Goal: Task Accomplishment & Management: Use online tool/utility

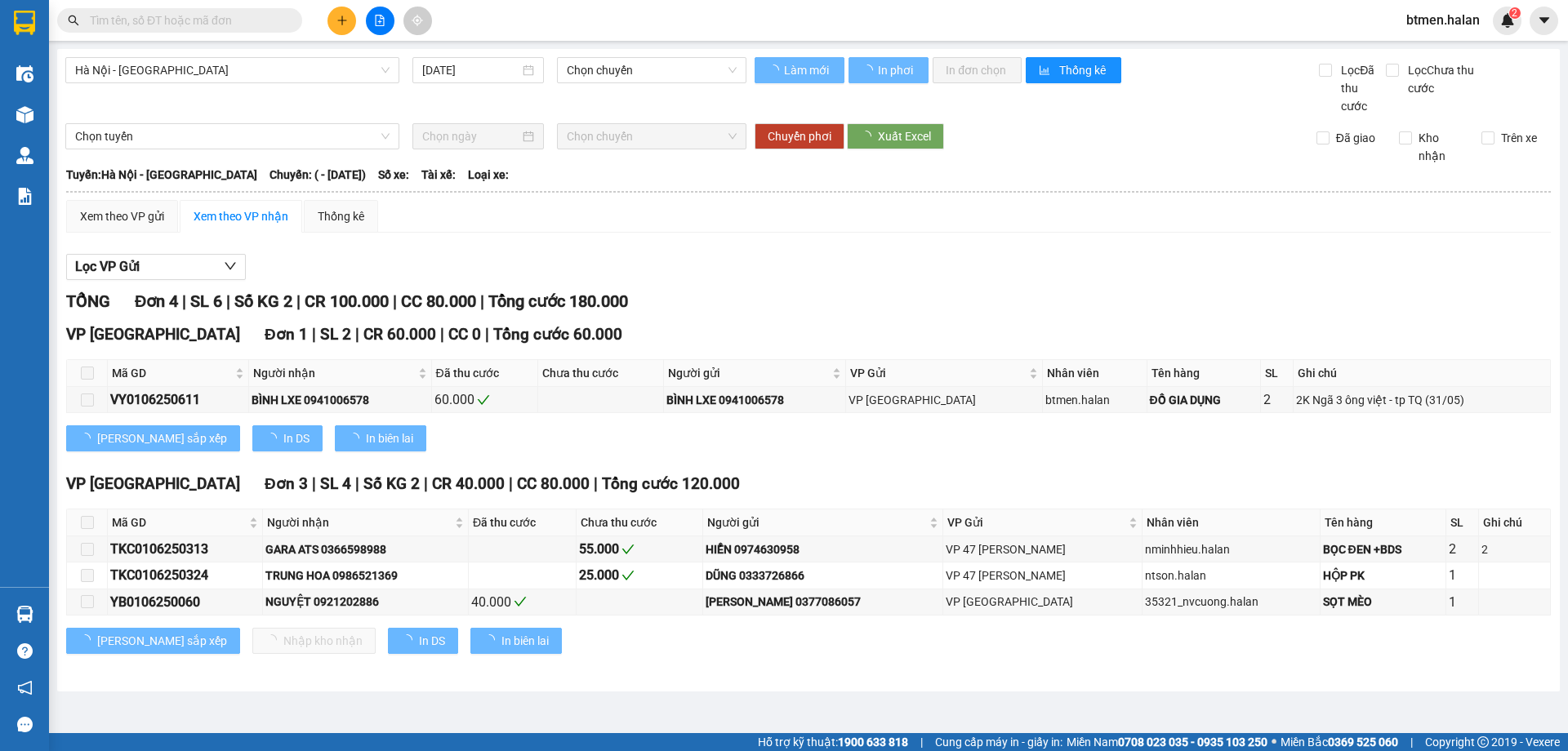
type input "[DATE]"
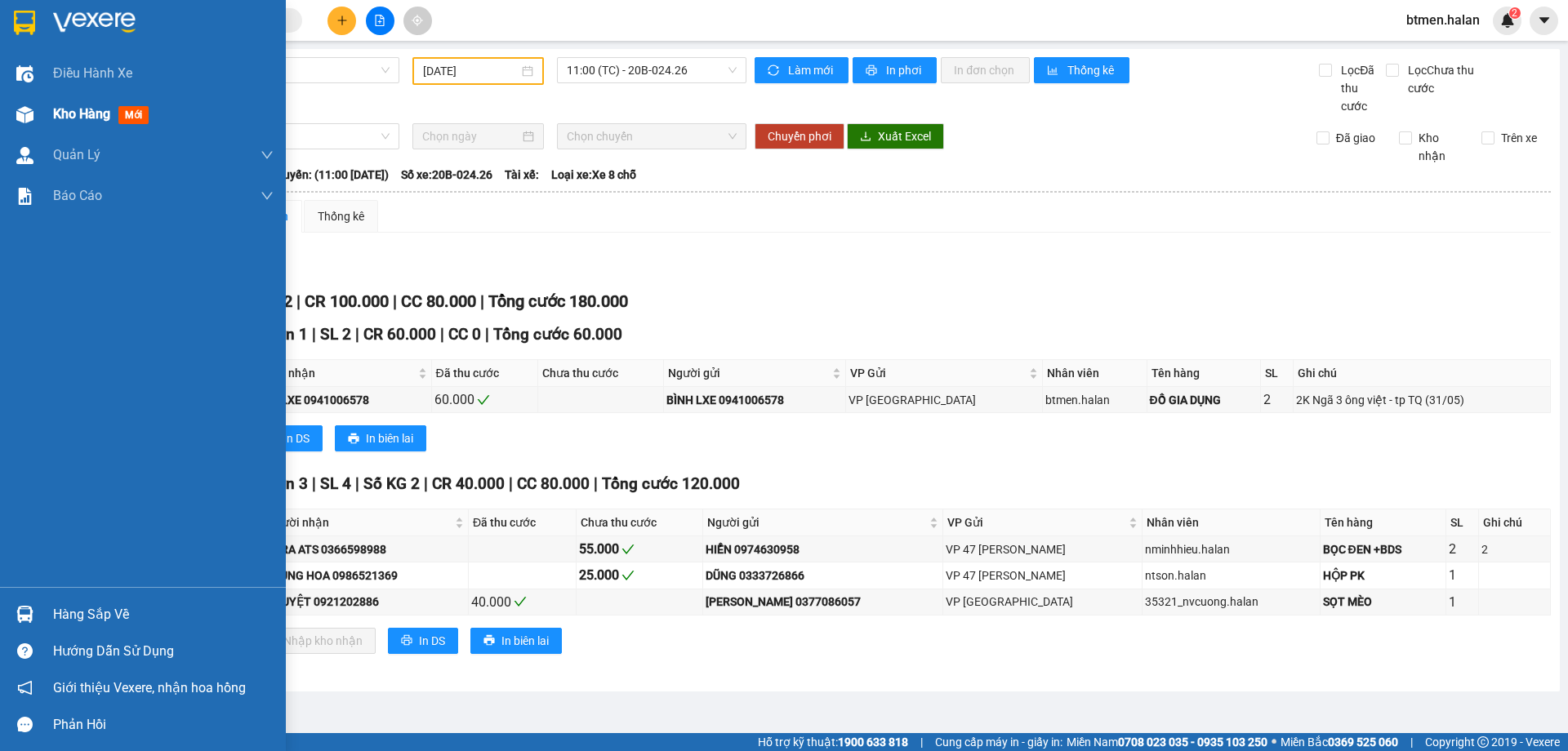
click at [68, 111] on span "Kho hàng" at bounding box center [82, 114] width 57 height 16
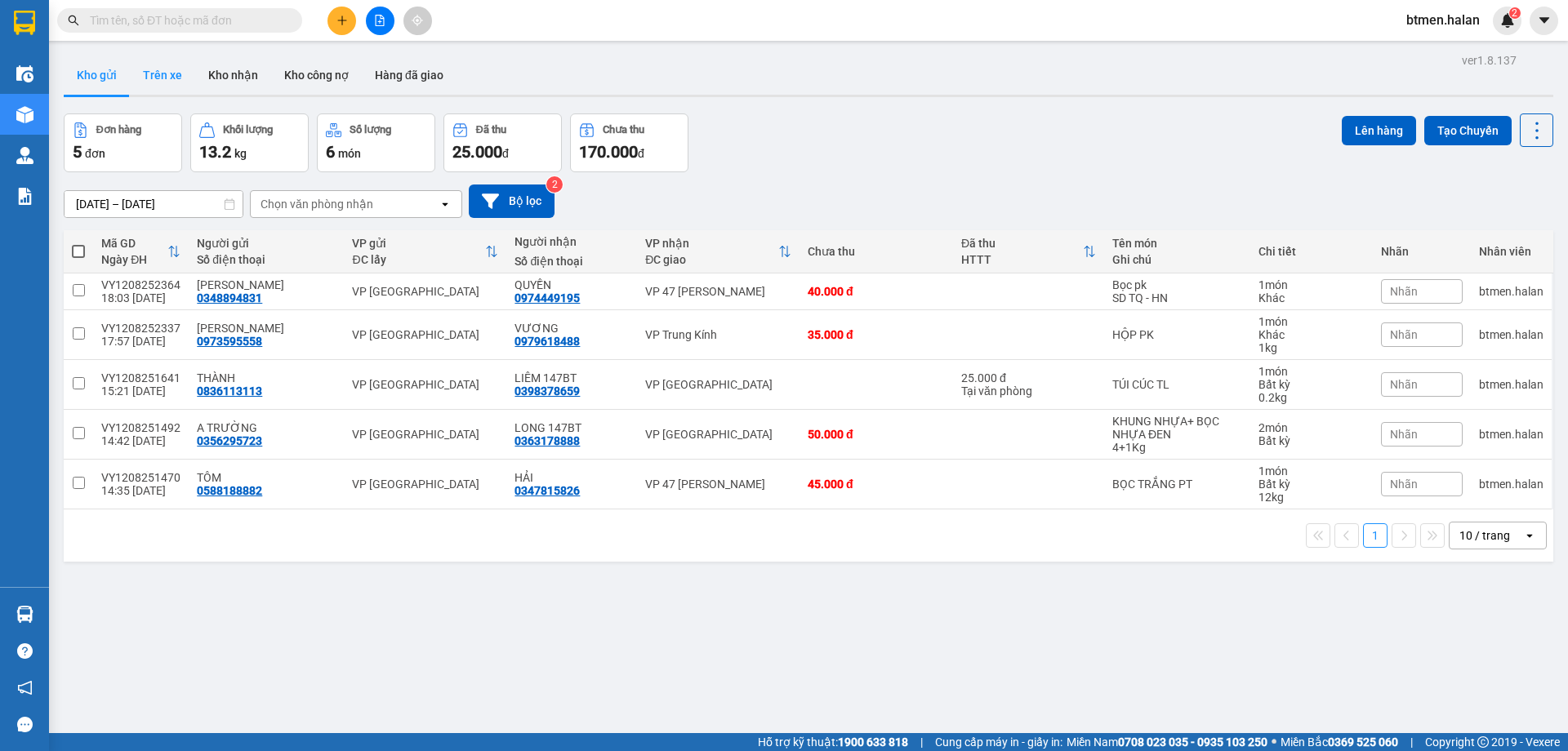
click at [178, 76] on button "Trên xe" at bounding box center [162, 75] width 65 height 39
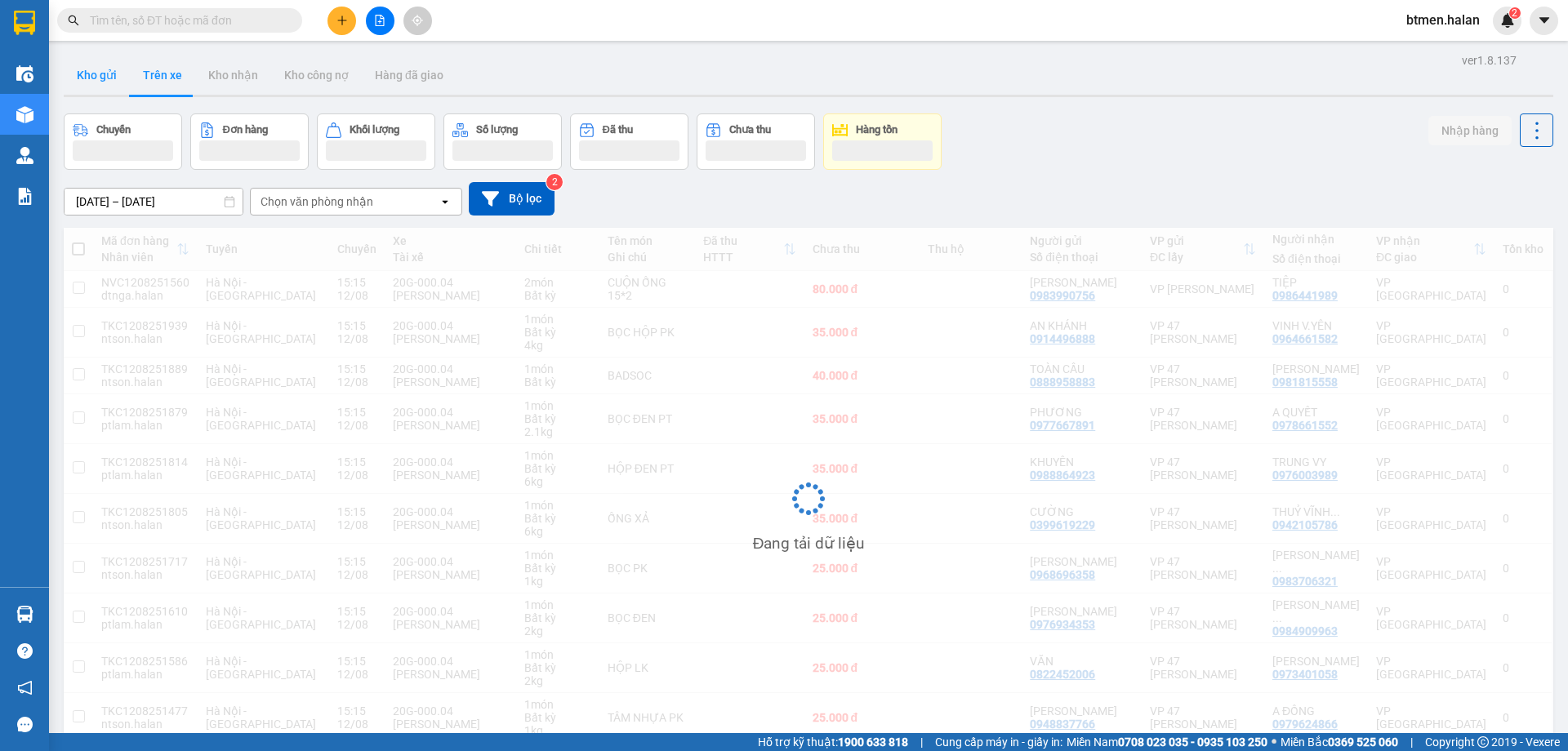
click at [106, 74] on button "Kho gửi" at bounding box center [97, 75] width 66 height 39
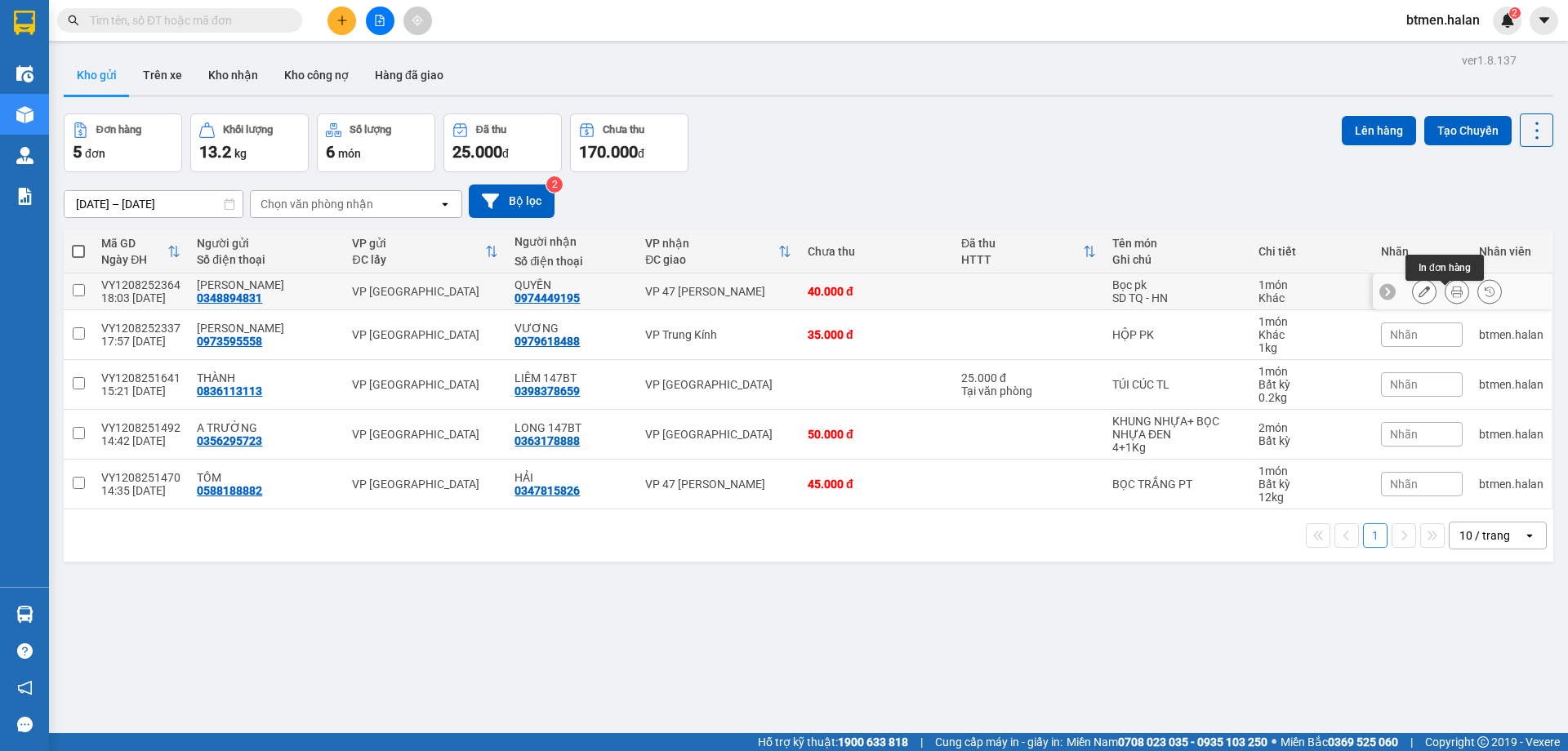
click at [1451, 297] on icon at bounding box center [1456, 291] width 12 height 12
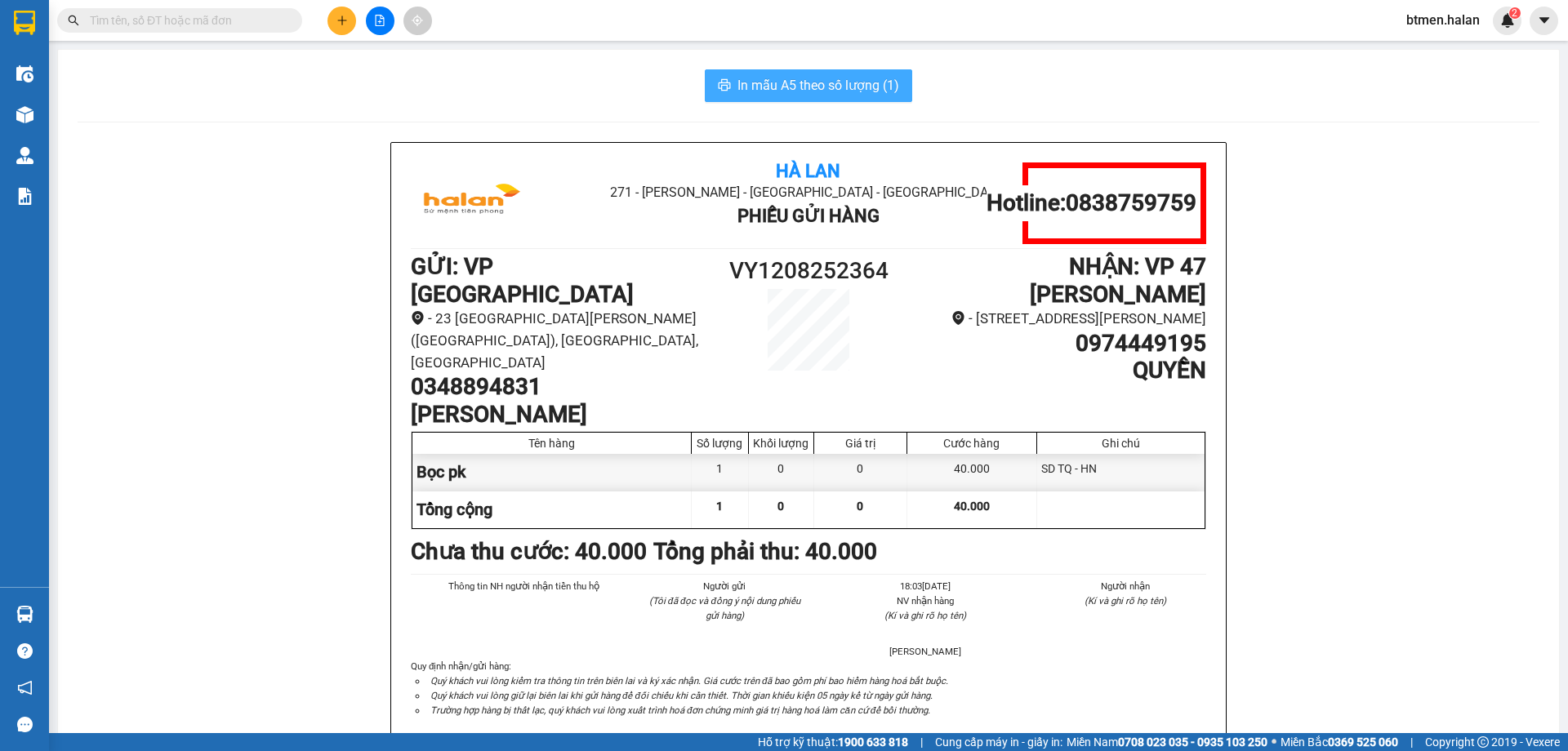
click at [849, 90] on span "In mẫu A5 theo số lượng (1)" at bounding box center [817, 84] width 162 height 20
click at [842, 88] on span "In mẫu A5 theo số lượng (1)" at bounding box center [817, 84] width 162 height 20
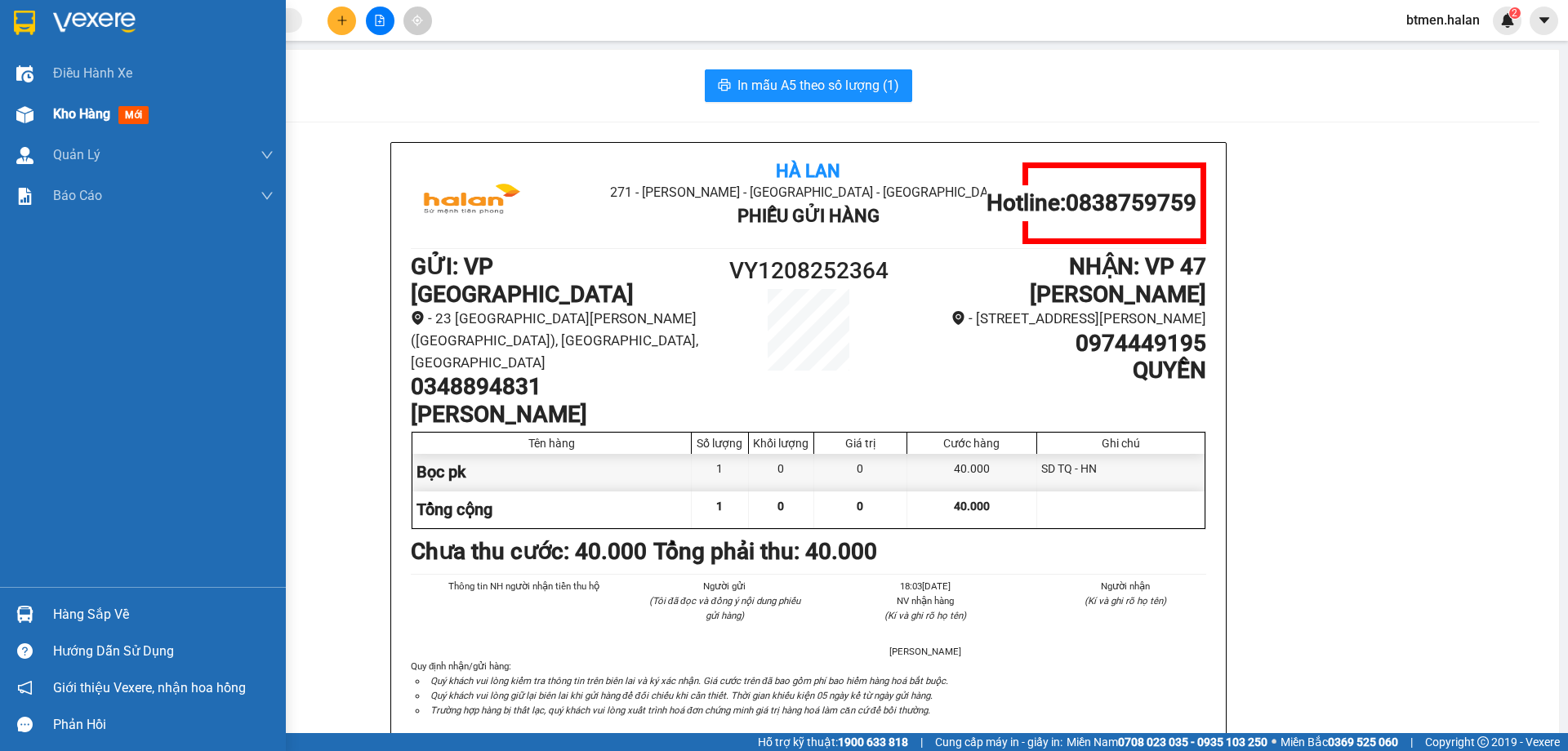
click at [28, 115] on img at bounding box center [25, 114] width 17 height 17
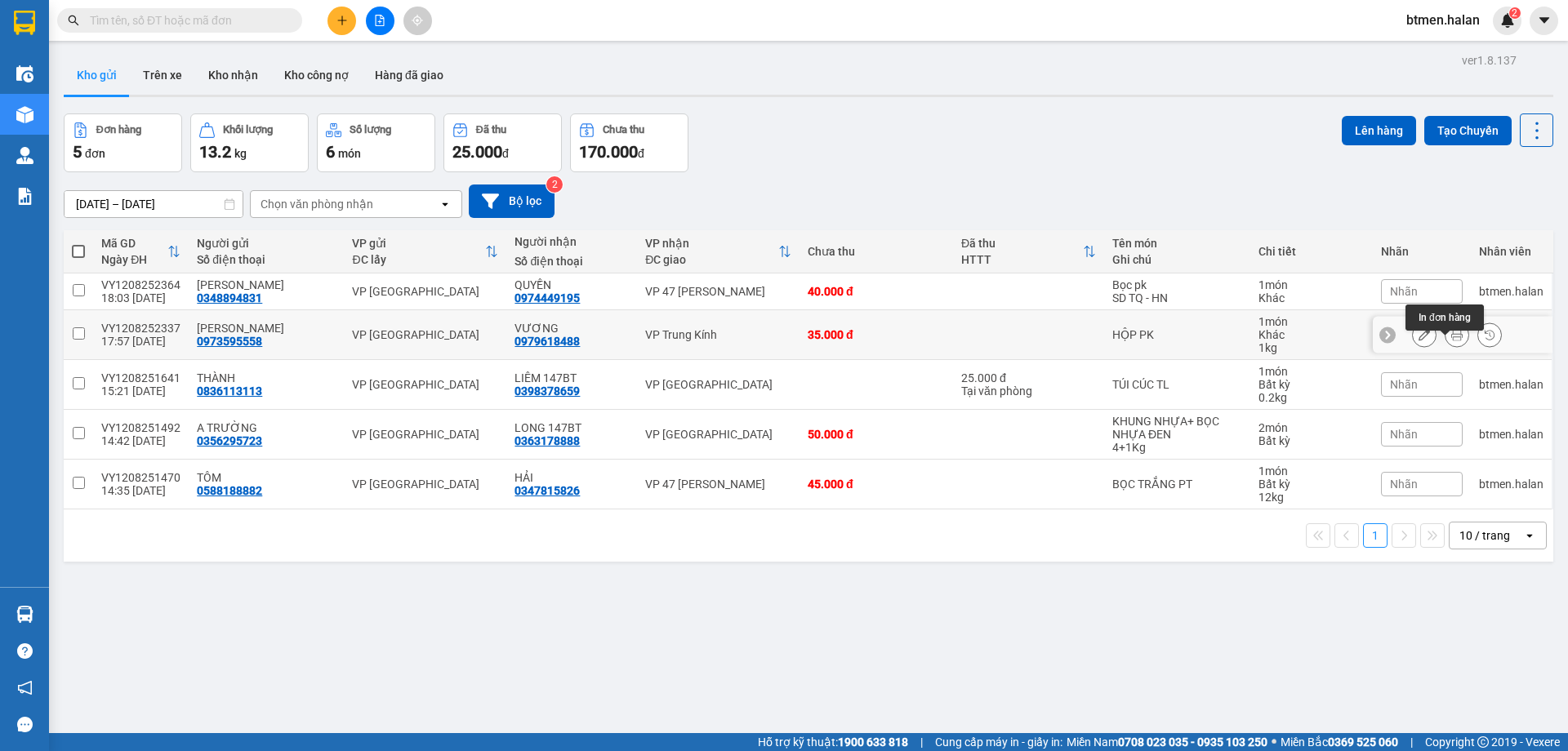
click at [1451, 341] on icon at bounding box center [1456, 335] width 12 height 12
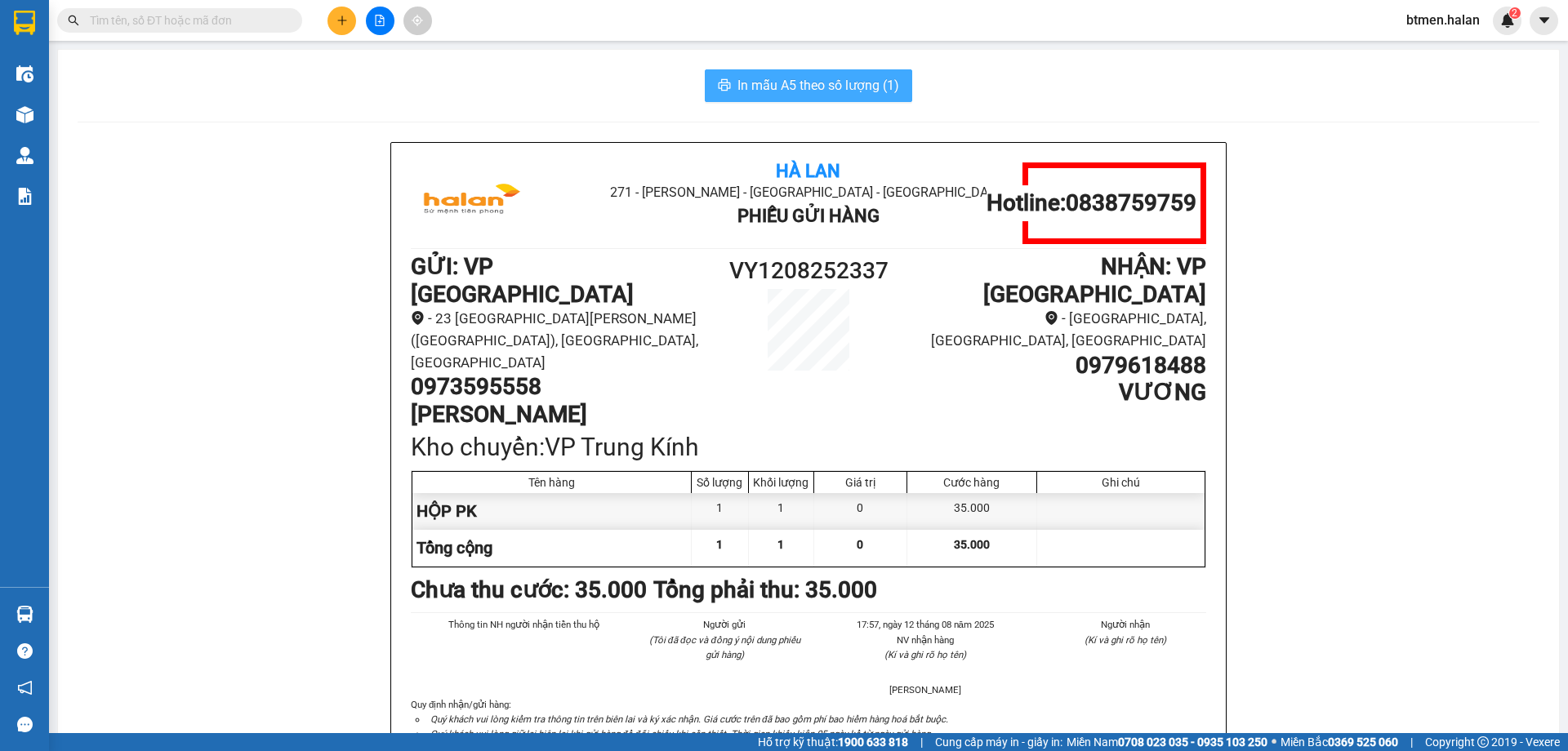
click at [855, 91] on span "In mẫu A5 theo số lượng (1)" at bounding box center [817, 84] width 162 height 20
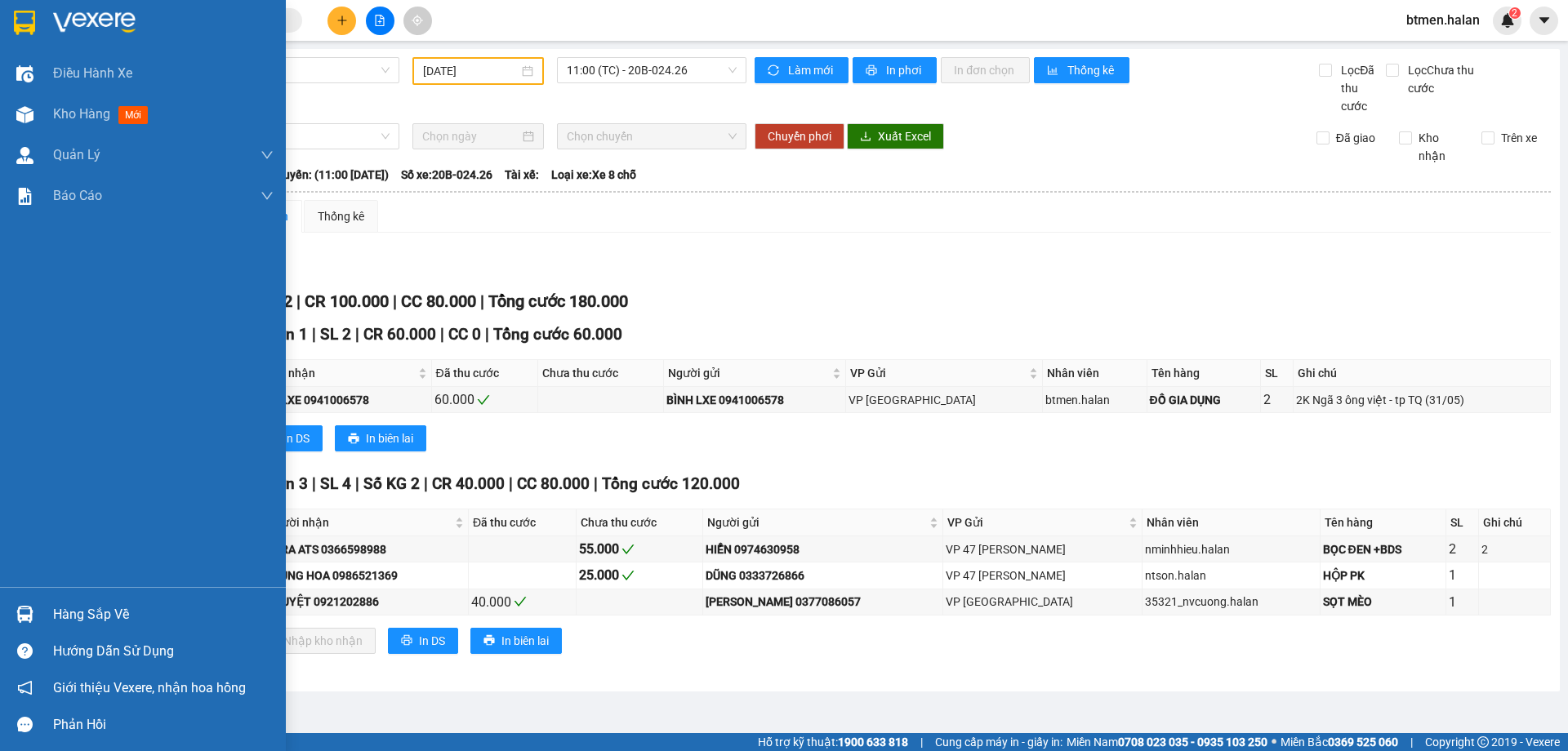
click at [90, 609] on div "Hàng sắp về" at bounding box center [163, 614] width 220 height 24
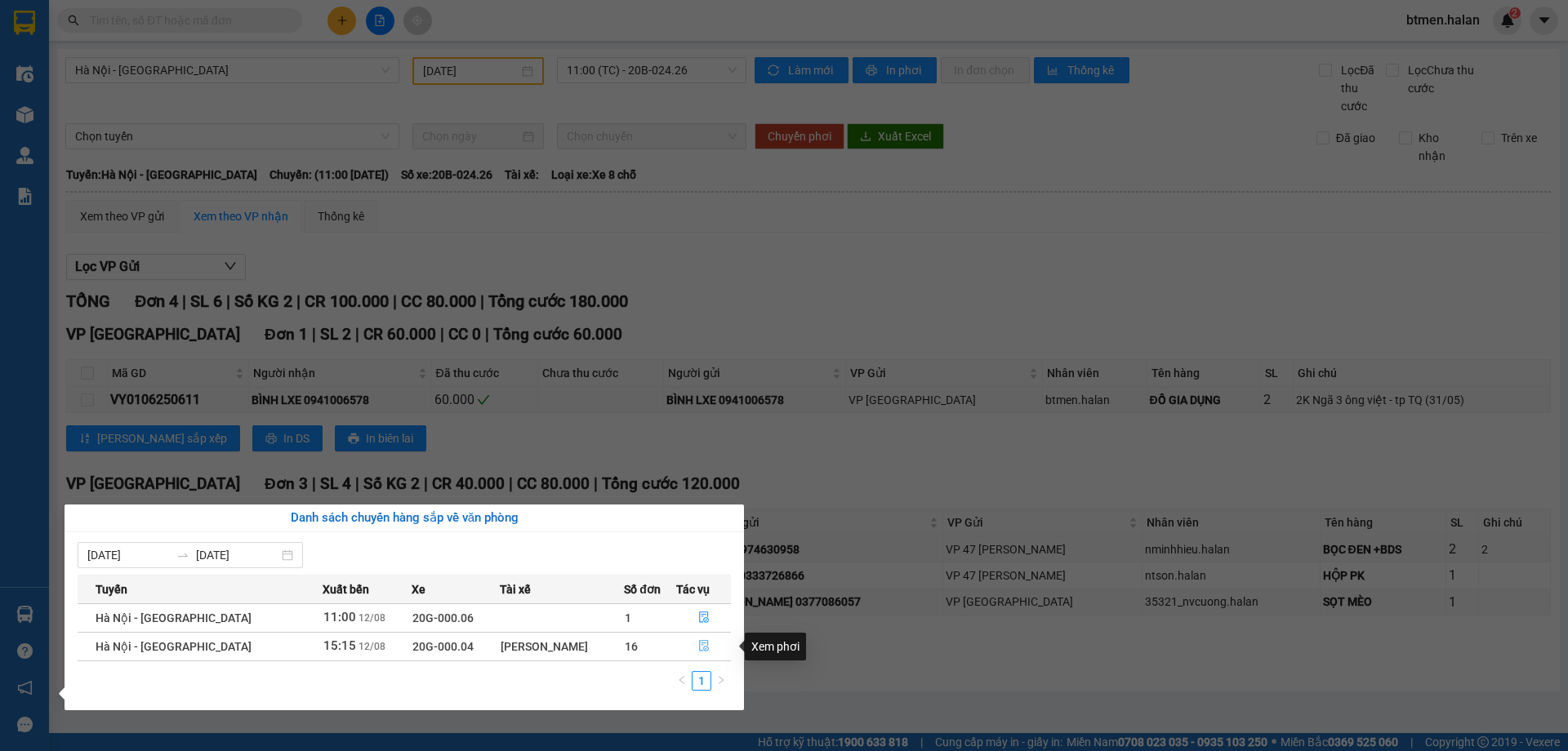
click at [698, 645] on icon "file-done" at bounding box center [704, 645] width 12 height 12
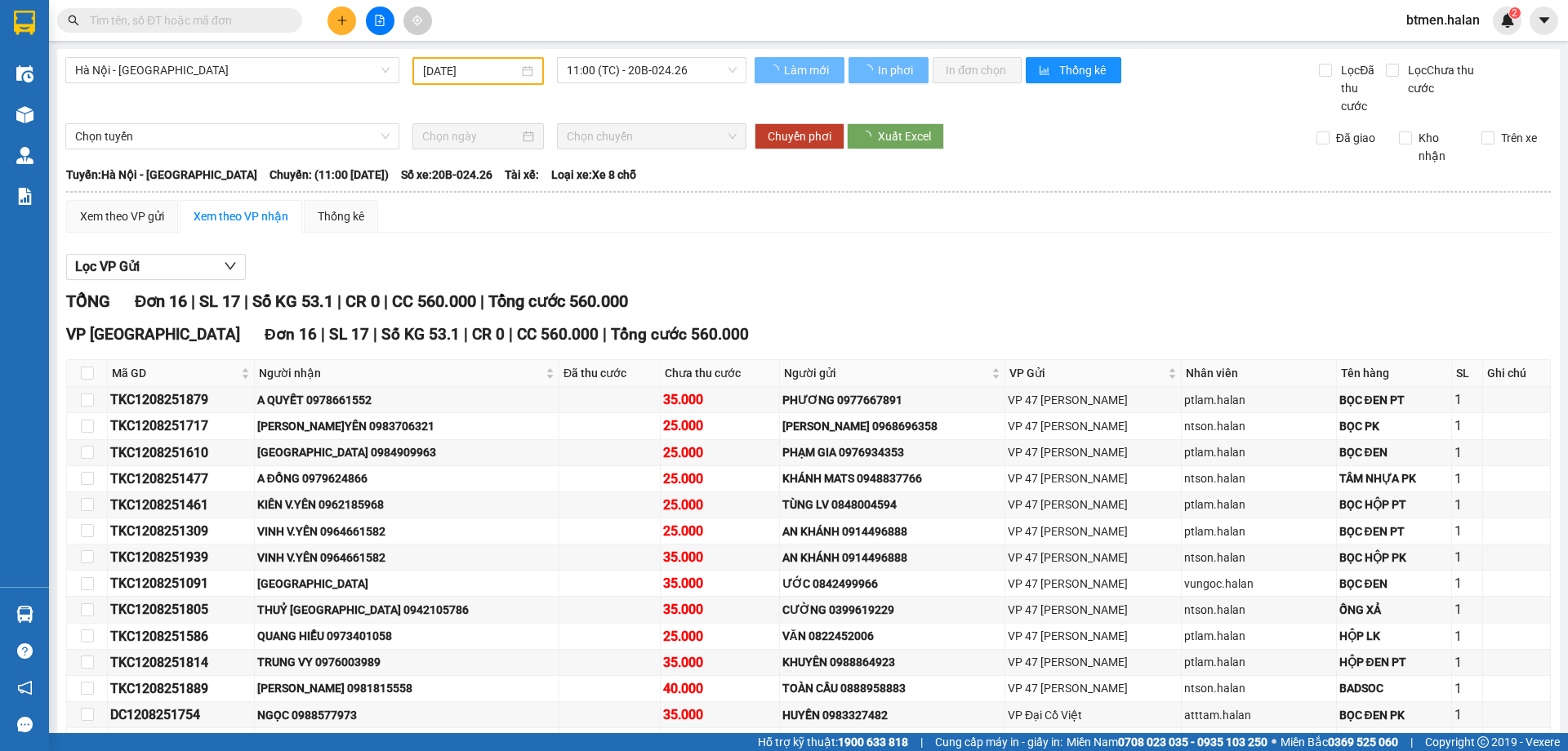
type input "[DATE]"
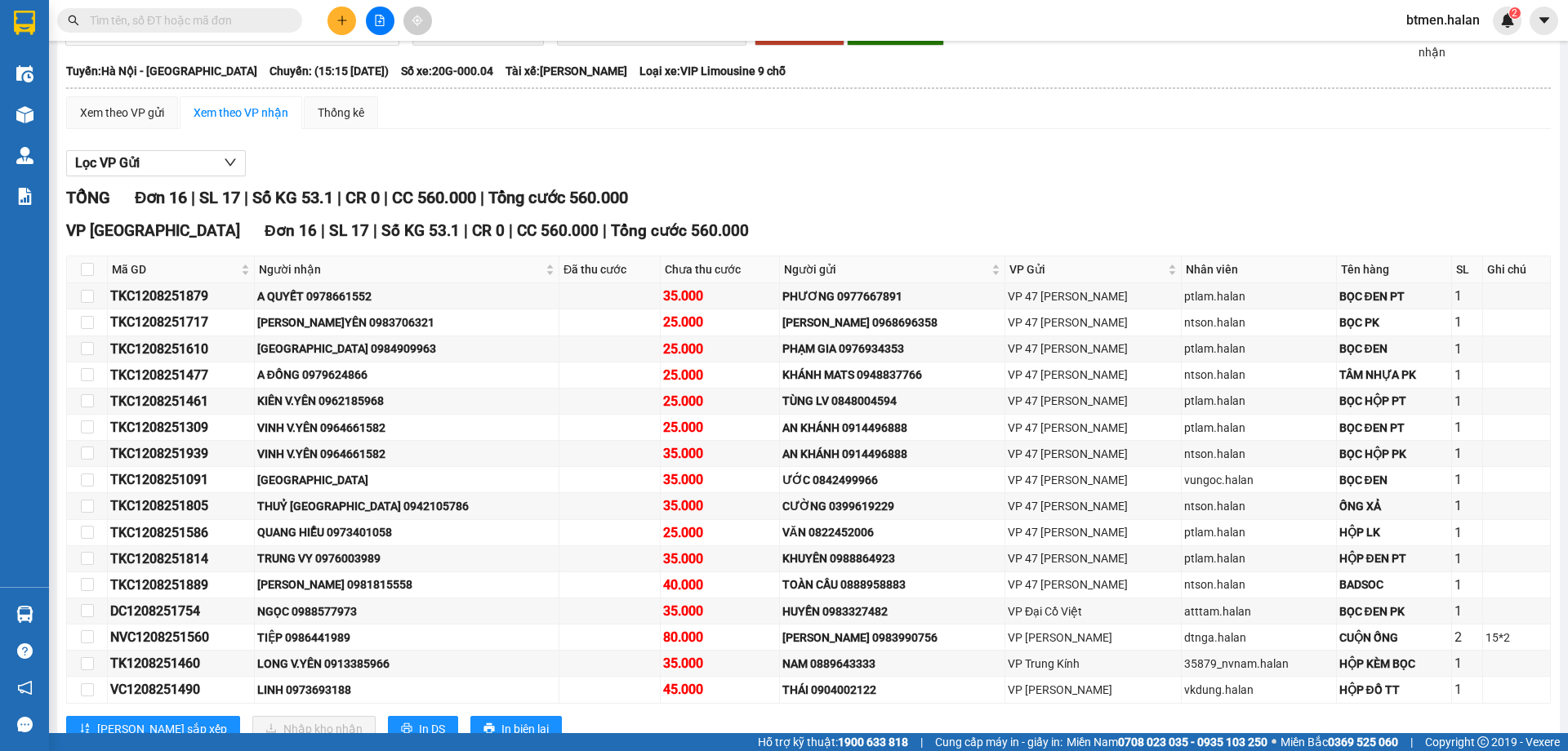
scroll to position [158, 0]
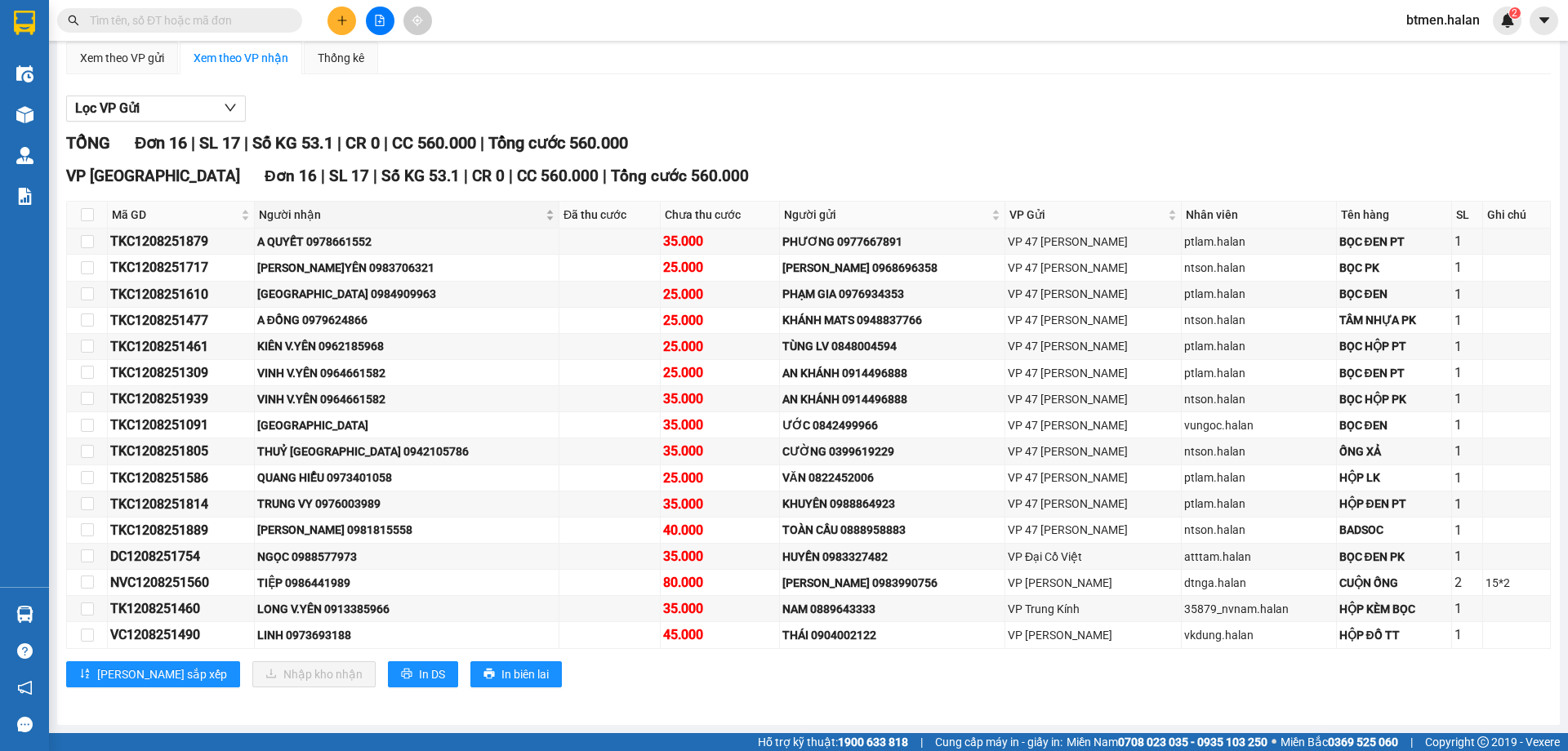
click at [304, 208] on span "Người nhận" at bounding box center [401, 214] width 284 height 18
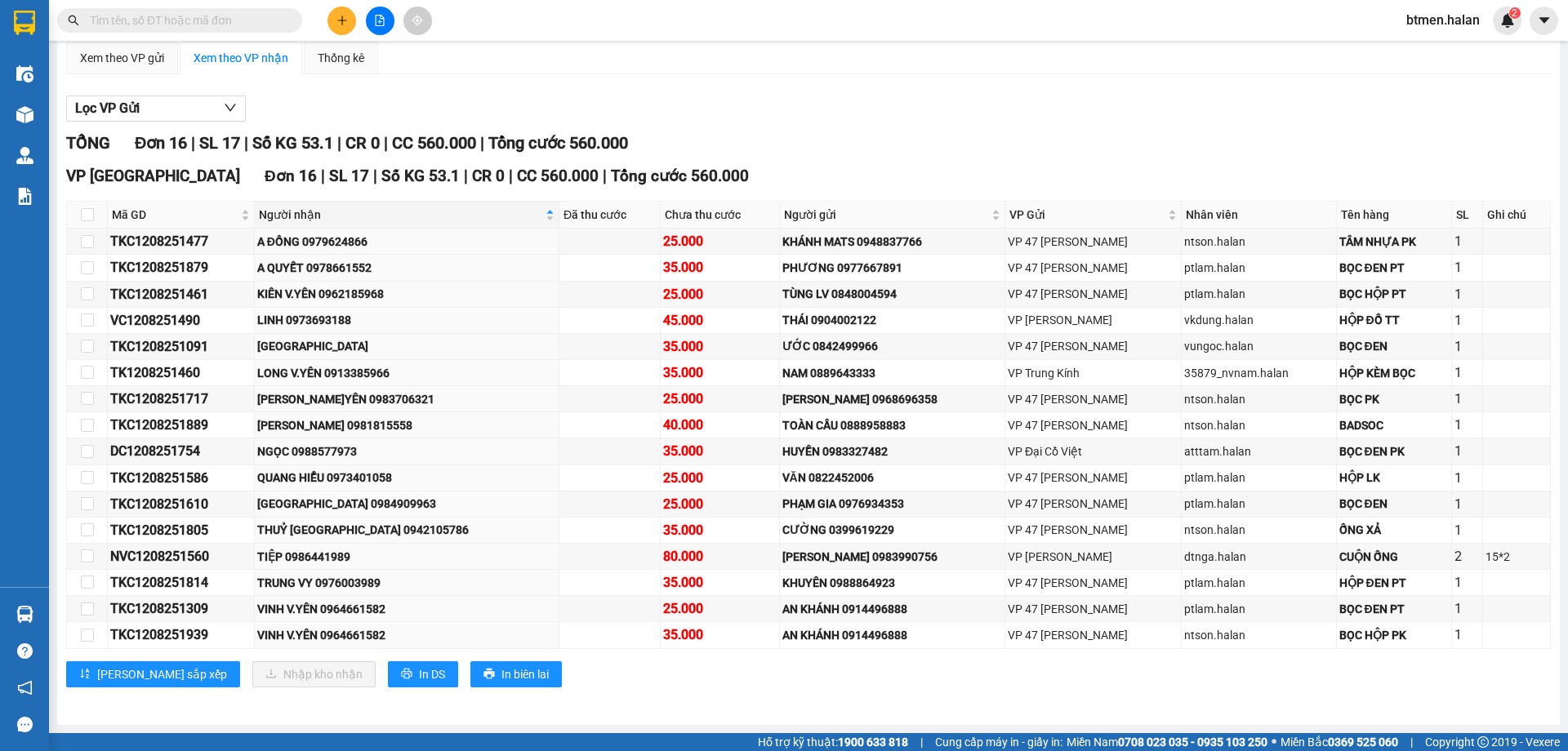
click at [248, 28] on input "text" at bounding box center [186, 20] width 192 height 18
click at [248, 17] on input "text" at bounding box center [186, 20] width 192 height 18
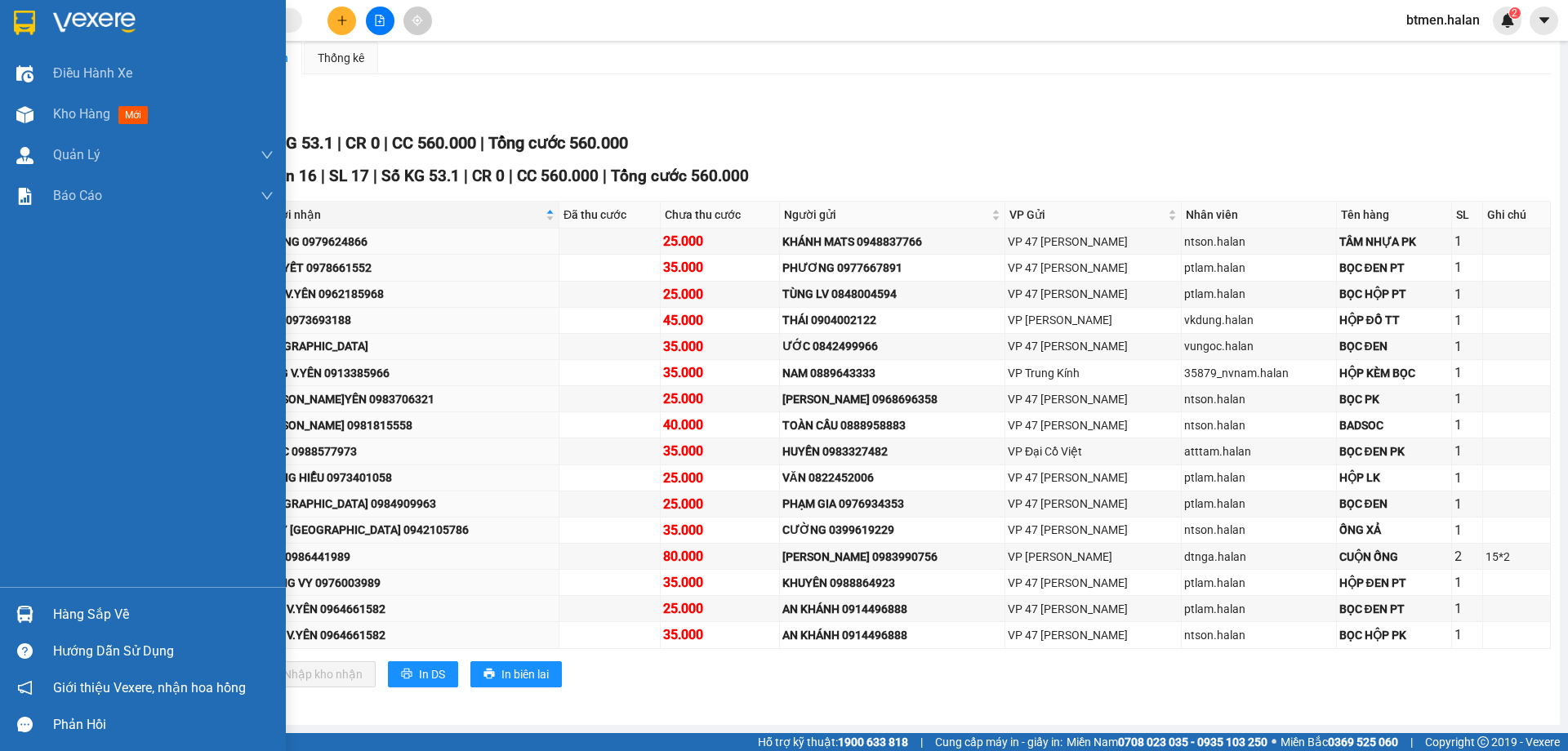
click at [81, 616] on div "Hàng sắp về" at bounding box center [163, 614] width 220 height 24
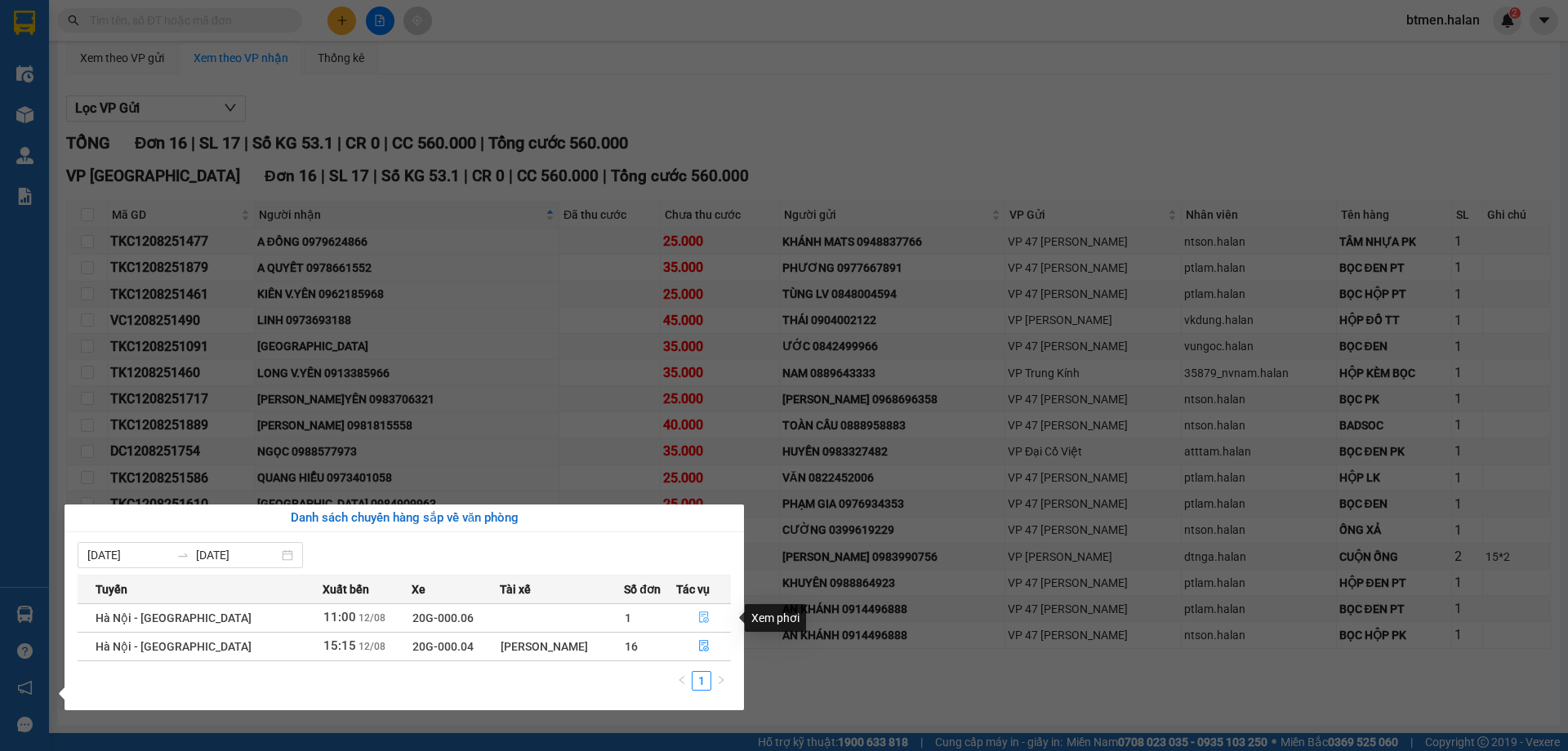
click at [690, 616] on button "button" at bounding box center [703, 617] width 53 height 26
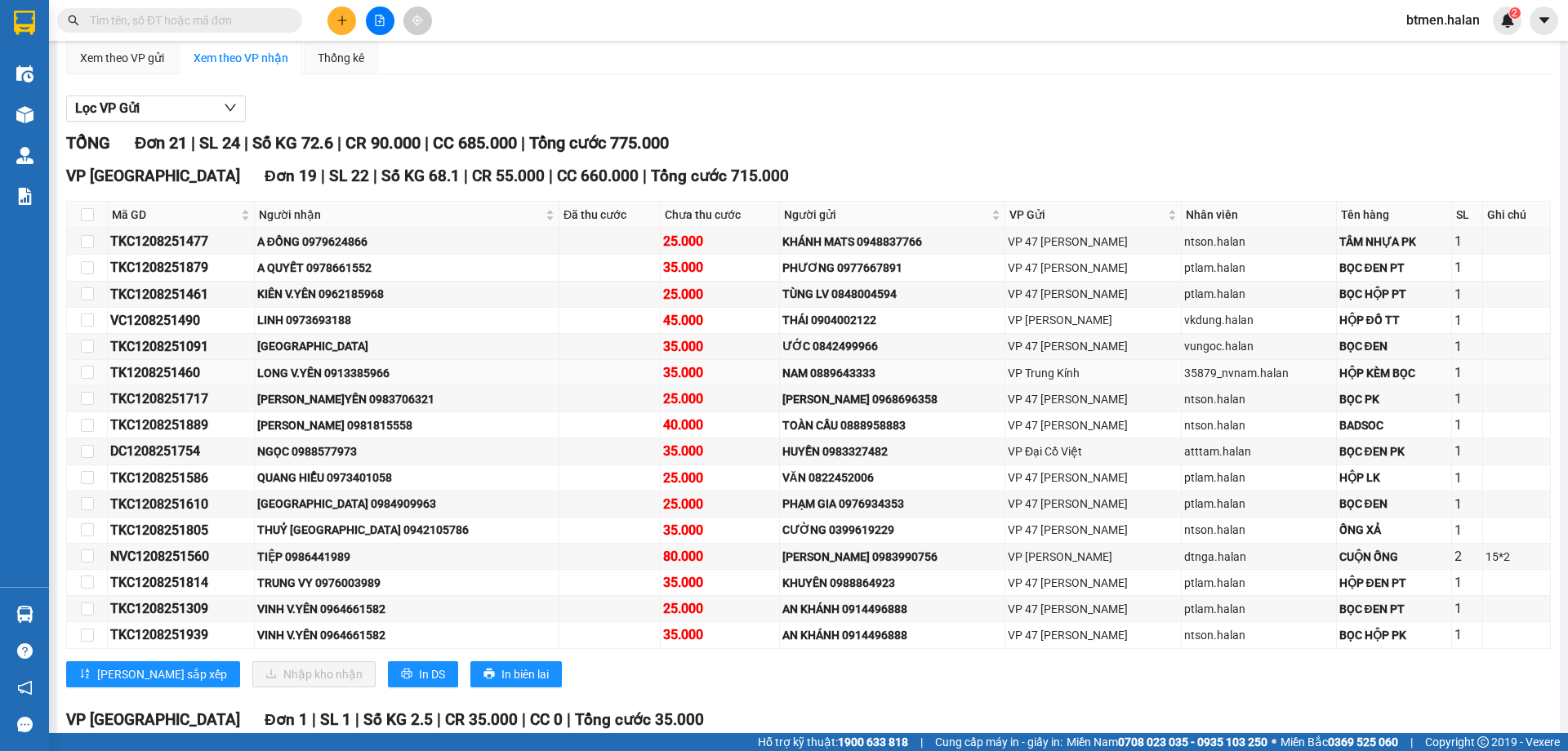
click at [458, 367] on div "LONG V.YÊN 0913385966" at bounding box center [407, 373] width 299 height 18
click at [343, 295] on div "KIÊN V.YÊN 0962185968" at bounding box center [407, 294] width 299 height 18
click at [336, 320] on div "LINH 0973693188" at bounding box center [407, 319] width 299 height 18
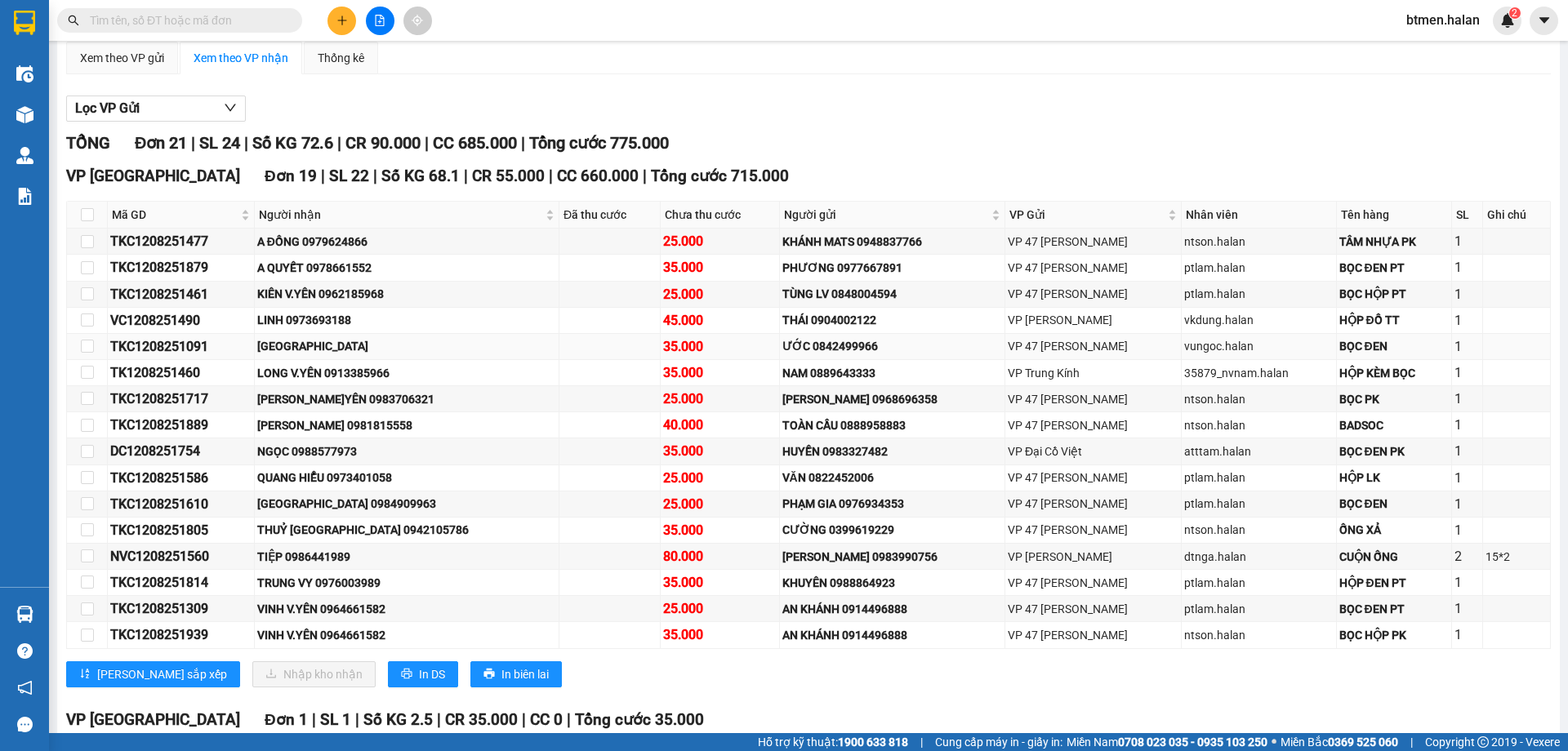
click at [336, 342] on div "[GEOGRAPHIC_DATA]" at bounding box center [407, 345] width 299 height 18
click at [364, 367] on div "LONG V.YÊN 0913385966" at bounding box center [407, 373] width 299 height 18
click at [366, 402] on div "[PERSON_NAME]YÊN 0983706321" at bounding box center [407, 399] width 299 height 18
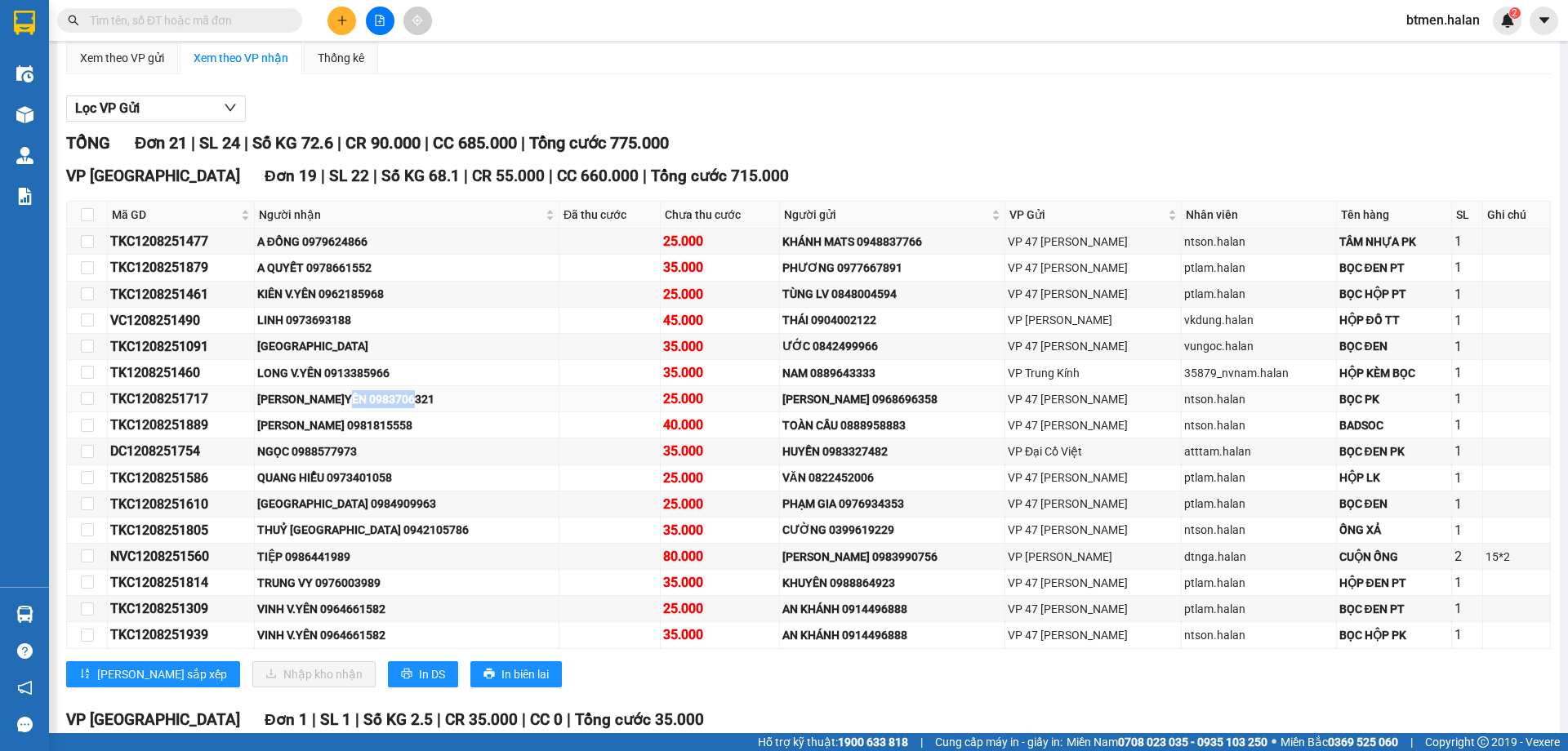
click at [366, 402] on div "[PERSON_NAME]YÊN 0983706321" at bounding box center [407, 399] width 299 height 18
click at [362, 431] on div "[PERSON_NAME] 0981815558" at bounding box center [407, 425] width 299 height 18
click at [351, 449] on div "NGỌC 0988577973" at bounding box center [407, 451] width 299 height 18
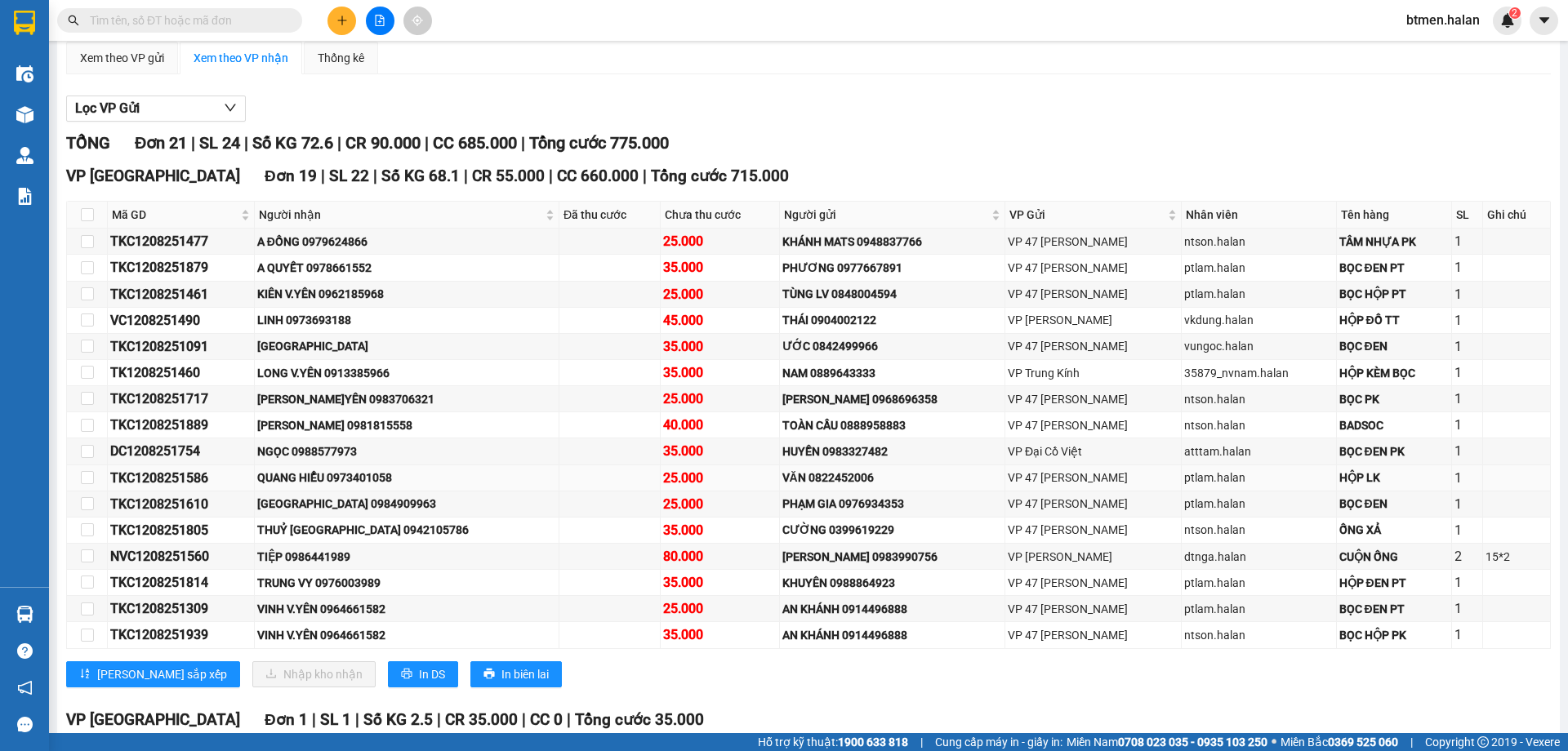
click at [370, 476] on div "QUANG HIỂU 0973401058" at bounding box center [407, 477] width 299 height 18
click at [392, 506] on div "[GEOGRAPHIC_DATA] 0984909963" at bounding box center [407, 504] width 299 height 18
click at [384, 523] on div "THUỶ [GEOGRAPHIC_DATA] 0942105786" at bounding box center [407, 530] width 299 height 18
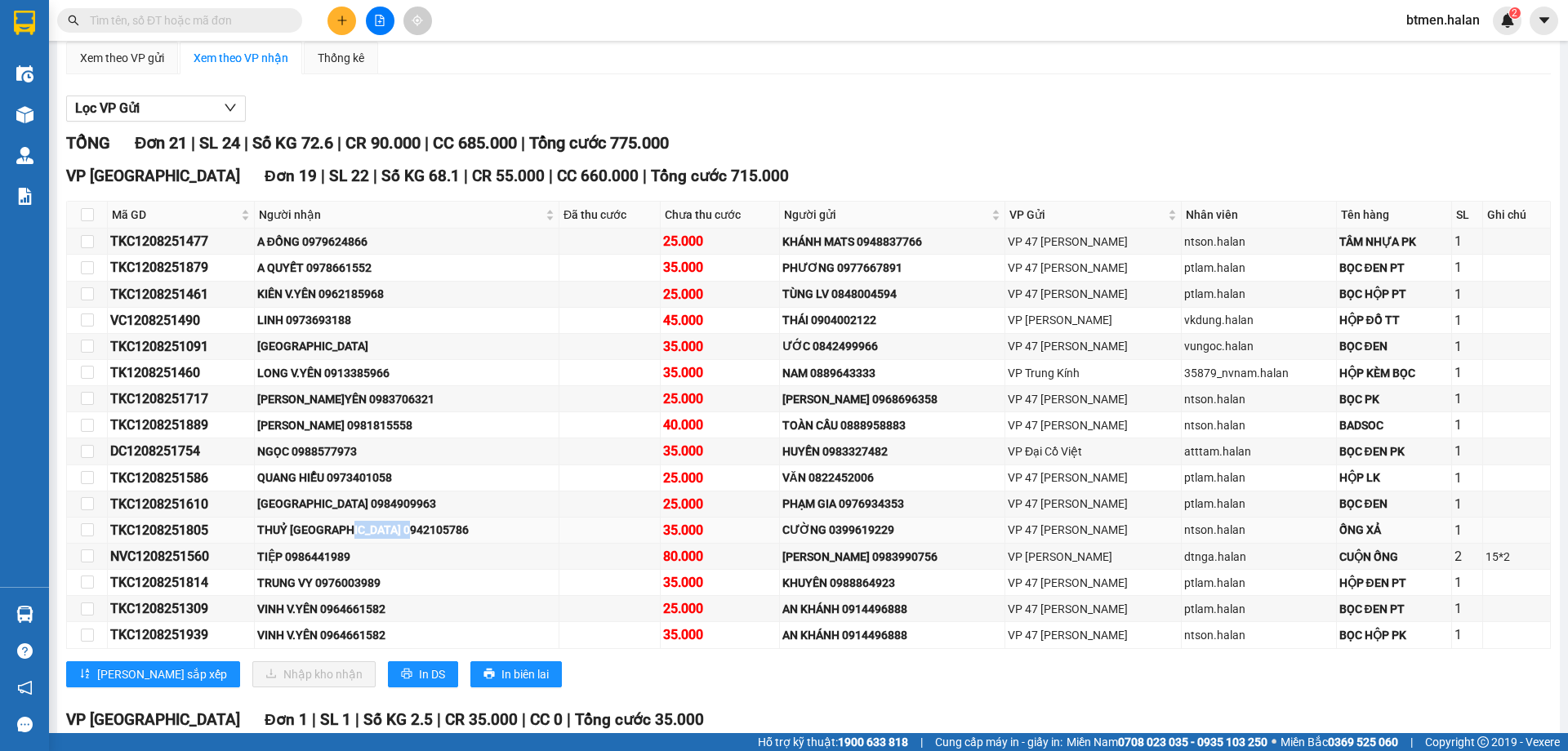
click at [384, 523] on div "THUỶ [GEOGRAPHIC_DATA] 0942105786" at bounding box center [407, 530] width 299 height 18
click at [330, 560] on div "TIỆP 0986441989" at bounding box center [407, 556] width 299 height 18
copy div "0986441989"
click at [311, 556] on div "TIỆP 0986441989" at bounding box center [407, 556] width 299 height 18
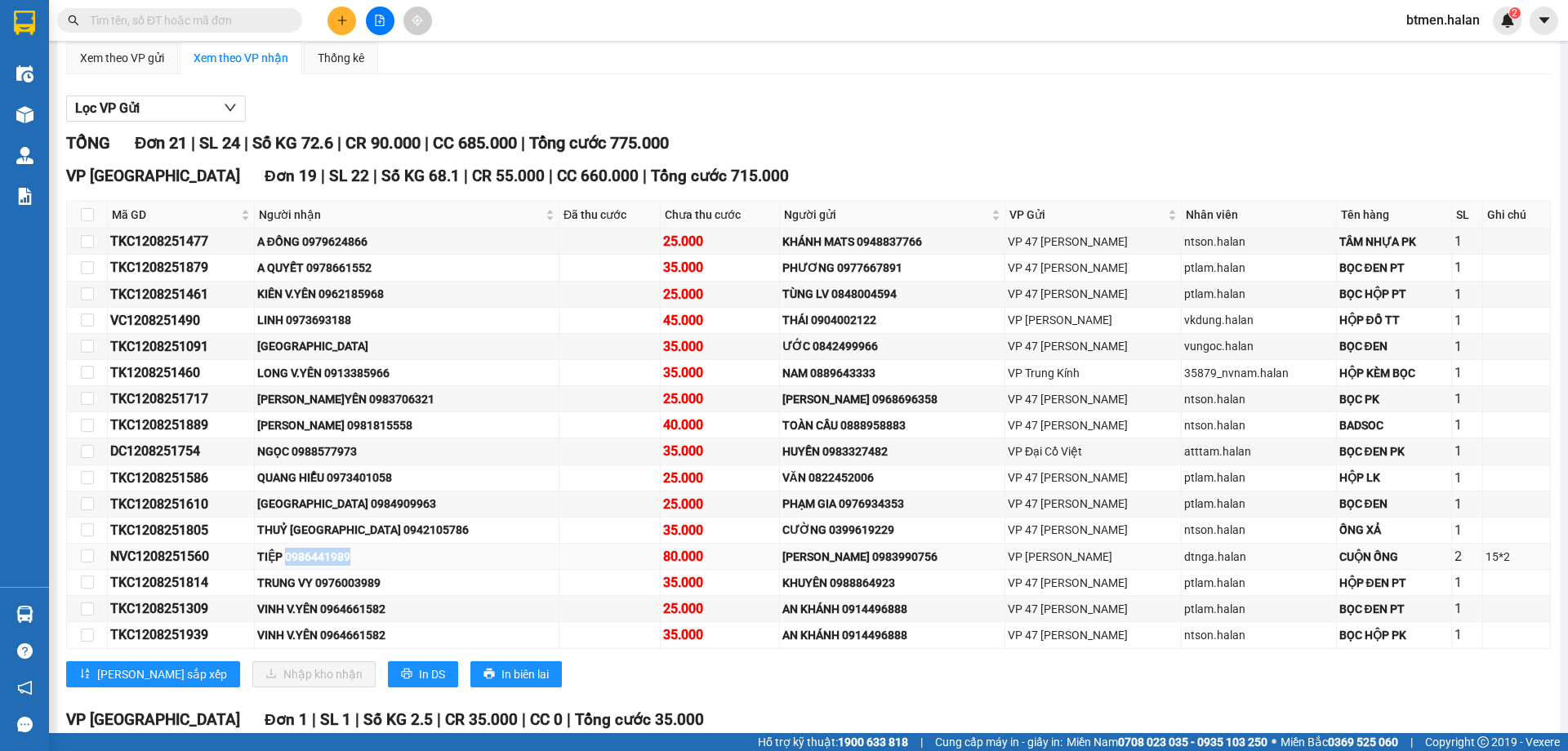
click at [311, 556] on div "TIỆP 0986441989" at bounding box center [407, 556] width 299 height 18
click at [355, 562] on div "TIỆP 0986441989" at bounding box center [407, 556] width 299 height 18
click at [224, 18] on input "text" at bounding box center [186, 20] width 192 height 18
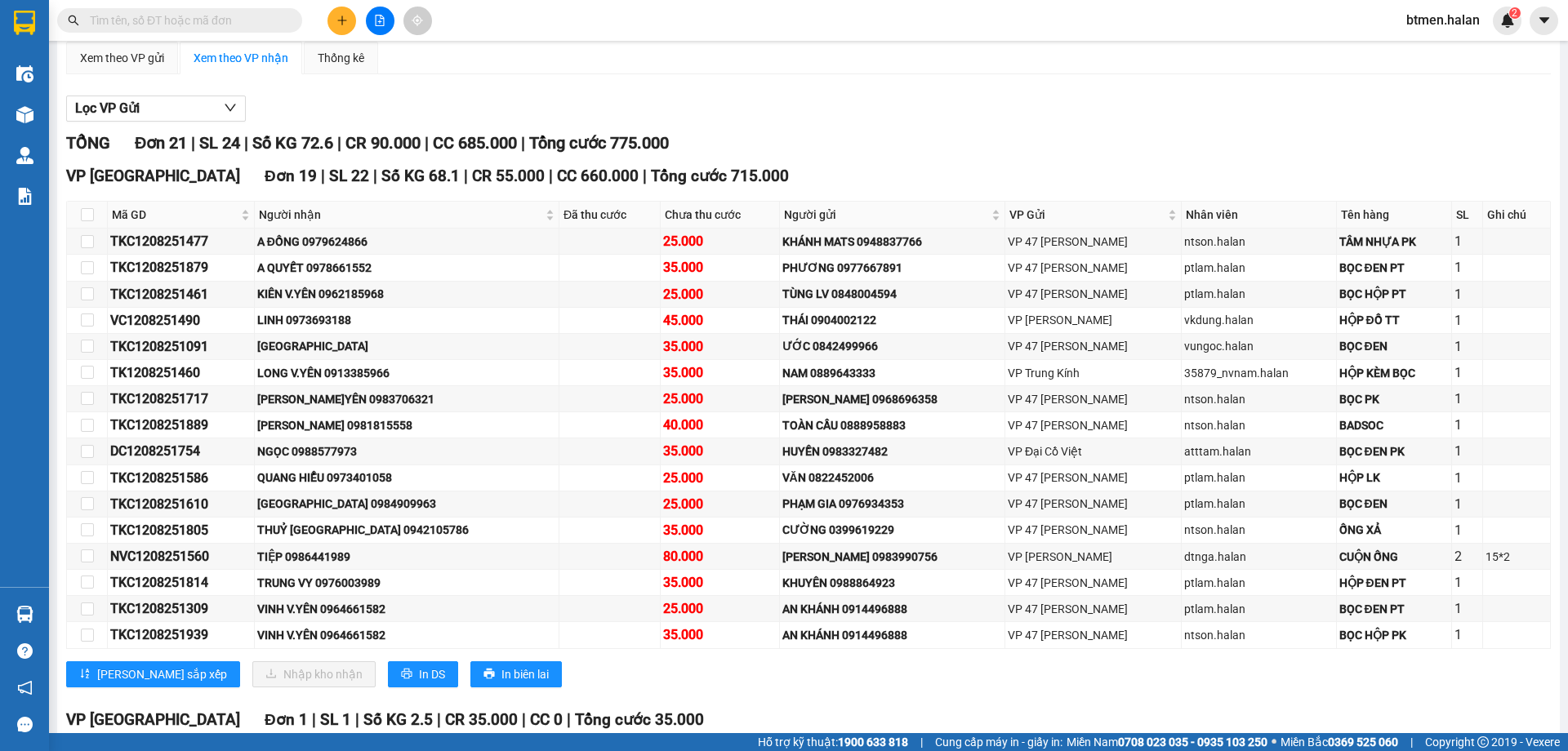
paste input "0986441989"
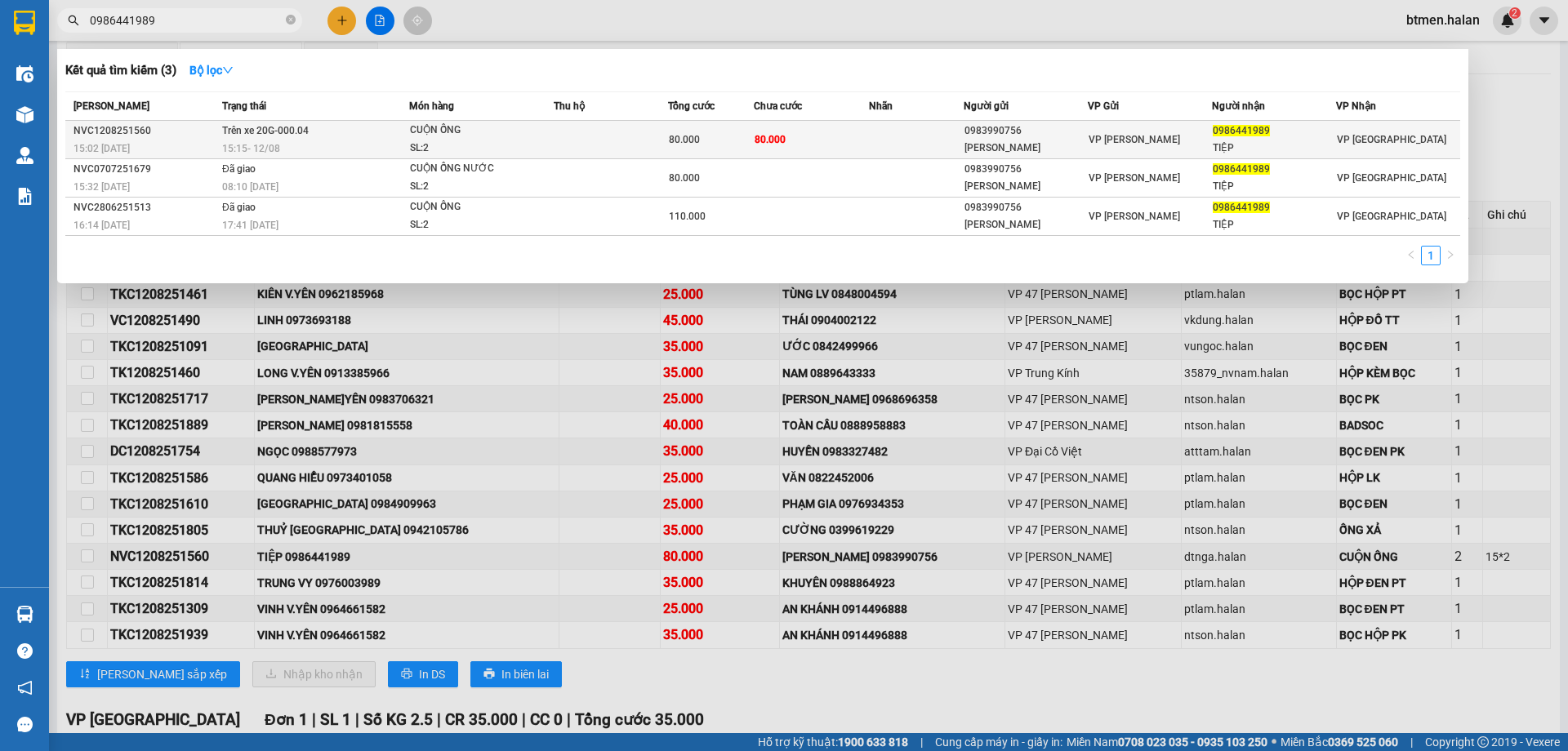
type input "0986441989"
click at [857, 139] on td "80.000" at bounding box center [811, 140] width 115 height 39
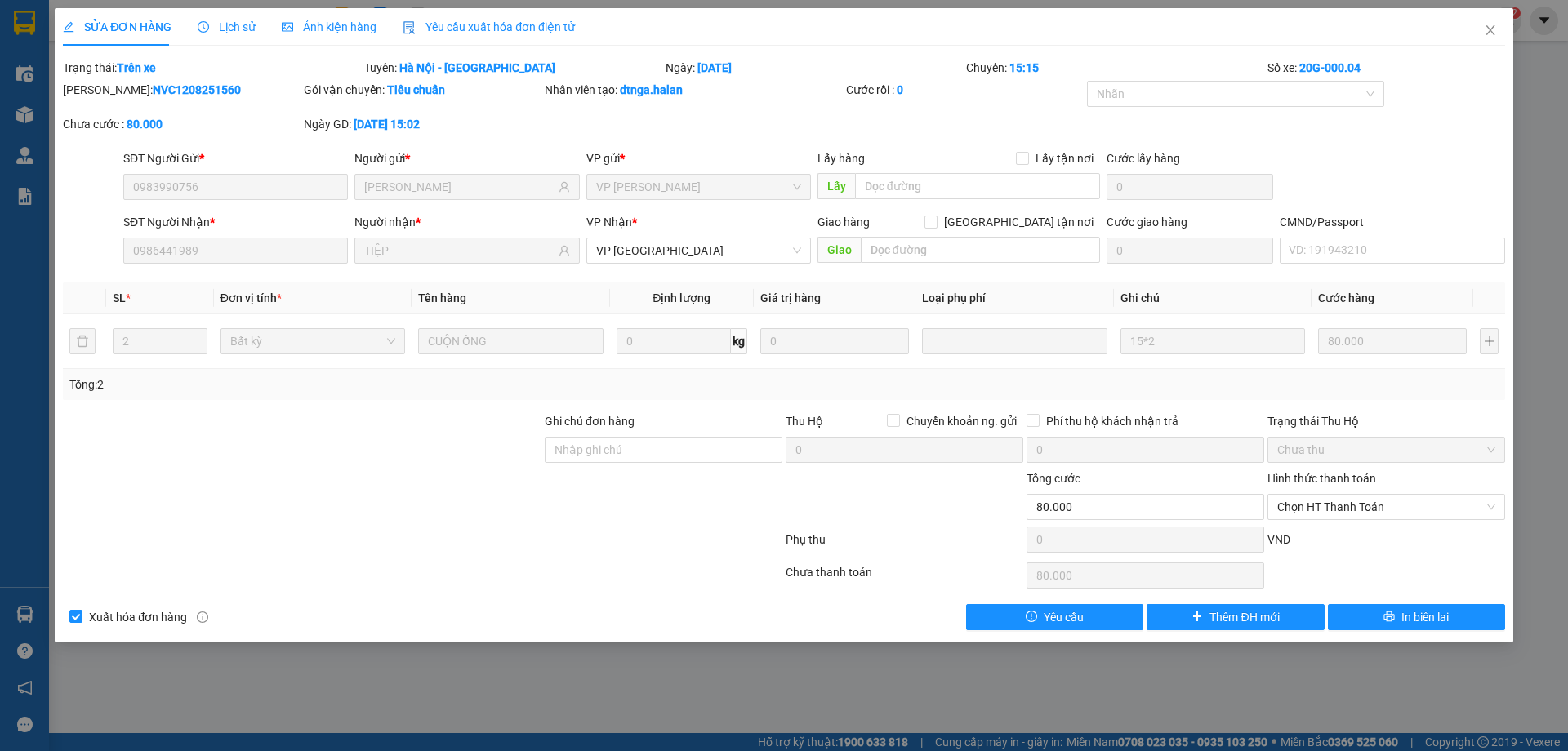
type input "0983990756"
type input "KIM LONG"
type input "0986441989"
type input "TIỆP"
type input "80.000"
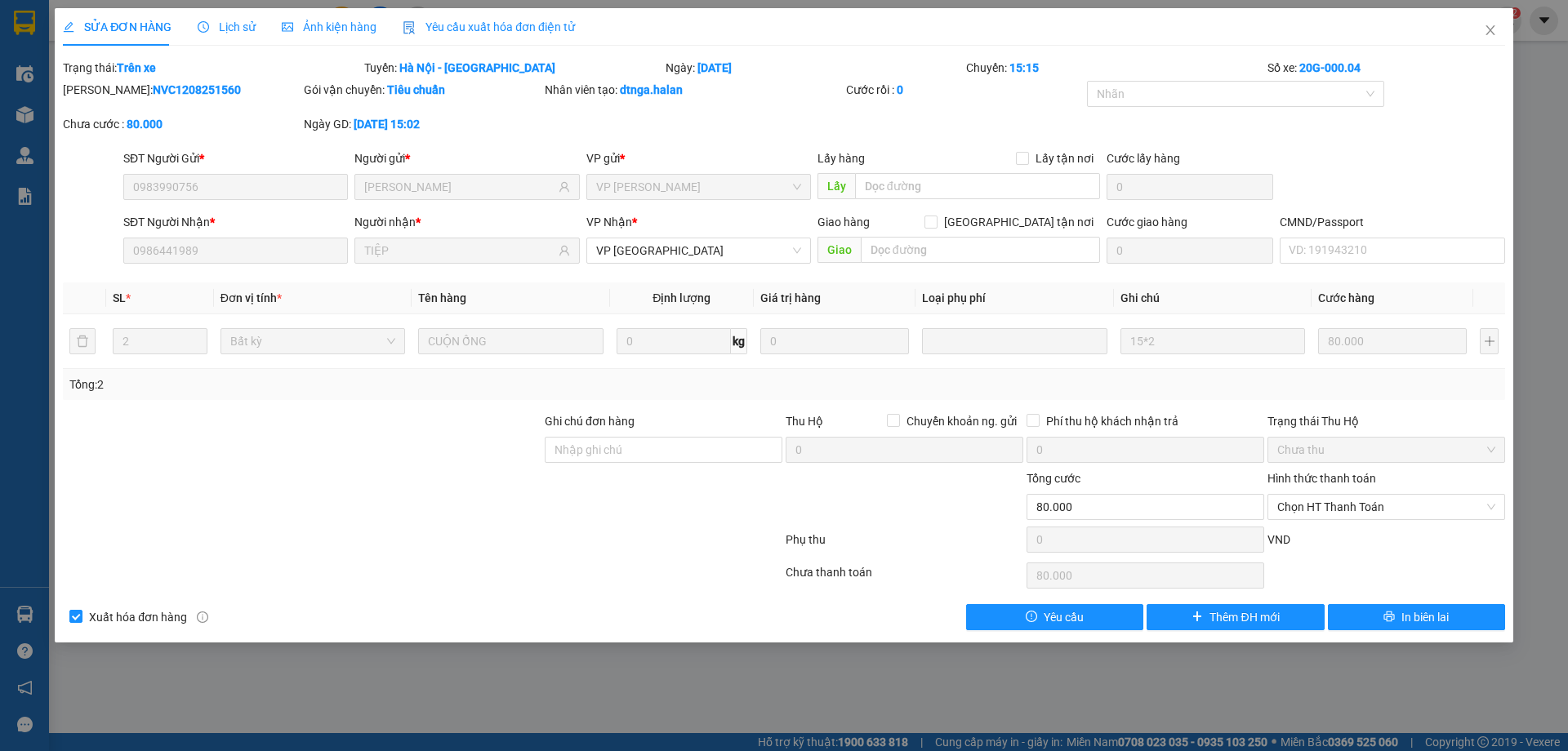
type input "80.000"
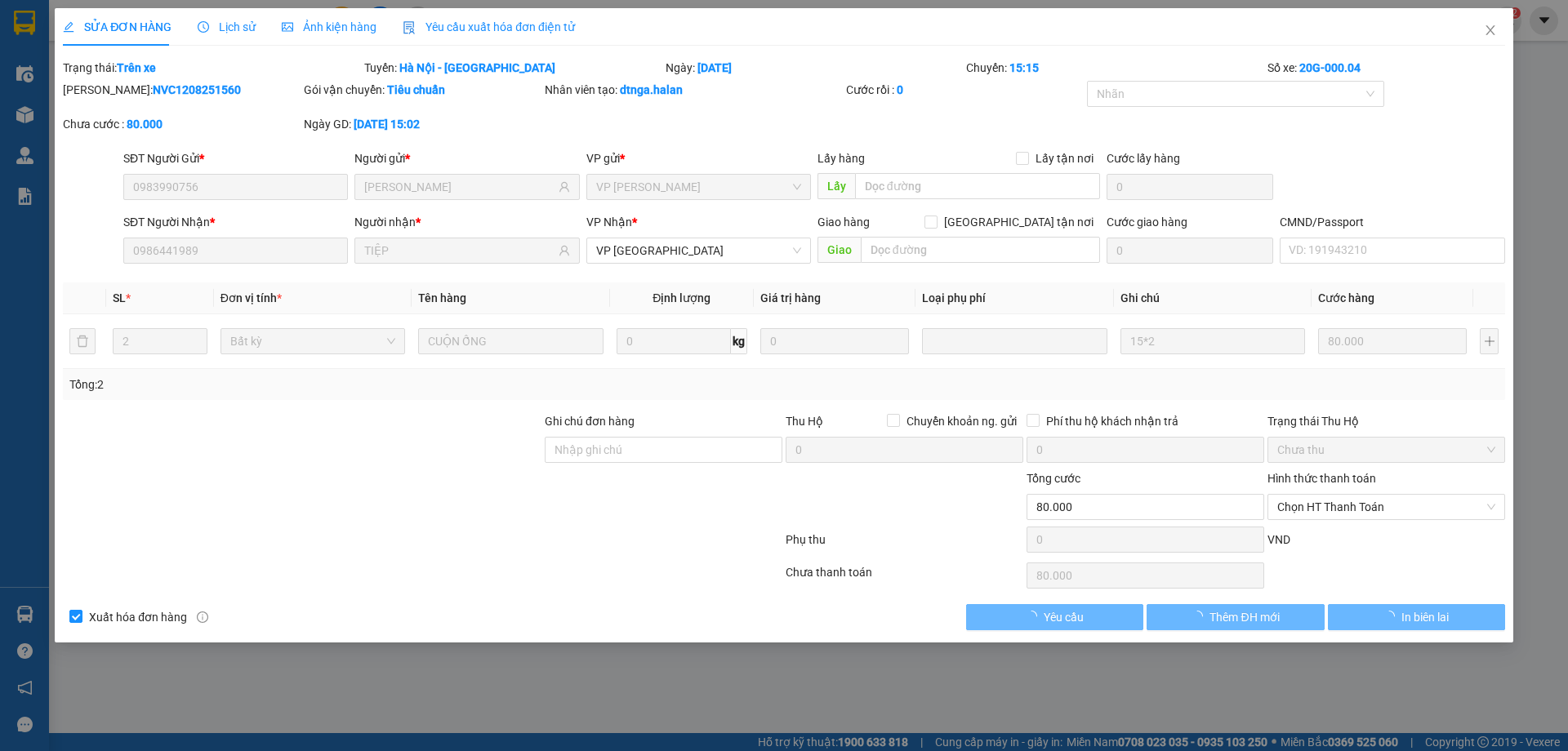
click at [1381, 598] on div "Total Paid Fee 0 Total UnPaid Fee 80.000 Cash Collection Total Fee Trạng thái: …" at bounding box center [784, 344] width 1442 height 571
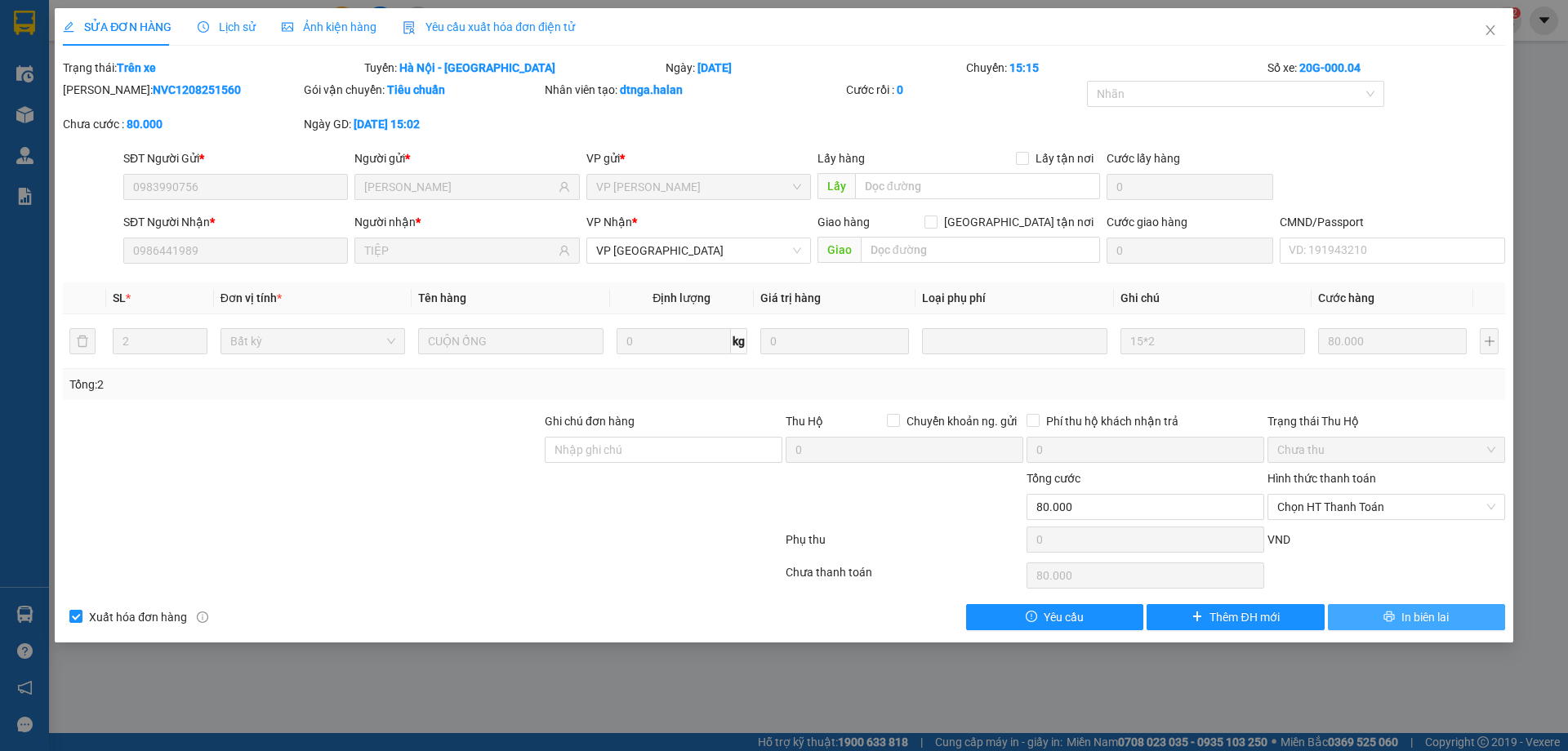
click at [1381, 605] on button "In biên lai" at bounding box center [1416, 616] width 177 height 26
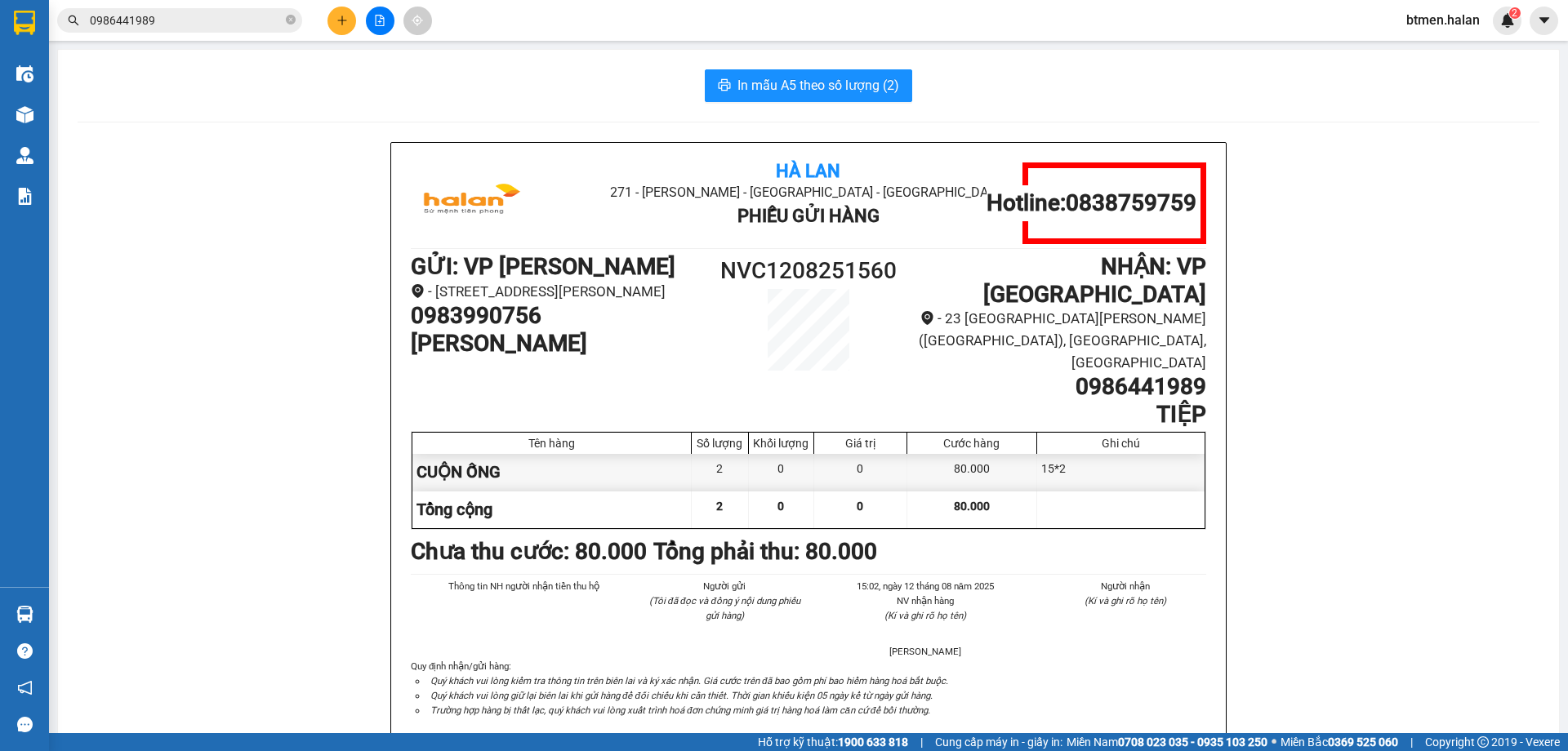
click at [234, 604] on div "Hà Lan 271 - Dương Tự Minh - Phường Tân Long - Thái Nguyên Phiếu Gửi Hàng Hotli…" at bounding box center [808, 464] width 1461 height 644
click at [1099, 373] on h1 "0986441989" at bounding box center [1056, 386] width 298 height 28
copy h1 "0986441989"
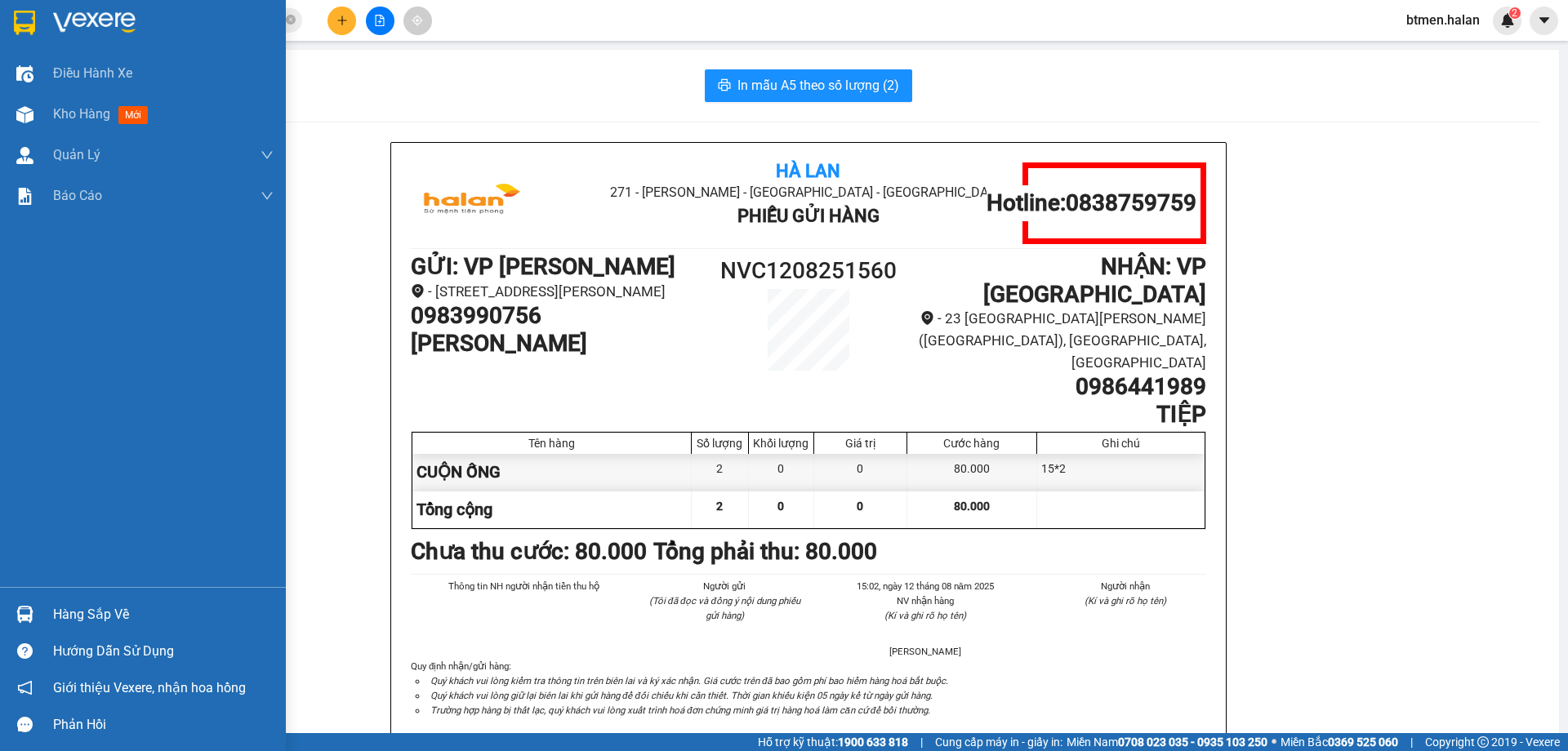
drag, startPoint x: 46, startPoint y: 615, endPoint x: 66, endPoint y: 618, distance: 20.2
click at [55, 618] on div "Hàng sắp về" at bounding box center [143, 614] width 285 height 37
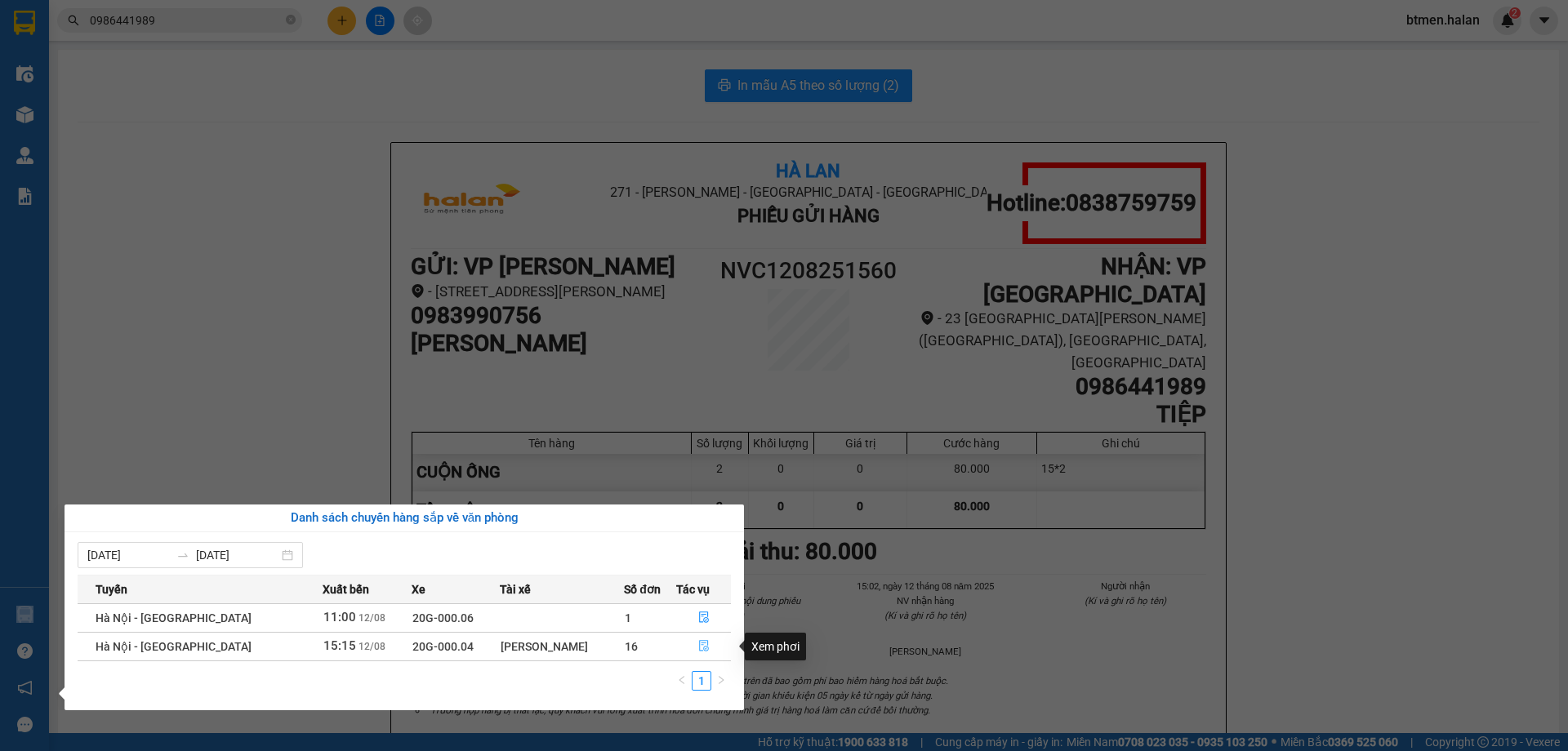
click at [698, 648] on icon "file-done" at bounding box center [704, 645] width 12 height 12
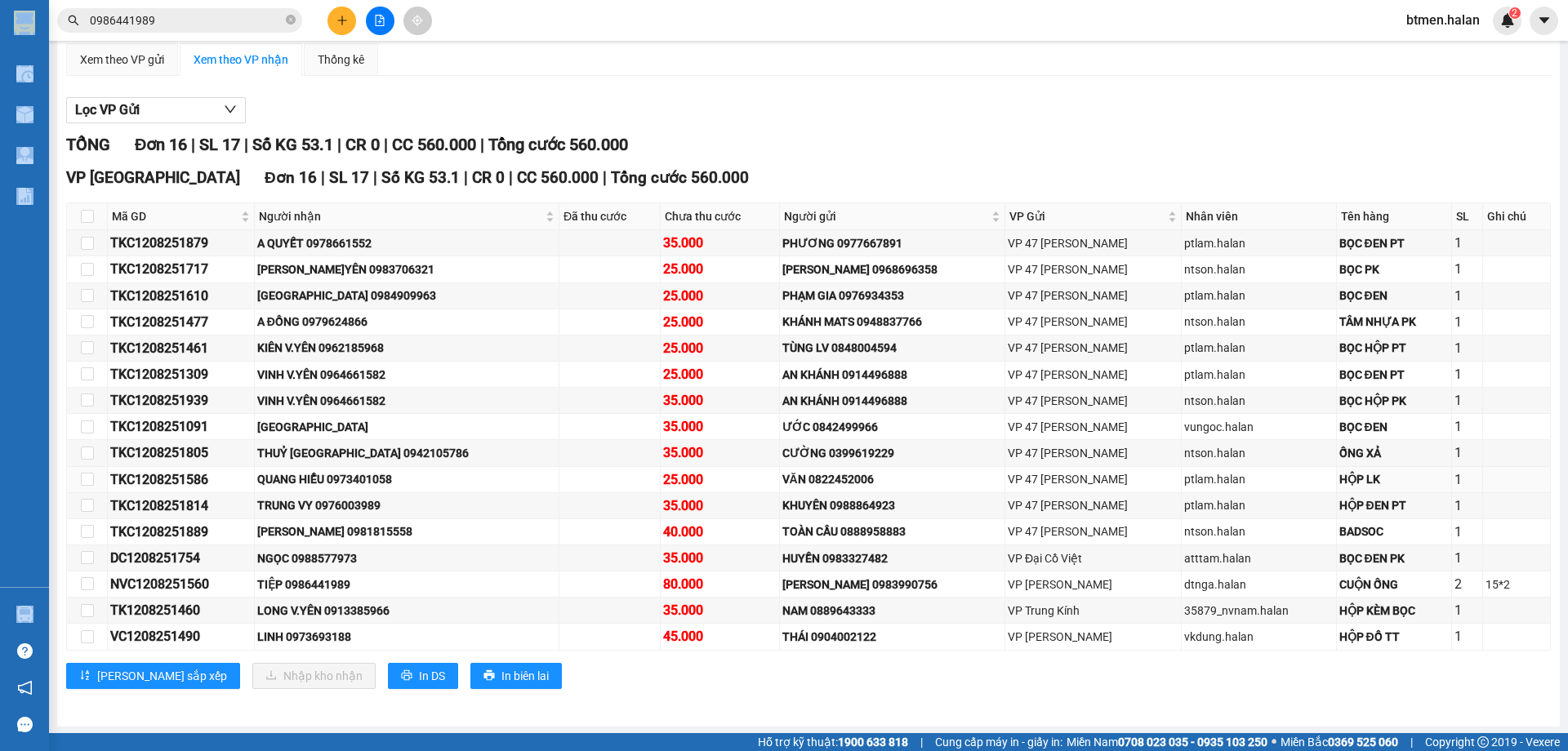
scroll to position [158, 0]
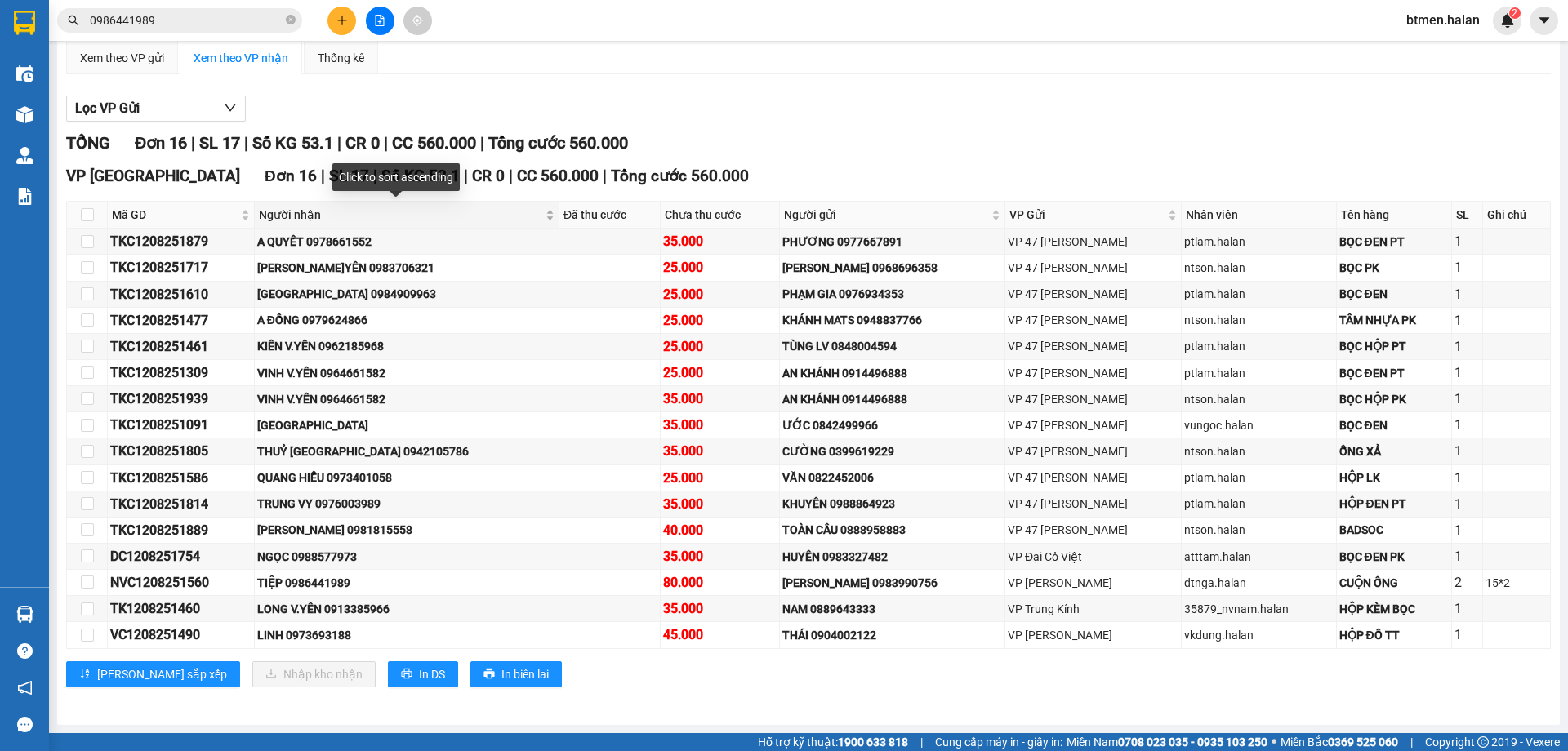
click at [311, 215] on span "Người nhận" at bounding box center [401, 214] width 284 height 18
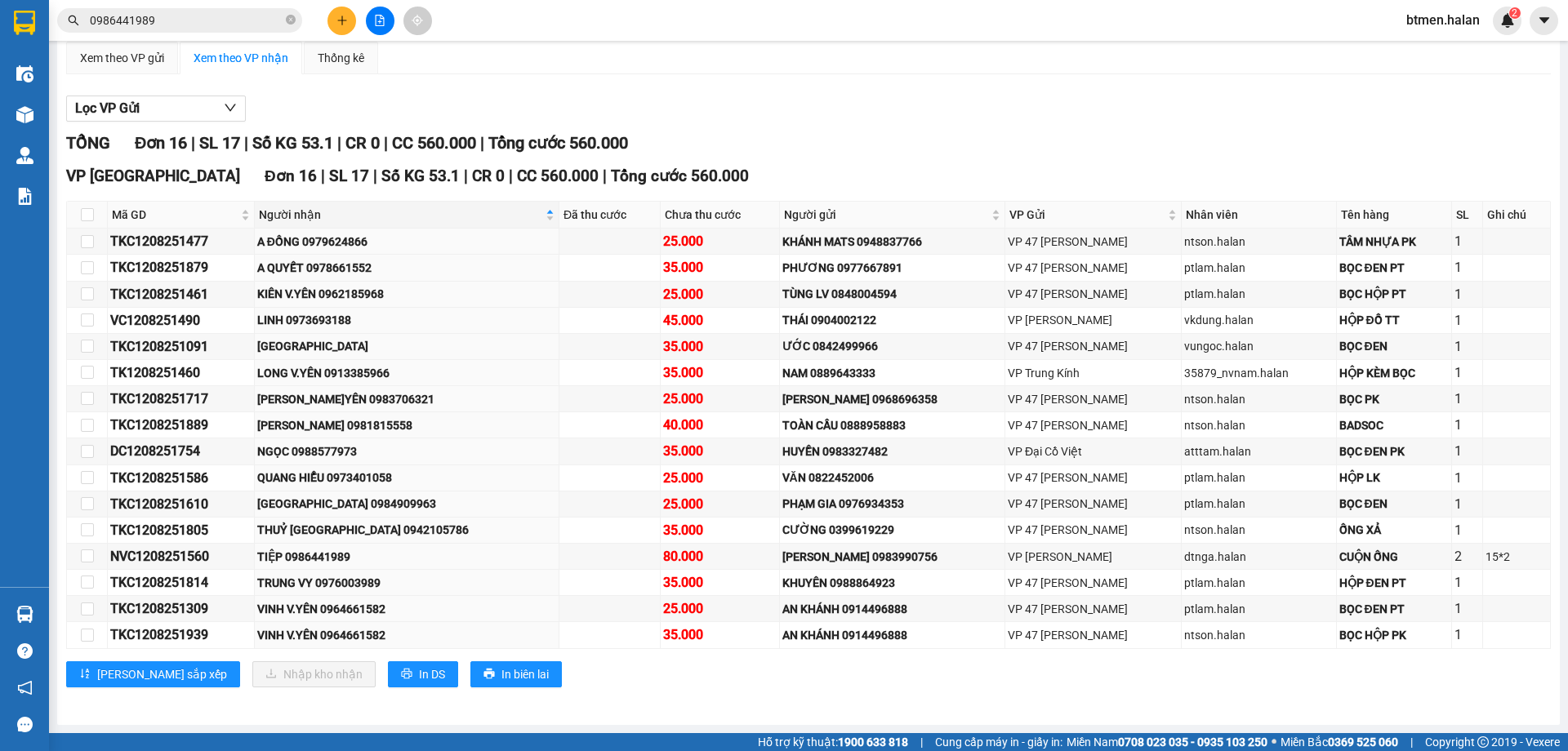
click at [206, 18] on input "0986441989" at bounding box center [186, 20] width 192 height 18
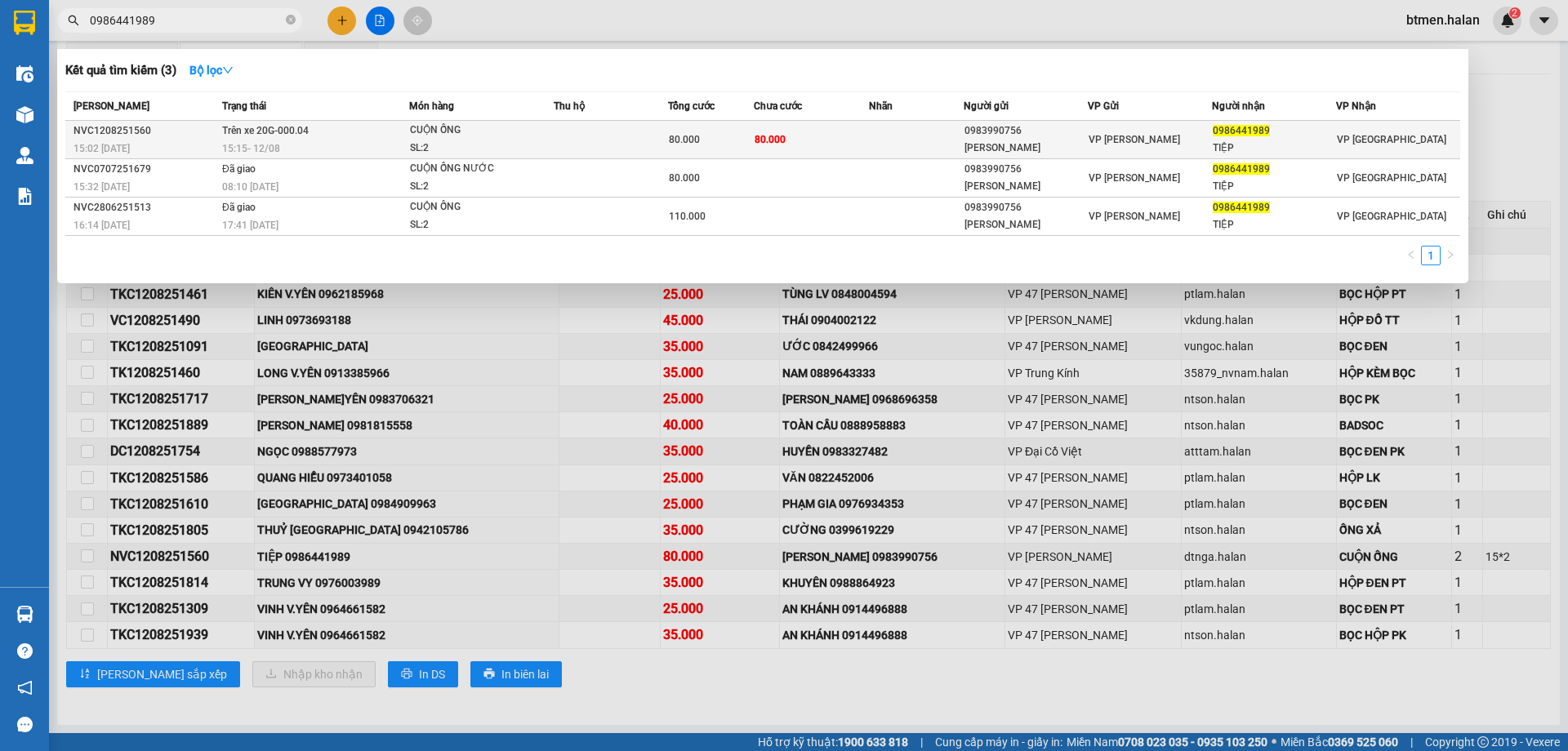
click at [596, 141] on td at bounding box center [611, 140] width 115 height 39
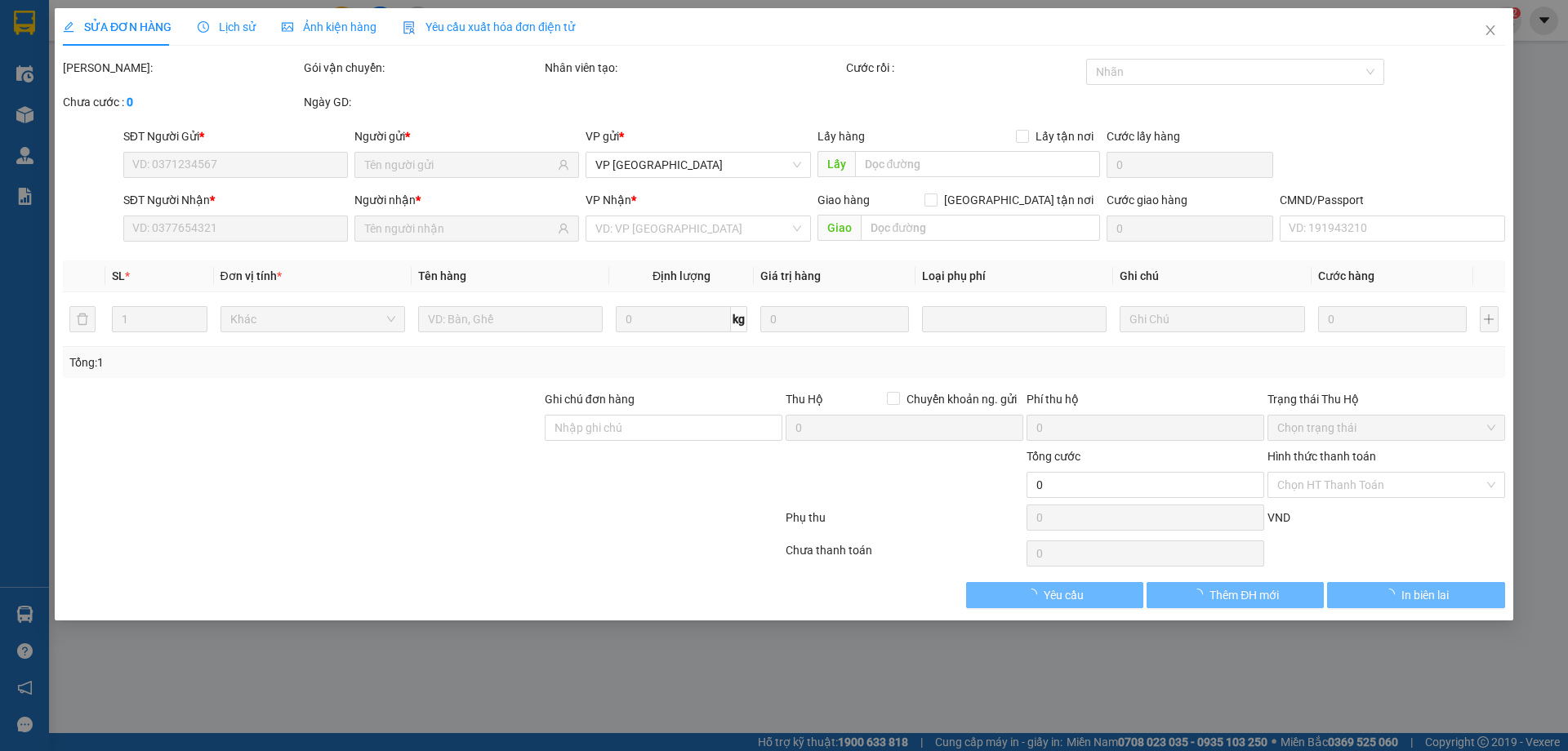
type input "0983990756"
type input "KIM LONG"
type input "0986441989"
type input "TIỆP"
type input "80.000"
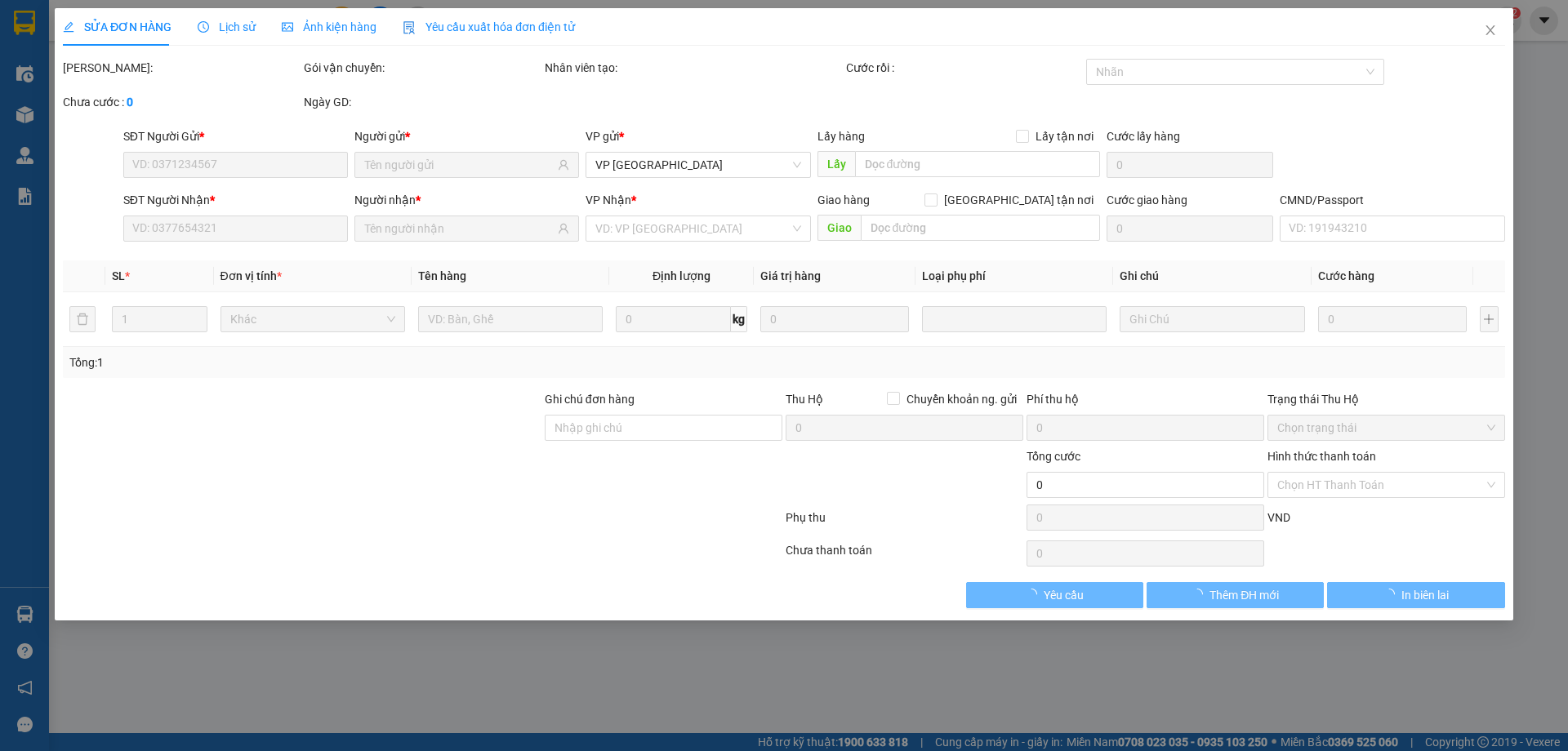
type input "80.000"
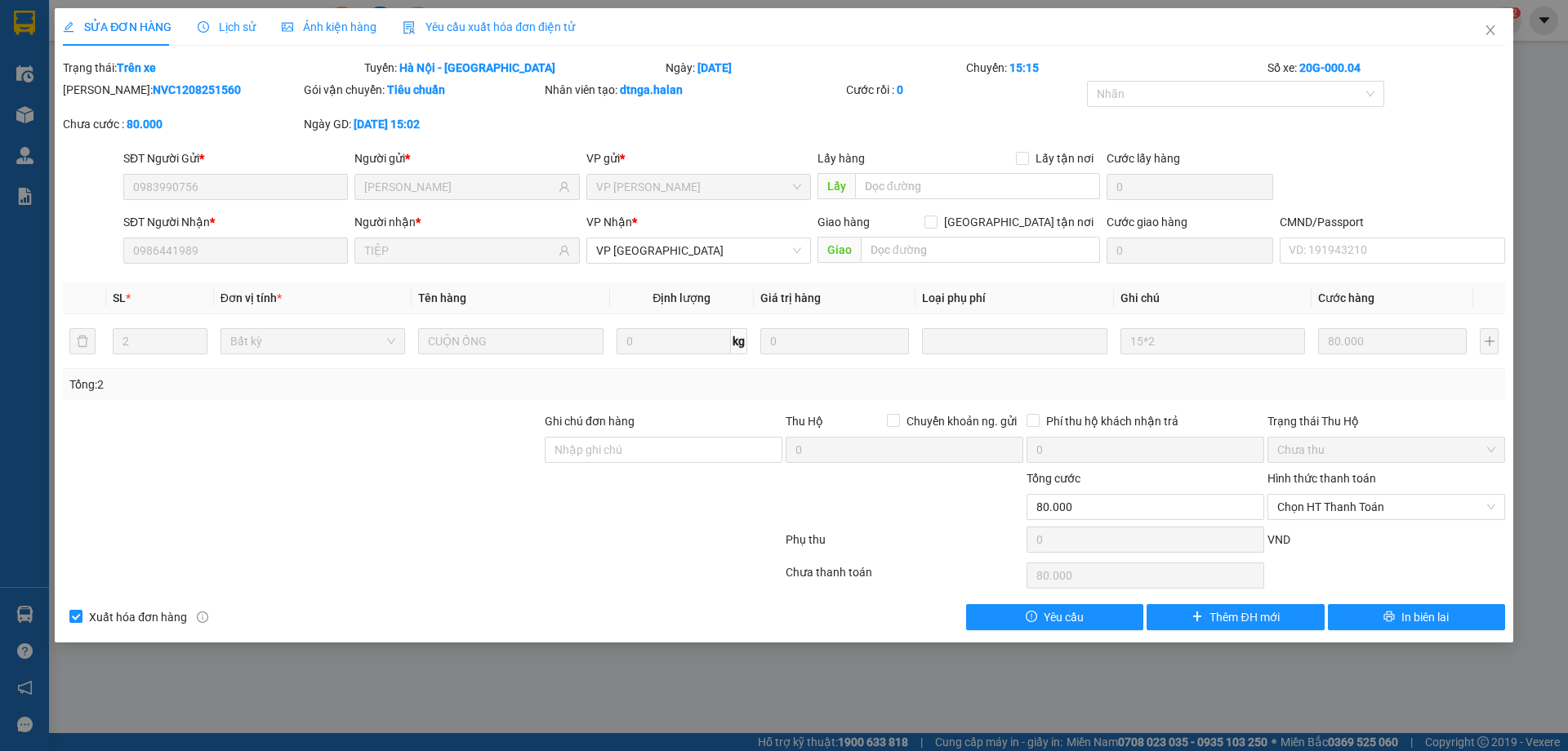
click at [234, 14] on div "Lịch sử" at bounding box center [227, 26] width 58 height 38
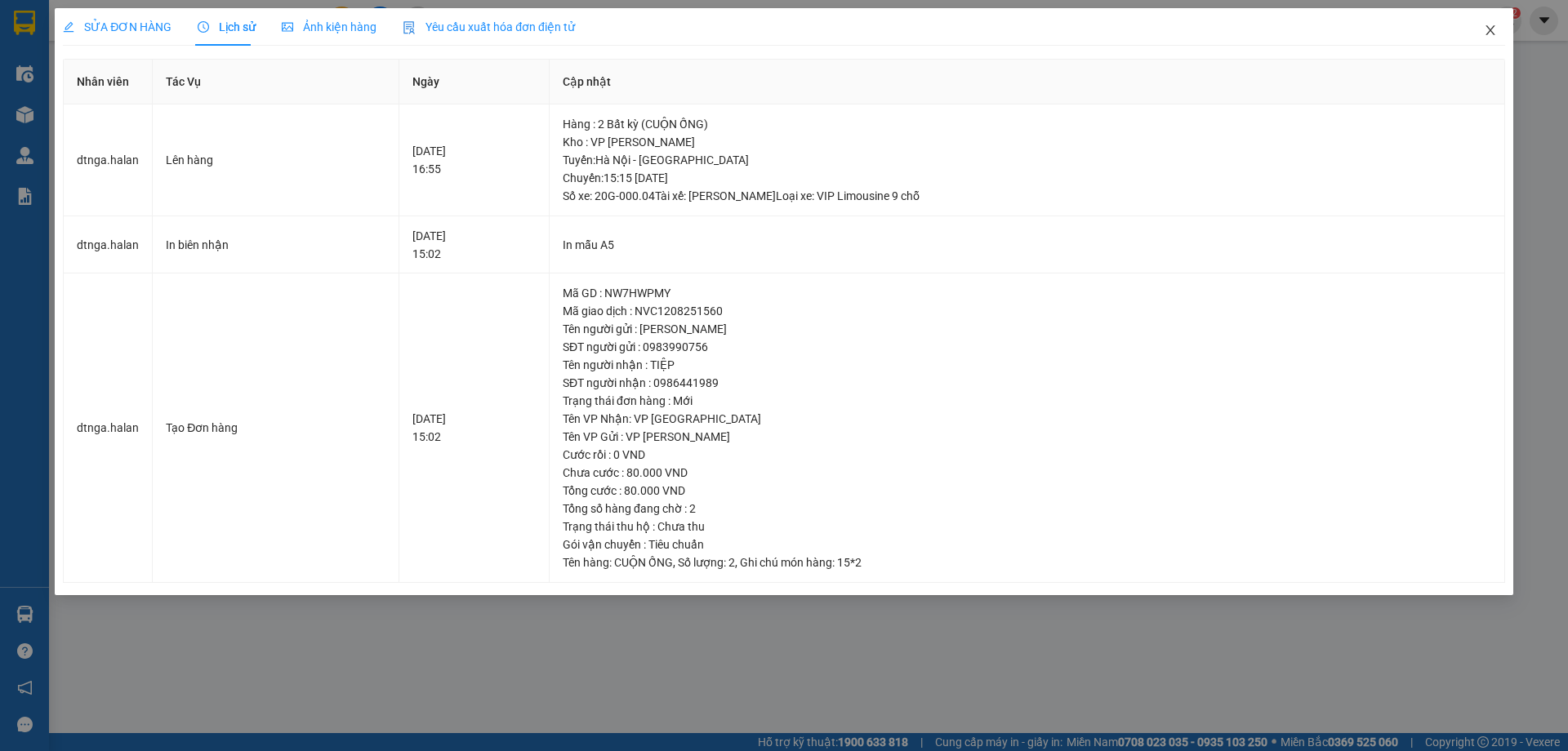
click at [1493, 35] on icon "close" at bounding box center [1489, 30] width 9 height 10
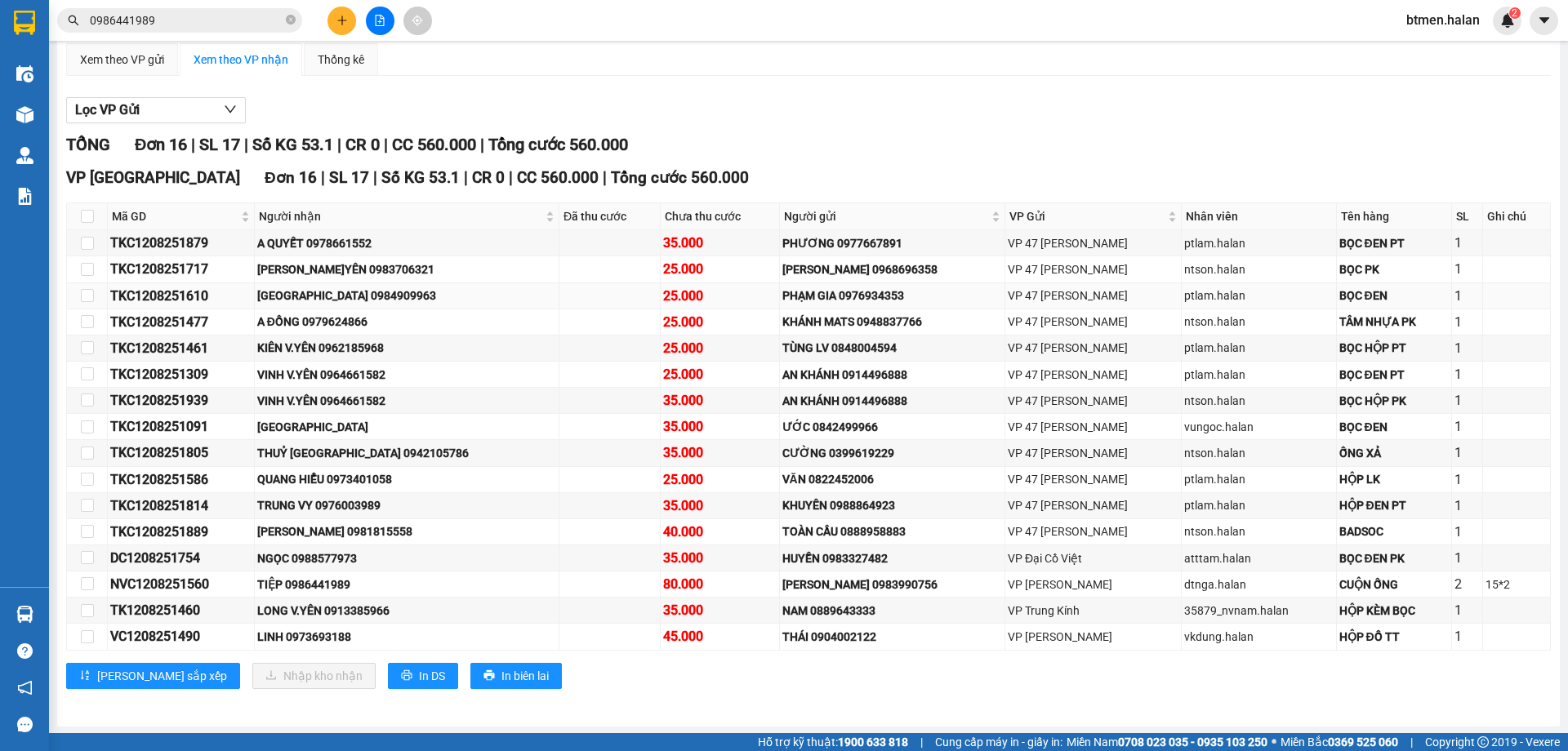
scroll to position [158, 0]
click at [369, 551] on div "NGỌC 0988577973" at bounding box center [407, 556] width 299 height 18
click at [372, 613] on div "LONG V.YÊN 0913385966" at bounding box center [407, 608] width 299 height 18
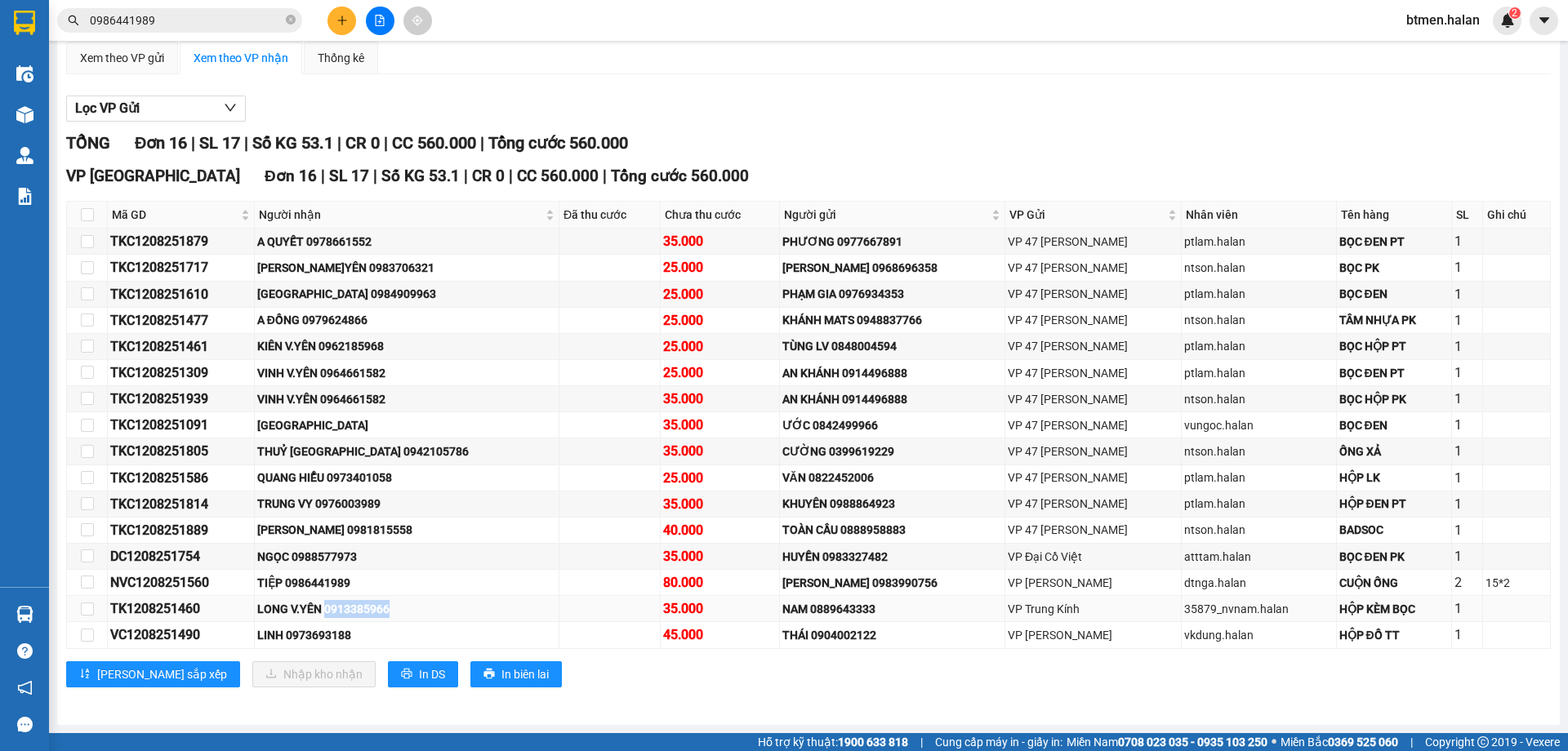
copy div "0913385966"
click at [562, 87] on div "Lọc VP Gửi TỔNG Đơn 16 | SL 17 | Số KG 53.1 | CR 0 | CC 560.000 | Tổng cước 56…" at bounding box center [808, 397] width 1485 height 620
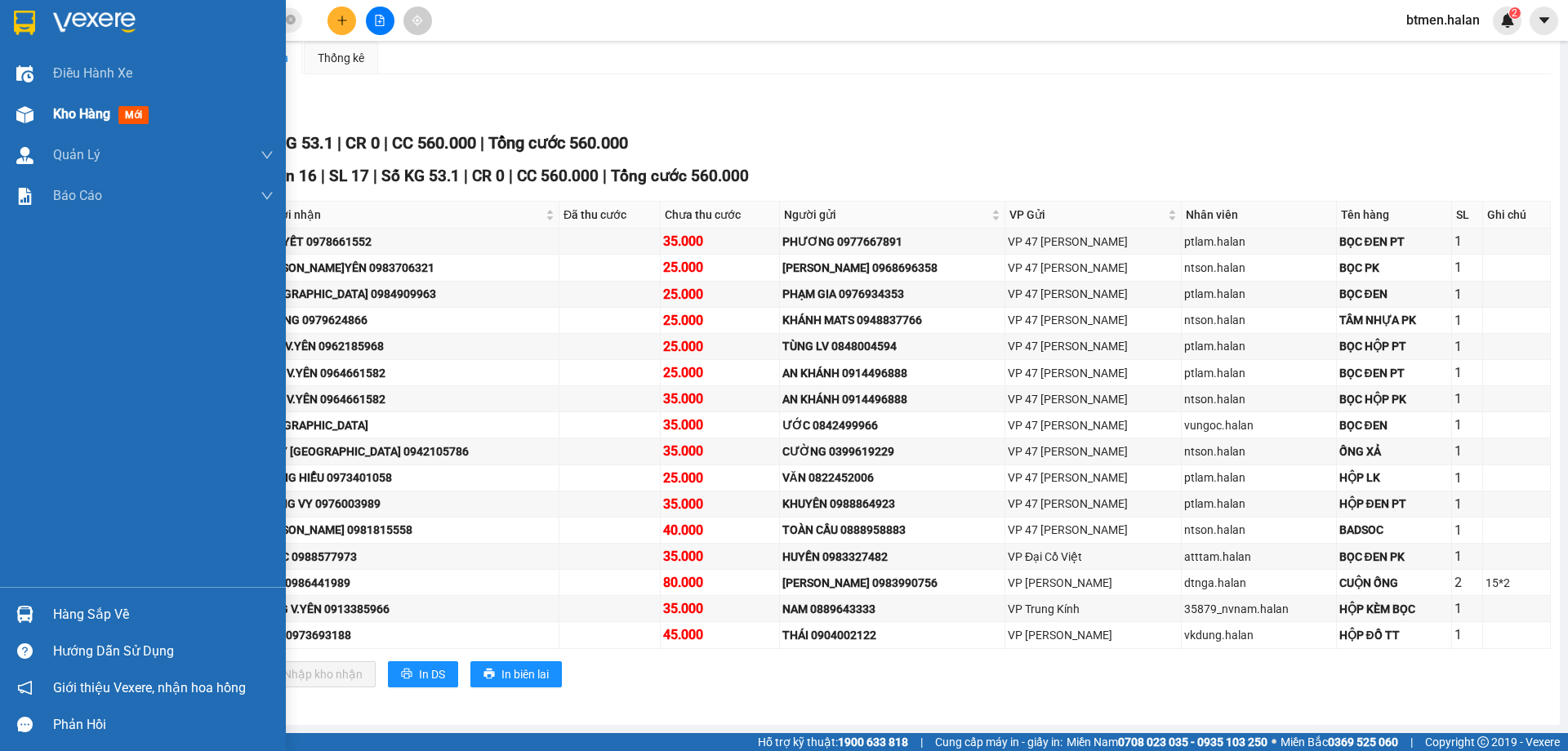
click at [45, 116] on div "Kho hàng mới" at bounding box center [143, 114] width 285 height 41
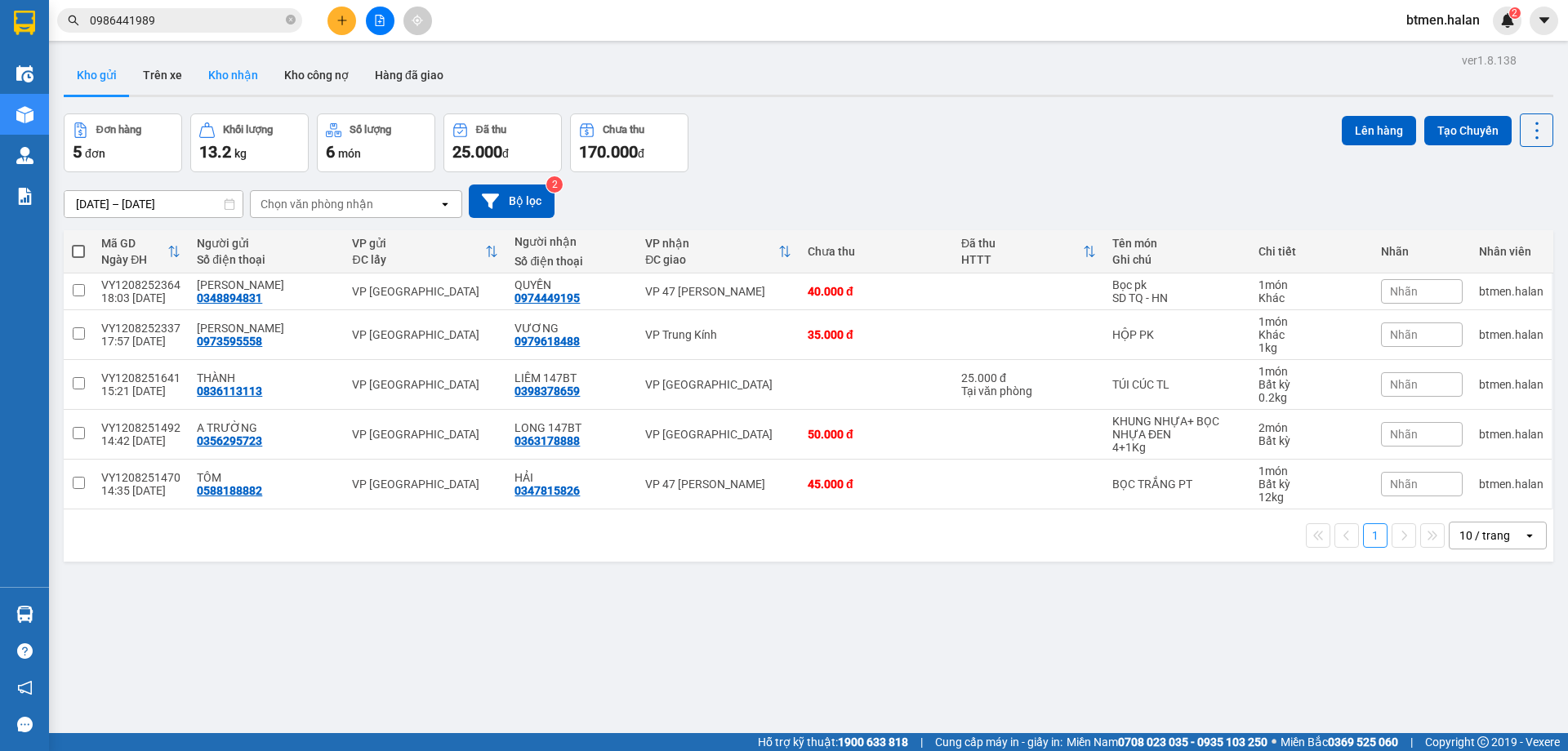
click at [228, 80] on button "Kho nhận" at bounding box center [233, 75] width 76 height 39
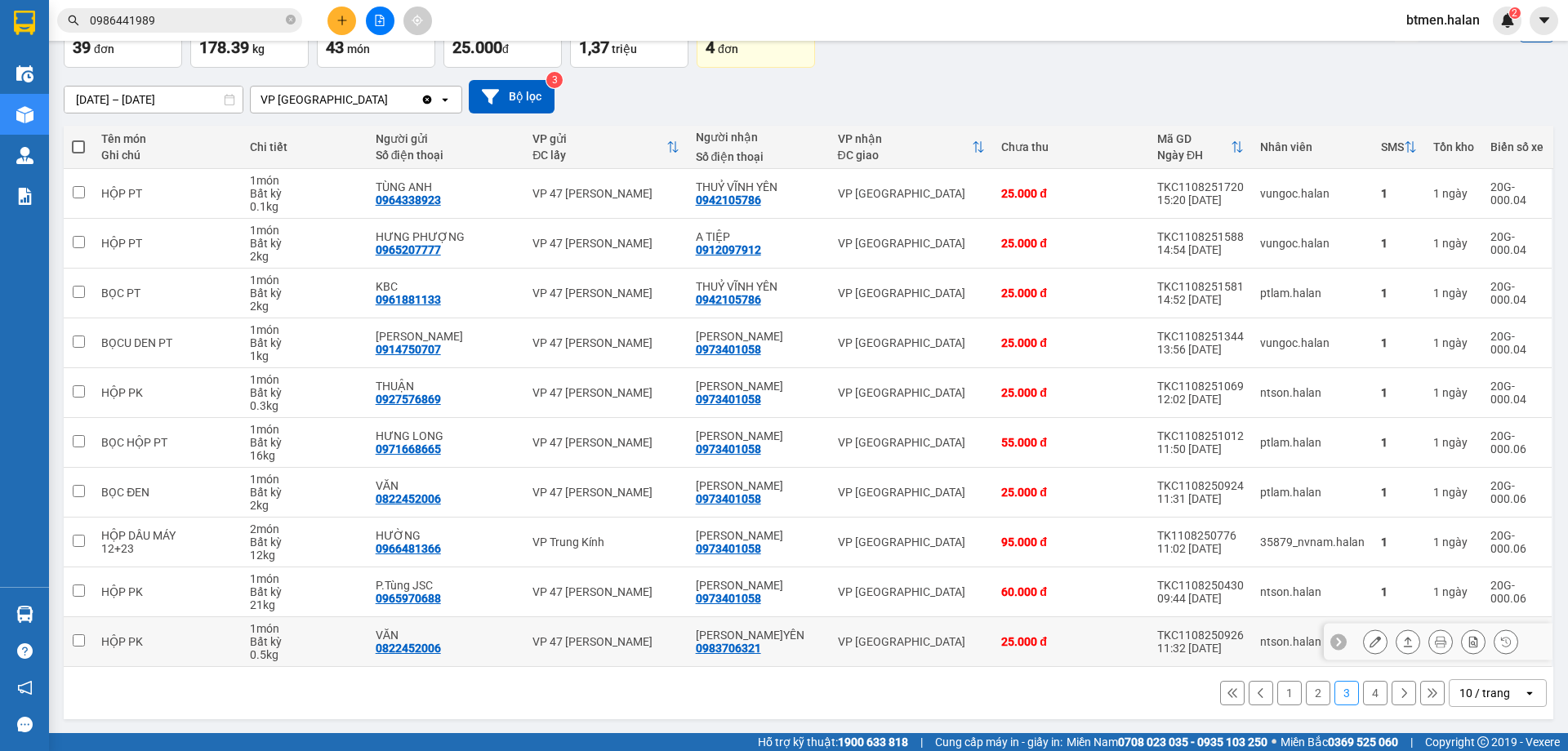
scroll to position [105, 0]
click at [1285, 693] on button "1" at bounding box center [1288, 692] width 24 height 24
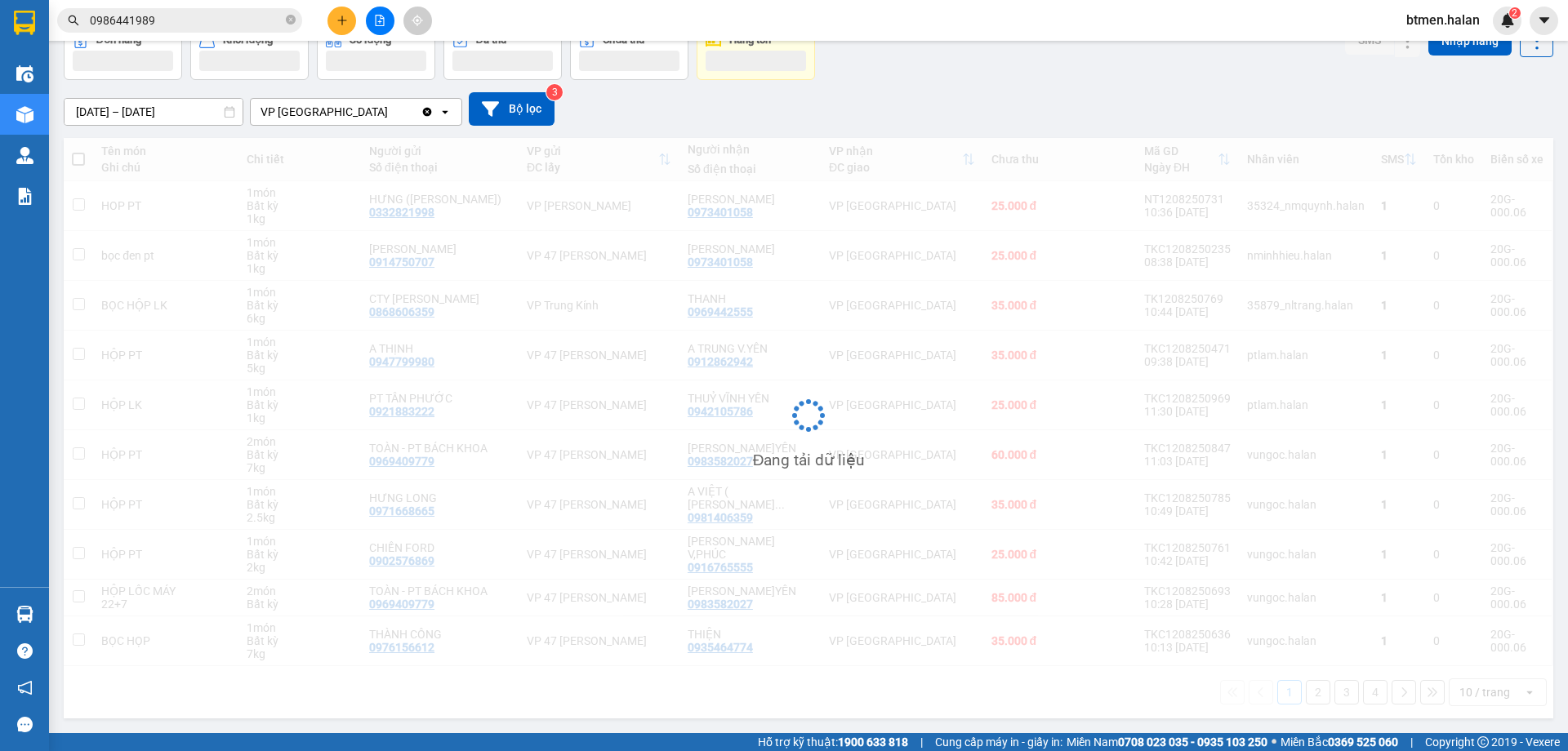
scroll to position [92, 0]
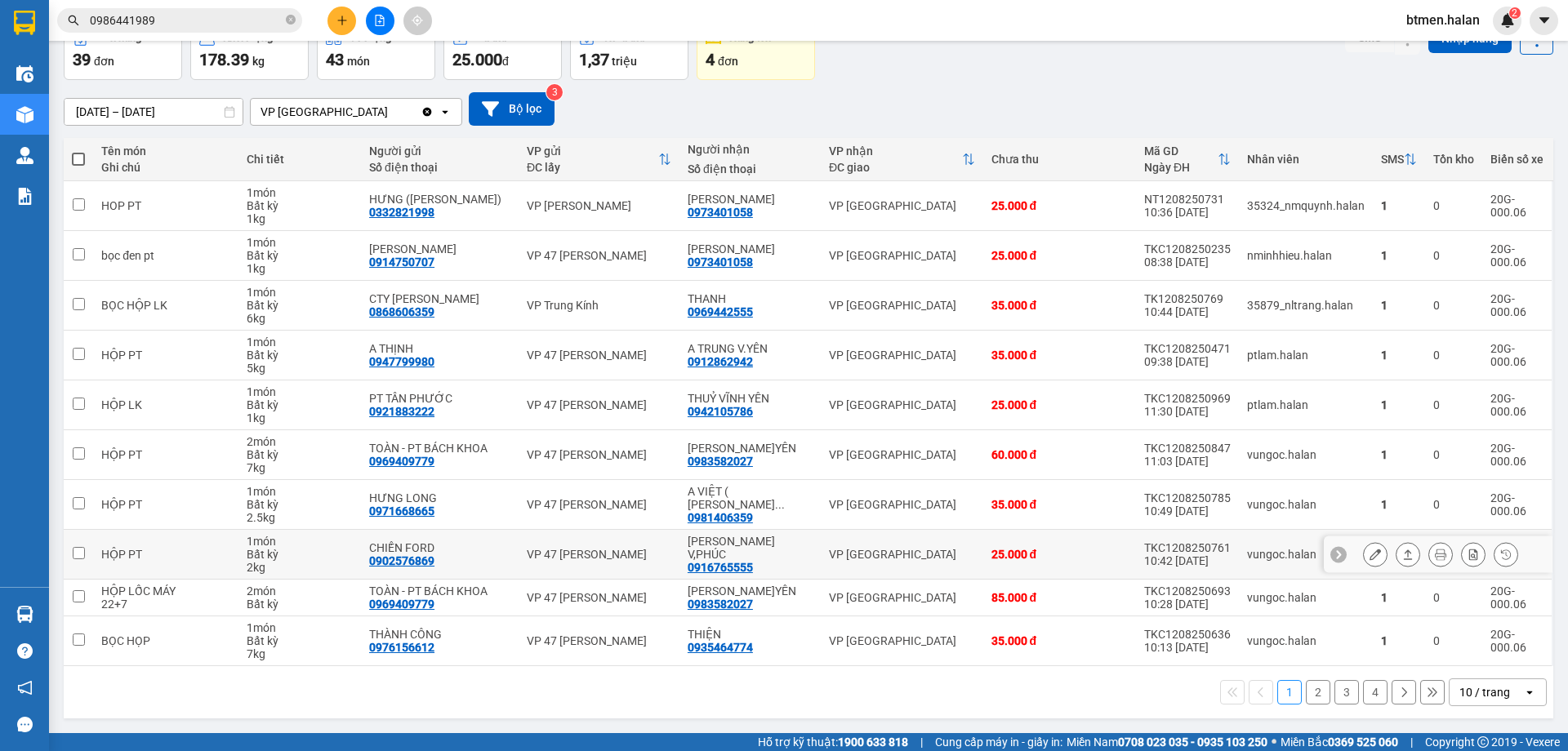
click at [736, 563] on div "0916765555" at bounding box center [719, 567] width 65 height 13
copy div "0916765555"
click at [254, 22] on input "0986441989" at bounding box center [186, 20] width 192 height 18
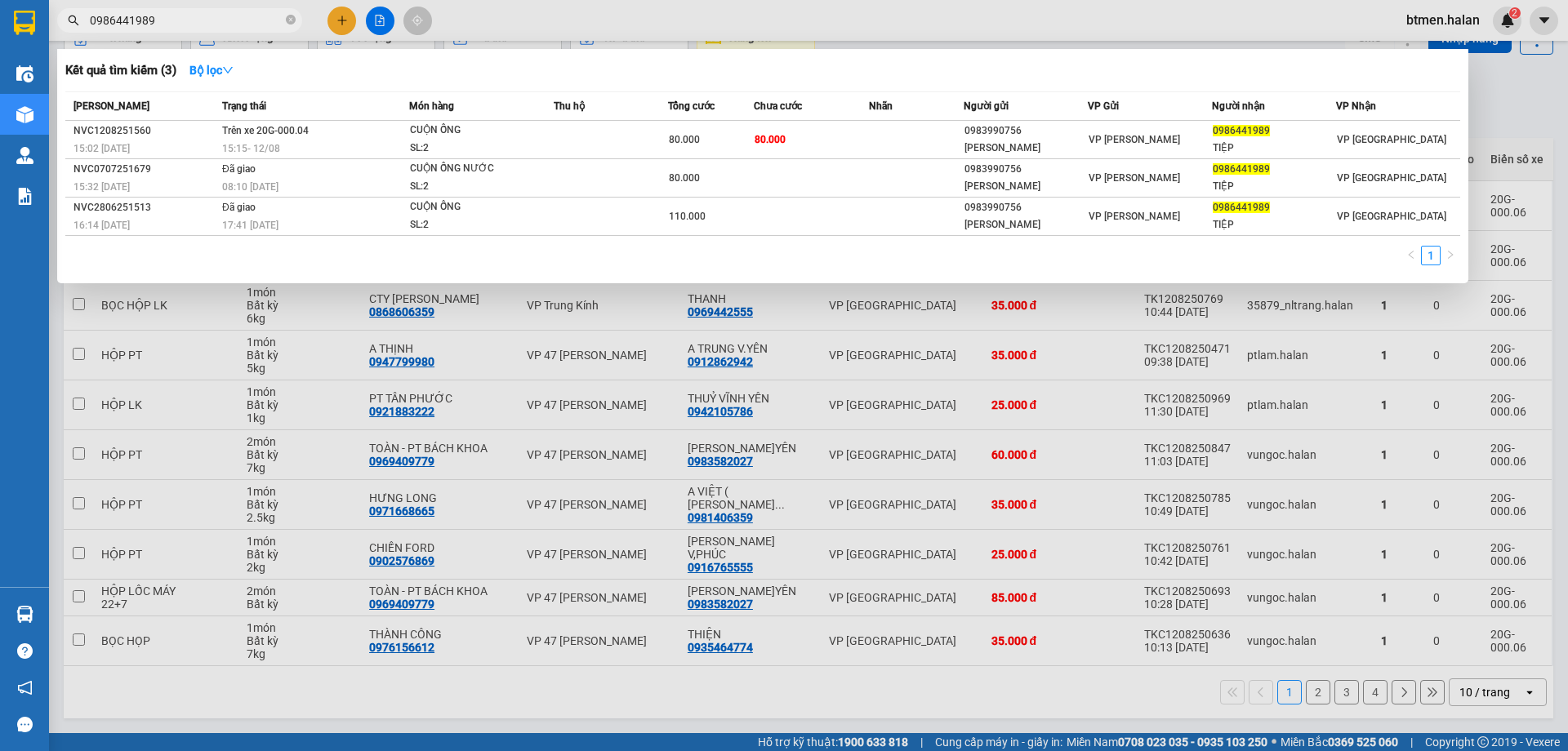
click at [254, 22] on input "0986441989" at bounding box center [186, 20] width 192 height 18
paste input "16765555"
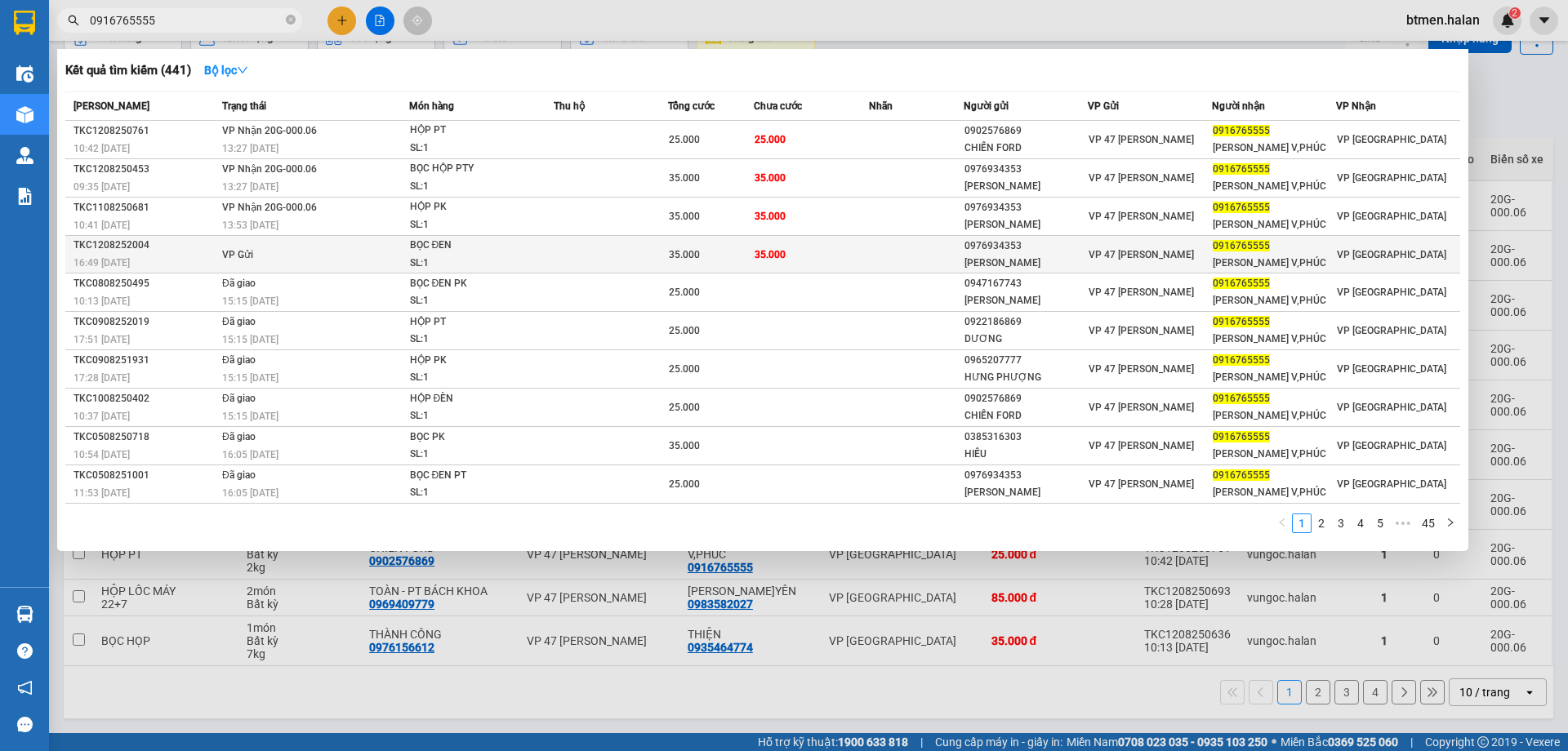
type input "0916765555"
click at [547, 270] on span "BỌC ĐEN SL: 1" at bounding box center [482, 254] width 144 height 35
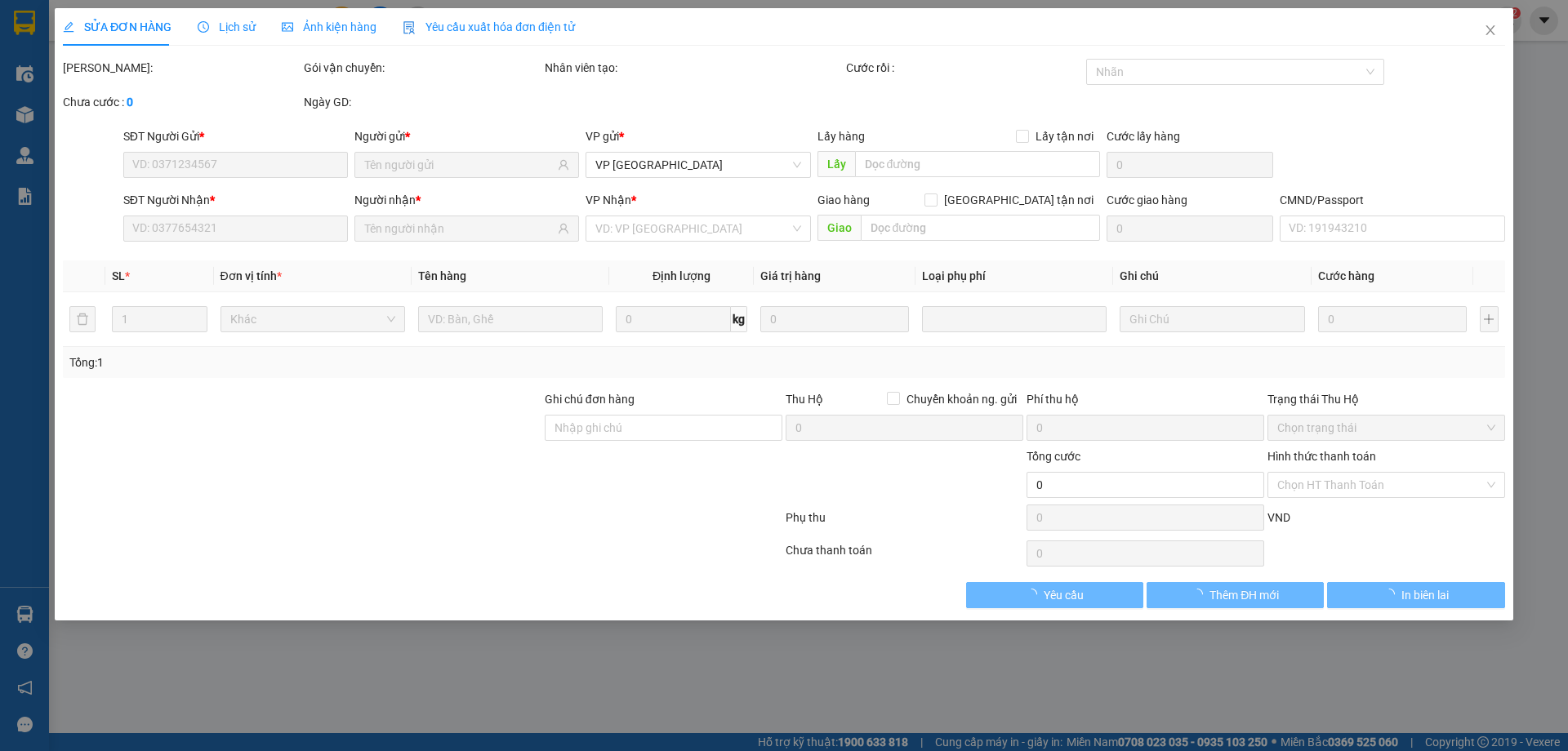
type input "0976934353"
type input "PHẠM GIA"
type input "0916765555"
type input "ĐỨC HUY V,PHÚC"
type input "35.000"
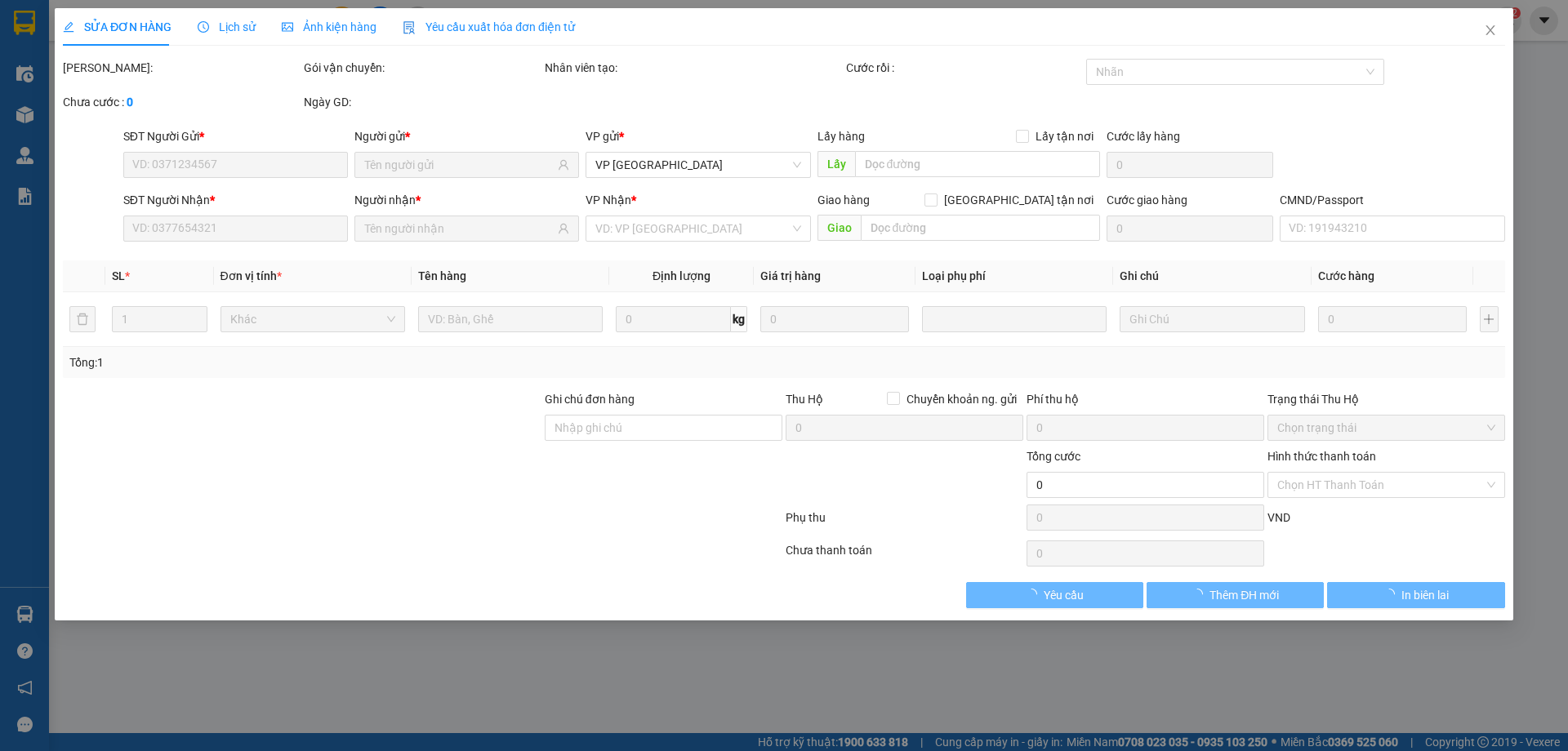
type input "35.000"
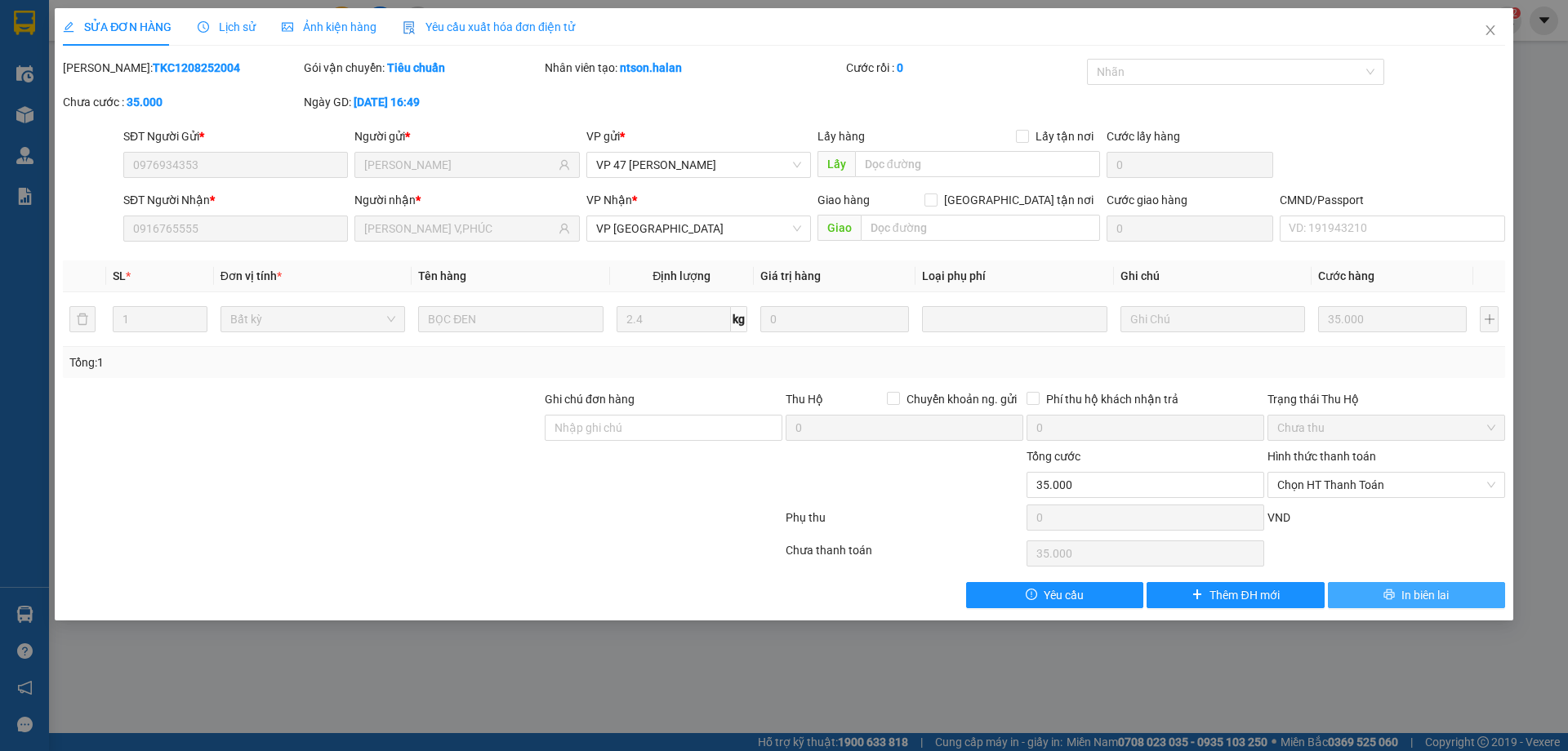
click at [1387, 591] on icon "printer" at bounding box center [1389, 594] width 12 height 12
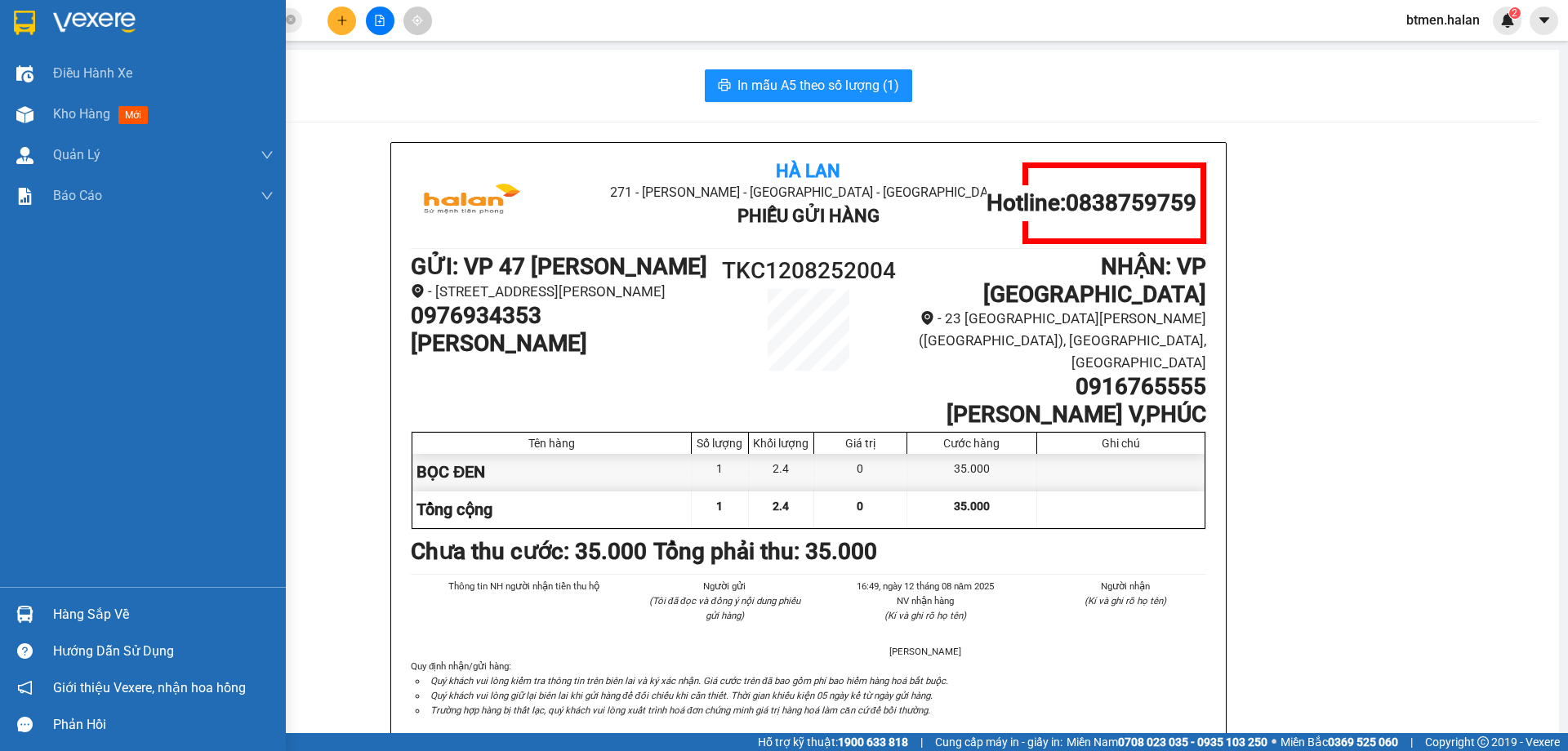
click at [62, 607] on div "Hàng sắp về" at bounding box center [163, 614] width 220 height 24
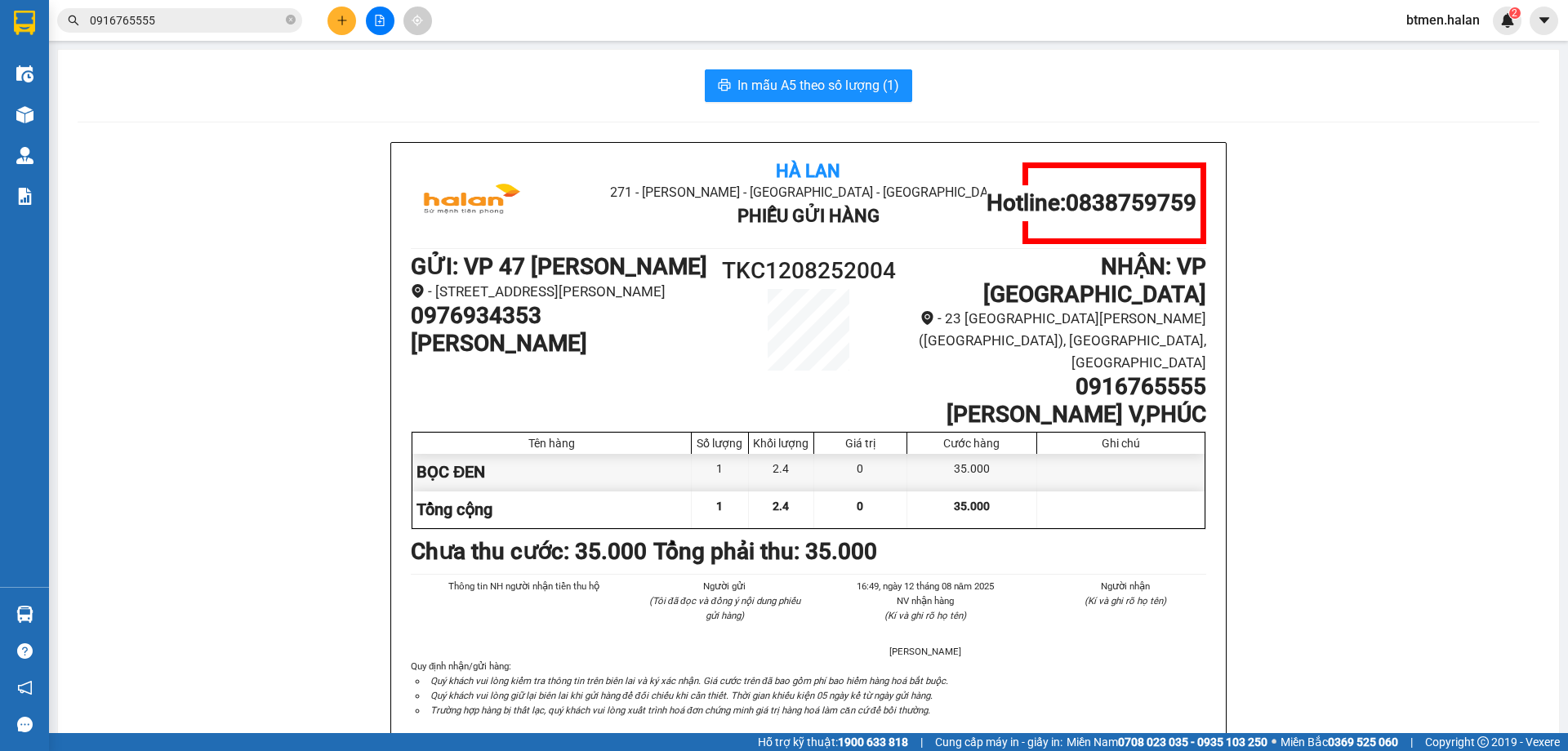
click at [255, 100] on section "Kết quả tìm kiếm ( 441 ) Bộ lọc Mã ĐH Trạng thái Món hàng Thu hộ Tổng cước Chưa…" at bounding box center [784, 376] width 1568 height 751
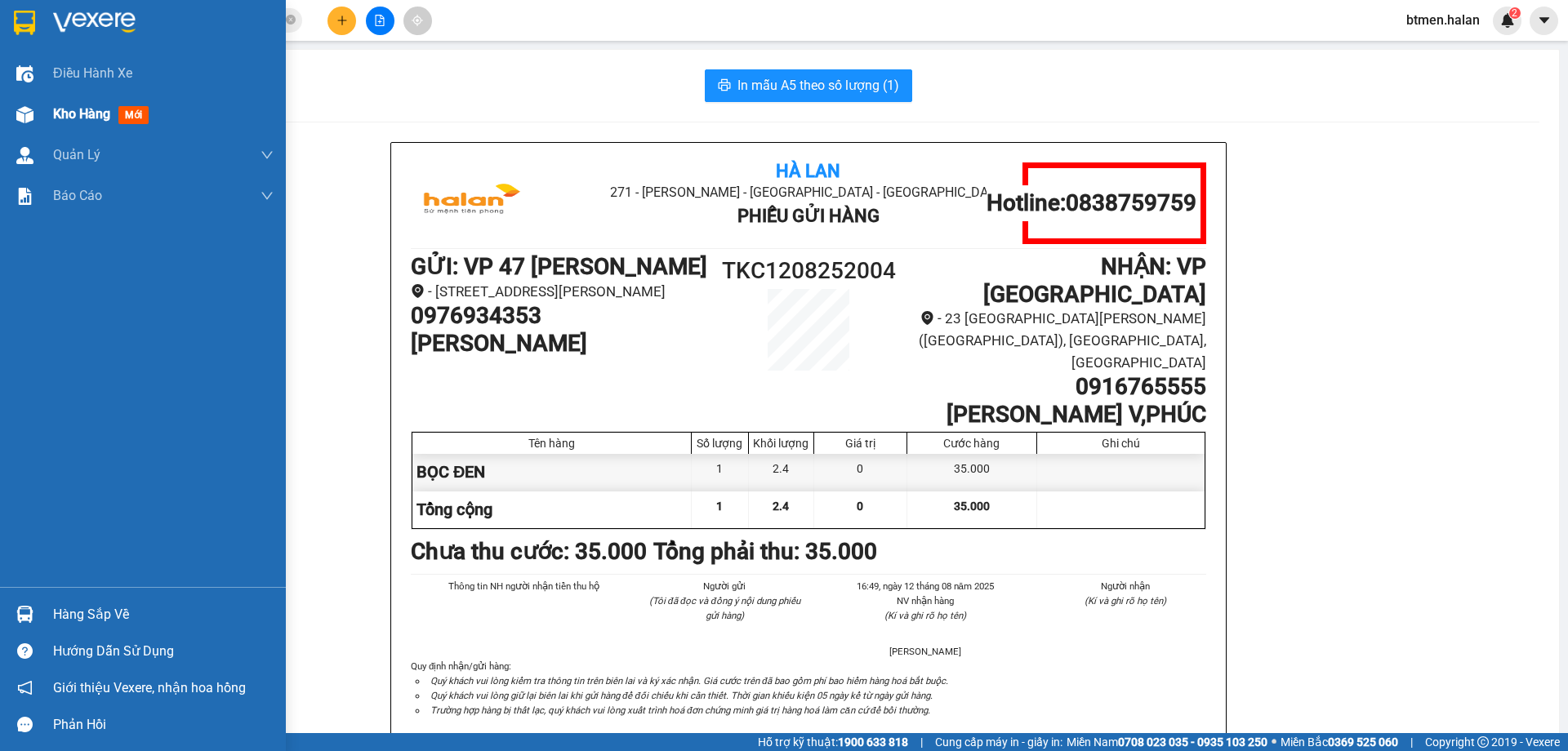
click at [83, 105] on div "Kho hàng mới" at bounding box center [104, 114] width 102 height 20
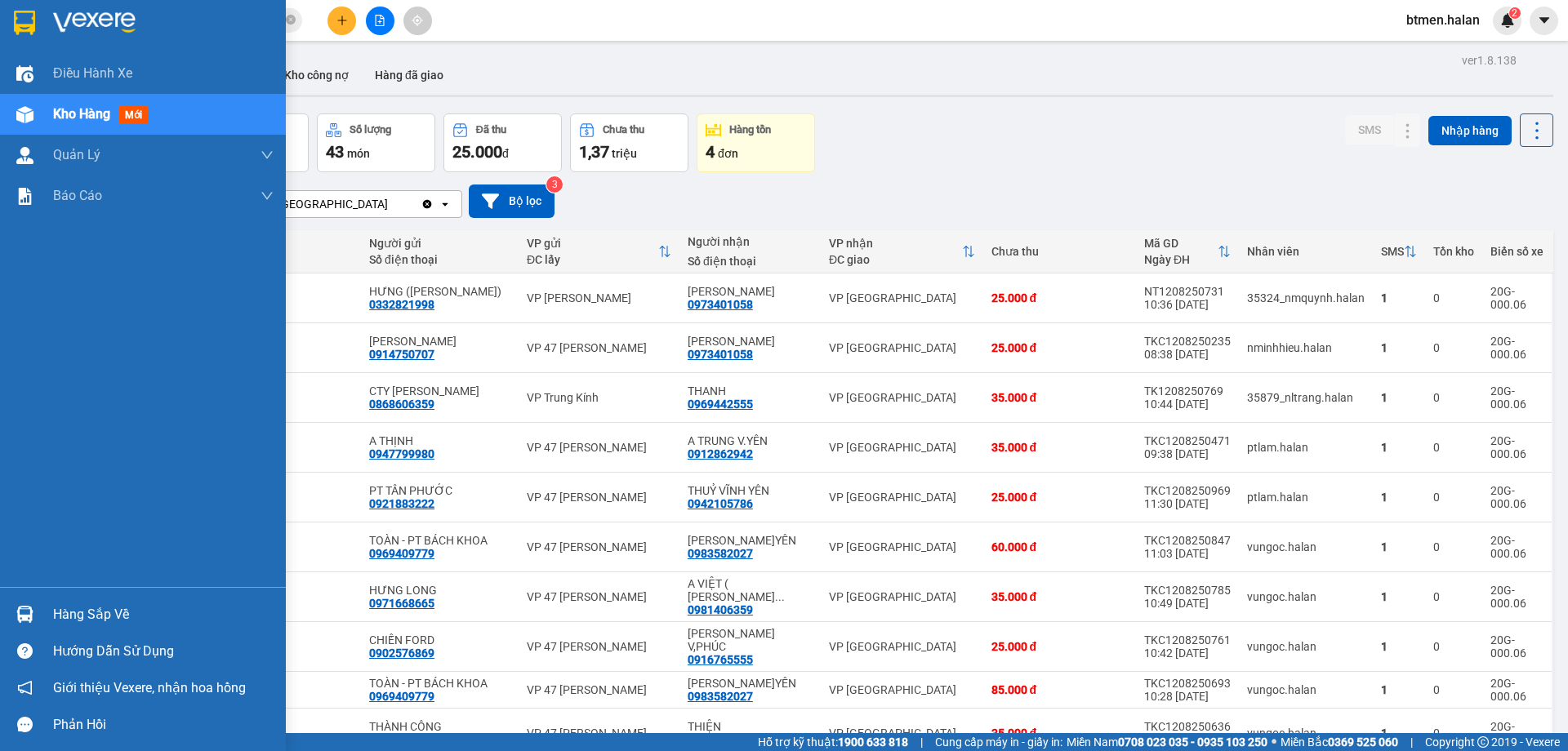
click at [36, 605] on div at bounding box center [24, 613] width 28 height 28
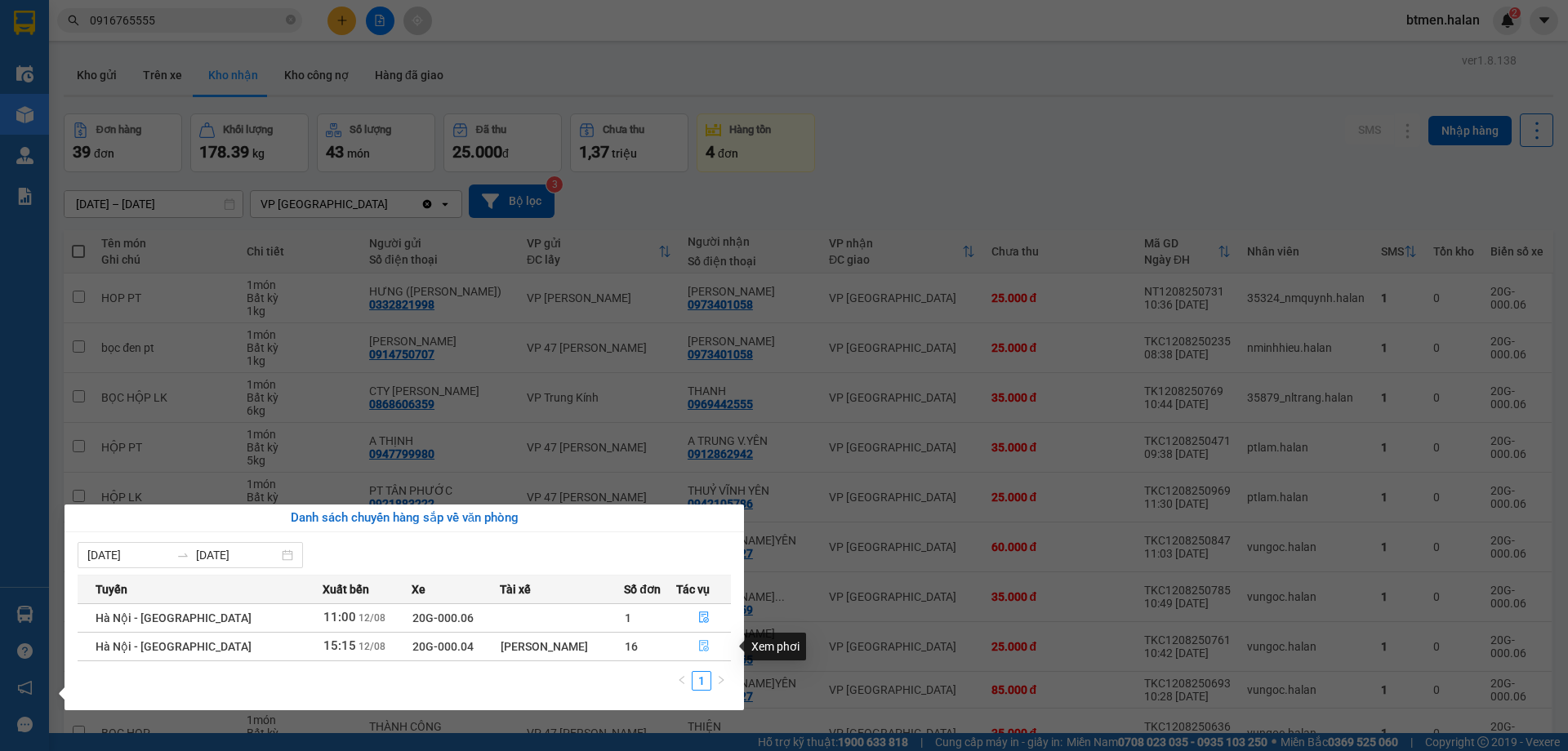
click at [706, 651] on icon "file-done" at bounding box center [704, 645] width 12 height 12
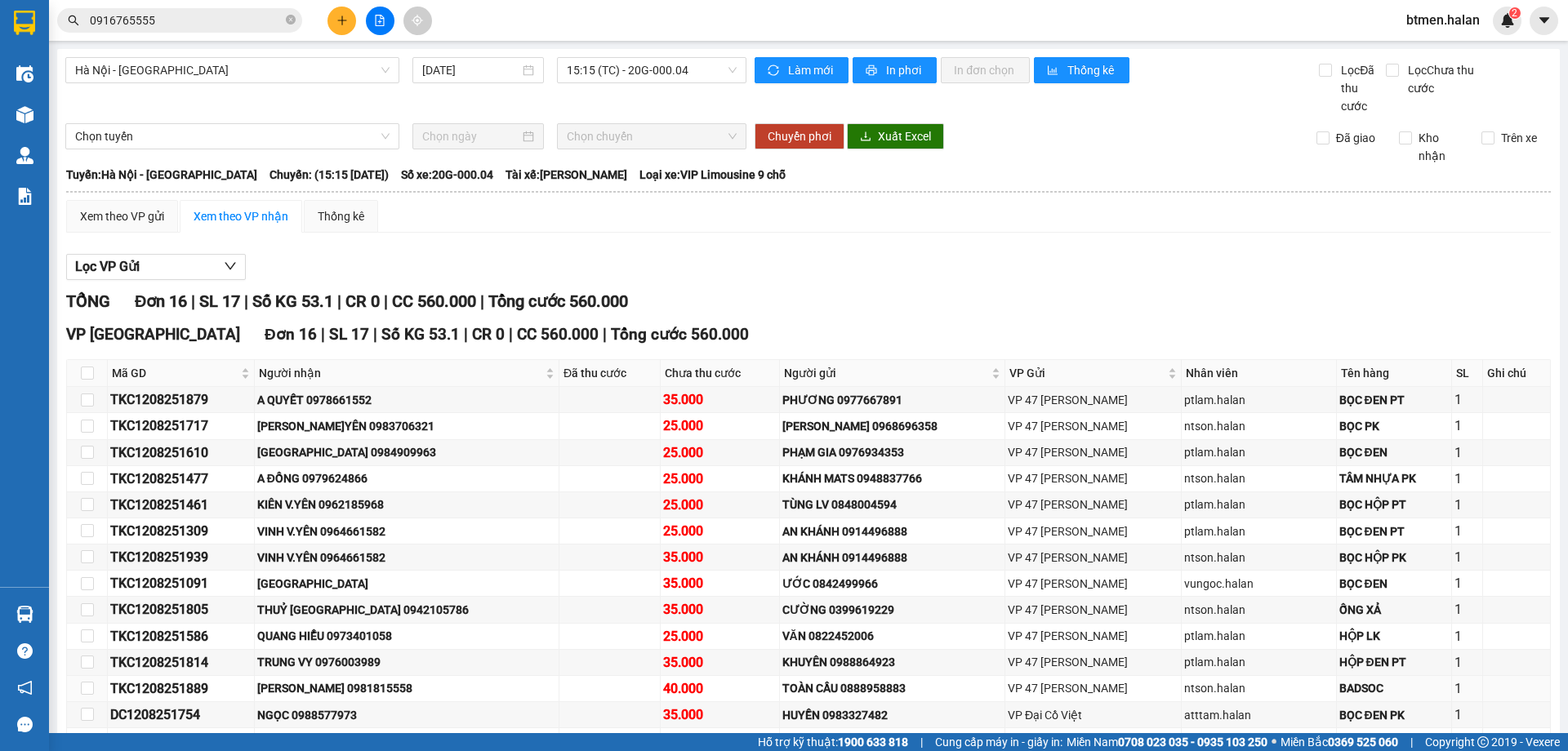
scroll to position [158, 0]
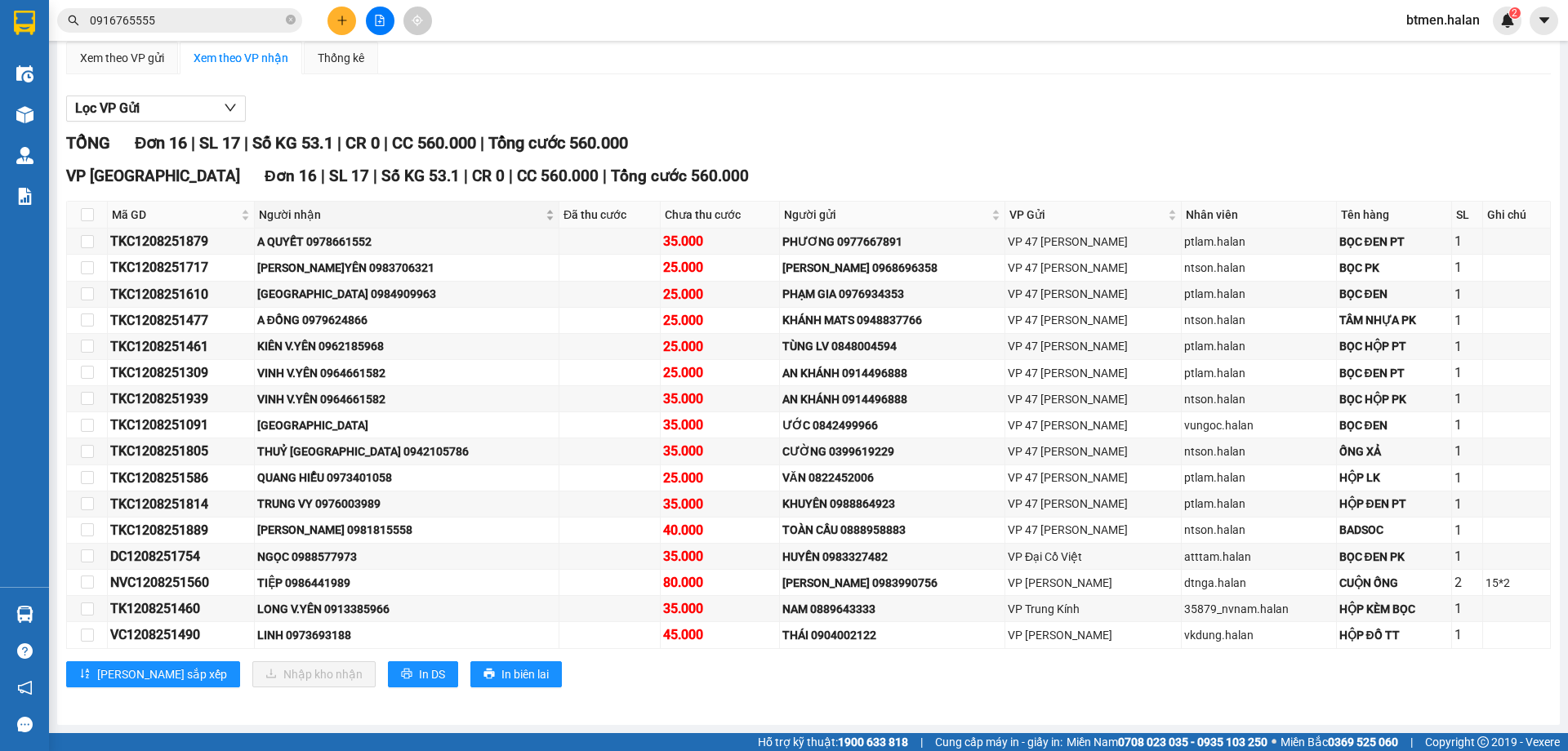
click at [318, 219] on span "Người nhận" at bounding box center [401, 214] width 284 height 18
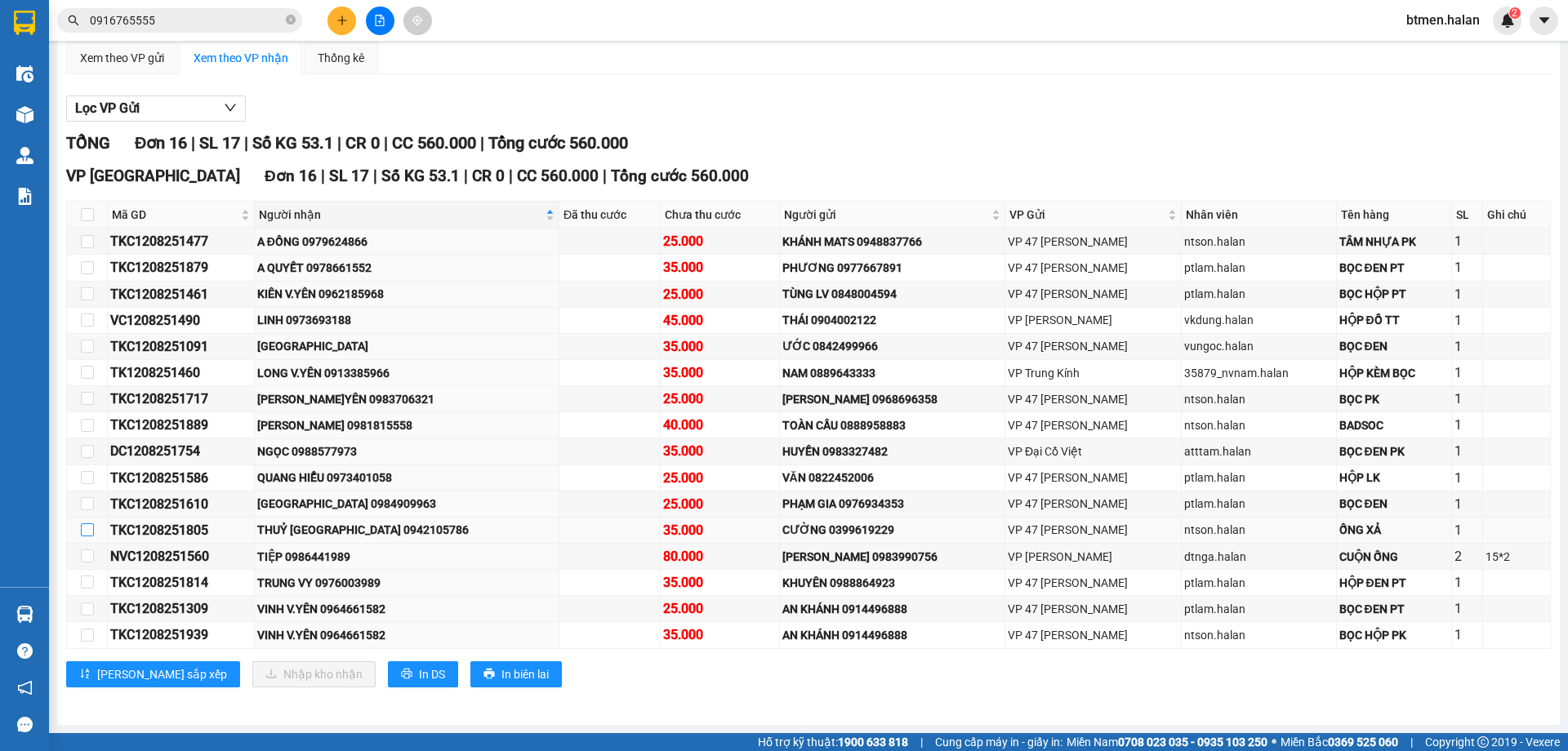
click at [89, 533] on input "checkbox" at bounding box center [86, 529] width 13 height 13
checkbox input "true"
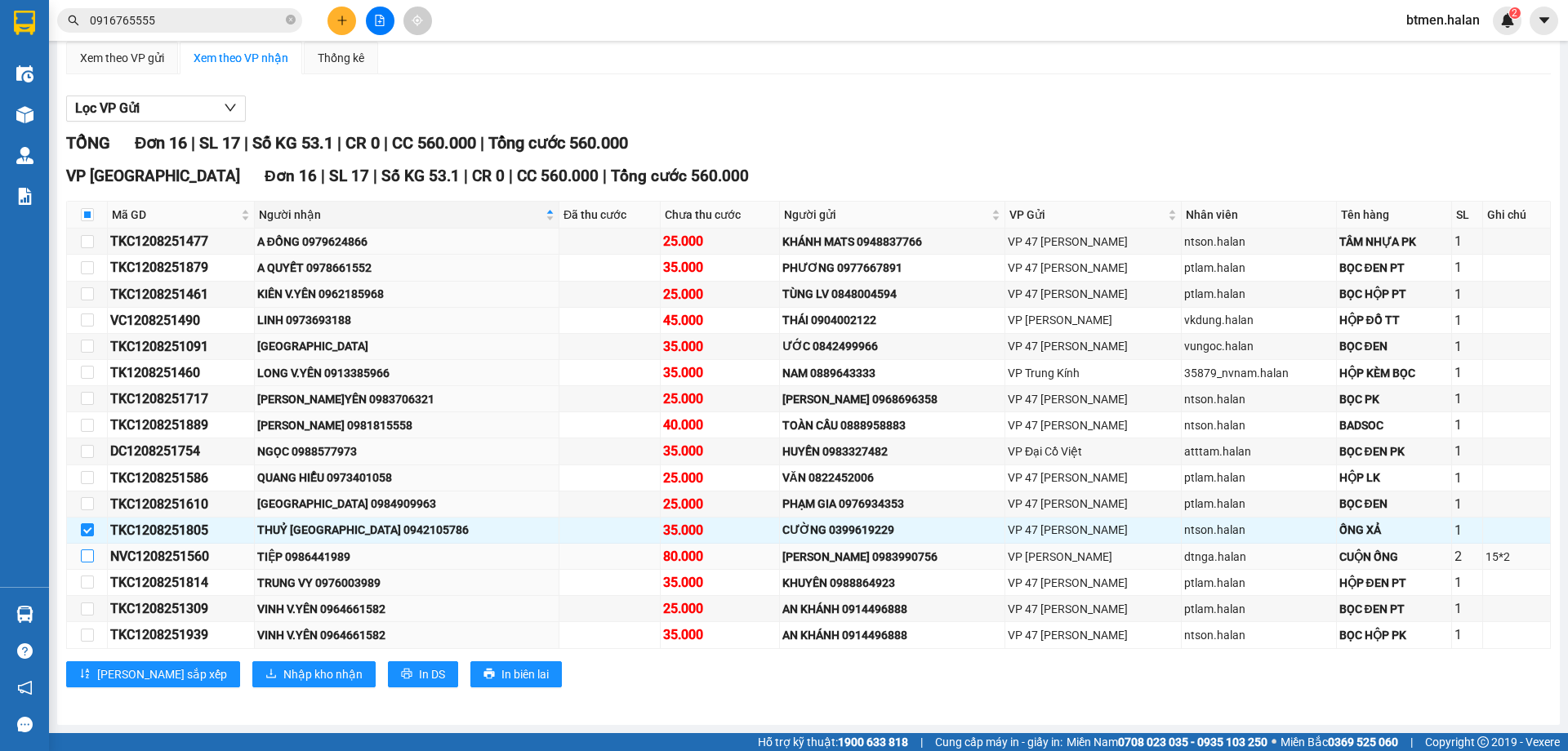
click at [84, 557] on input "checkbox" at bounding box center [86, 555] width 13 height 13
checkbox input "true"
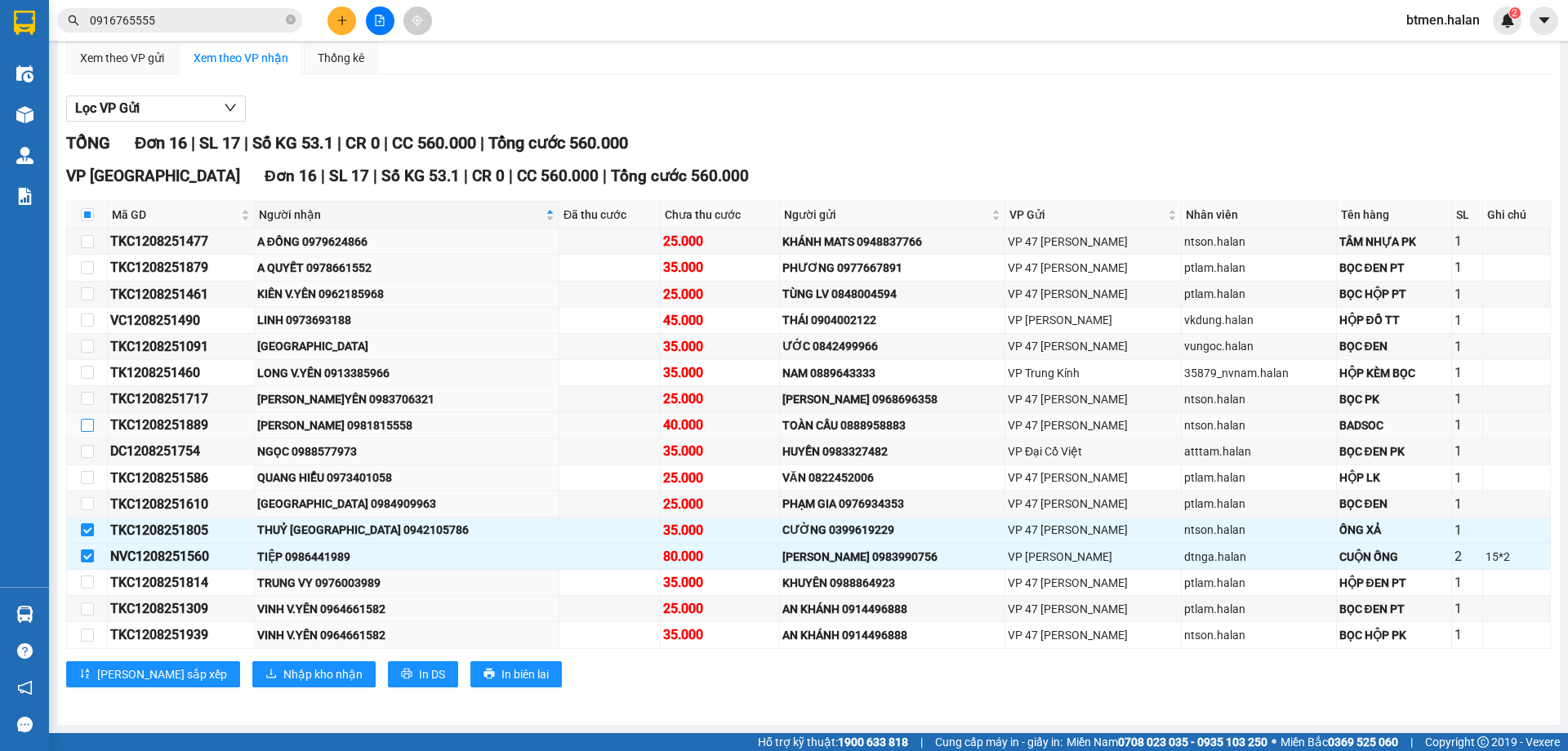
click at [90, 429] on input "checkbox" at bounding box center [86, 424] width 13 height 13
checkbox input "true"
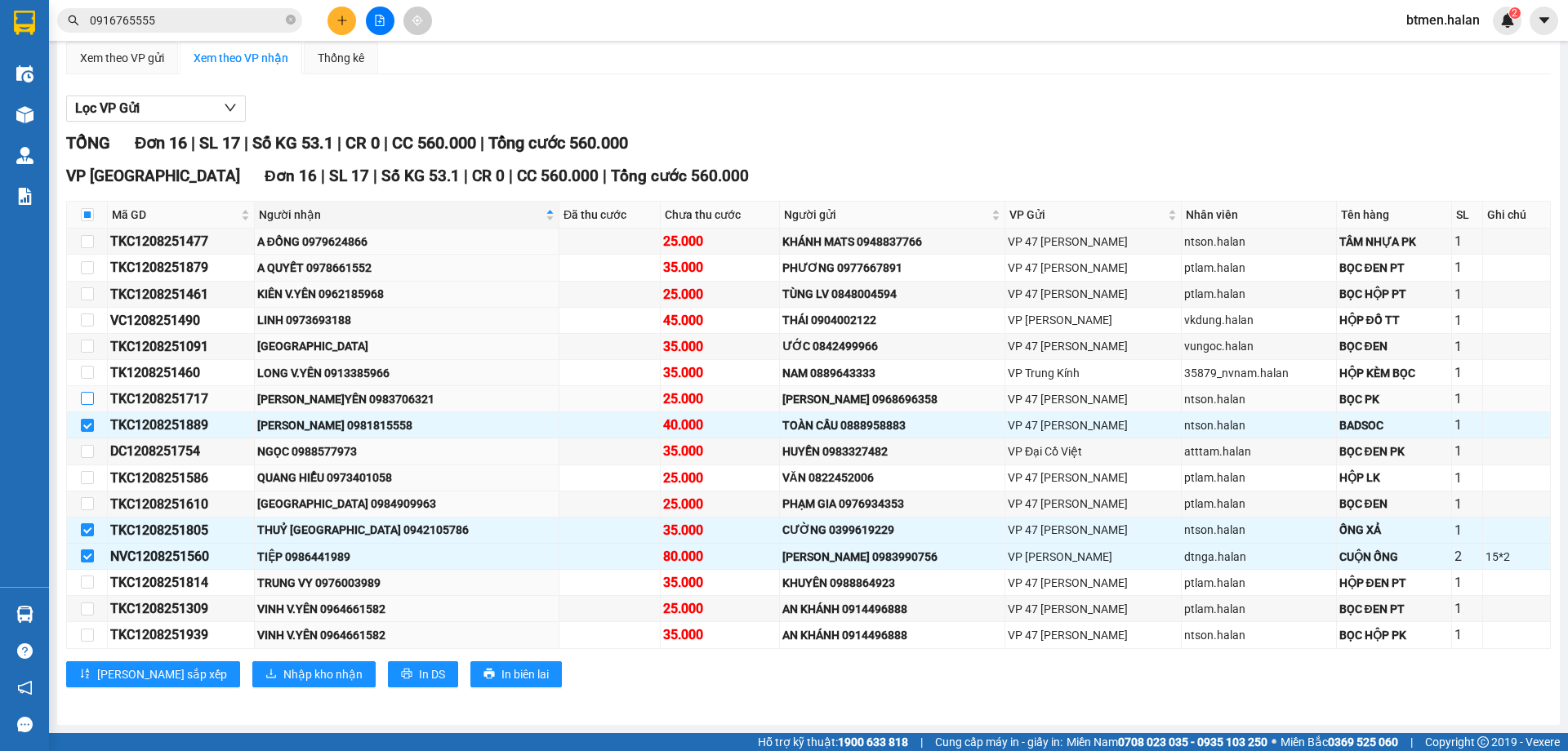
click at [88, 396] on input "checkbox" at bounding box center [86, 398] width 13 height 13
checkbox input "true"
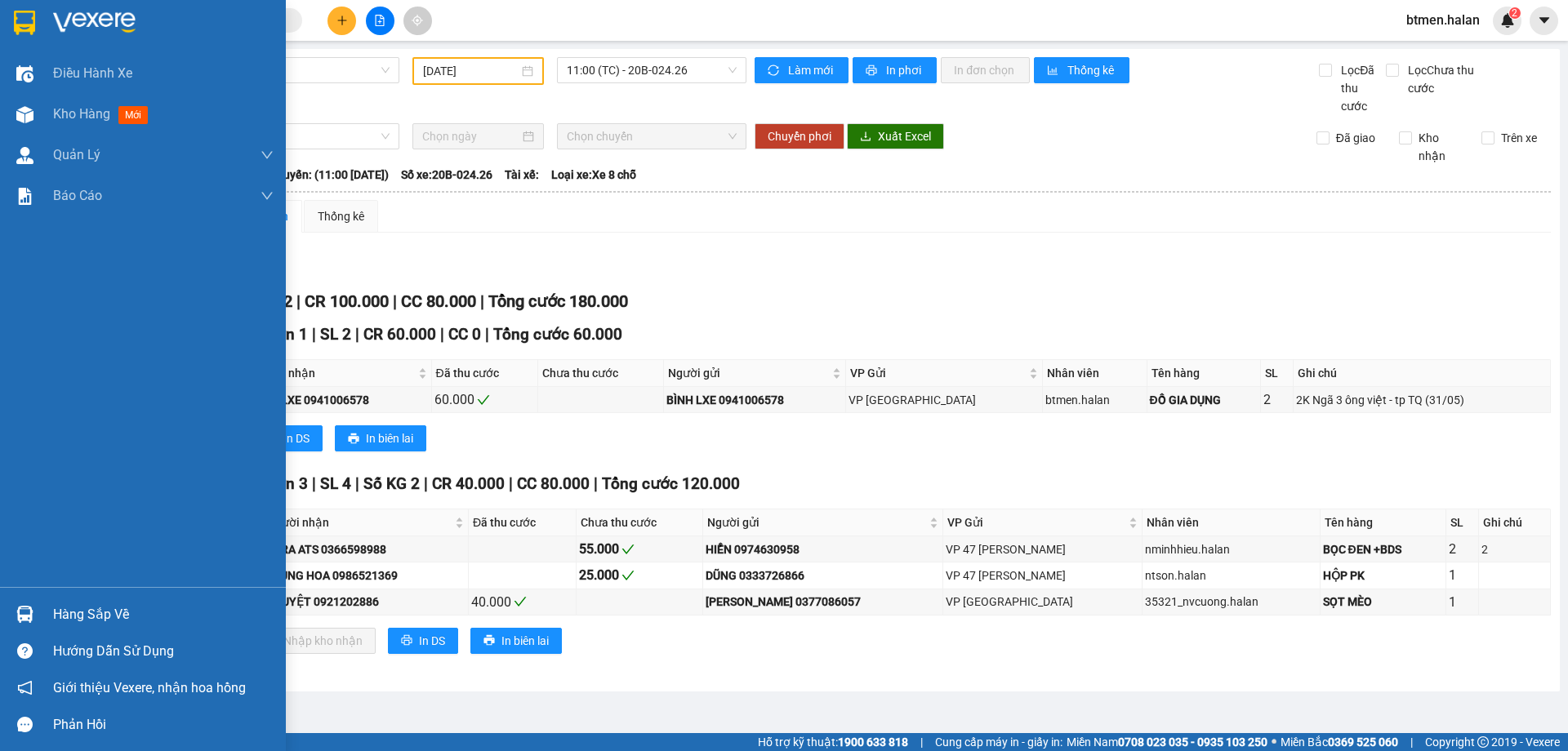
click at [78, 617] on div "Hàng sắp về" at bounding box center [163, 614] width 220 height 24
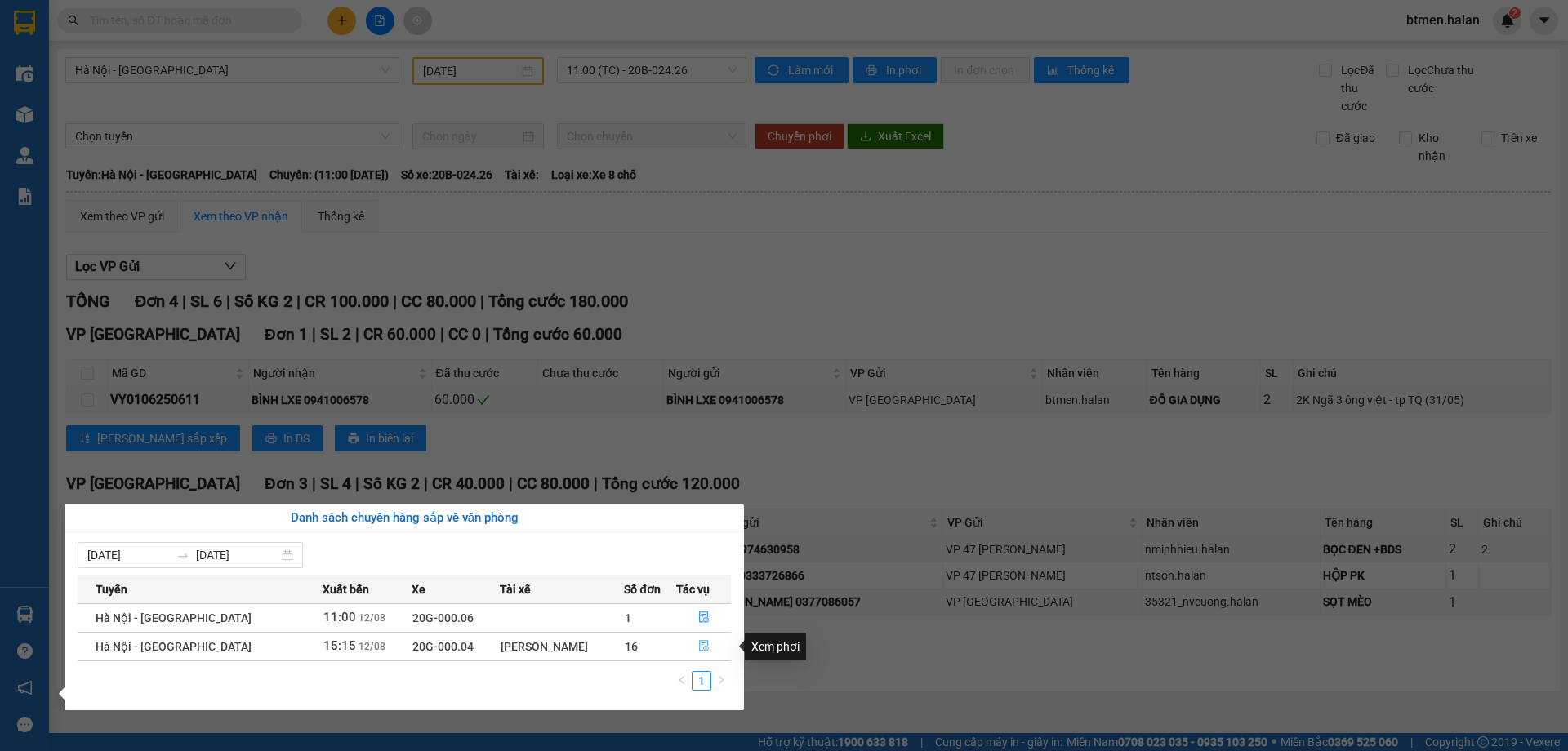
click at [698, 643] on icon "file-done" at bounding box center [704, 645] width 12 height 12
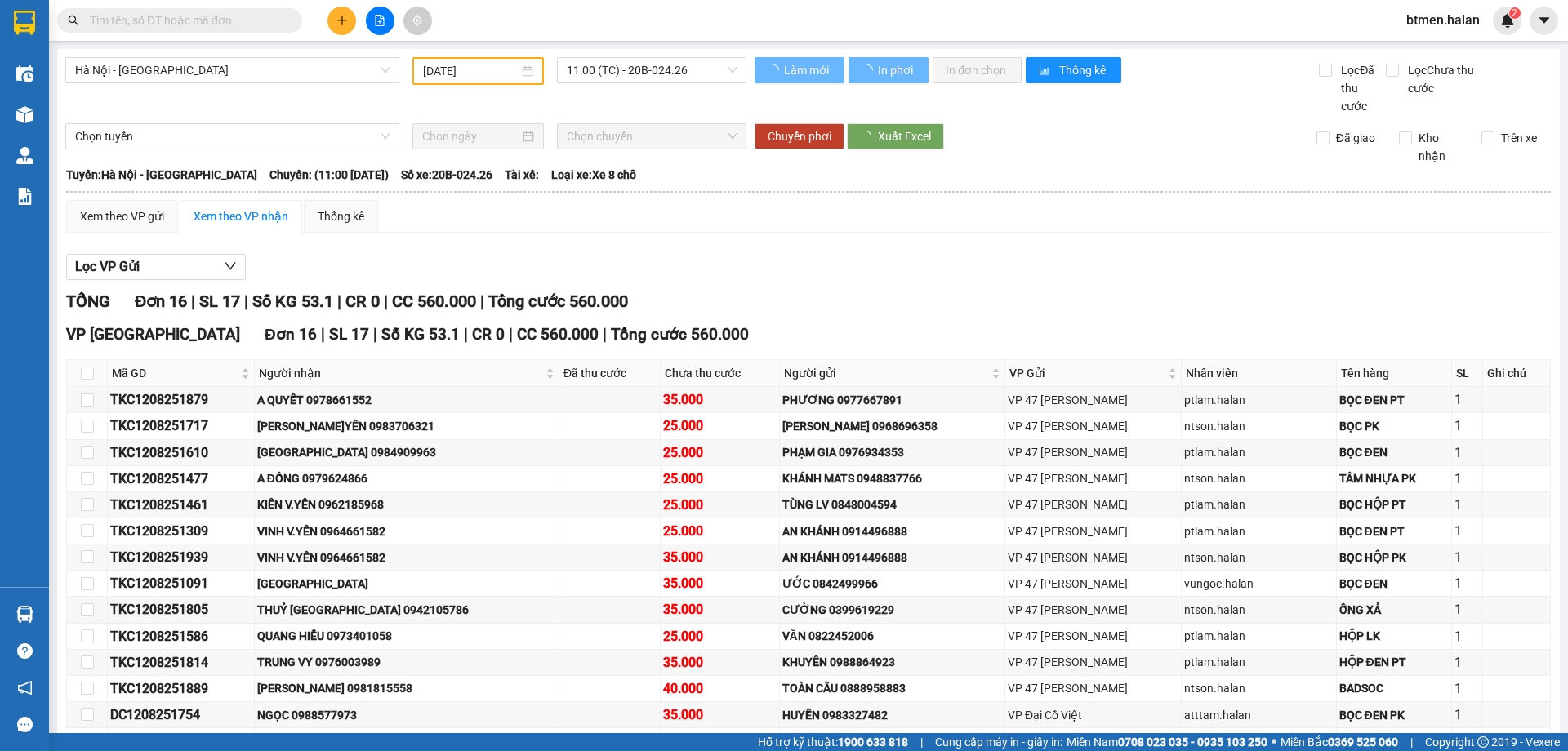
type input "[DATE]"
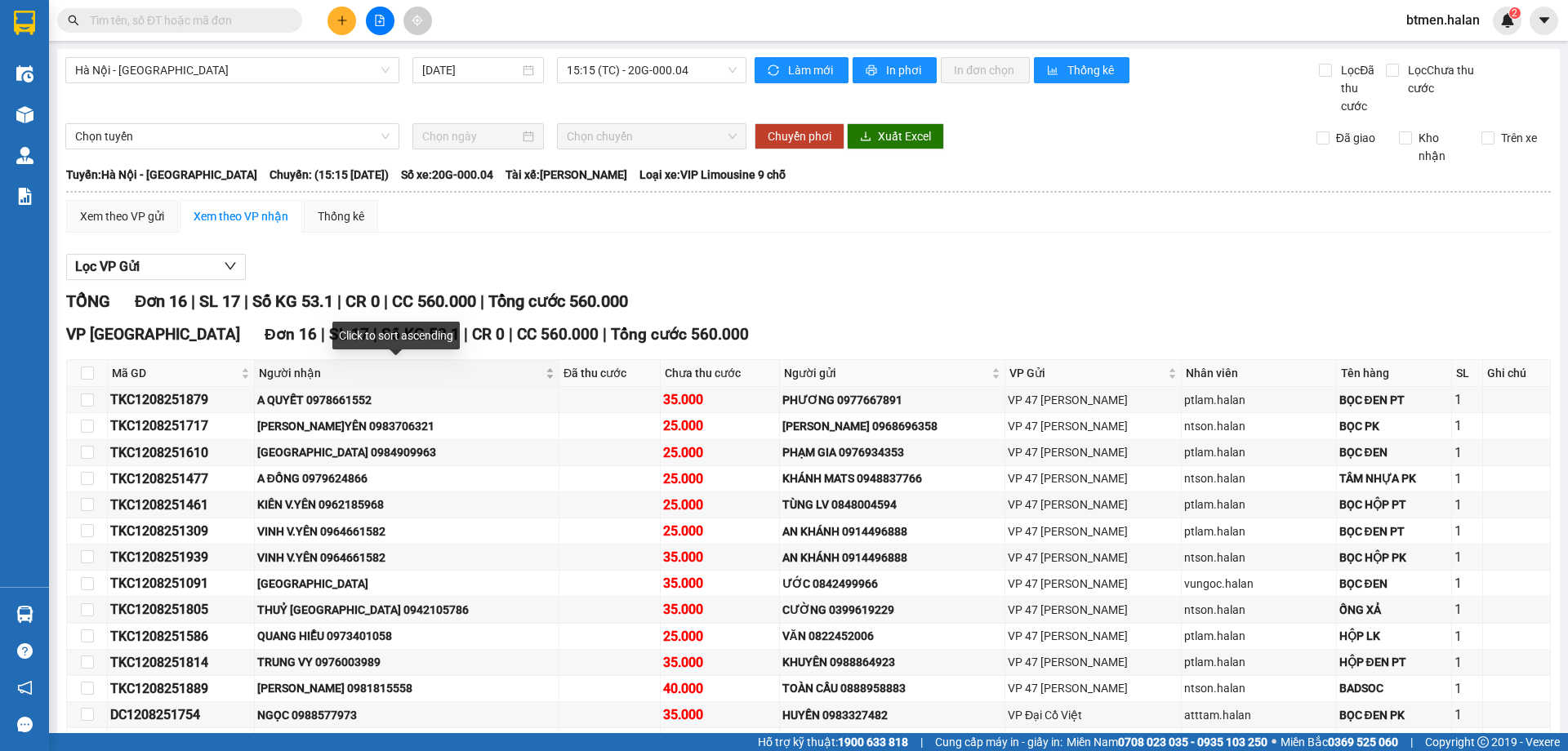
click at [306, 368] on span "Người nhận" at bounding box center [401, 373] width 284 height 18
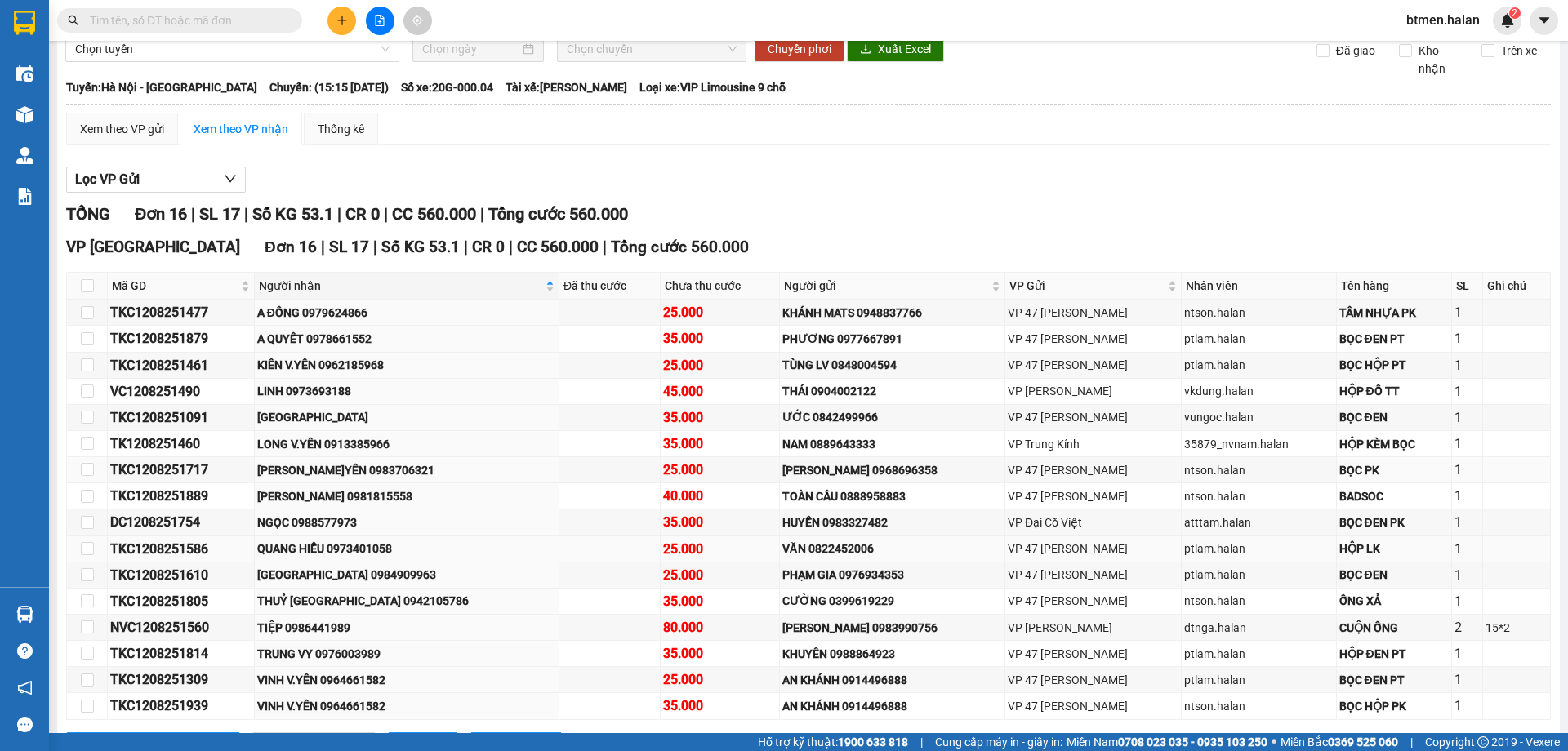
scroll to position [158, 0]
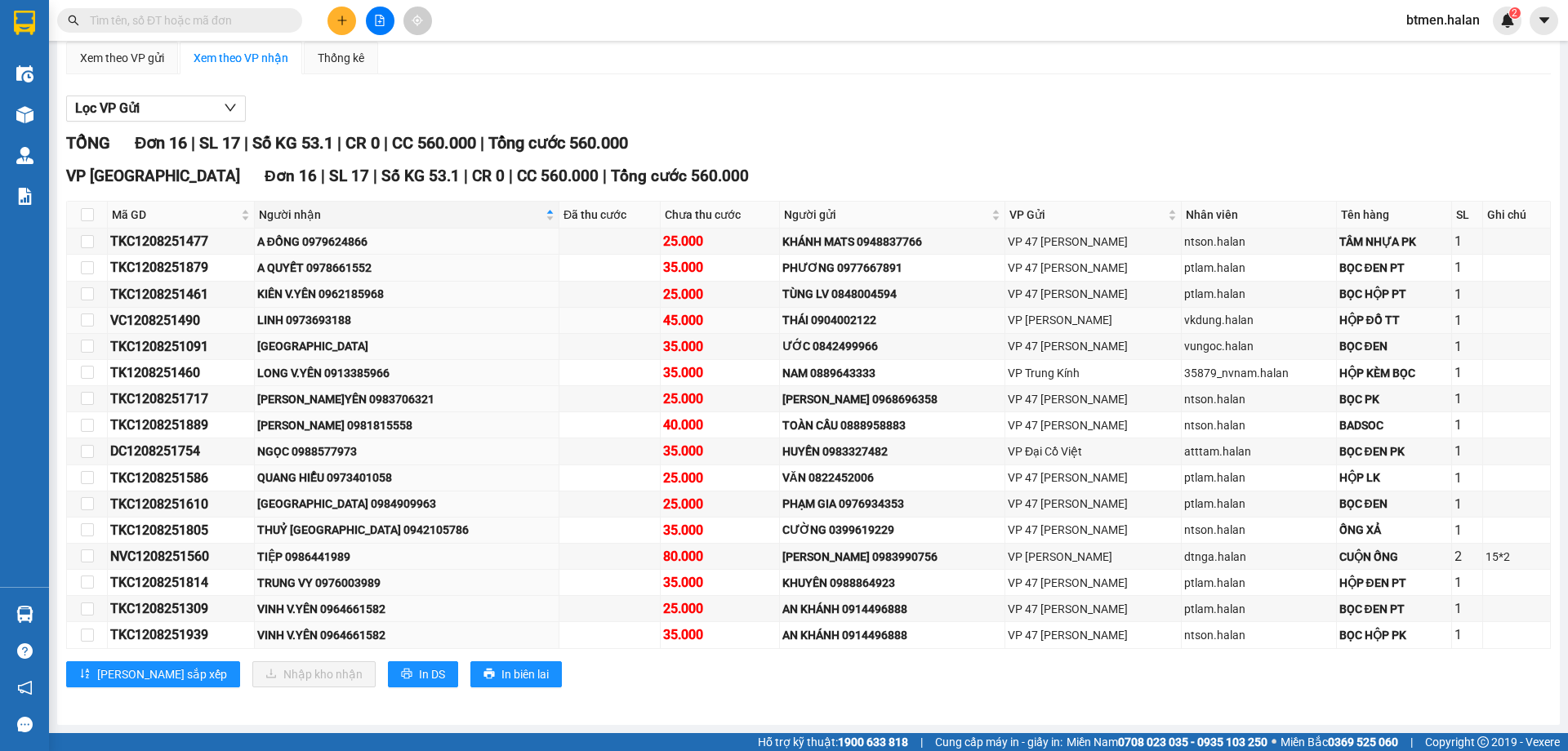
click at [347, 318] on div "LINH 0973693188" at bounding box center [407, 319] width 299 height 18
click at [347, 450] on div "NGỌC 0988577973" at bounding box center [407, 451] width 299 height 18
copy div "0988577973"
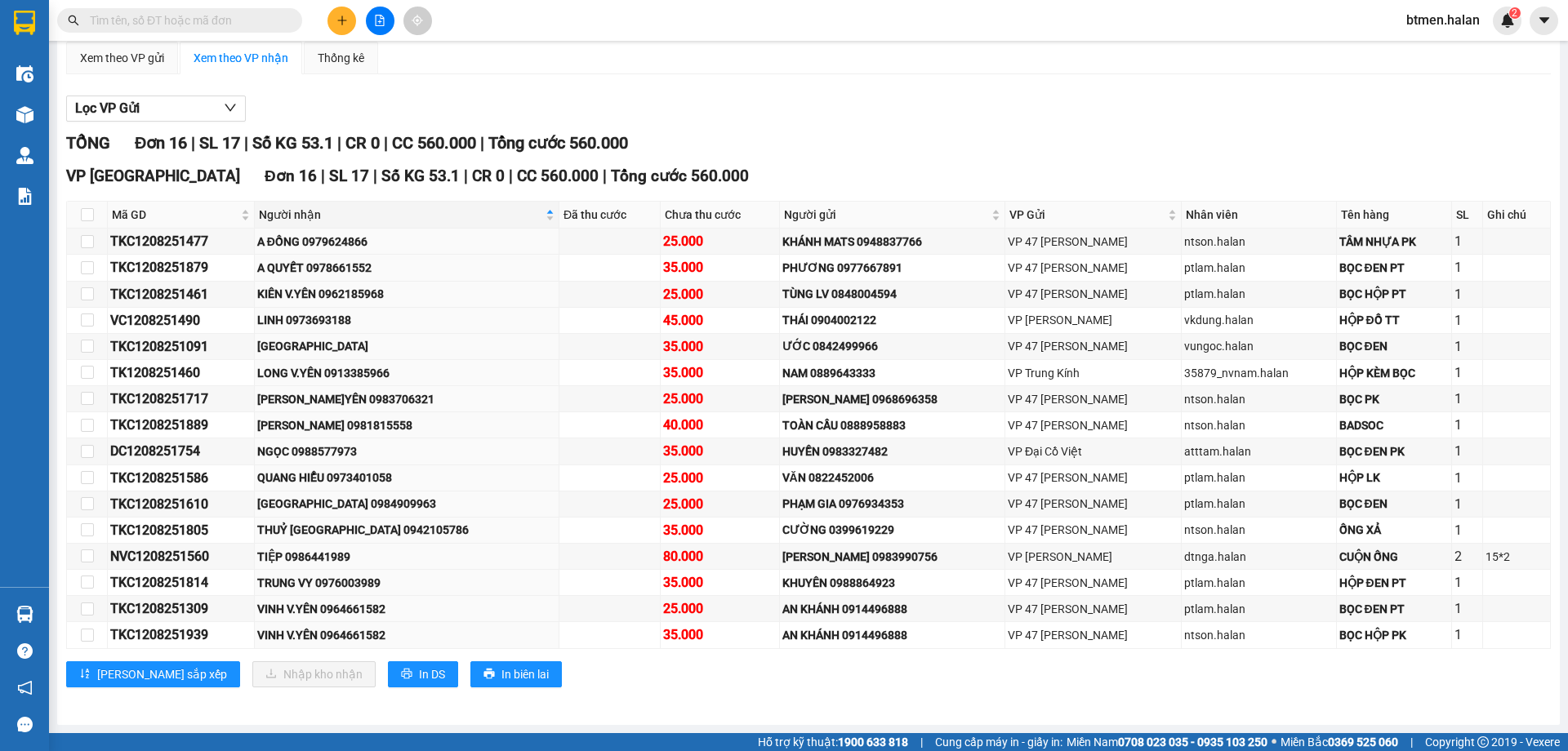
click at [1010, 711] on div "Hà Nội - Tuyên Quang 12/08/2025 15:15 (TC) - 20G-000.04 Làm mới In phơi In đơn …" at bounding box center [808, 307] width 1502 height 833
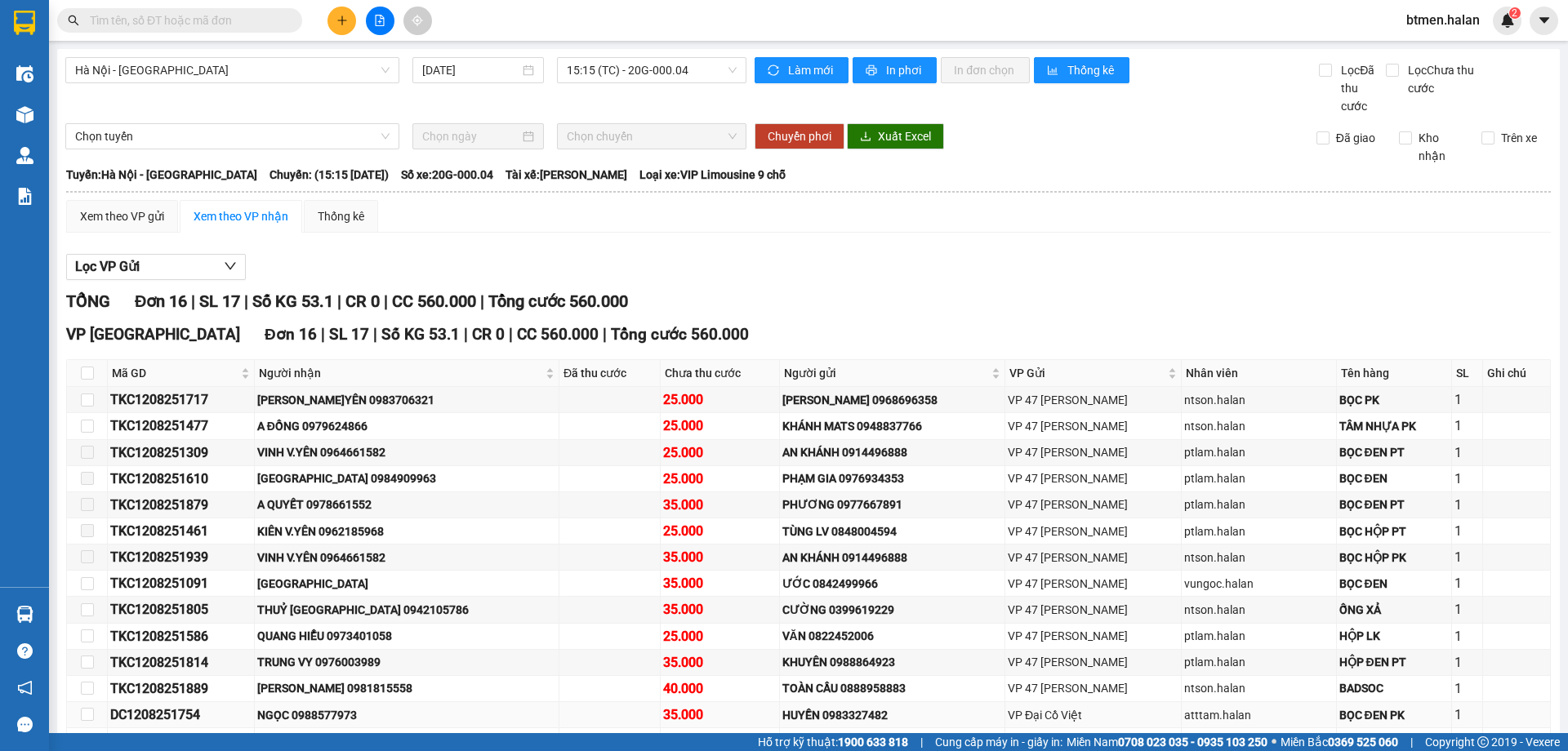
scroll to position [158, 0]
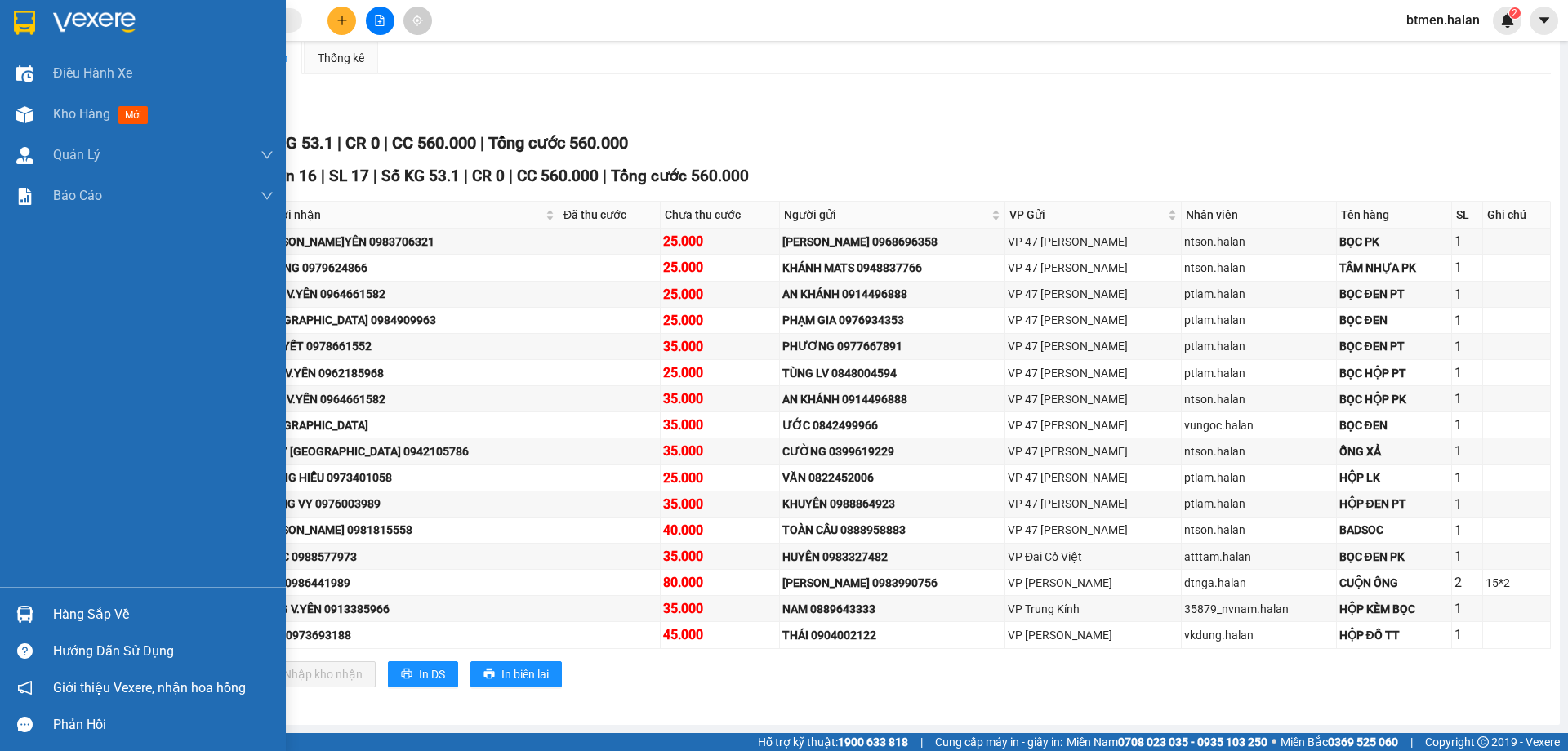
click at [38, 611] on div at bounding box center [24, 613] width 28 height 28
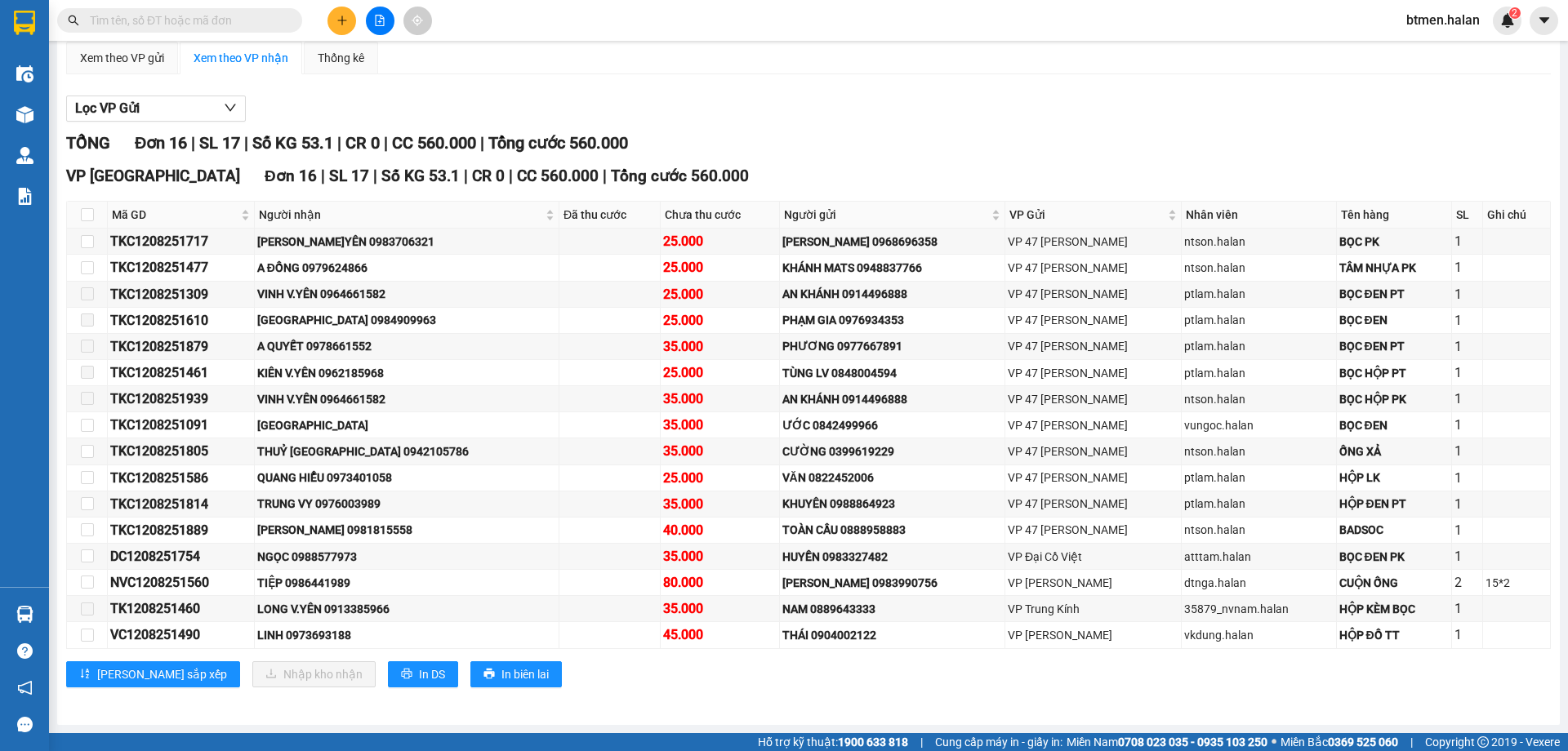
click at [941, 110] on section "Kết quả tìm kiếm ( 0 ) Bộ lọc No Data btmen.halan 2 Điều hành xe Kho hàng mới Q…" at bounding box center [784, 376] width 1568 height 751
click at [89, 214] on input "checkbox" at bounding box center [86, 213] width 13 height 13
checkbox input "true"
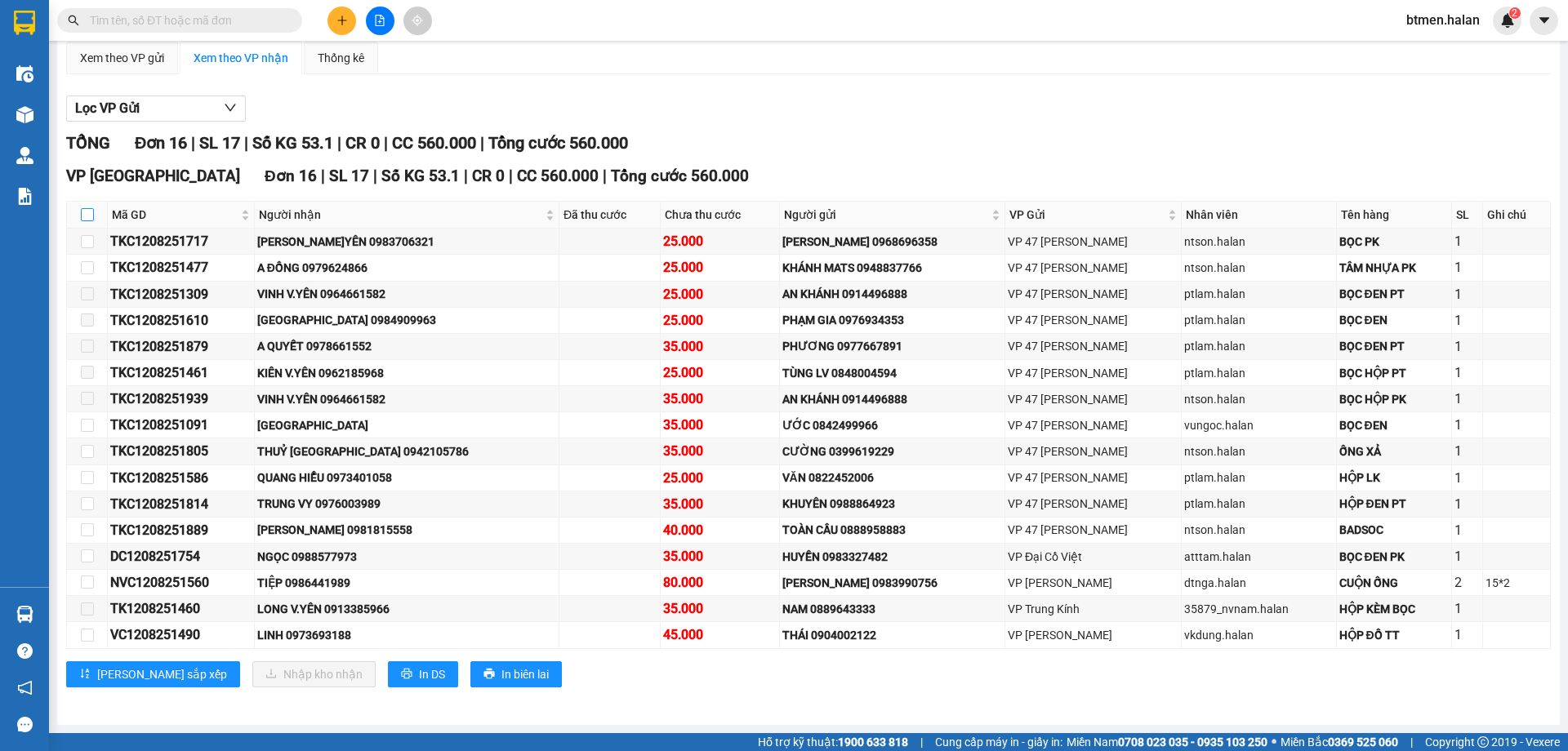
checkbox input "true"
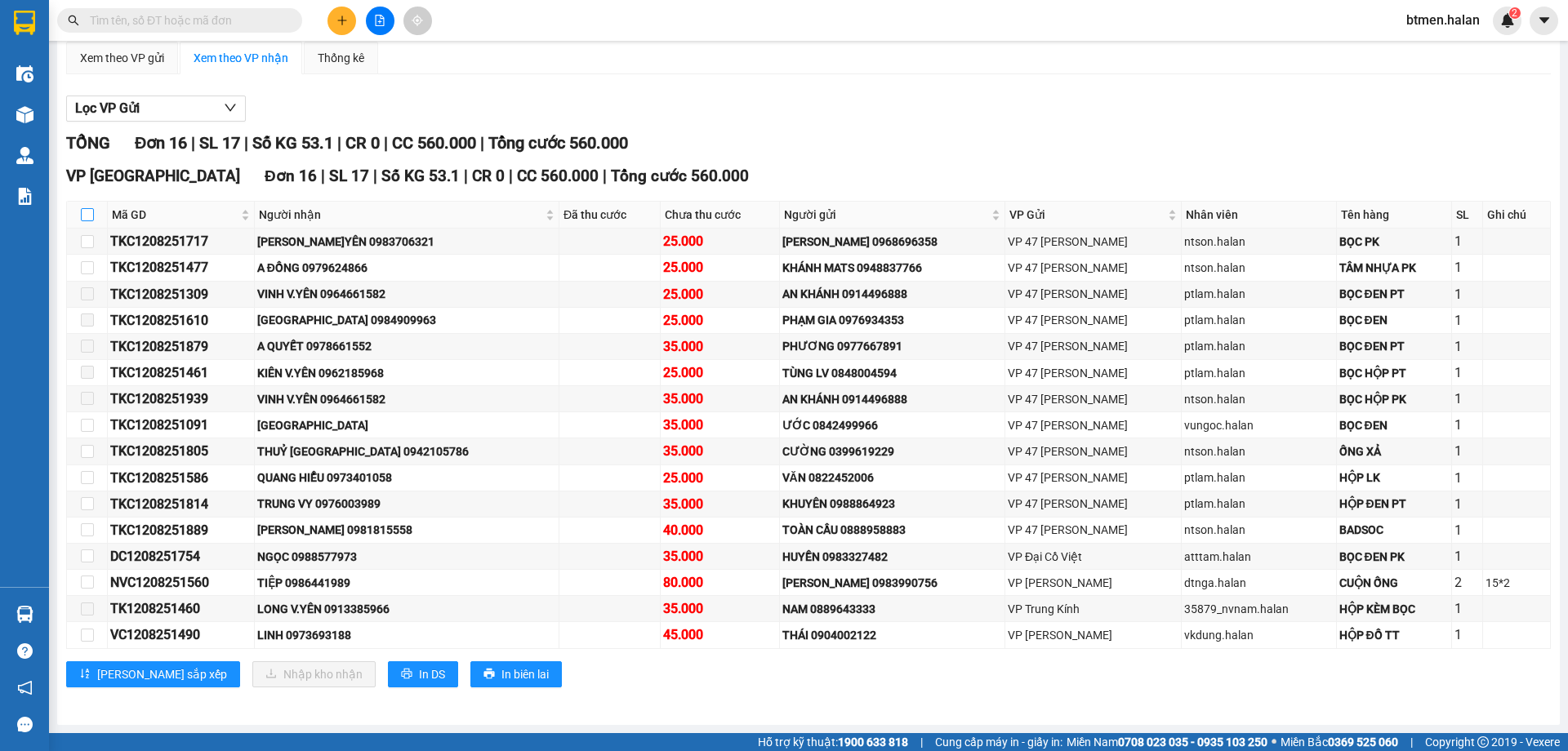
checkbox input "true"
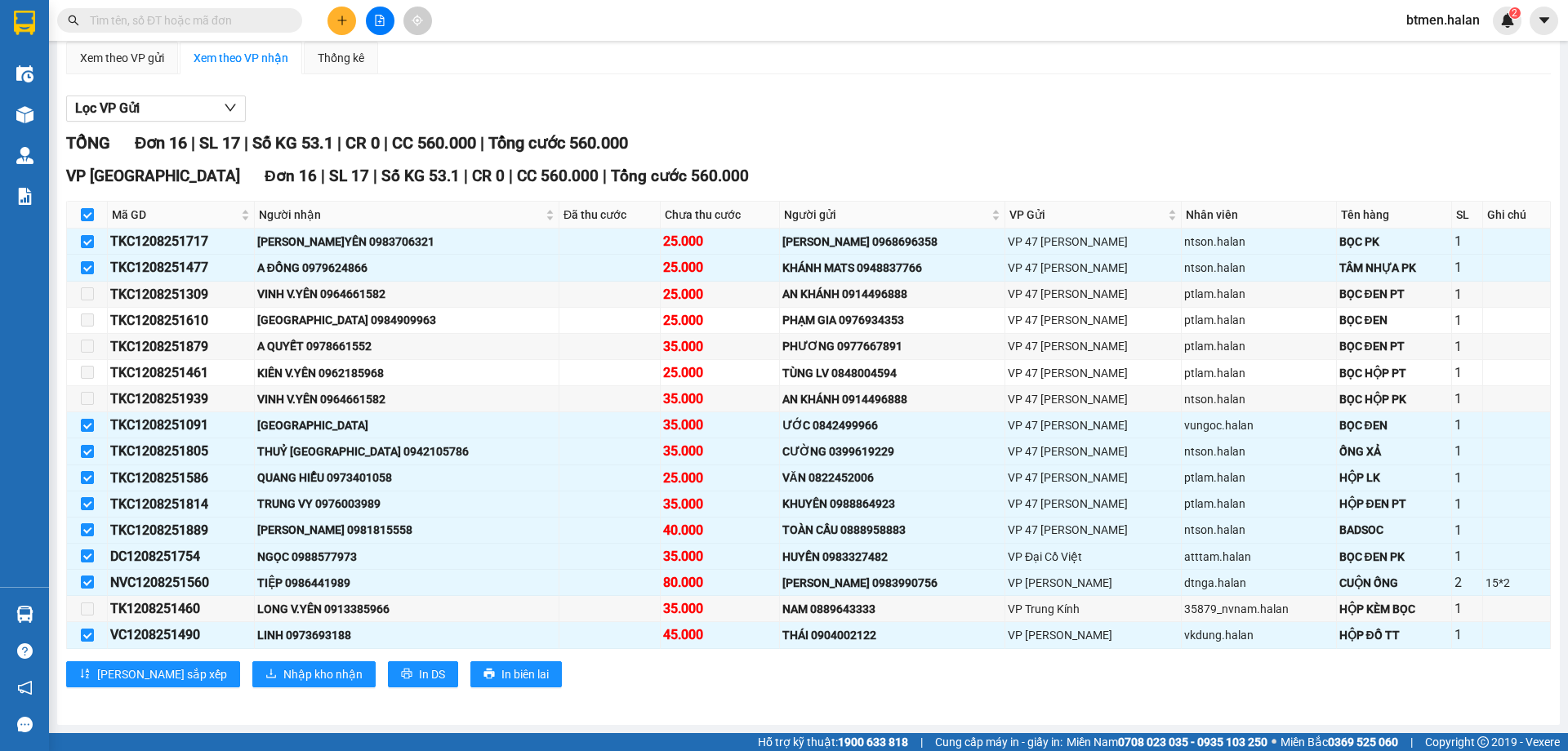
click at [870, 126] on div "Lọc VP Gửi TỔNG Đơn 16 | SL 17 | Số KG 53.1 | CR 0 | CC 560.000 | Tổng cước 56…" at bounding box center [808, 397] width 1485 height 620
click at [88, 267] on input "checkbox" at bounding box center [86, 267] width 13 height 13
checkbox input "false"
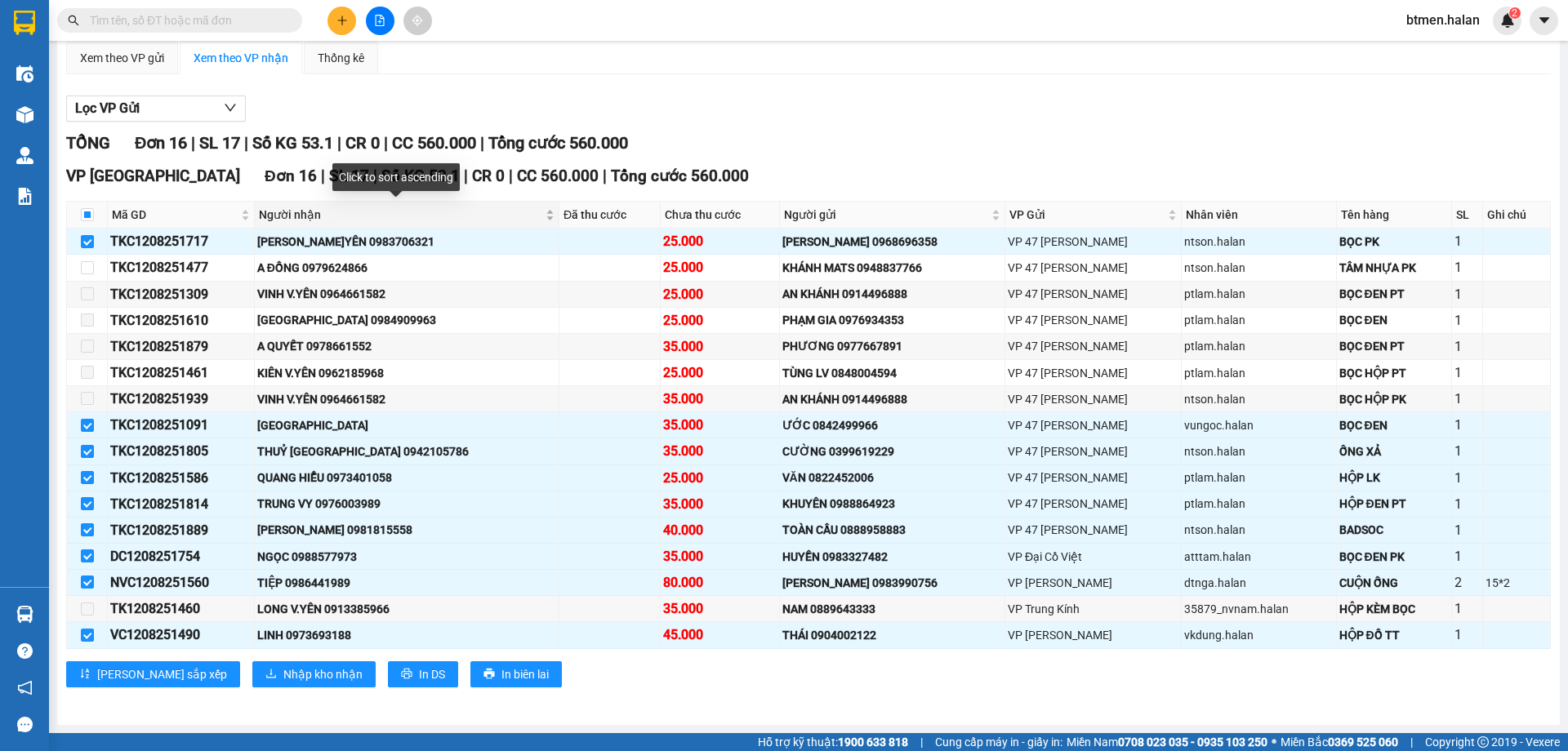
click at [328, 218] on span "Người nhận" at bounding box center [401, 214] width 284 height 18
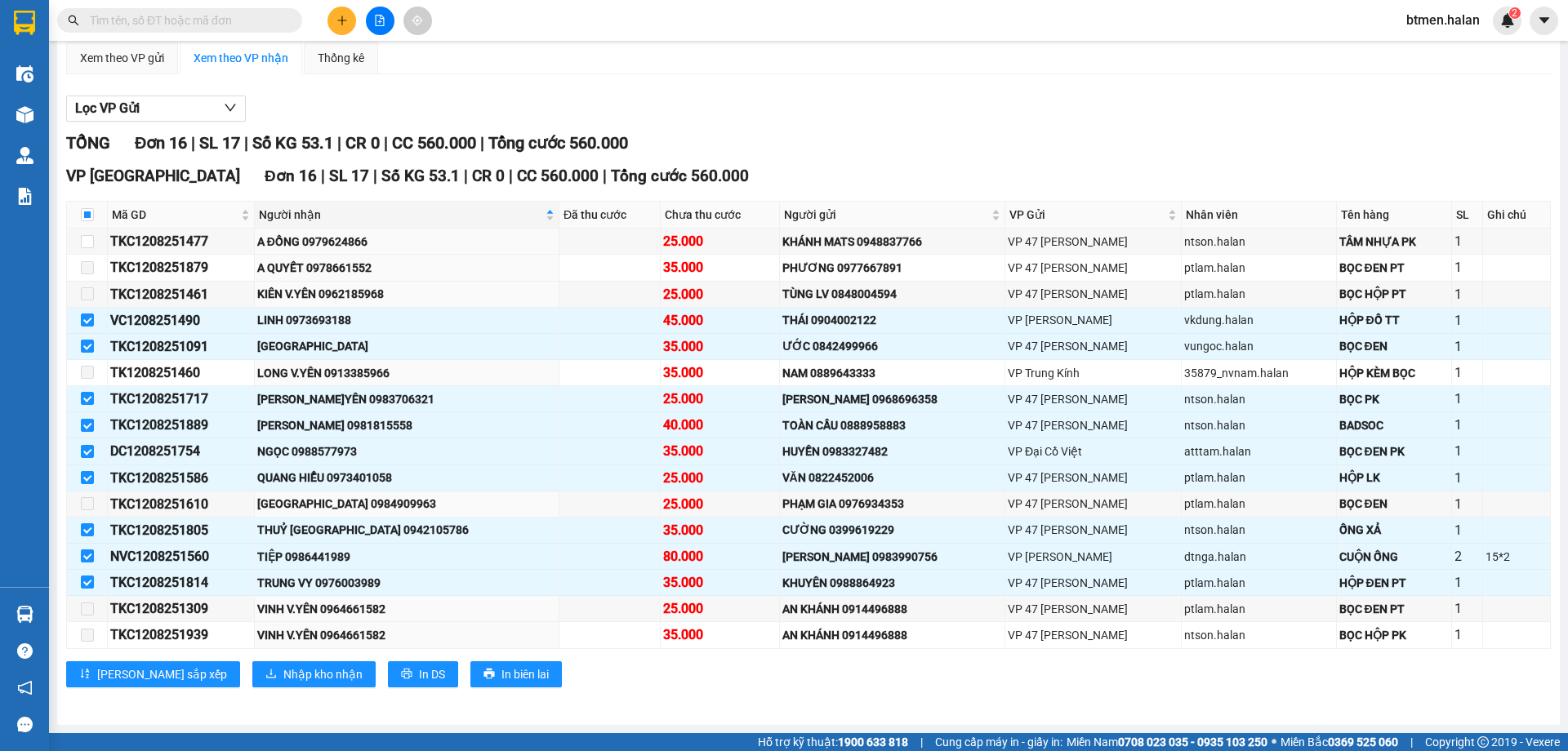
click at [651, 105] on div "Lọc VP Gửi" at bounding box center [808, 109] width 1485 height 27
click at [197, 241] on div "TKC1208251477" at bounding box center [181, 241] width 141 height 20
copy div "TKC1208251477"
click at [725, 132] on div "TỔNG Đơn 16 | SL 17 | Số KG 53.1 | CR 0 | CC 560.000 | Tổng cước 560.000" at bounding box center [808, 144] width 1485 height 25
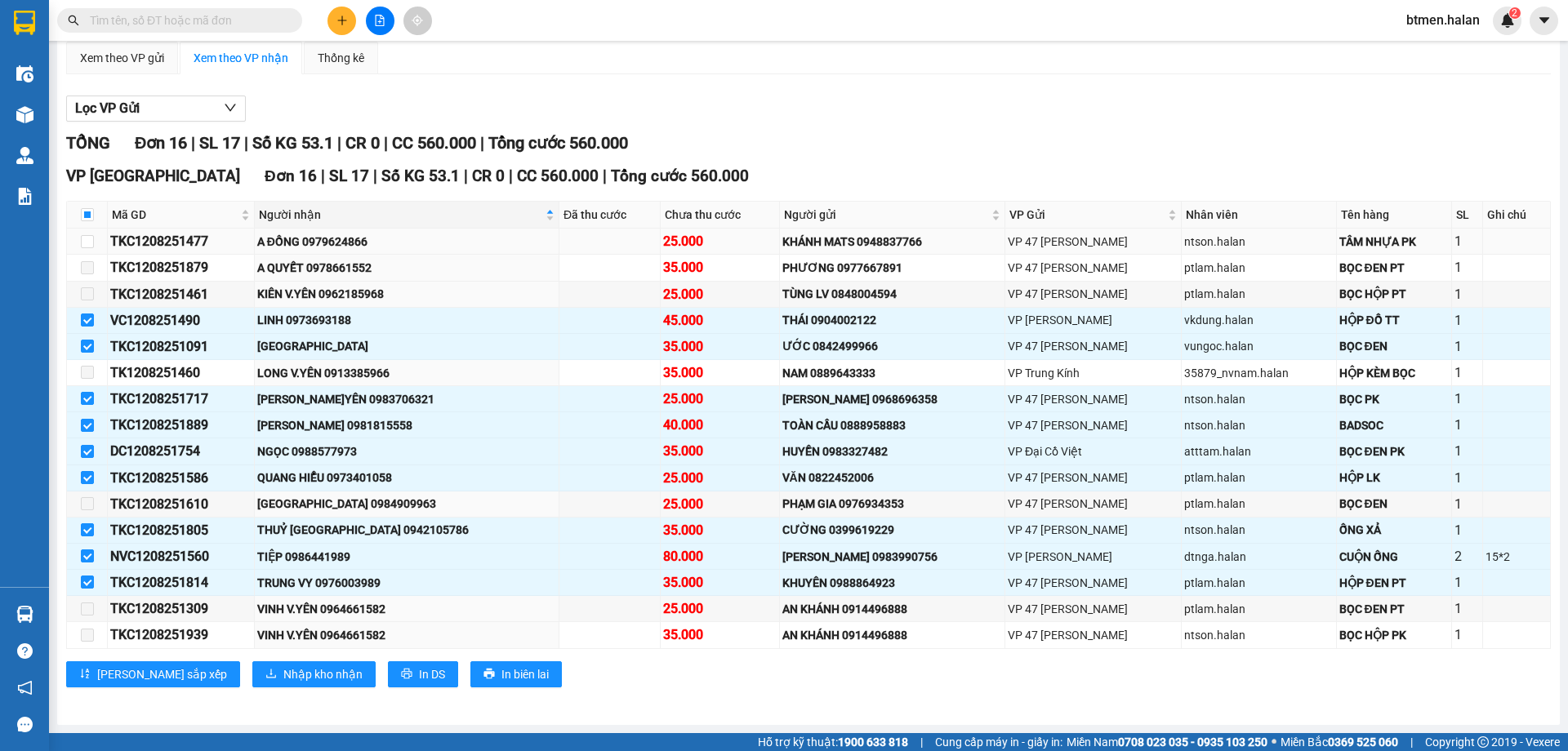
click at [185, 242] on div "TKC1208251477" at bounding box center [181, 241] width 141 height 20
copy div "TKC1208251477"
click at [238, 25] on input "text" at bounding box center [186, 20] width 192 height 18
paste input "TKC1208251477"
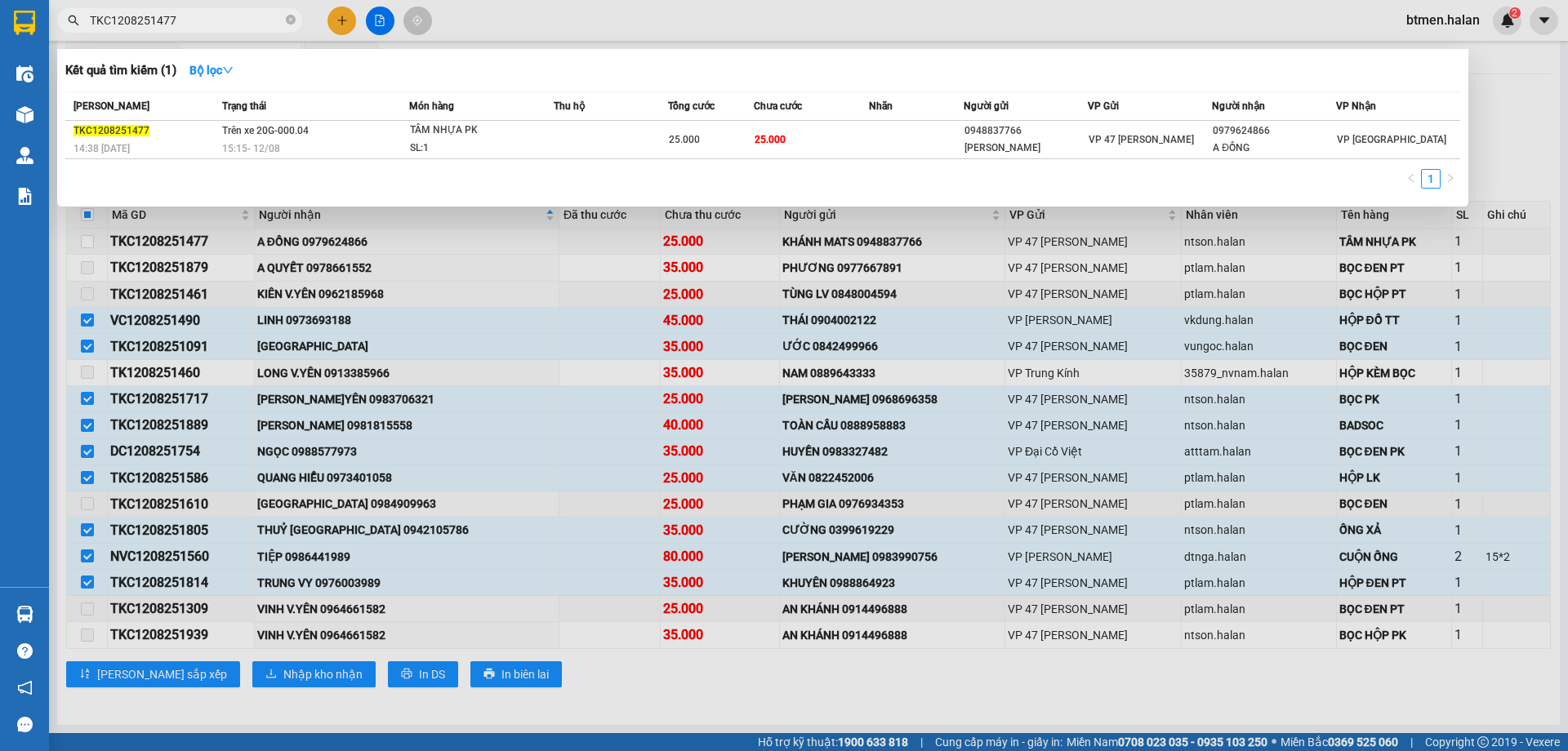
type input "TKC1208251477"
click at [1491, 108] on div at bounding box center [784, 376] width 1568 height 751
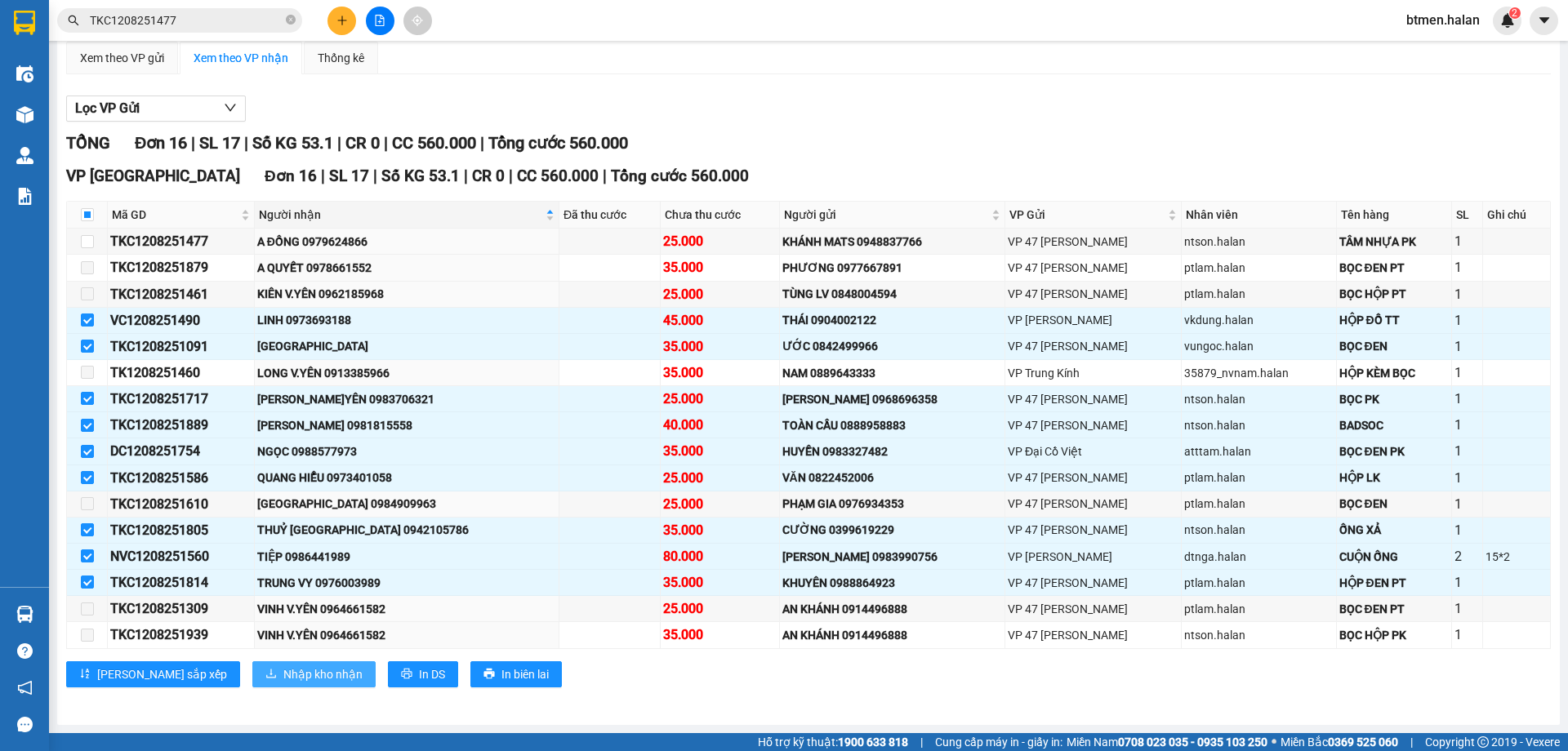
drag, startPoint x: 254, startPoint y: 674, endPoint x: 272, endPoint y: 660, distance: 22.8
click at [284, 674] on span "Nhập kho nhận" at bounding box center [323, 673] width 80 height 18
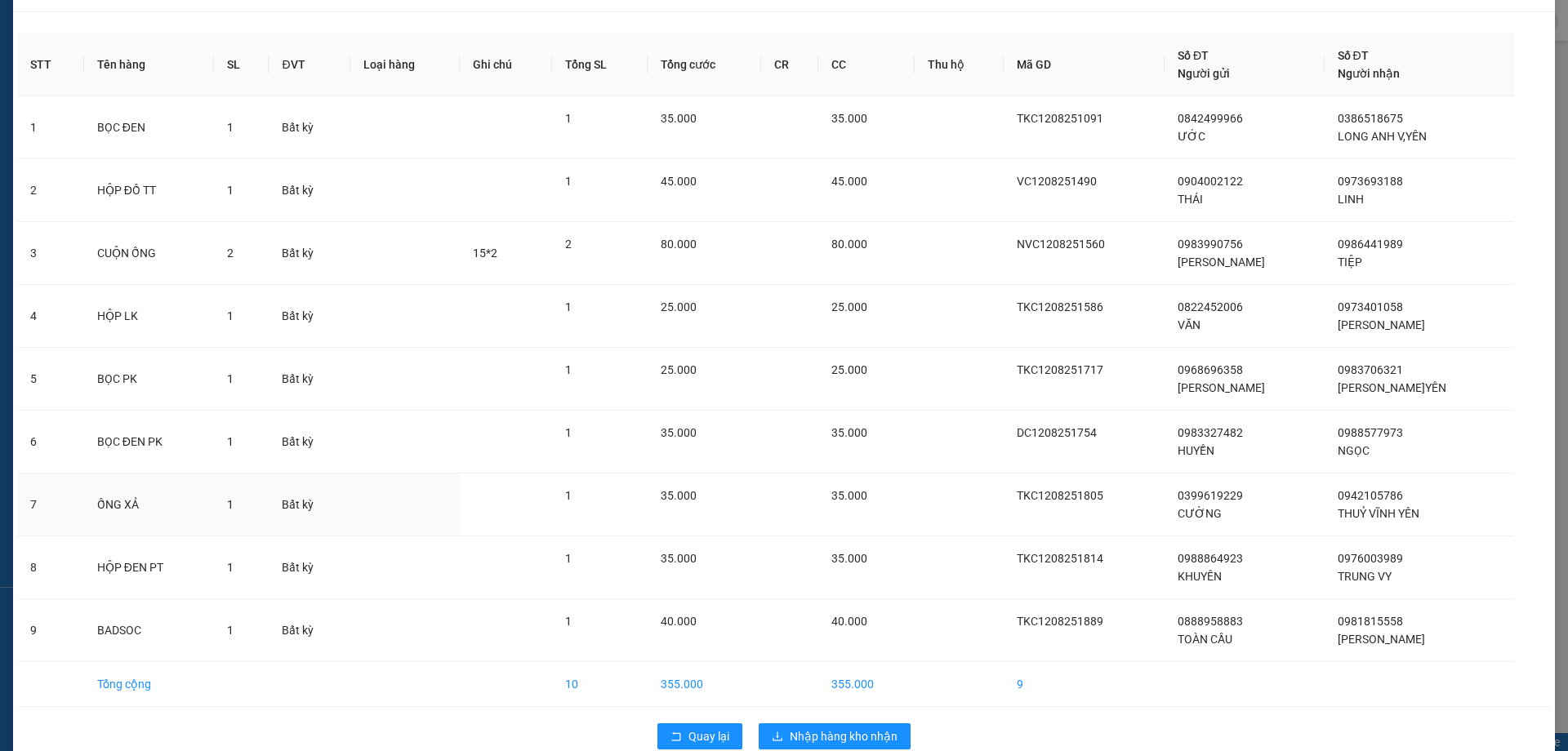
scroll to position [71, 0]
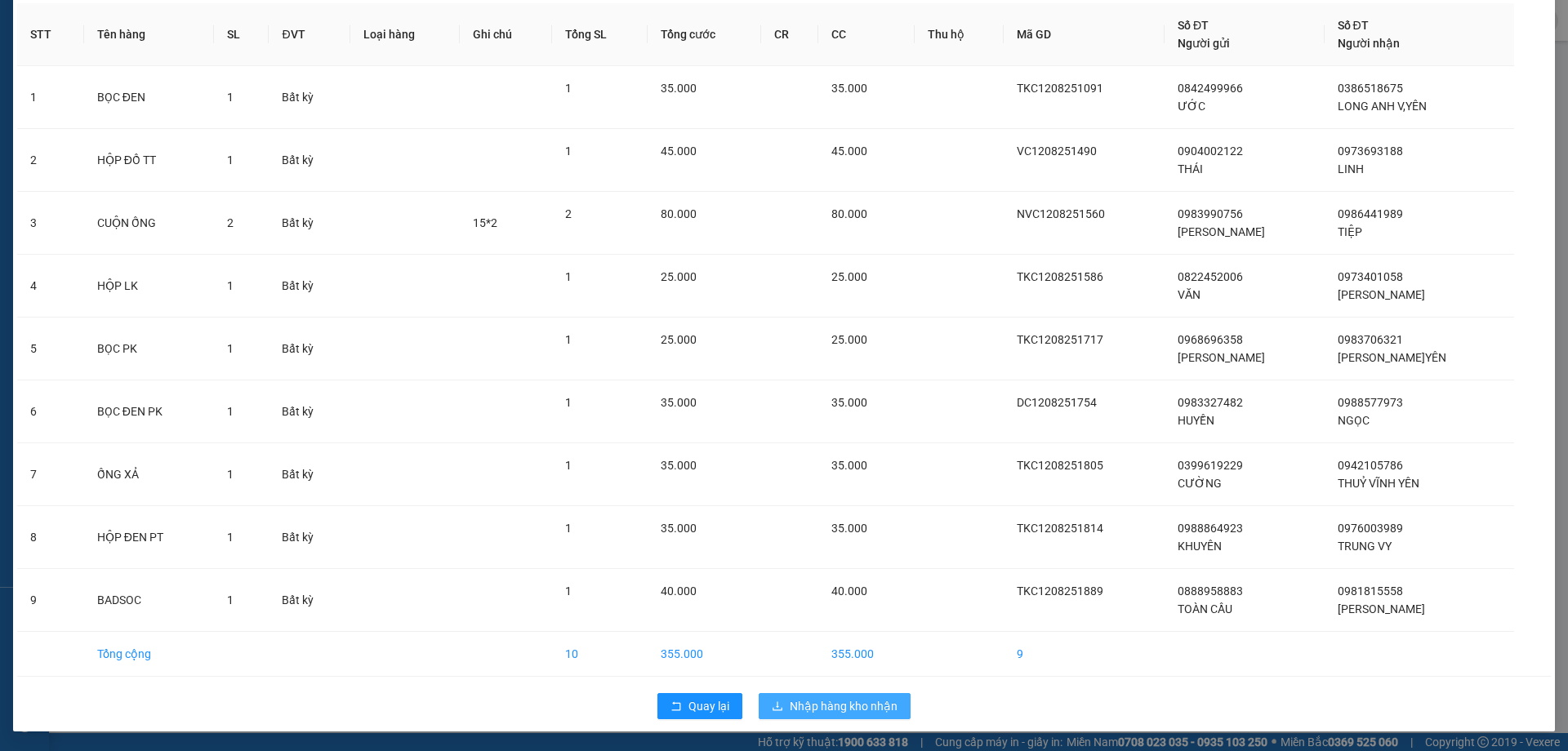
click at [828, 704] on span "Nhập hàng kho nhận" at bounding box center [843, 705] width 108 height 18
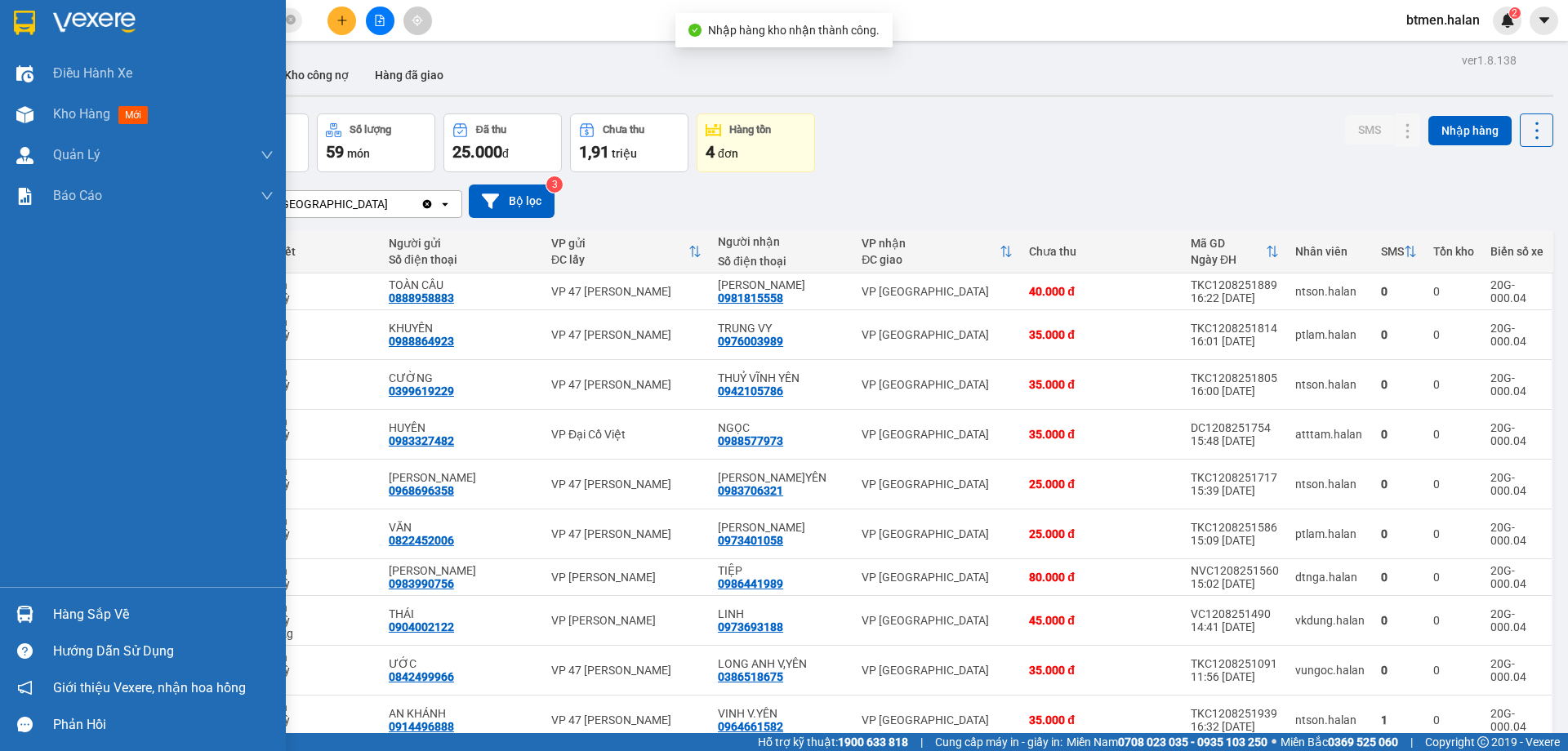
click at [47, 605] on div "Hàng sắp về" at bounding box center [143, 614] width 285 height 37
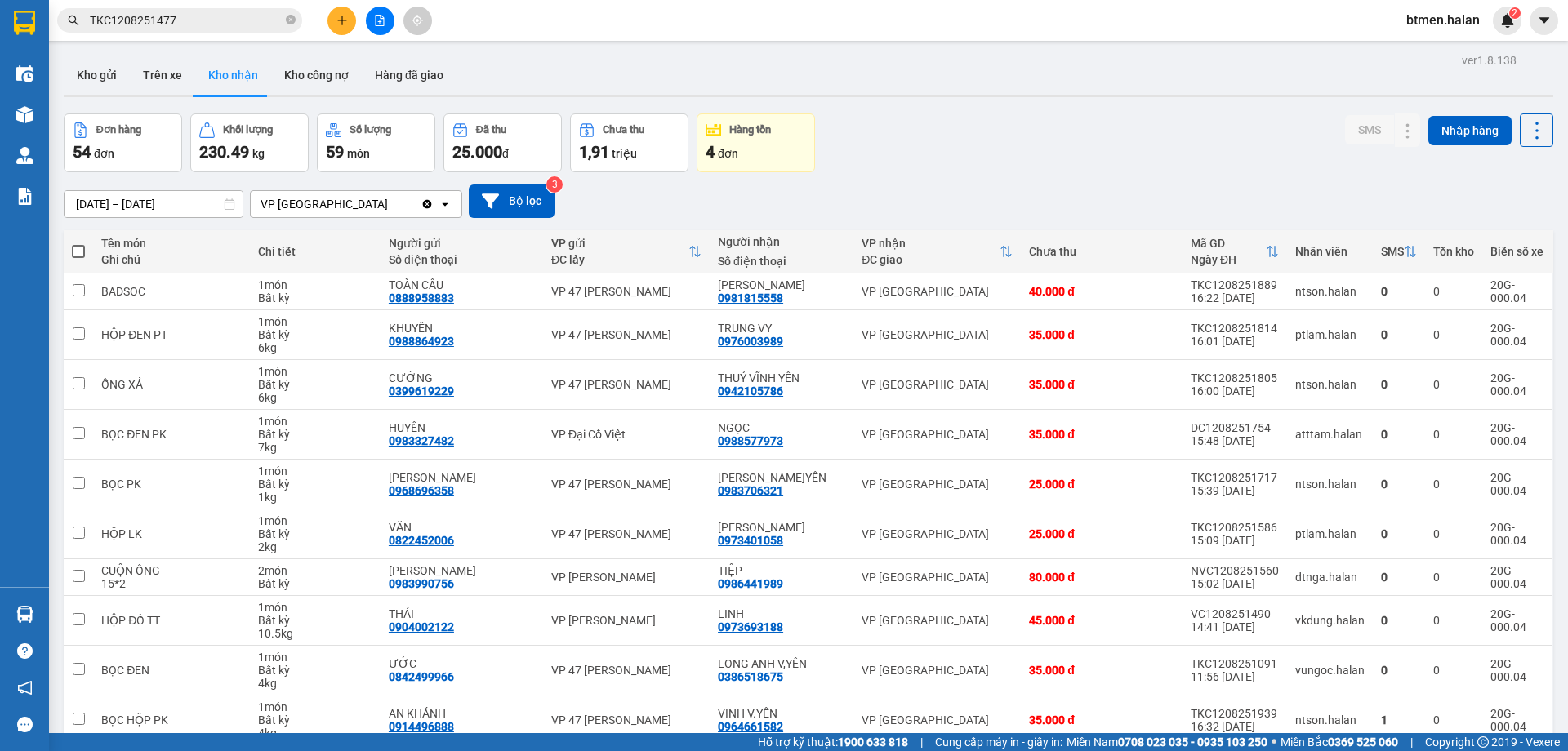
click at [855, 158] on section "Kết quả tìm kiếm ( 1 ) Bộ lọc Mã ĐH Trạng thái Món hàng Thu hộ Tổng cước Chưa c…" at bounding box center [784, 376] width 1568 height 751
drag, startPoint x: 90, startPoint y: 70, endPoint x: 136, endPoint y: 132, distance: 77.2
click at [90, 70] on button "Kho gửi" at bounding box center [97, 75] width 66 height 39
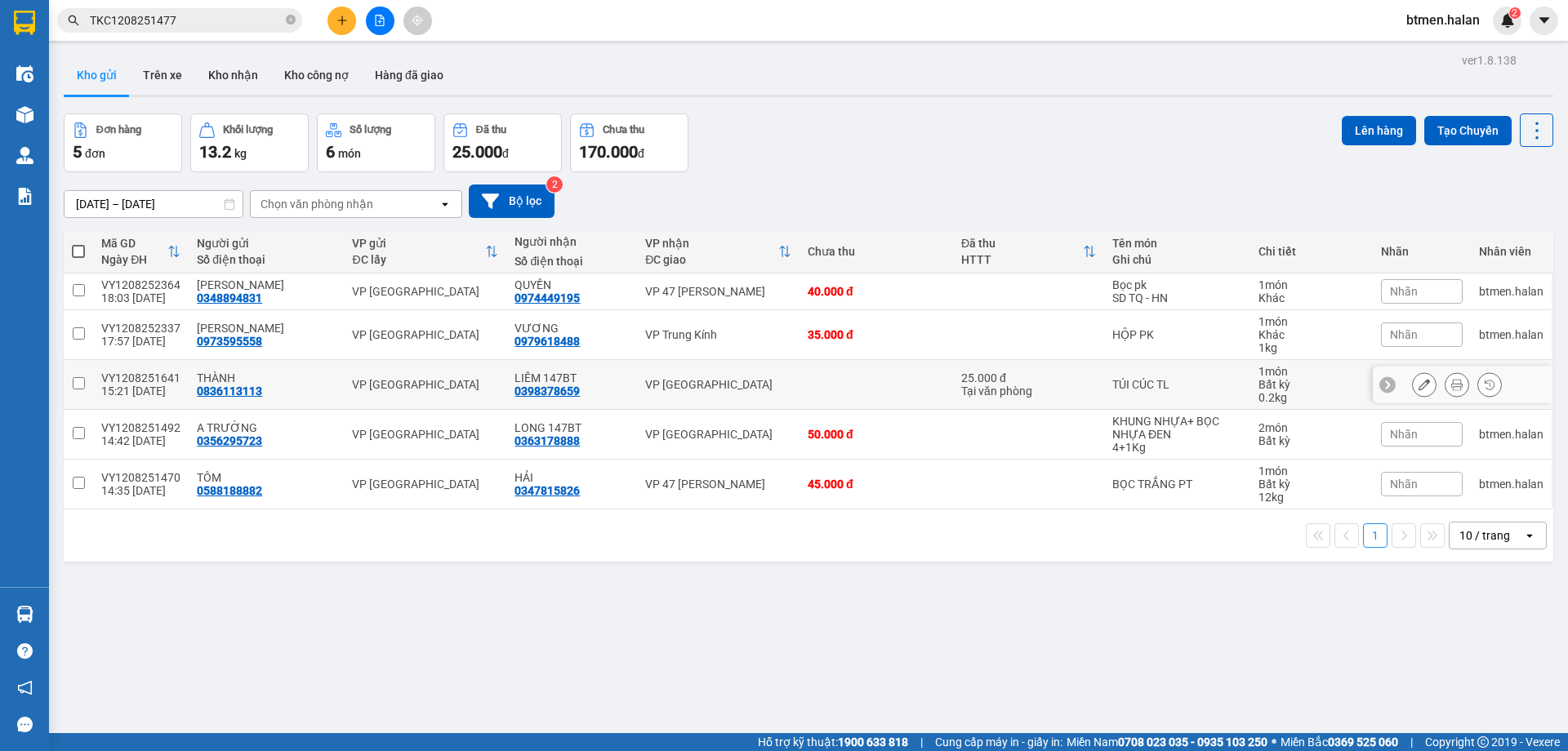
drag, startPoint x: 77, startPoint y: 395, endPoint x: 83, endPoint y: 424, distance: 29.6
click at [77, 389] on input "checkbox" at bounding box center [79, 383] width 13 height 13
checkbox input "true"
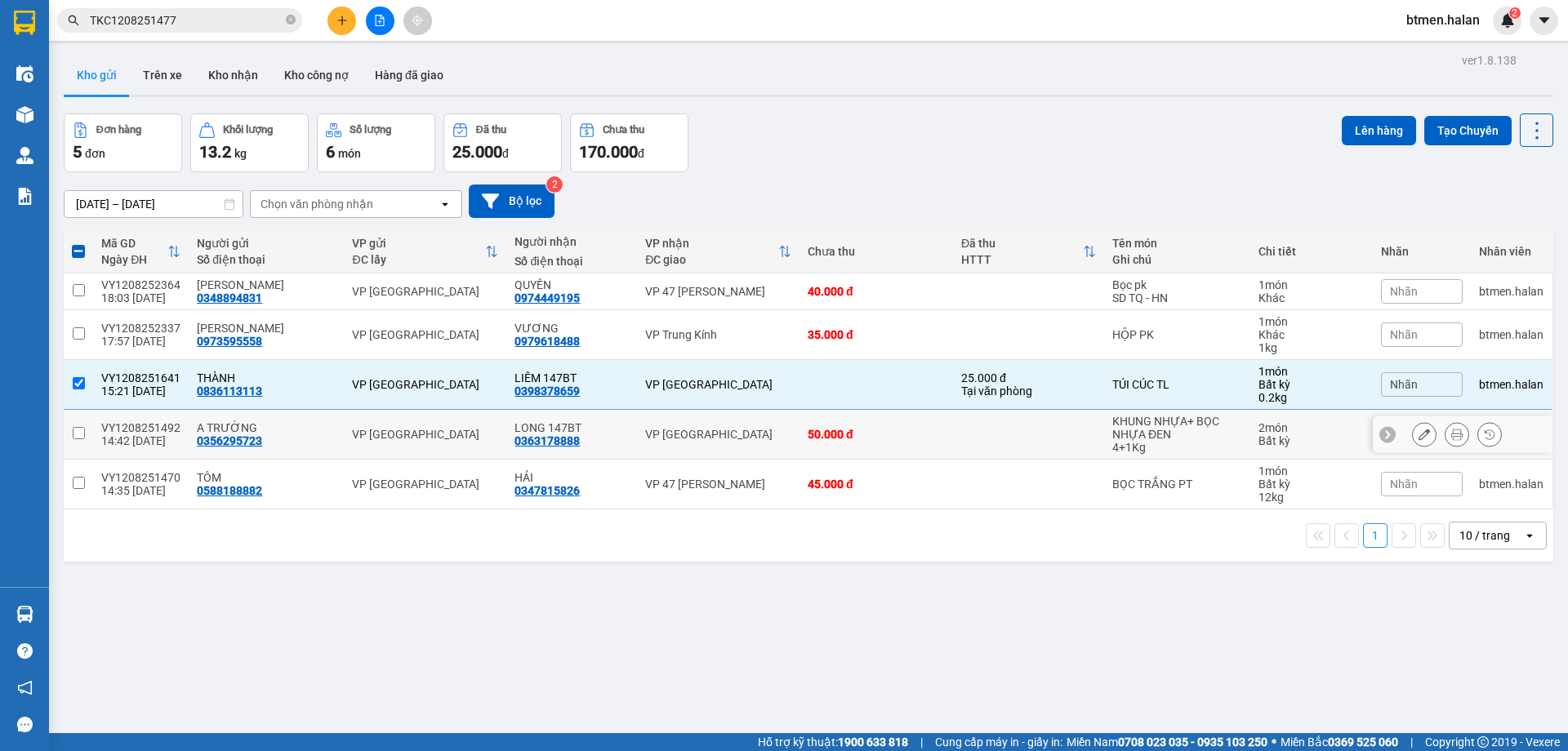
click at [81, 439] on input "checkbox" at bounding box center [79, 433] width 13 height 13
checkbox input "true"
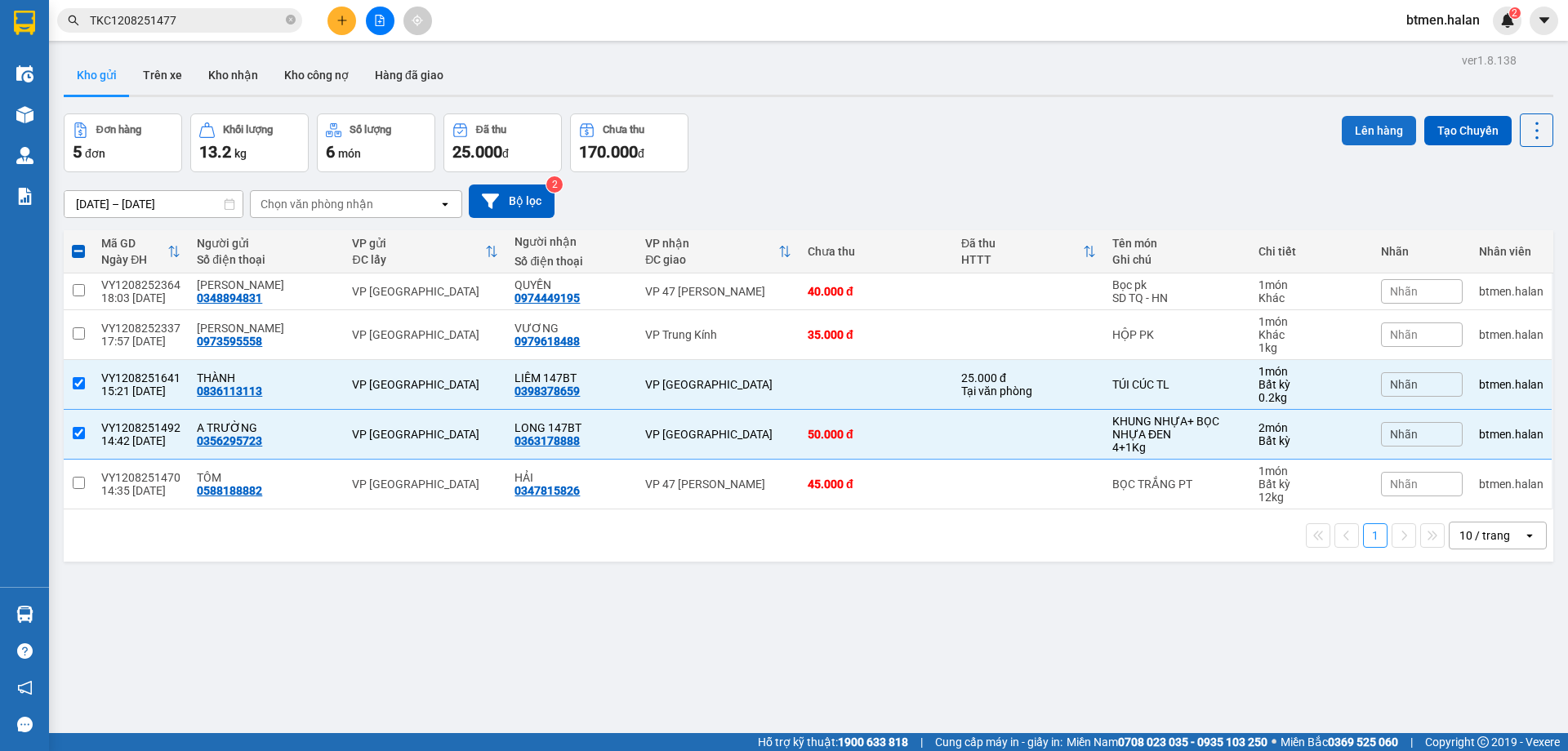
click at [1381, 129] on button "Lên hàng" at bounding box center [1379, 130] width 75 height 29
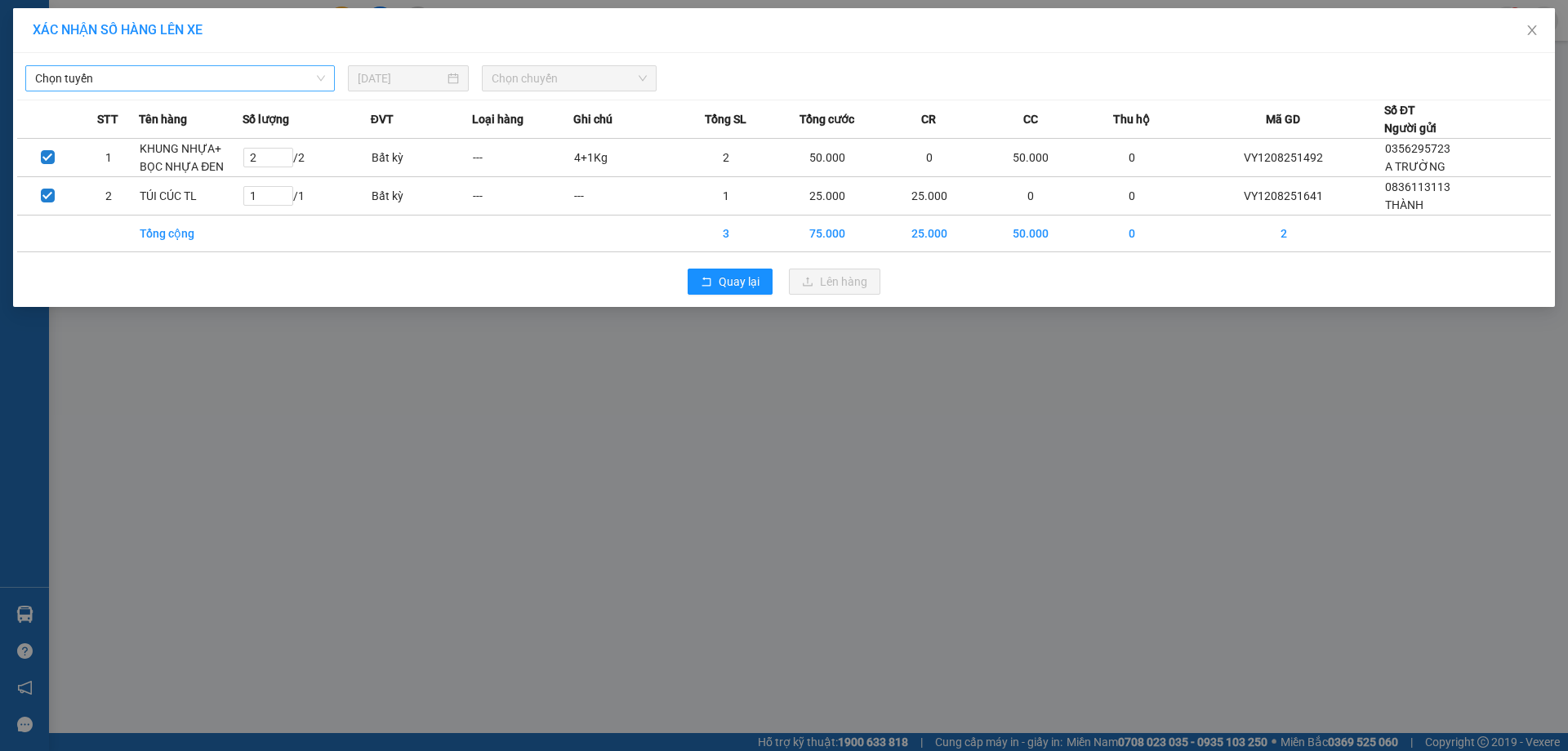
click at [255, 80] on span "Chọn tuyến" at bounding box center [180, 78] width 290 height 24
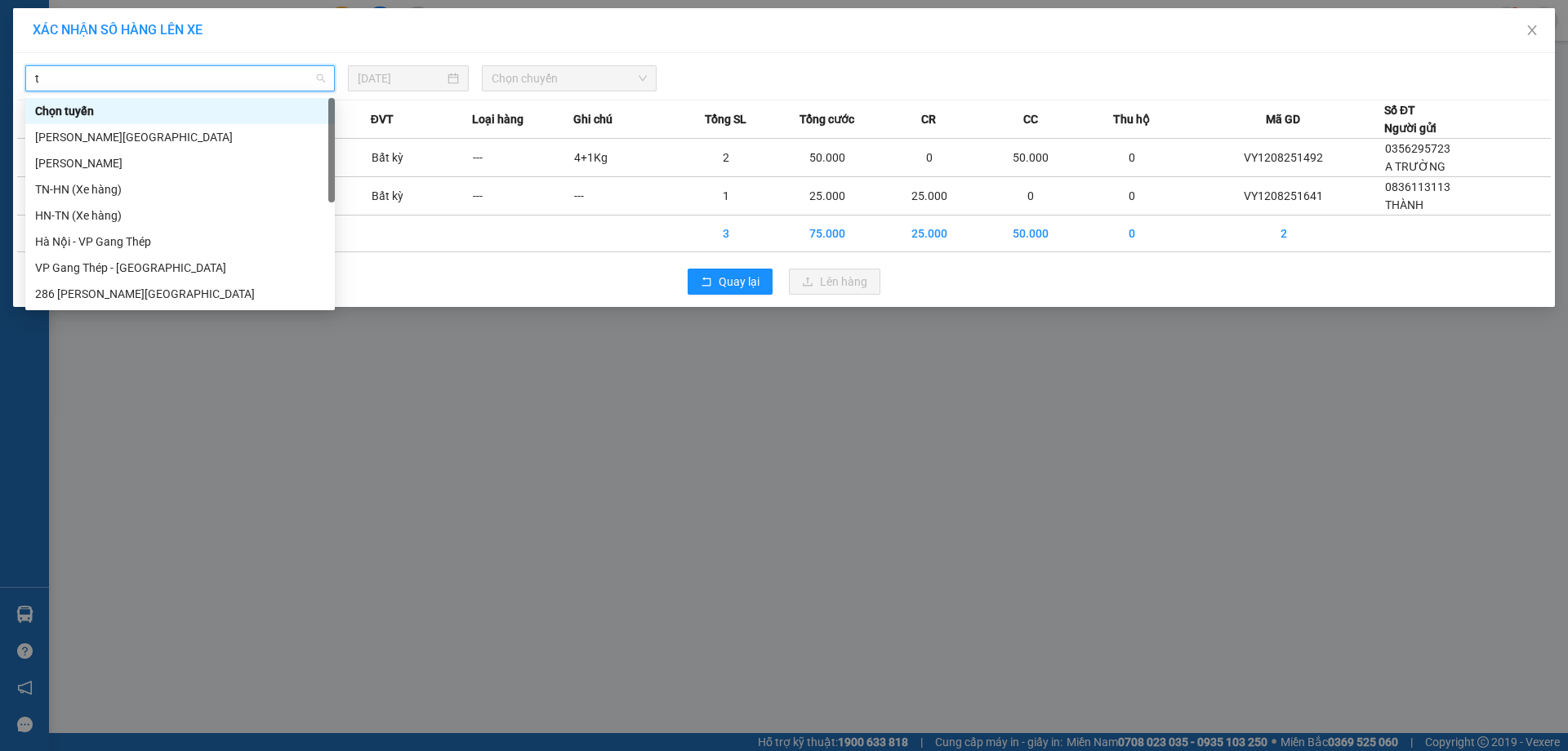
type input "tq"
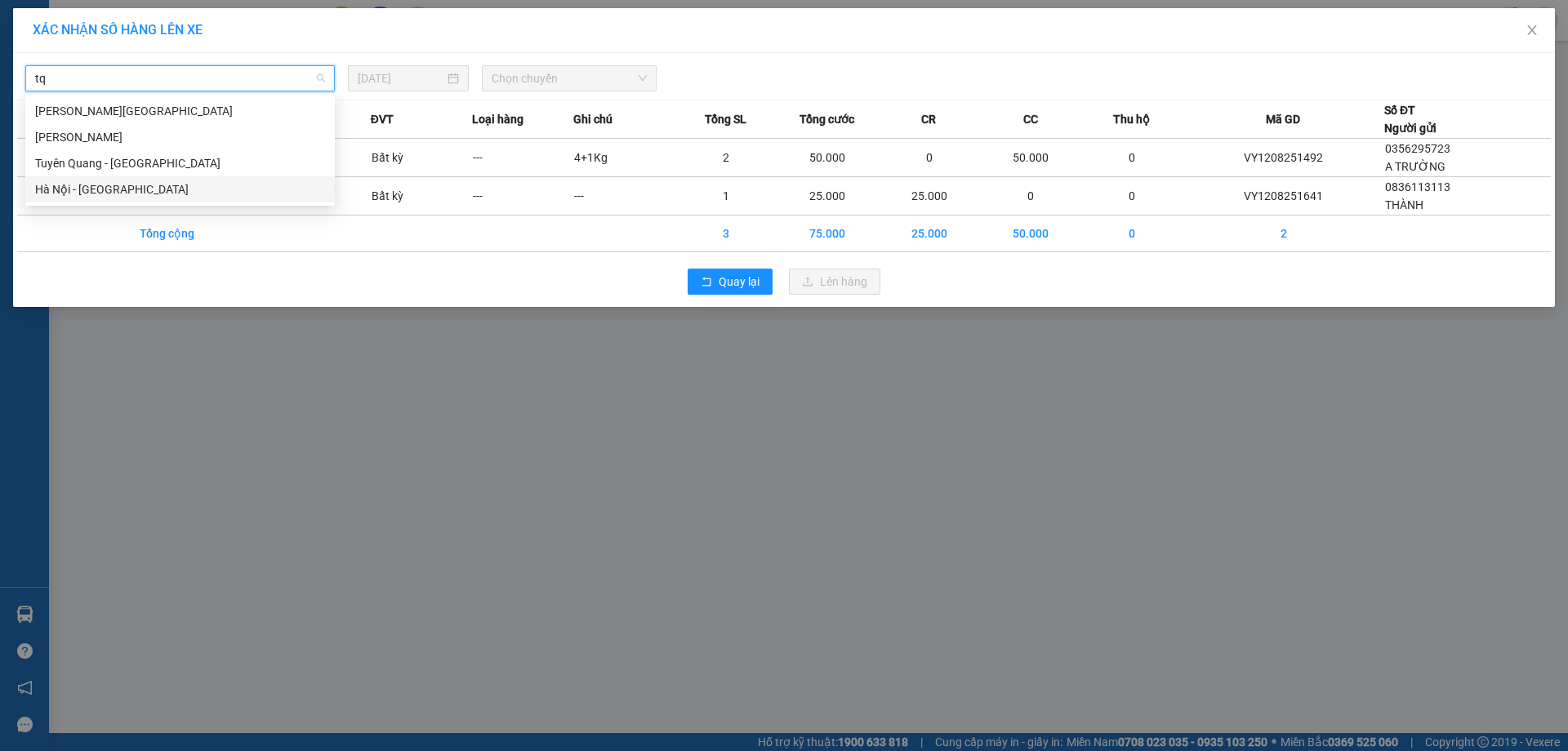
click at [121, 187] on div "Hà Nội - [GEOGRAPHIC_DATA]" at bounding box center [180, 189] width 290 height 18
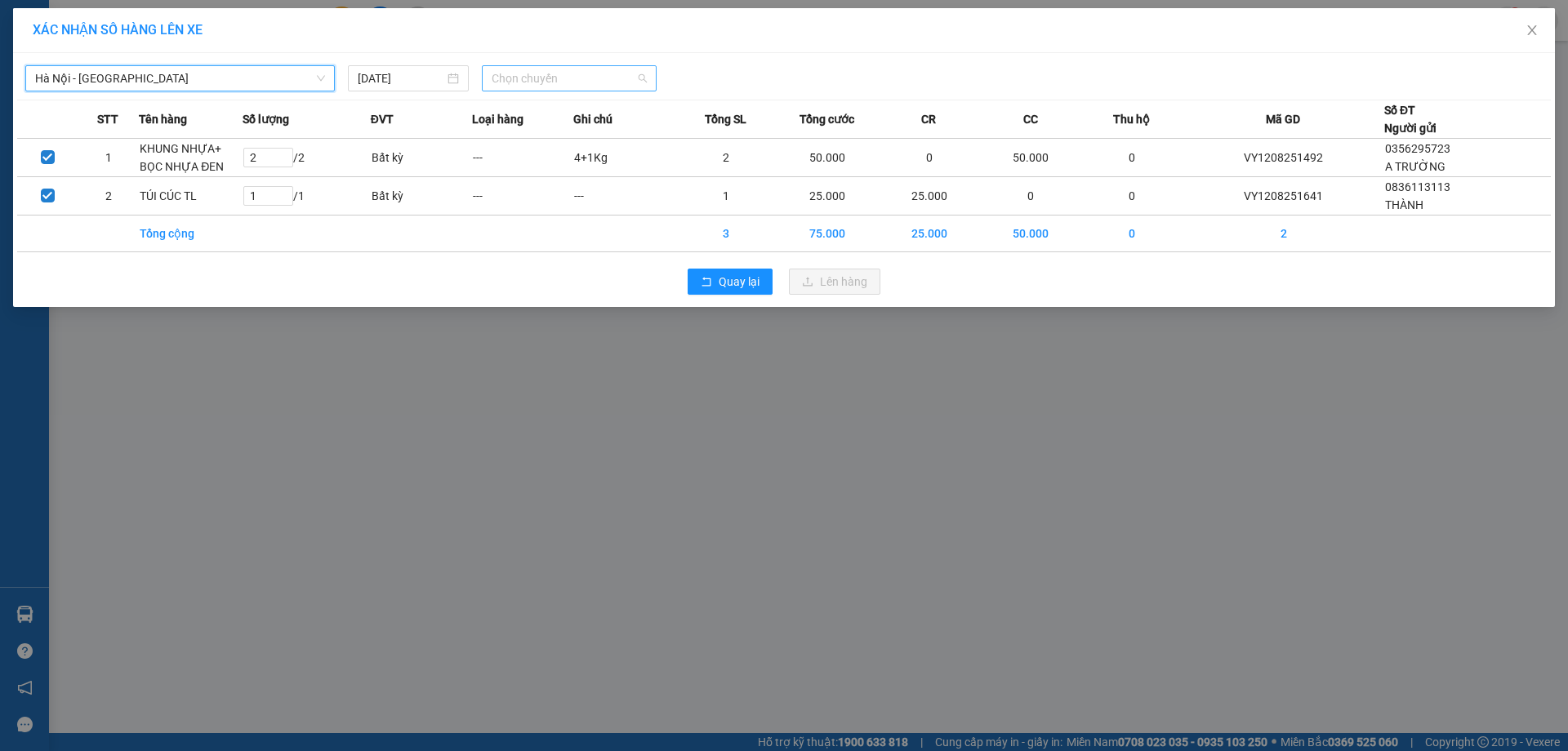
click at [539, 81] on span "Chọn chuyến" at bounding box center [569, 78] width 155 height 24
click at [582, 156] on div "15:15 (TC) - 20G-000.04" at bounding box center [554, 163] width 127 height 18
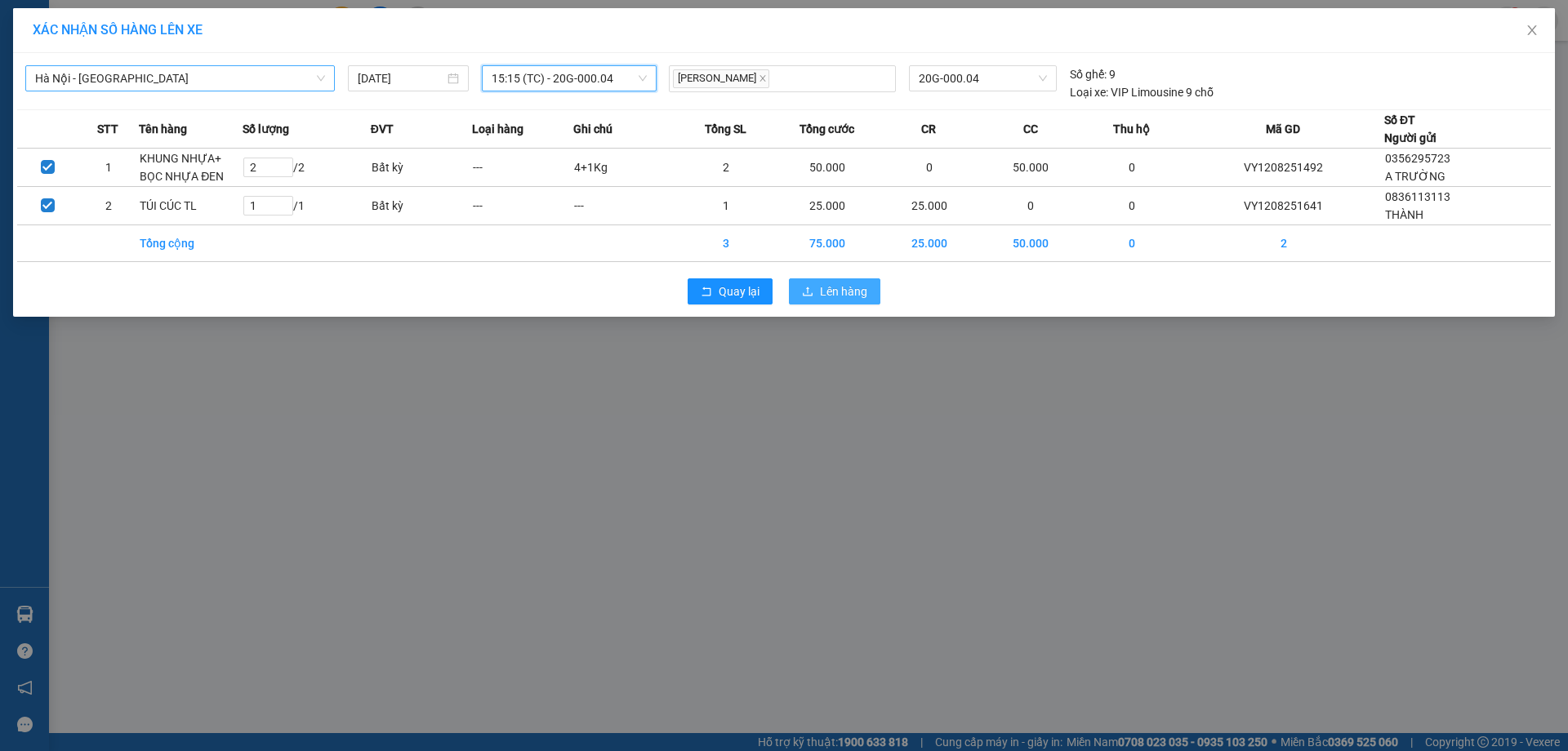
click at [823, 292] on span "Lên hàng" at bounding box center [843, 291] width 48 height 18
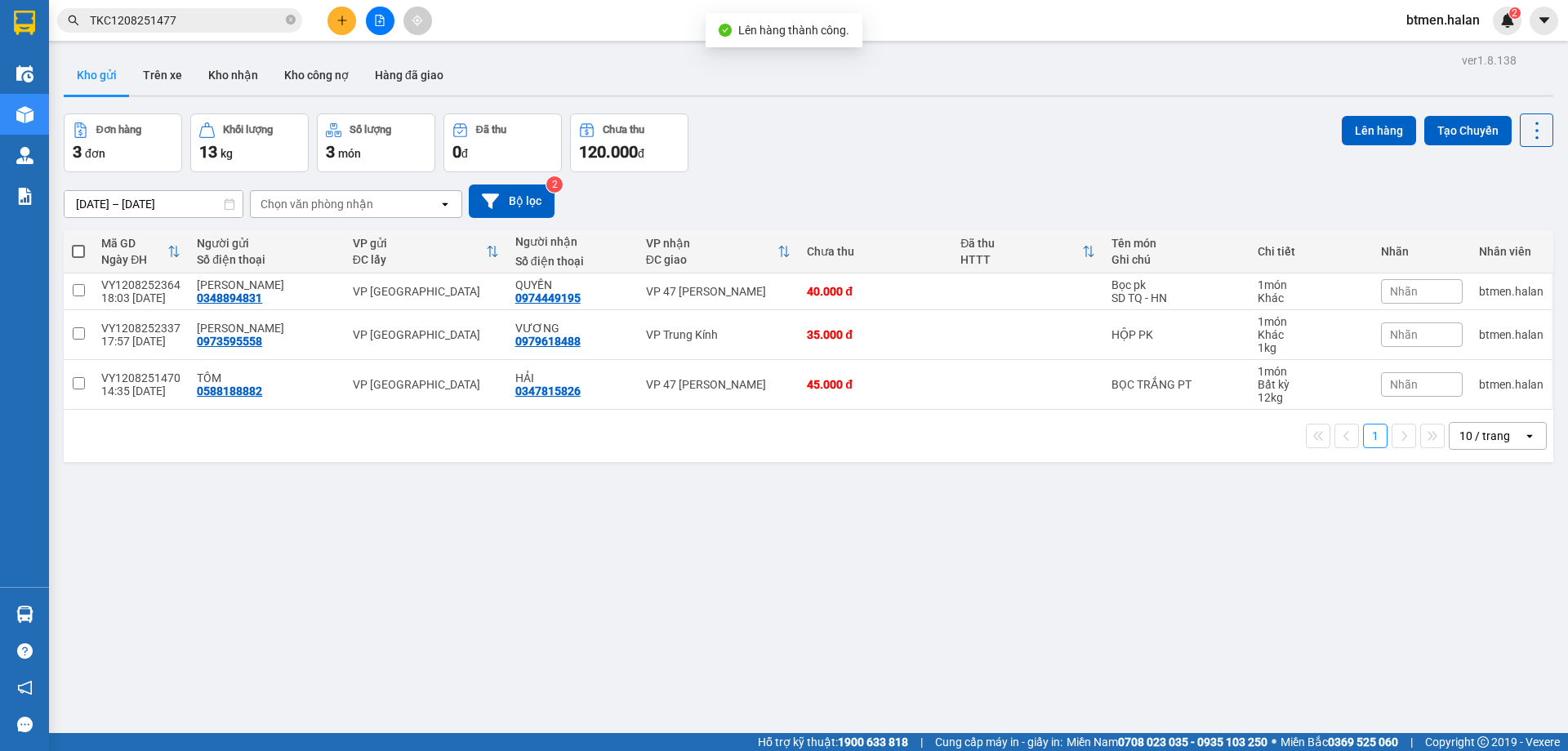
click at [81, 249] on span at bounding box center [78, 250] width 13 height 13
click at [79, 244] on input "checkbox" at bounding box center [79, 244] width 0 height 0
checkbox input "true"
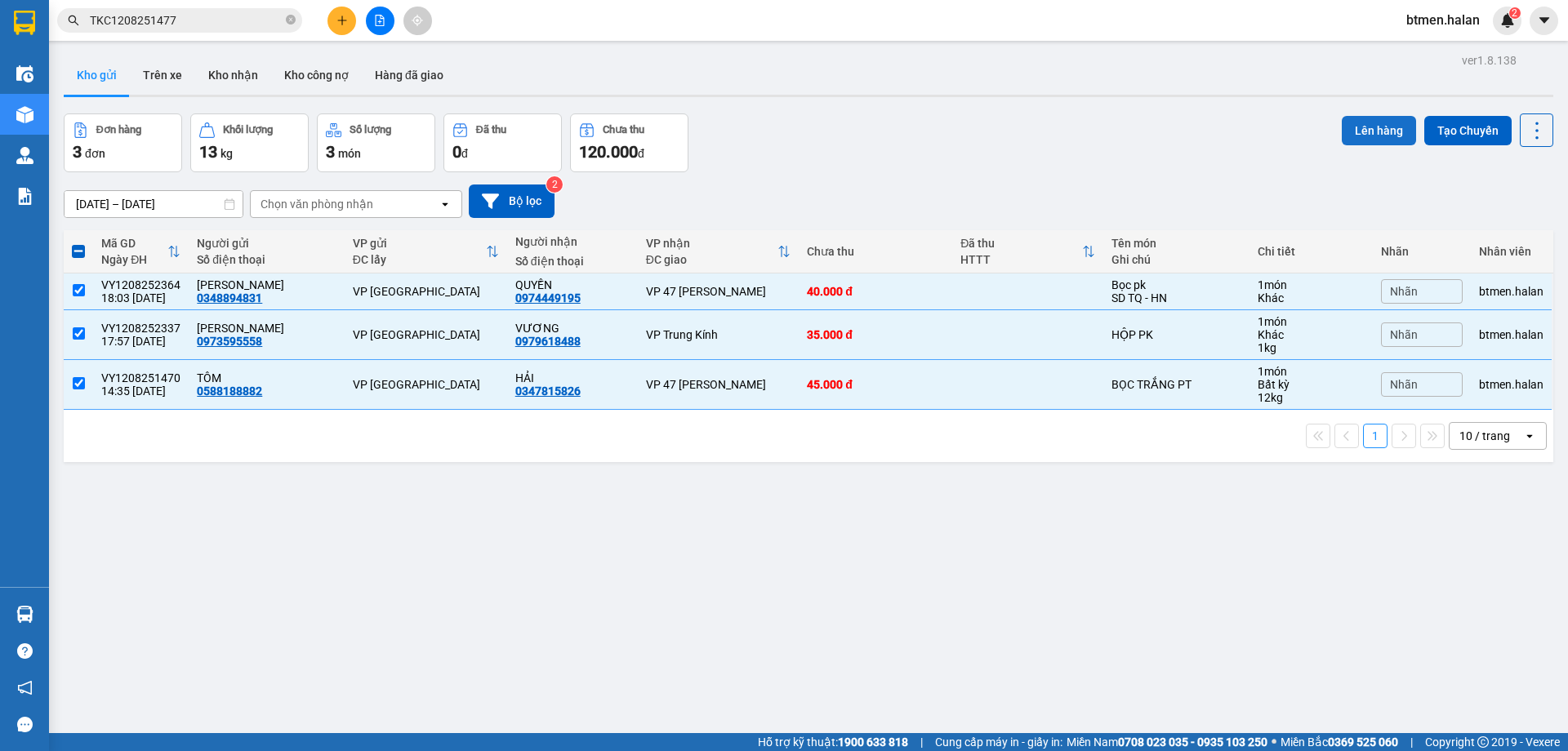
click at [1358, 131] on button "Lên hàng" at bounding box center [1379, 130] width 75 height 29
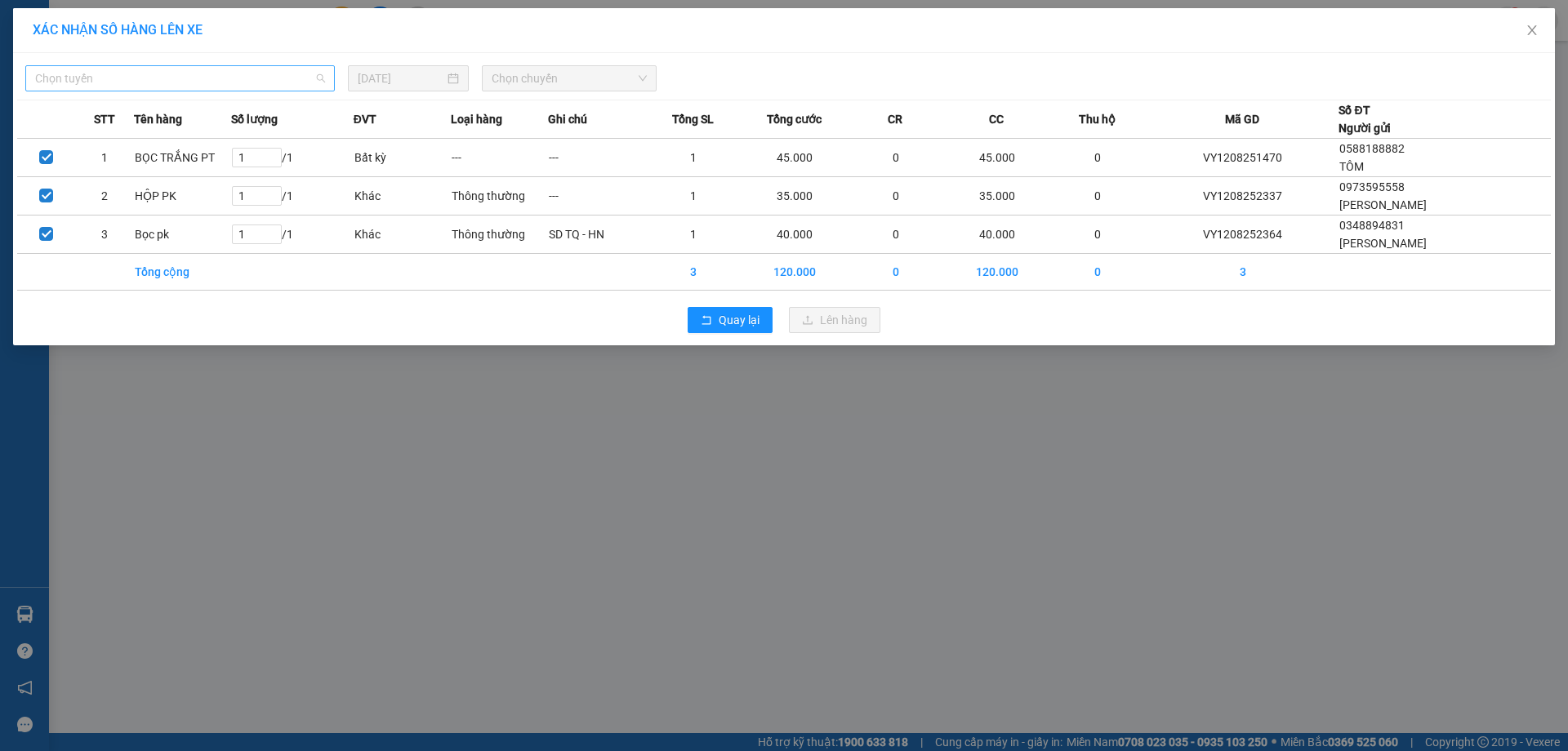
click at [283, 76] on span "Chọn tuyến" at bounding box center [180, 78] width 290 height 24
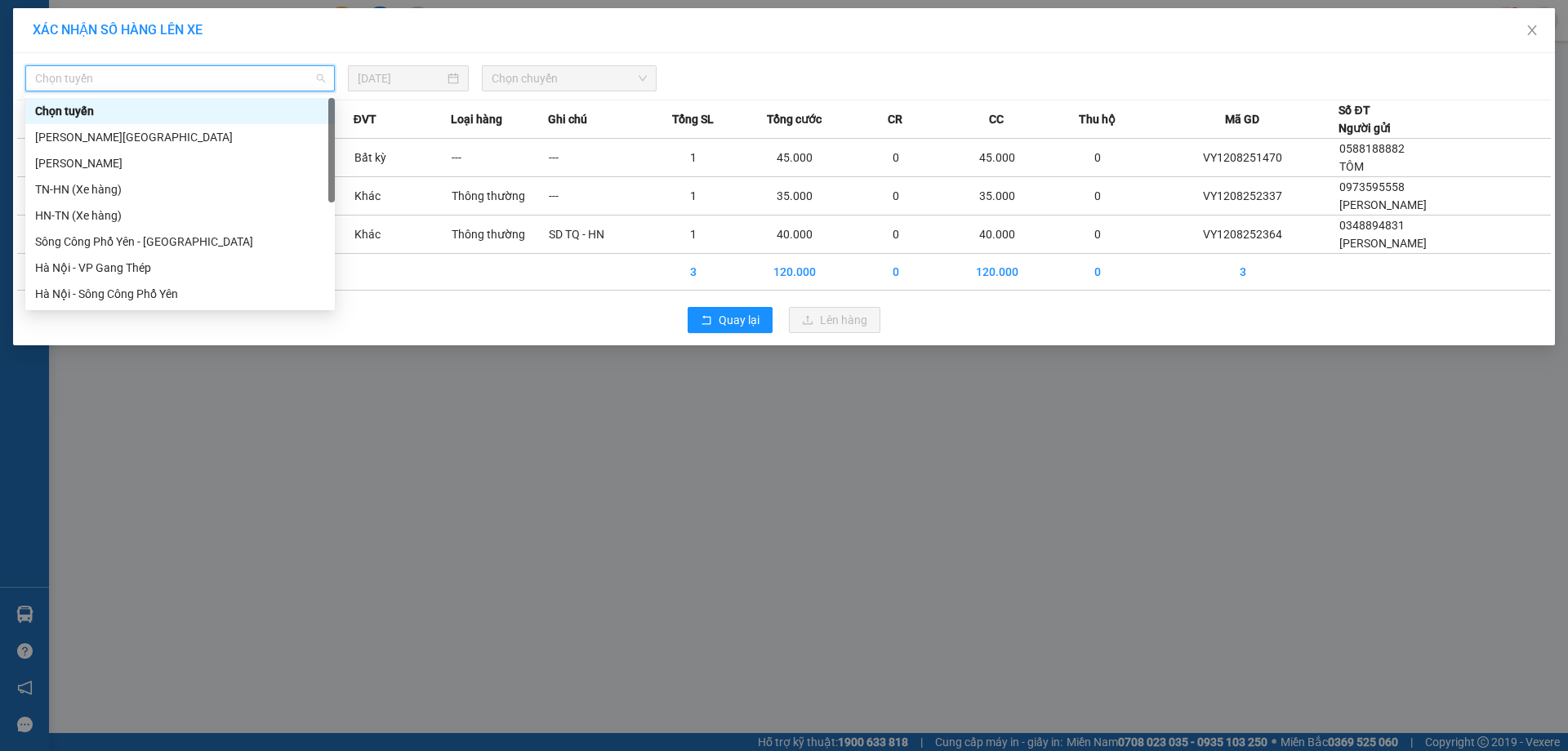
type input "r"
type input "tq"
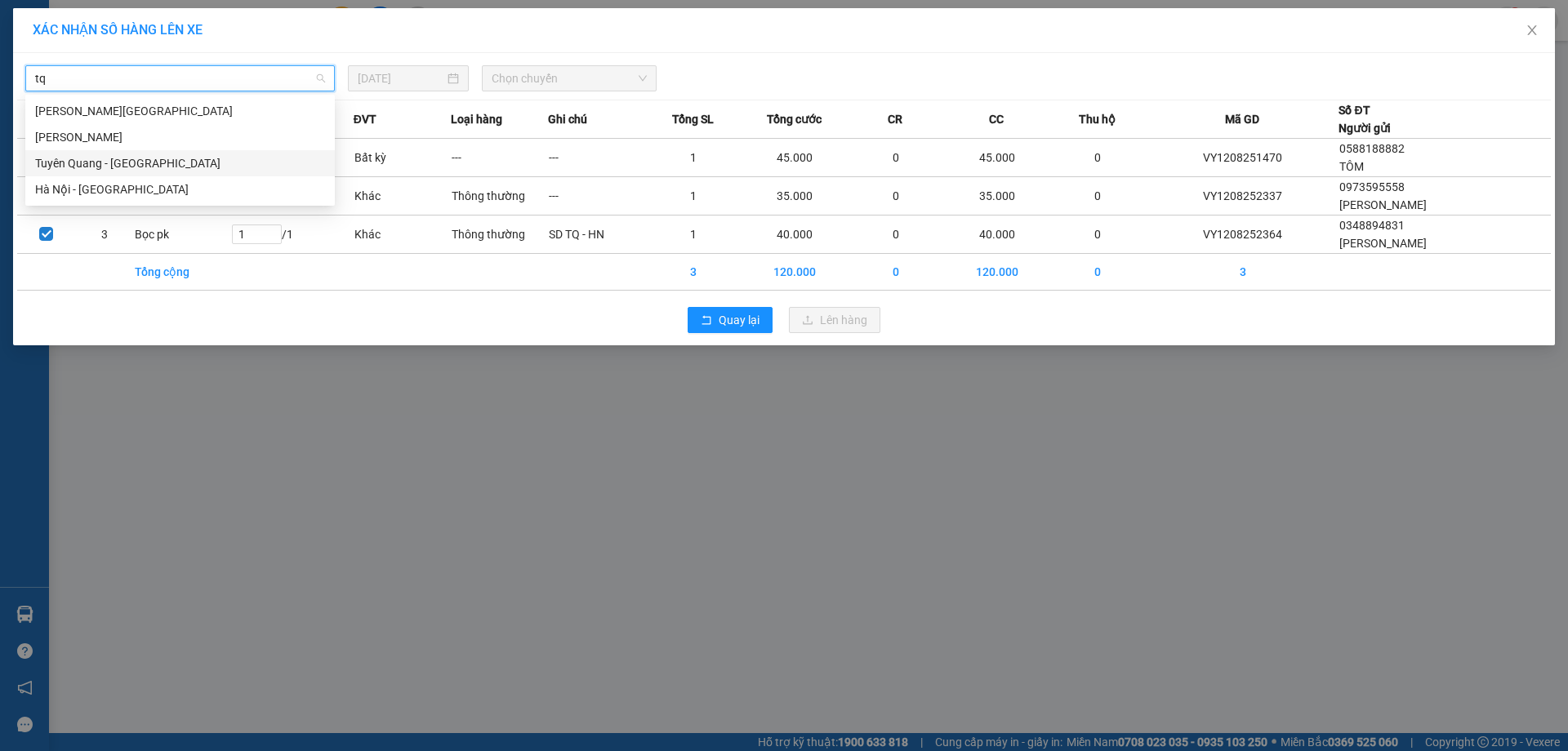
click at [100, 165] on div "Tuyên Quang - Hà Nội" at bounding box center [180, 163] width 290 height 18
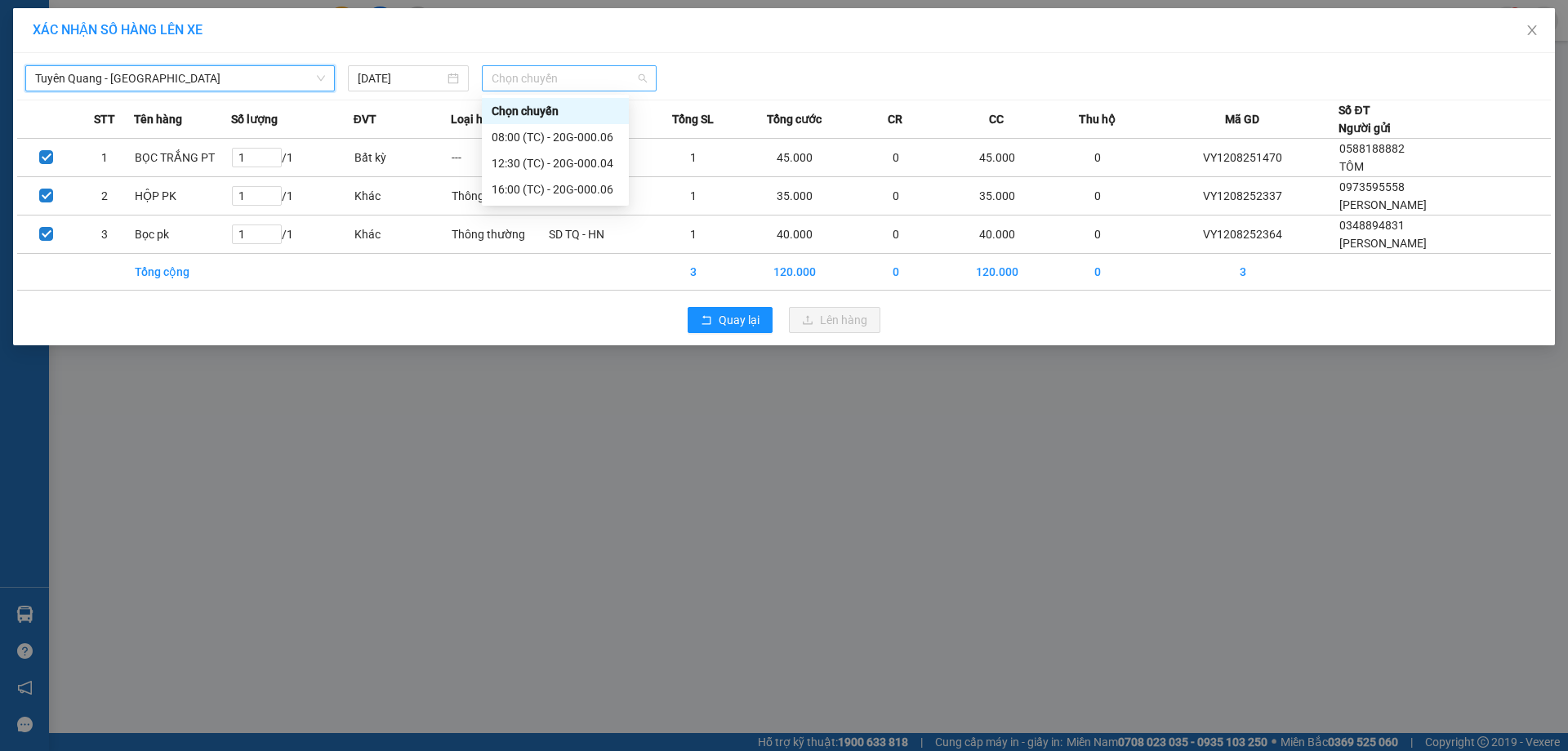
click at [595, 76] on span "Chọn chuyến" at bounding box center [569, 78] width 155 height 24
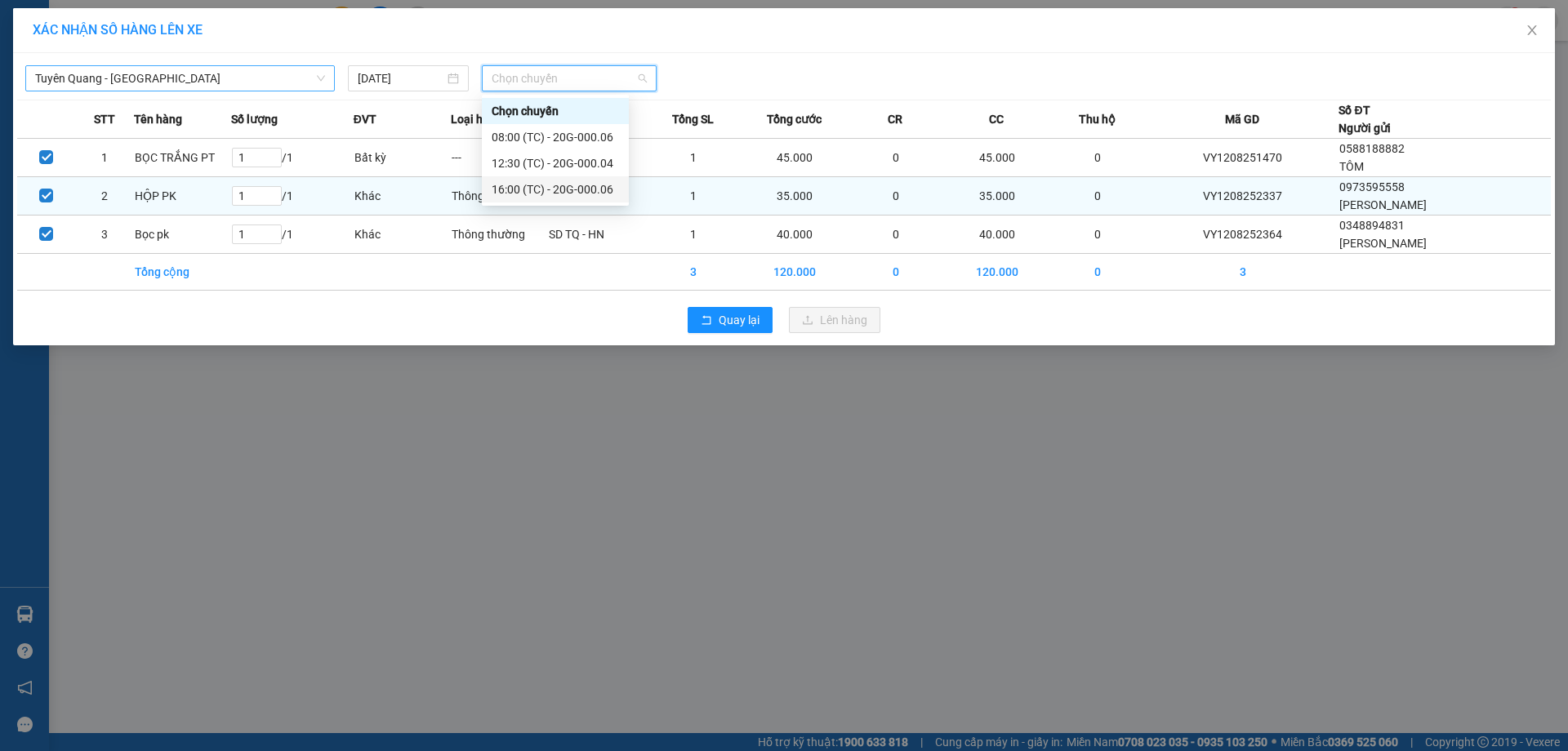
drag, startPoint x: 575, startPoint y: 181, endPoint x: 588, endPoint y: 189, distance: 15.3
click at [575, 182] on div "16:00 (TC) - 20G-000.06" at bounding box center [554, 189] width 127 height 18
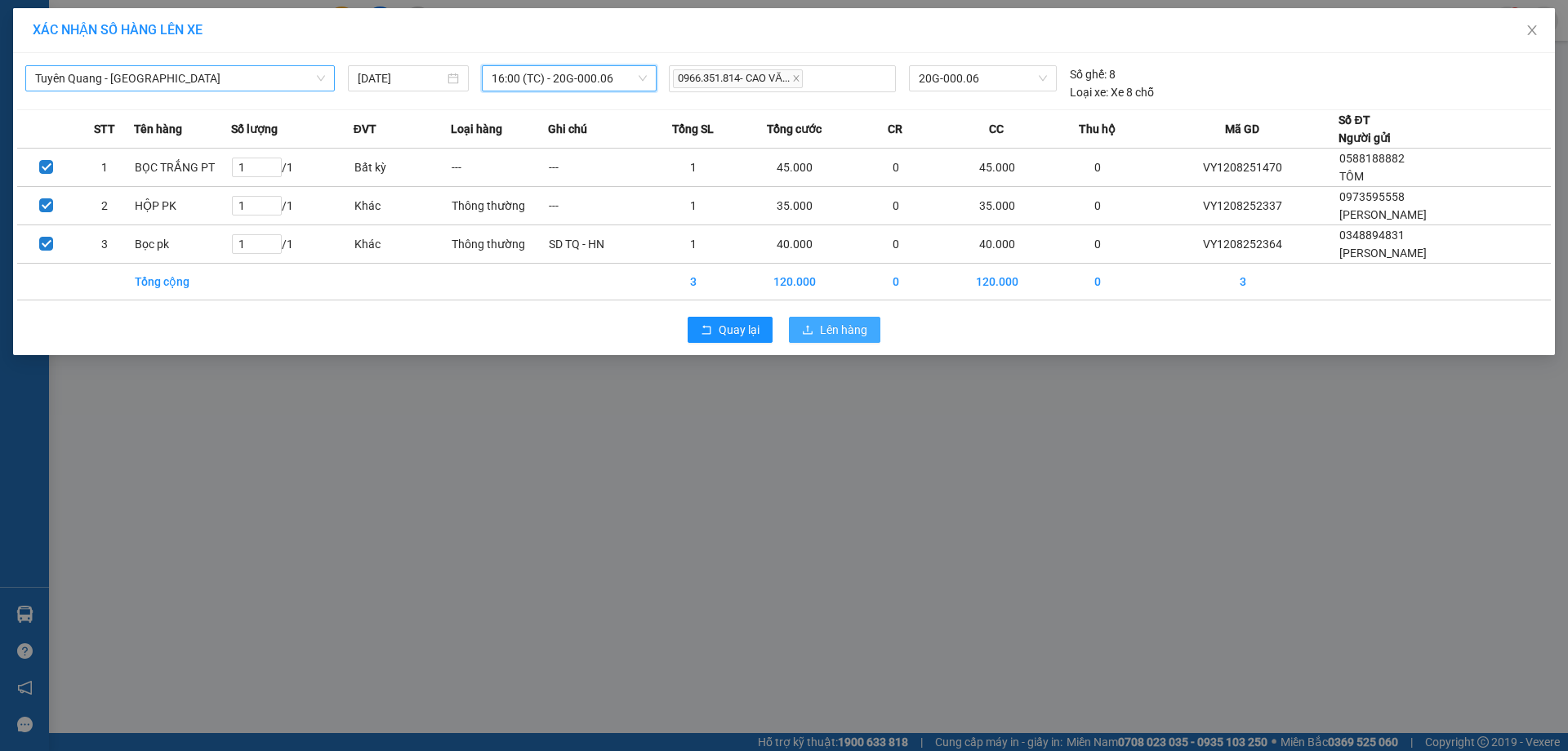
click at [819, 336] on span "Lên hàng" at bounding box center [843, 330] width 48 height 18
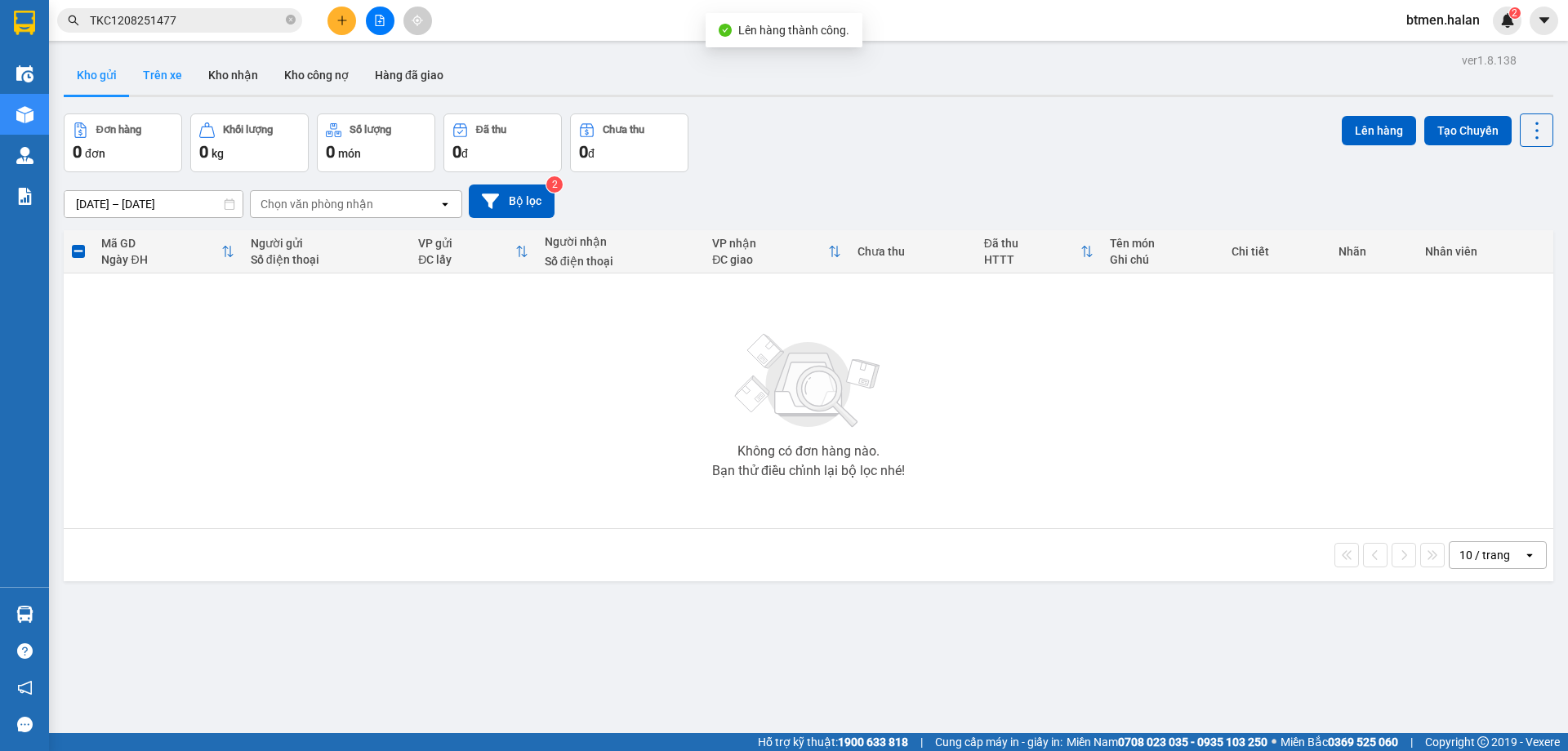
click at [182, 72] on button "Trên xe" at bounding box center [162, 75] width 65 height 39
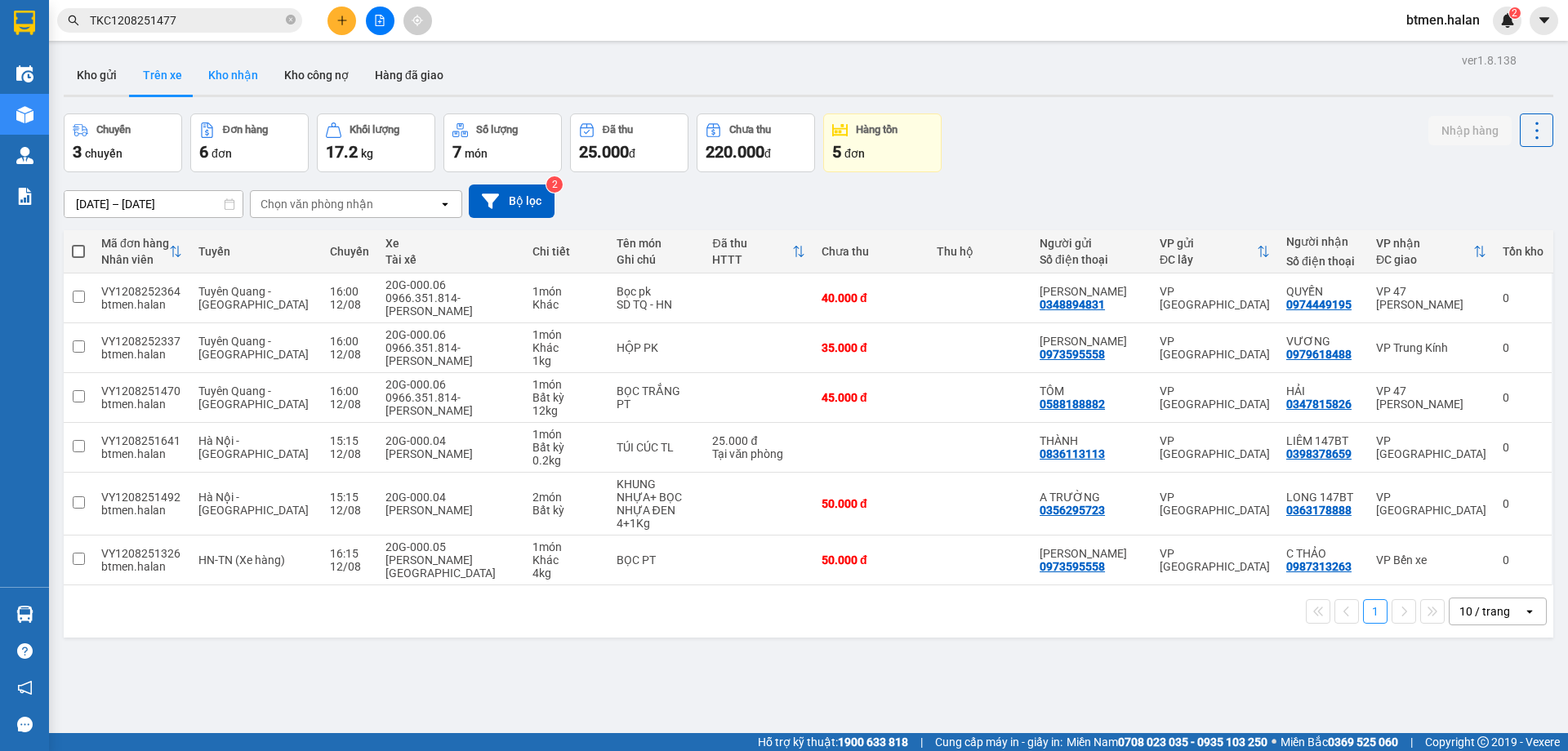
click at [255, 70] on button "Kho nhận" at bounding box center [233, 75] width 76 height 39
type input "[DATE] – [DATE]"
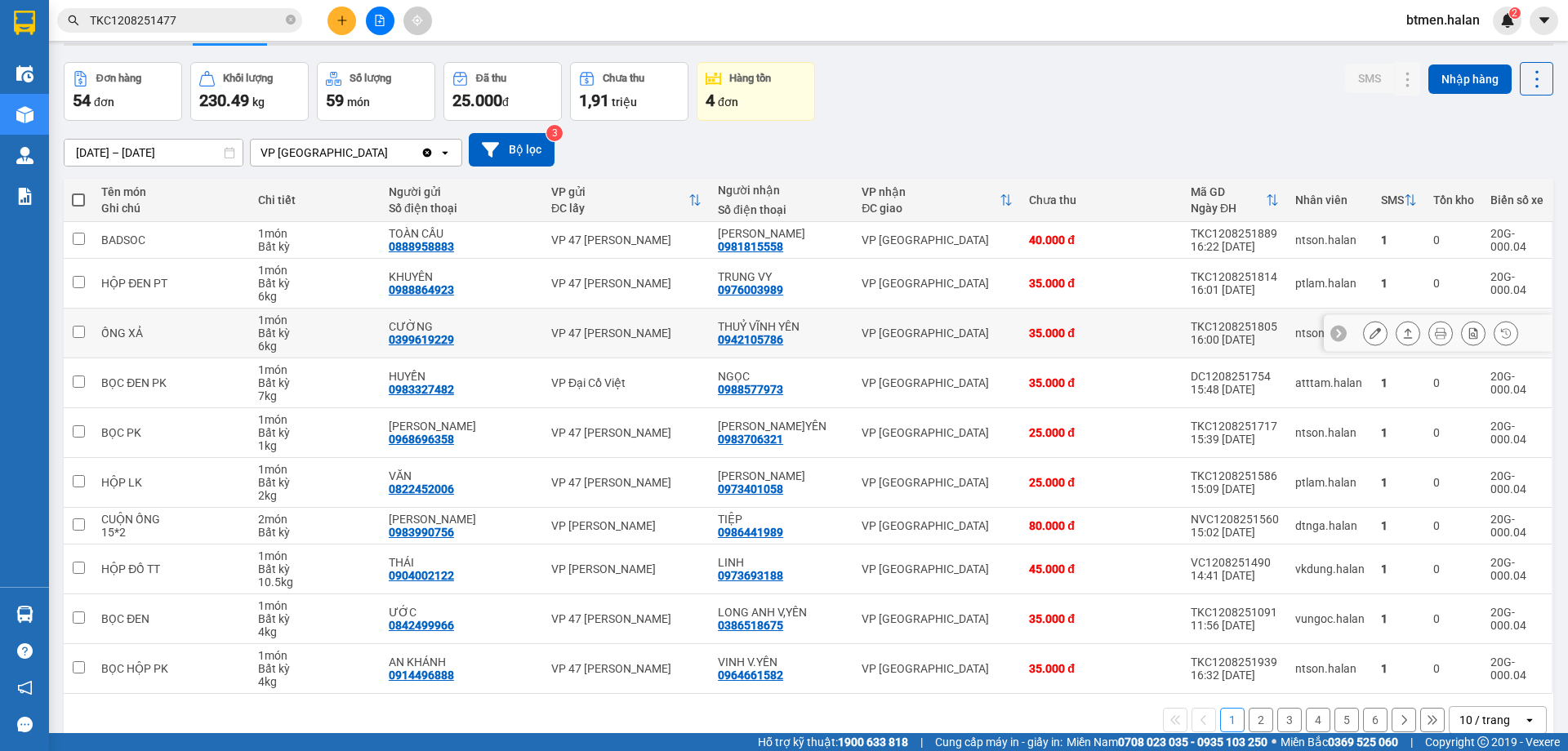
scroll to position [80, 0]
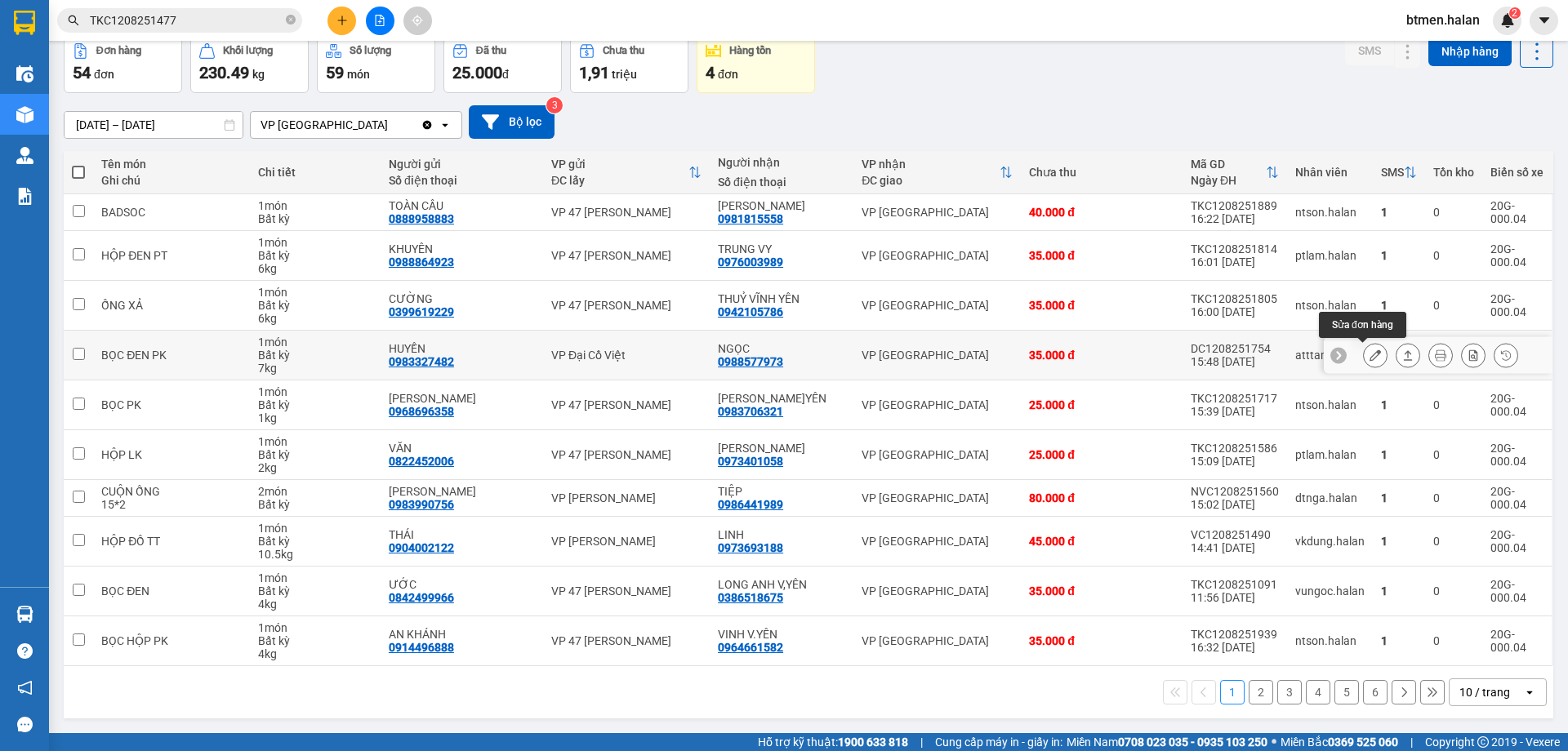
click at [1369, 360] on icon at bounding box center [1375, 355] width 12 height 12
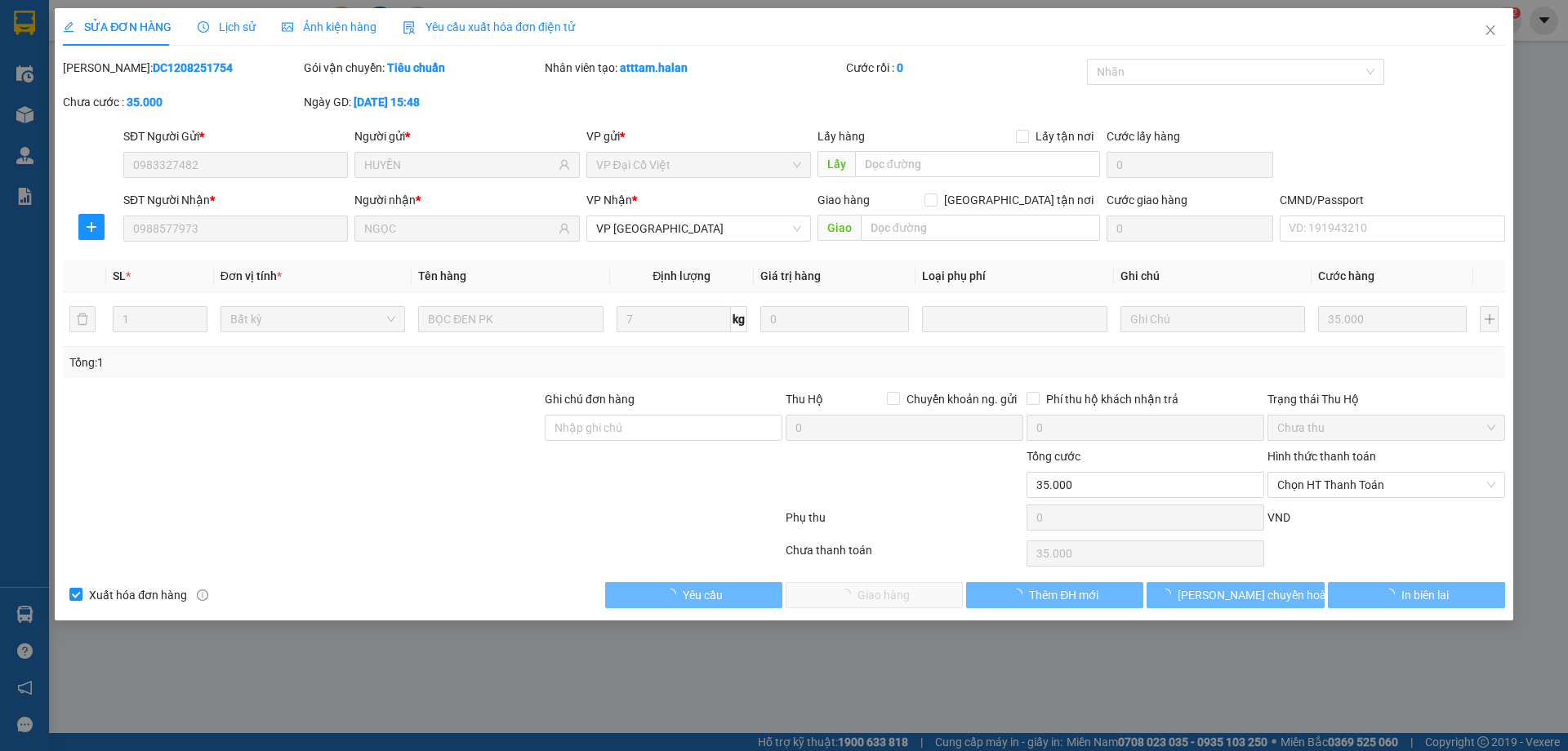
type input "0983327482"
type input "HUYỀN"
type input "0988577973"
type input "NGỌC"
type input "35.000"
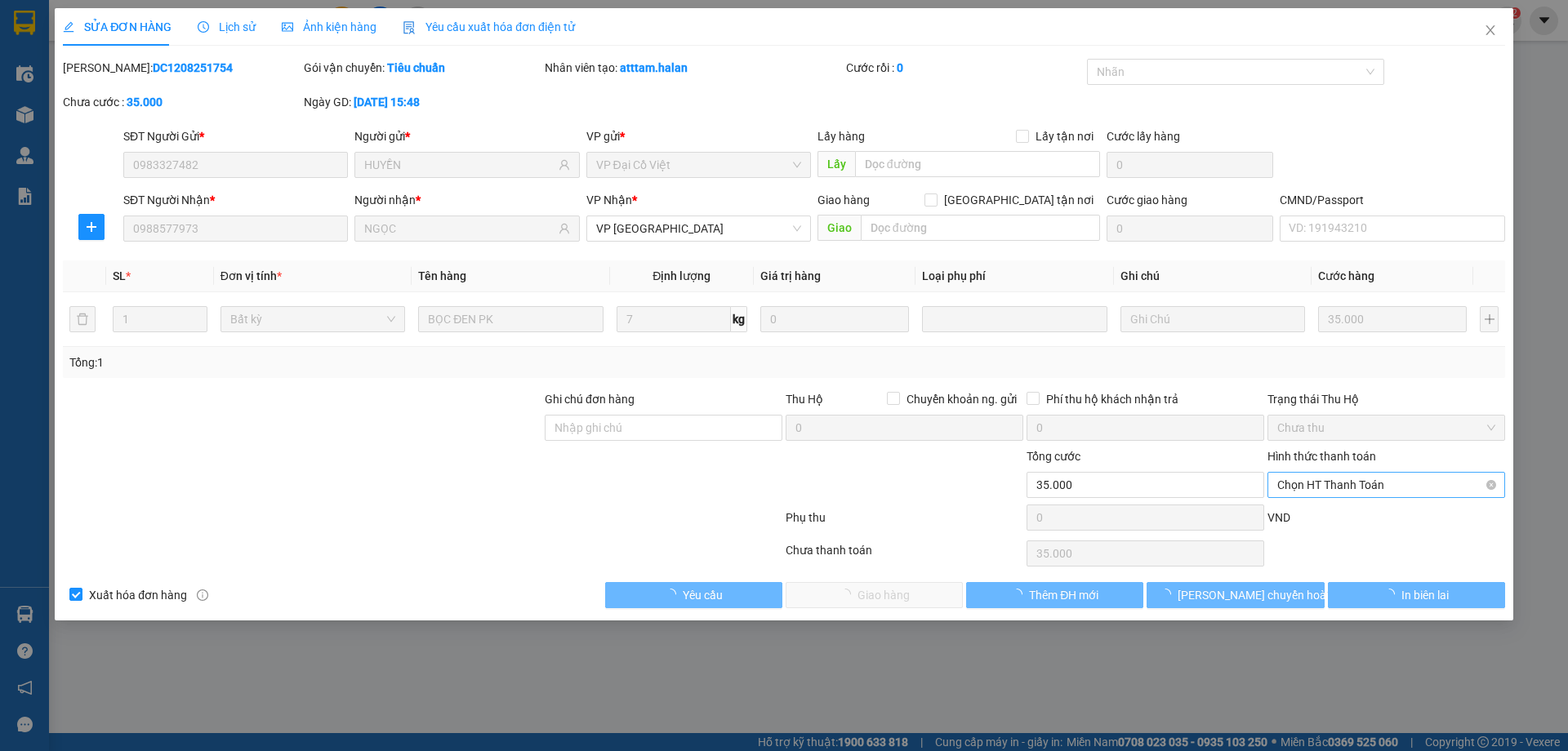
click at [1353, 481] on span "Chọn HT Thanh Toán" at bounding box center [1385, 484] width 218 height 24
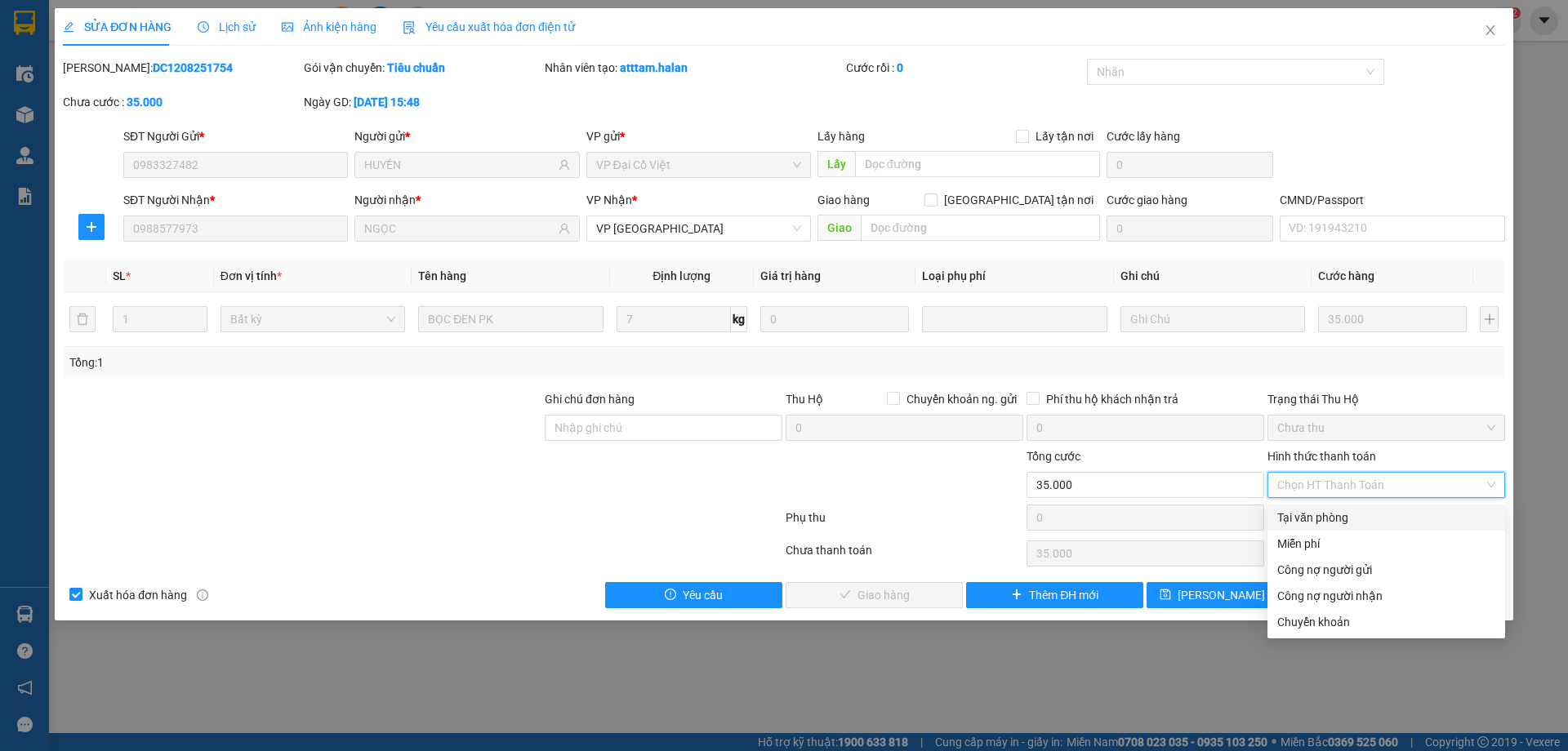
drag, startPoint x: 1330, startPoint y: 516, endPoint x: 948, endPoint y: 633, distance: 399.5
click at [1322, 521] on div "Tại văn phòng" at bounding box center [1385, 517] width 218 height 18
type input "0"
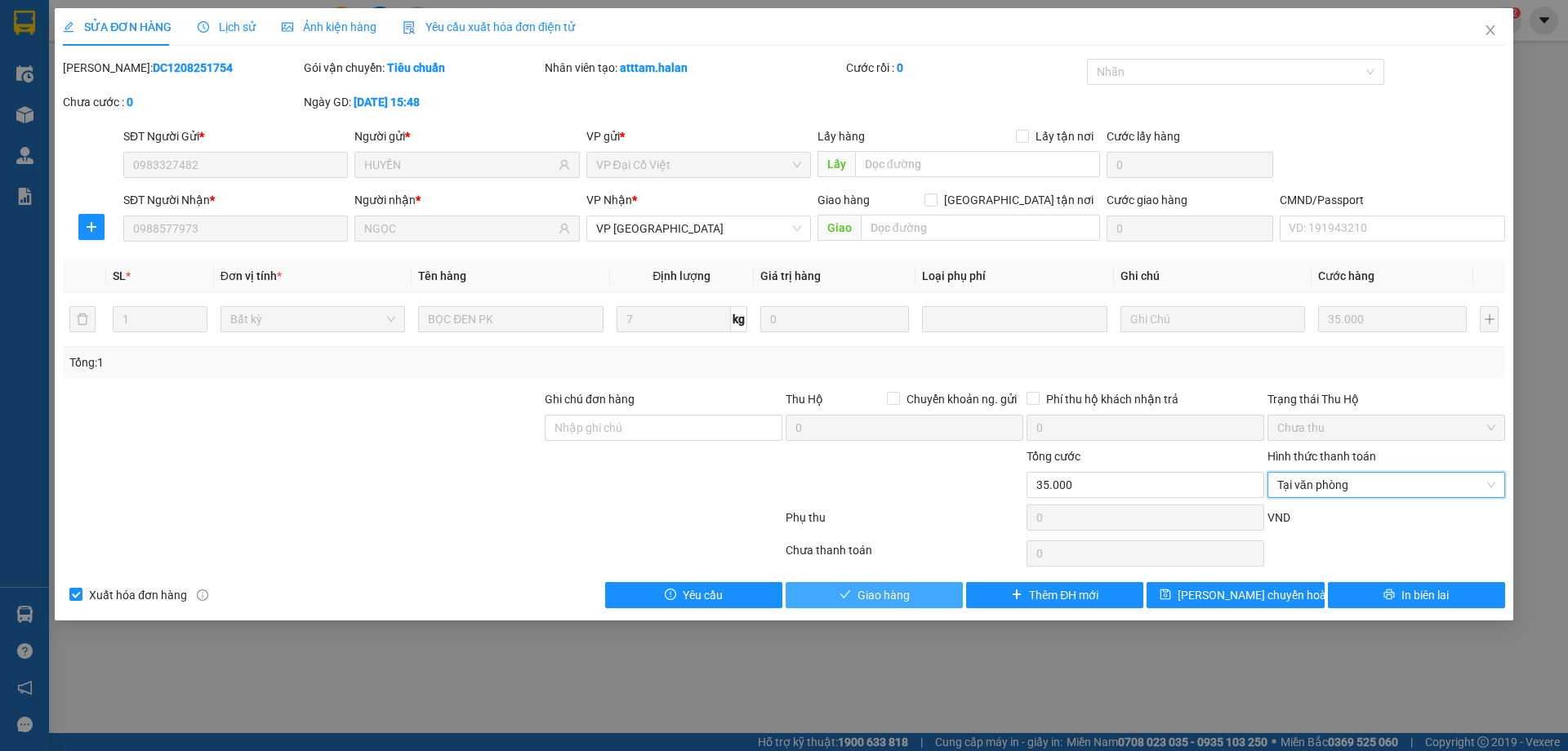
click at [865, 601] on span "Giao hàng" at bounding box center [884, 595] width 52 height 18
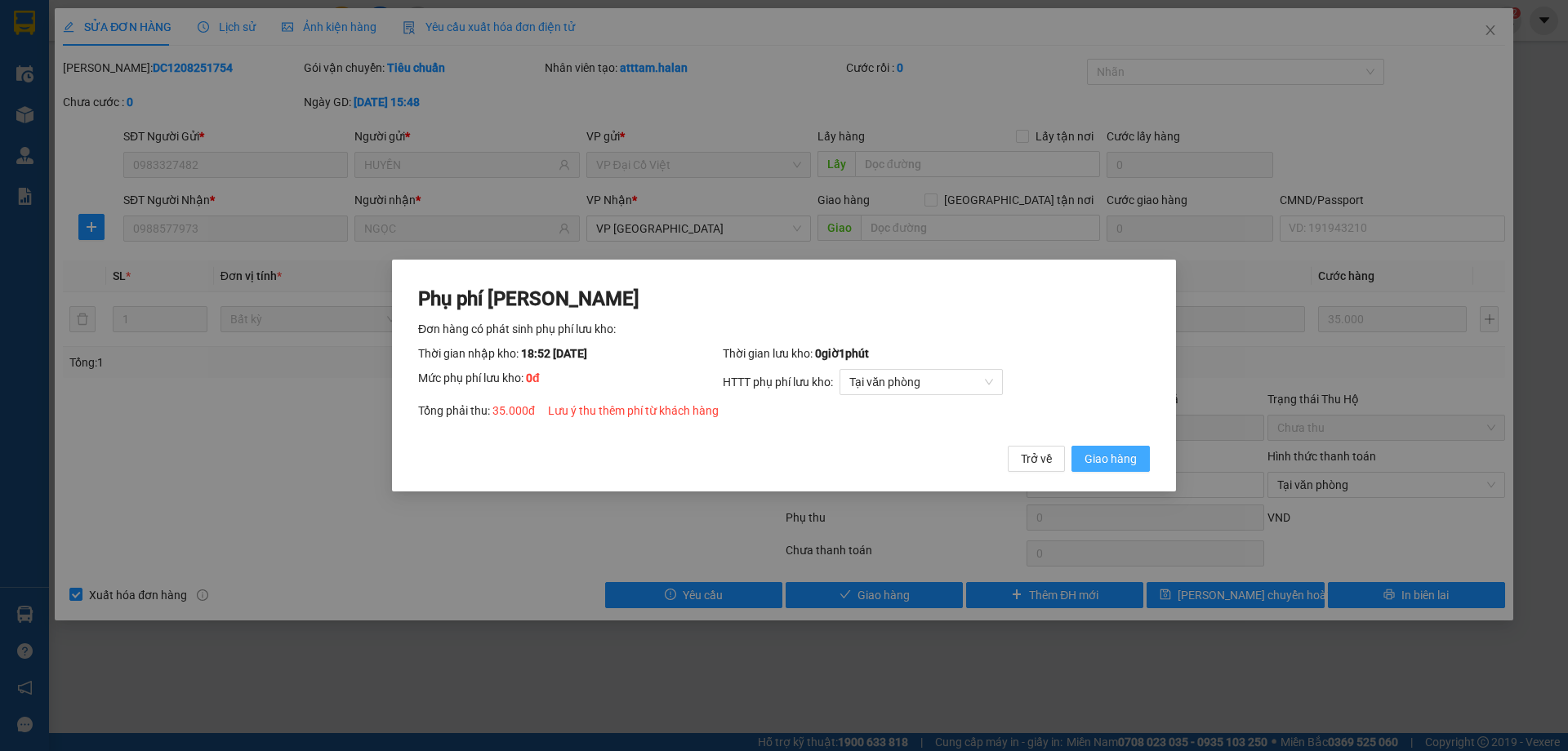
click at [1098, 457] on span "Giao hàng" at bounding box center [1111, 458] width 52 height 18
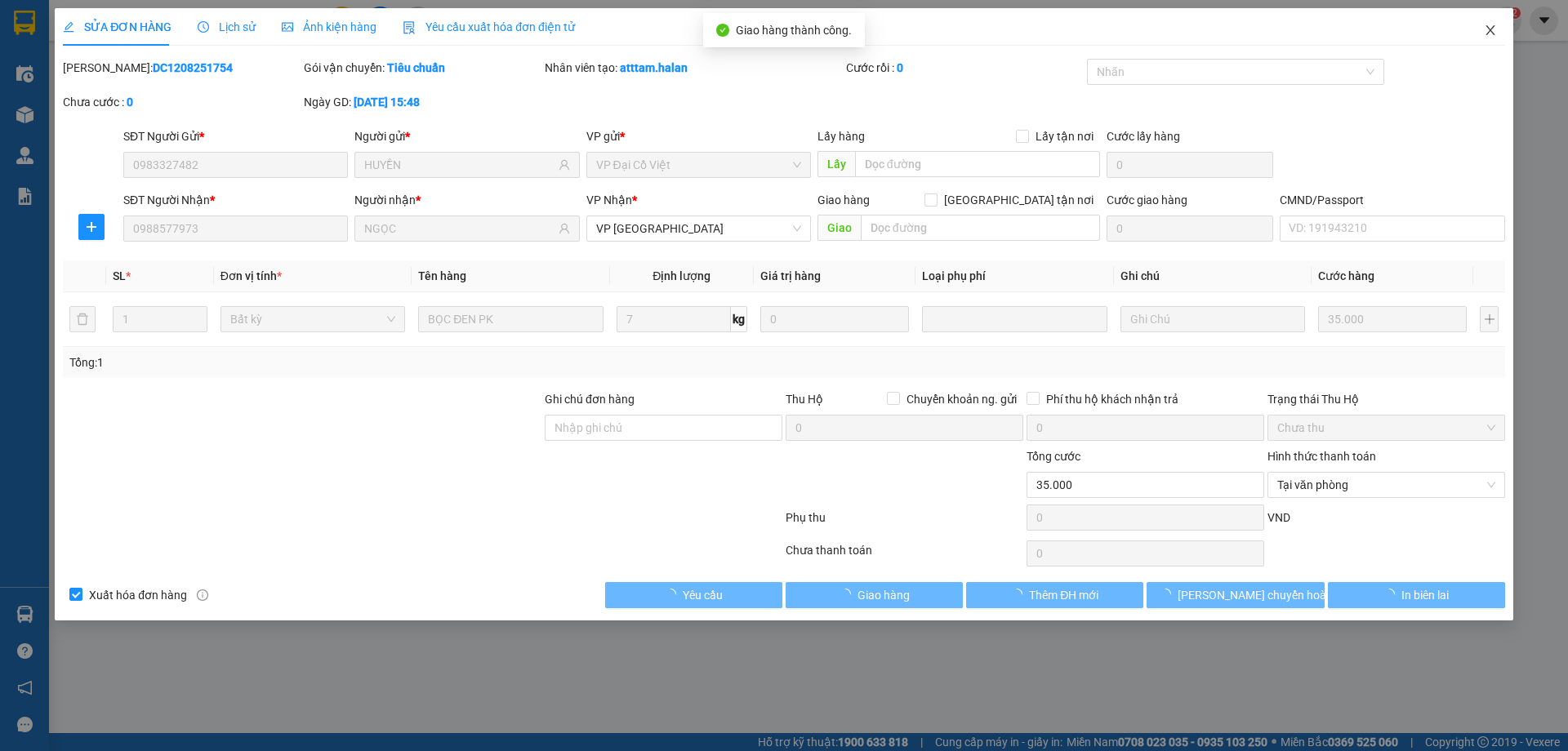
click at [1493, 39] on span "Close" at bounding box center [1489, 30] width 46 height 46
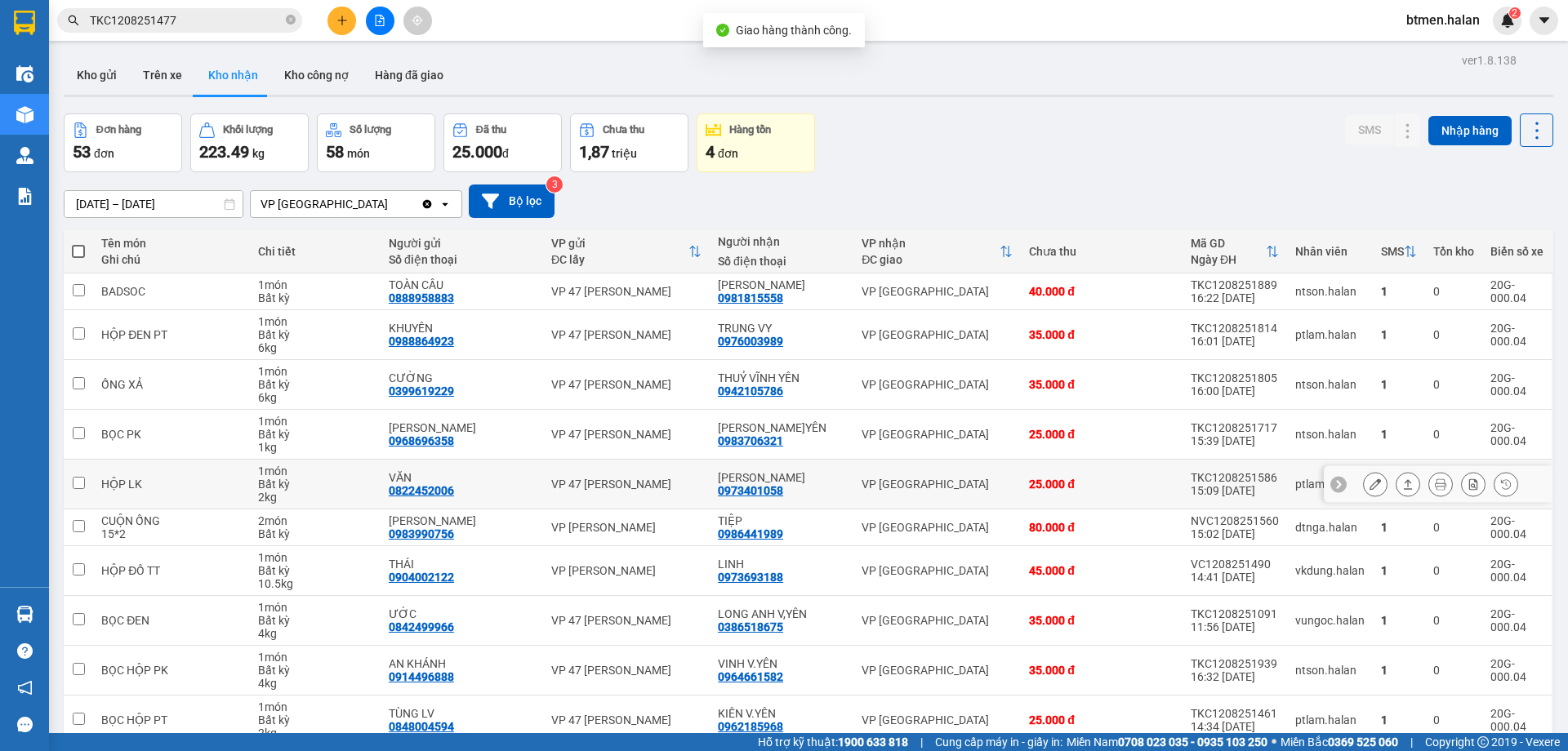
scroll to position [80, 0]
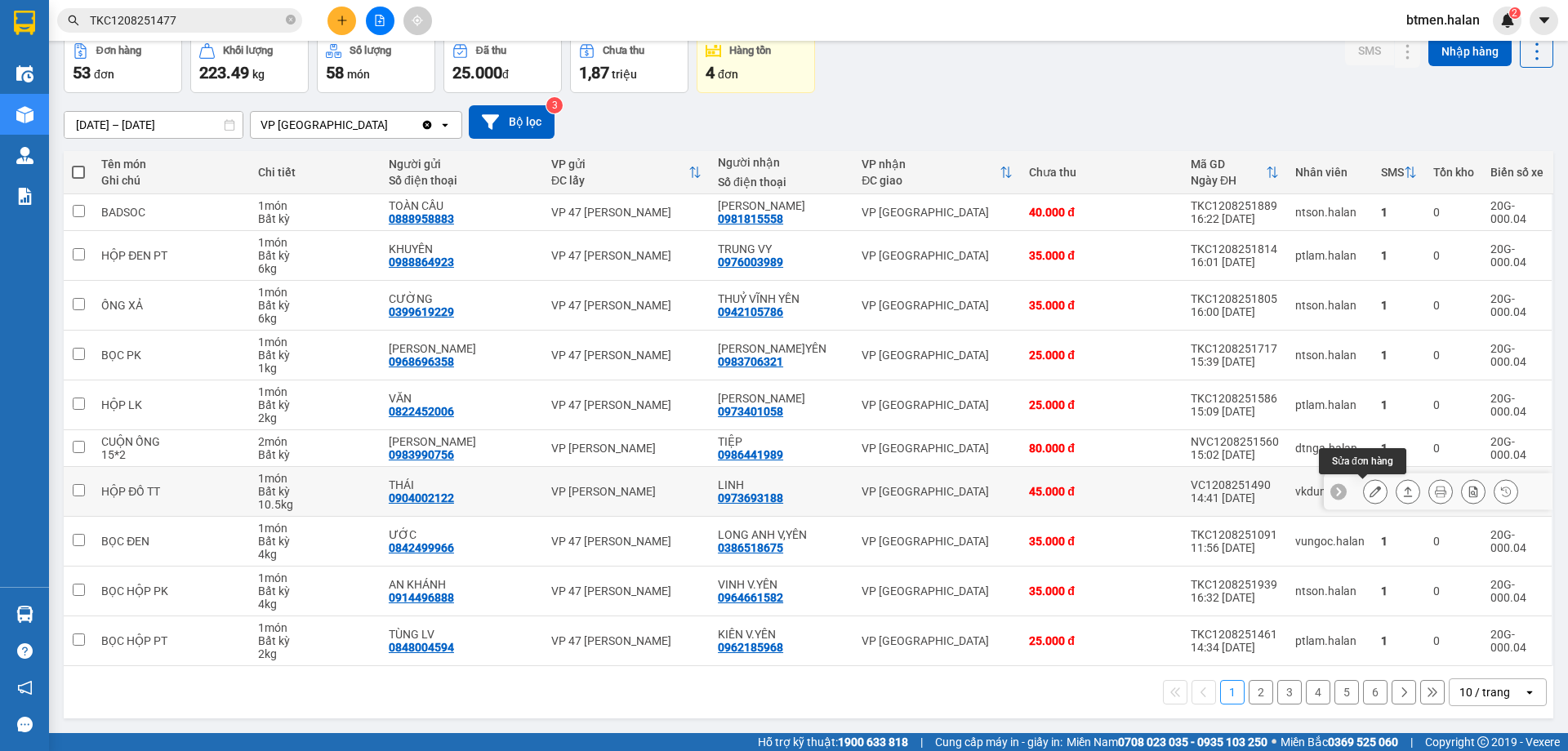
click at [1363, 494] on button at bounding box center [1375, 491] width 23 height 28
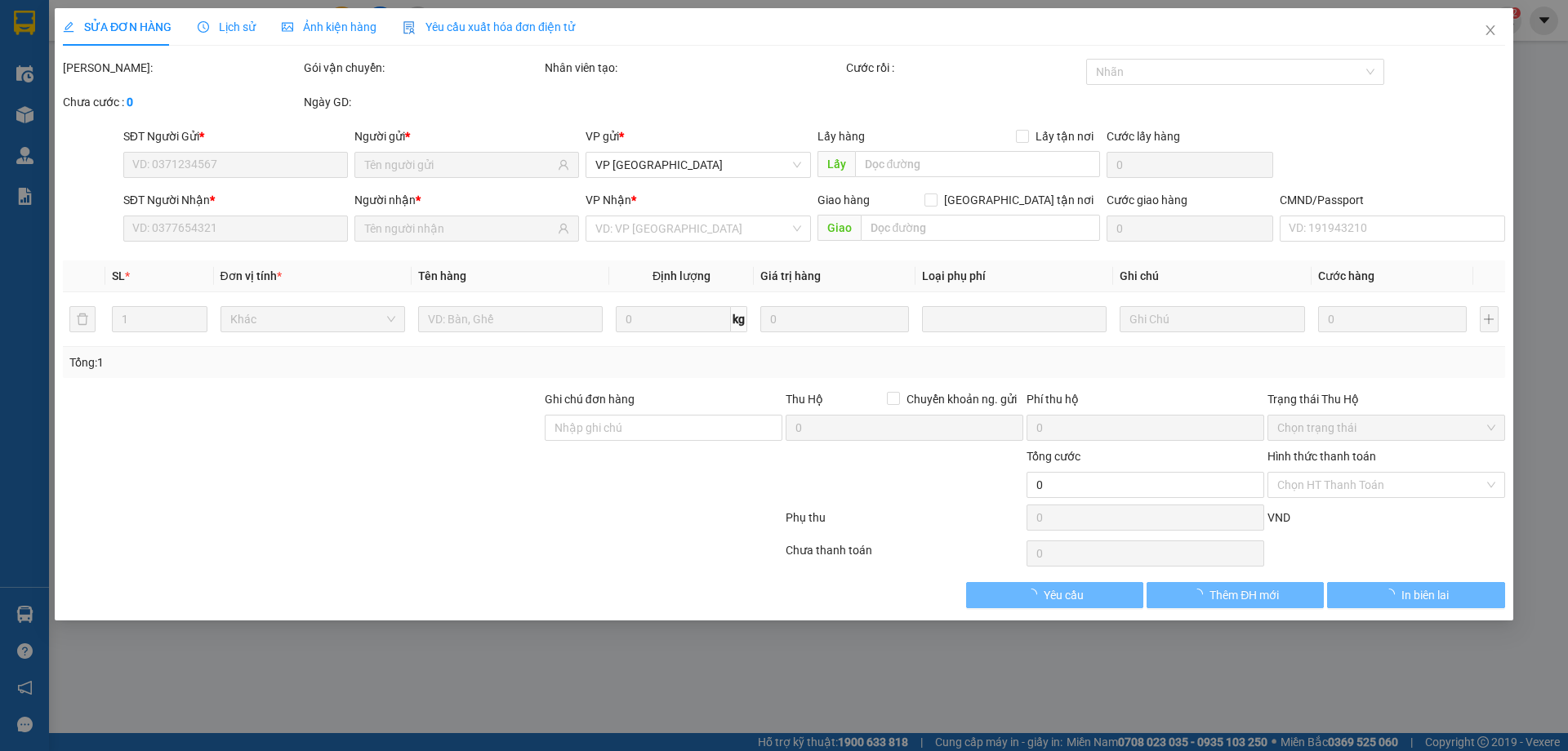
type input "0904002122"
type input "THÁI"
type input "0973693188"
type input "LINH"
type input "45.000"
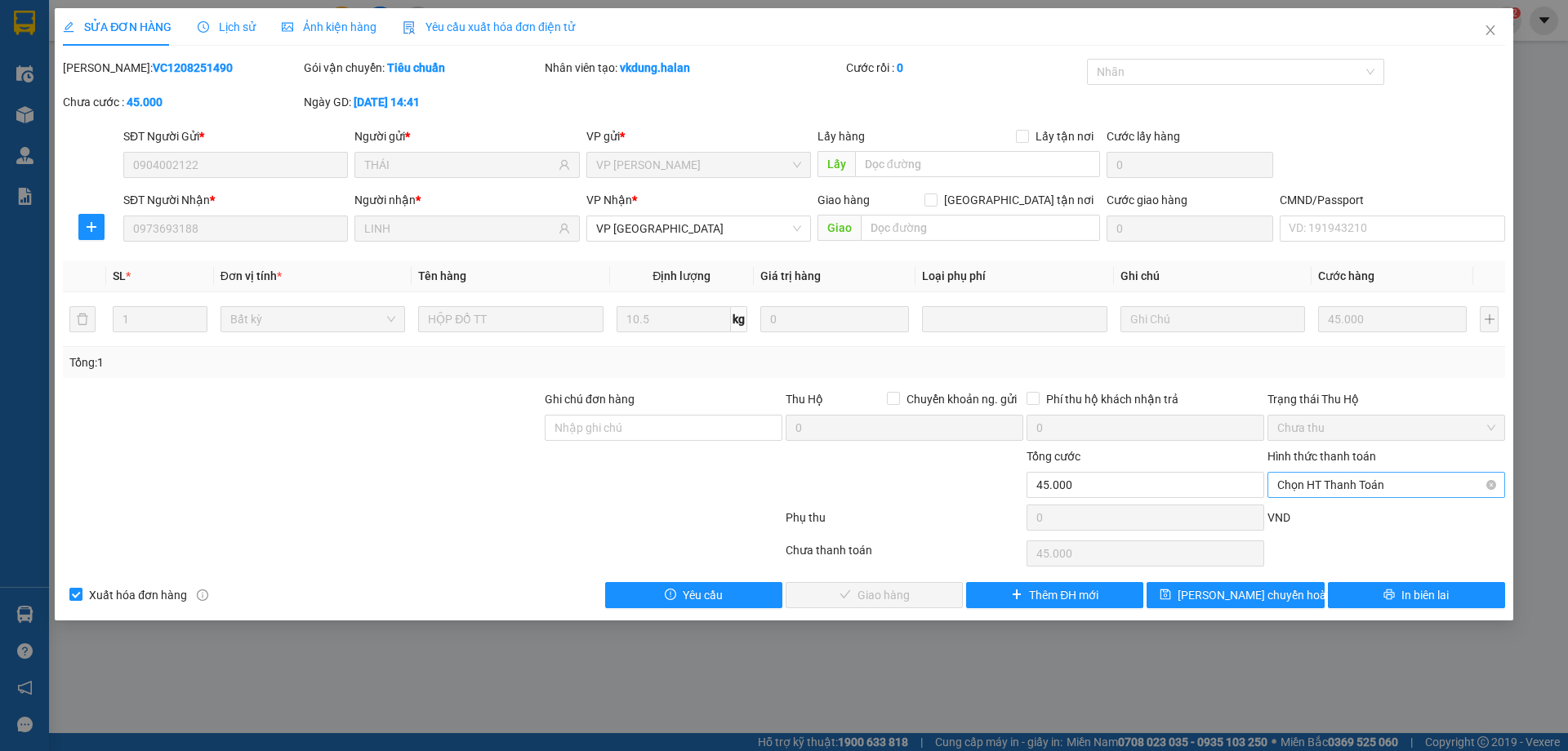
click at [1315, 486] on span "Chọn HT Thanh Toán" at bounding box center [1385, 484] width 218 height 24
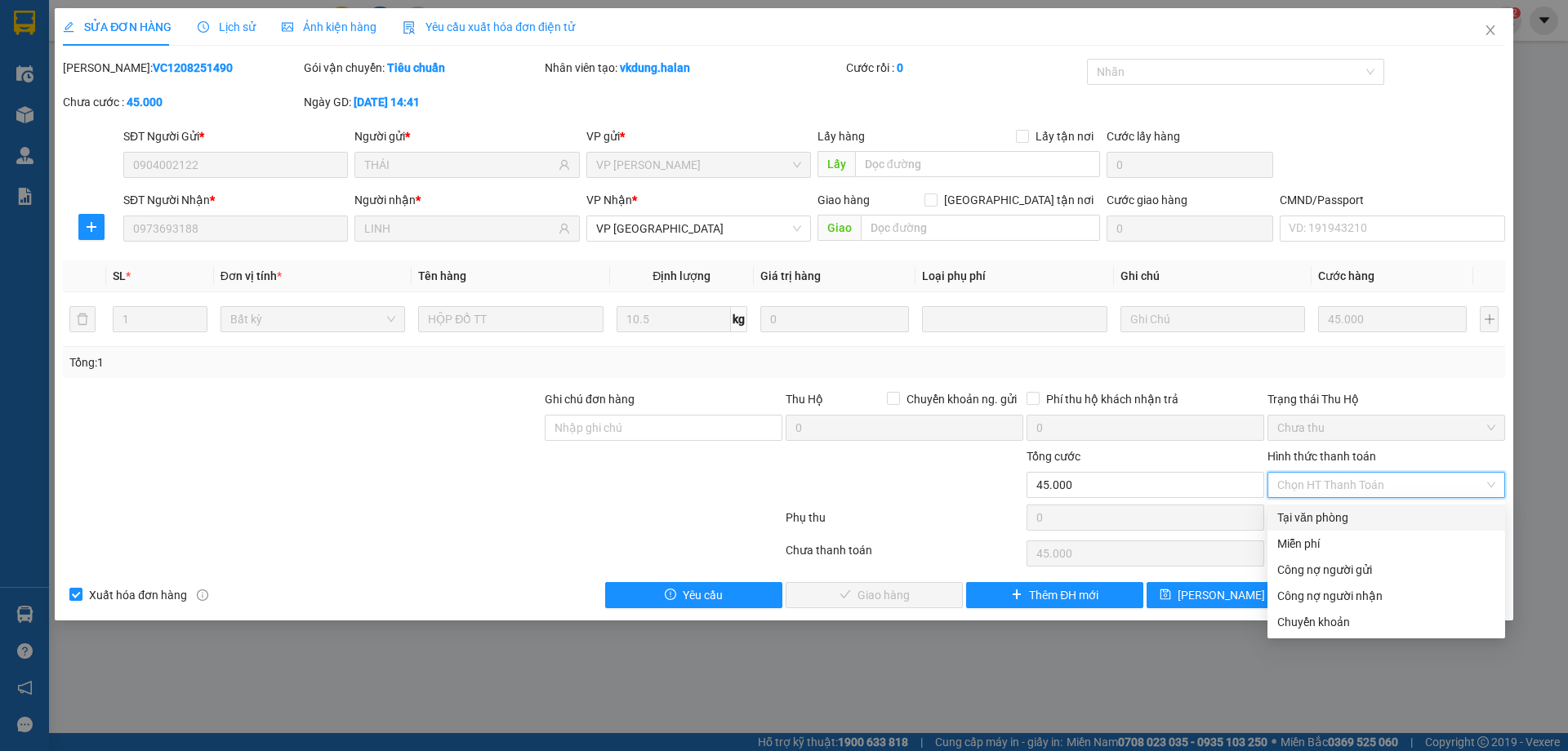
click at [1286, 523] on div "Tại văn phòng" at bounding box center [1385, 517] width 218 height 18
type input "0"
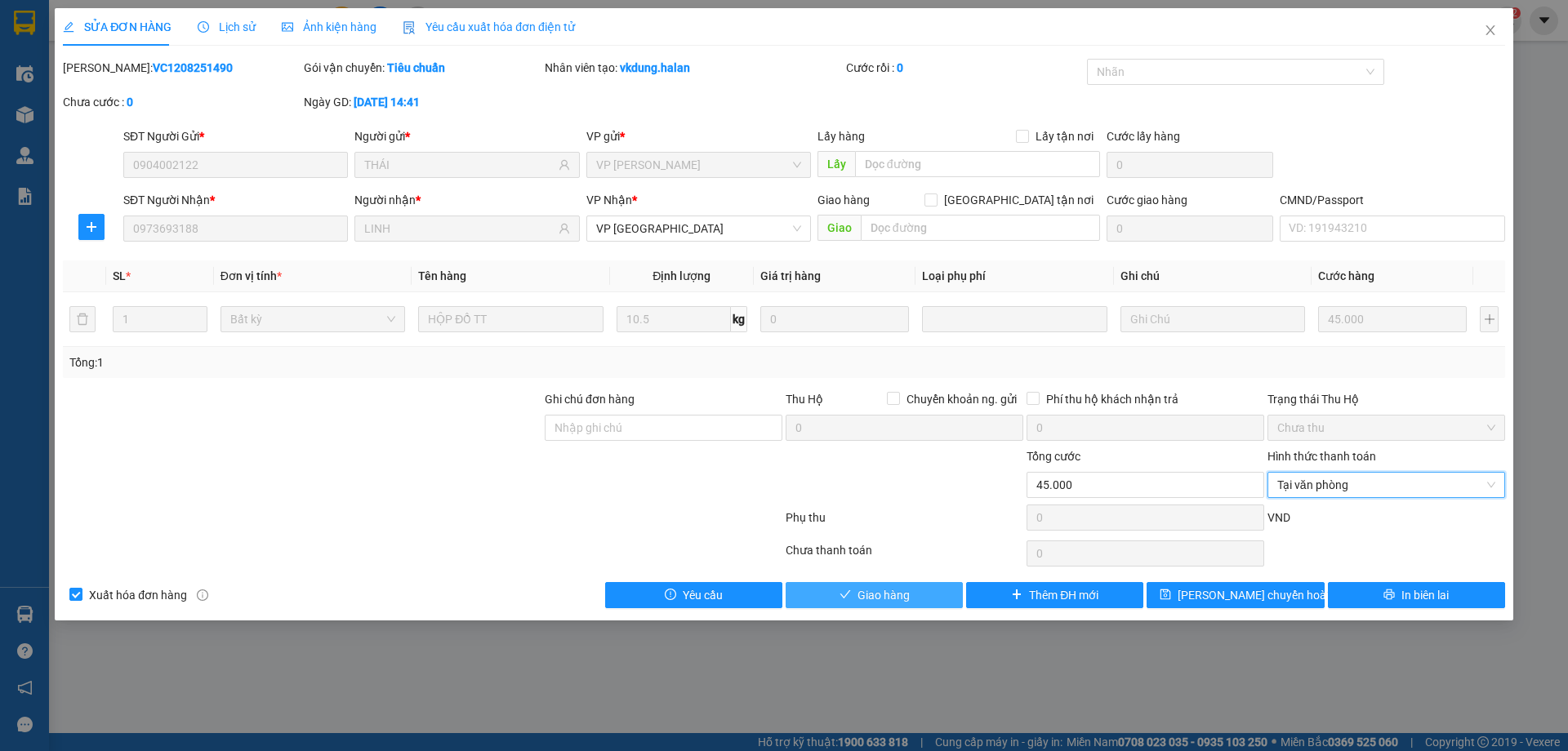
click at [878, 598] on span "Giao hàng" at bounding box center [884, 595] width 52 height 18
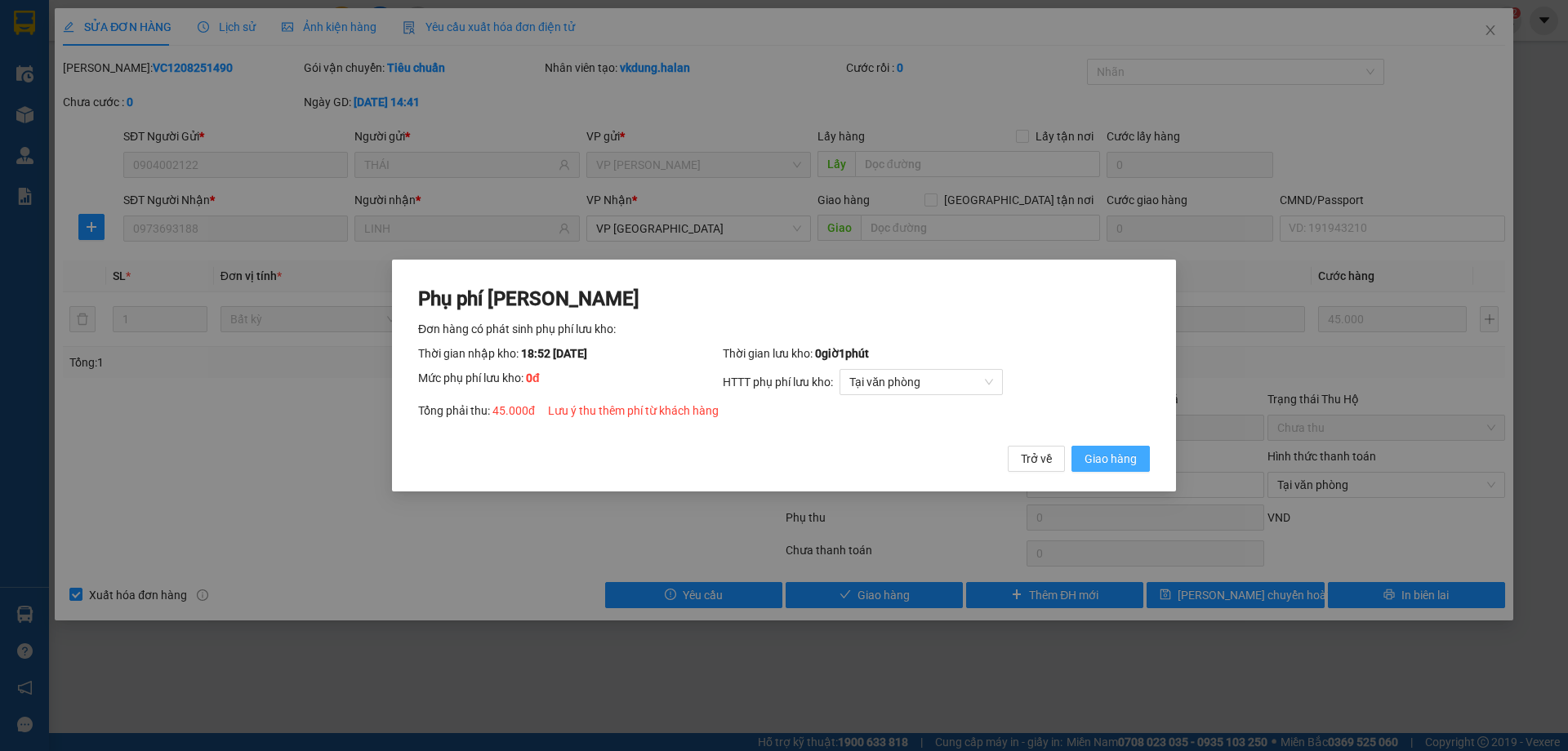
click at [1075, 459] on button "Giao hàng" at bounding box center [1110, 458] width 79 height 26
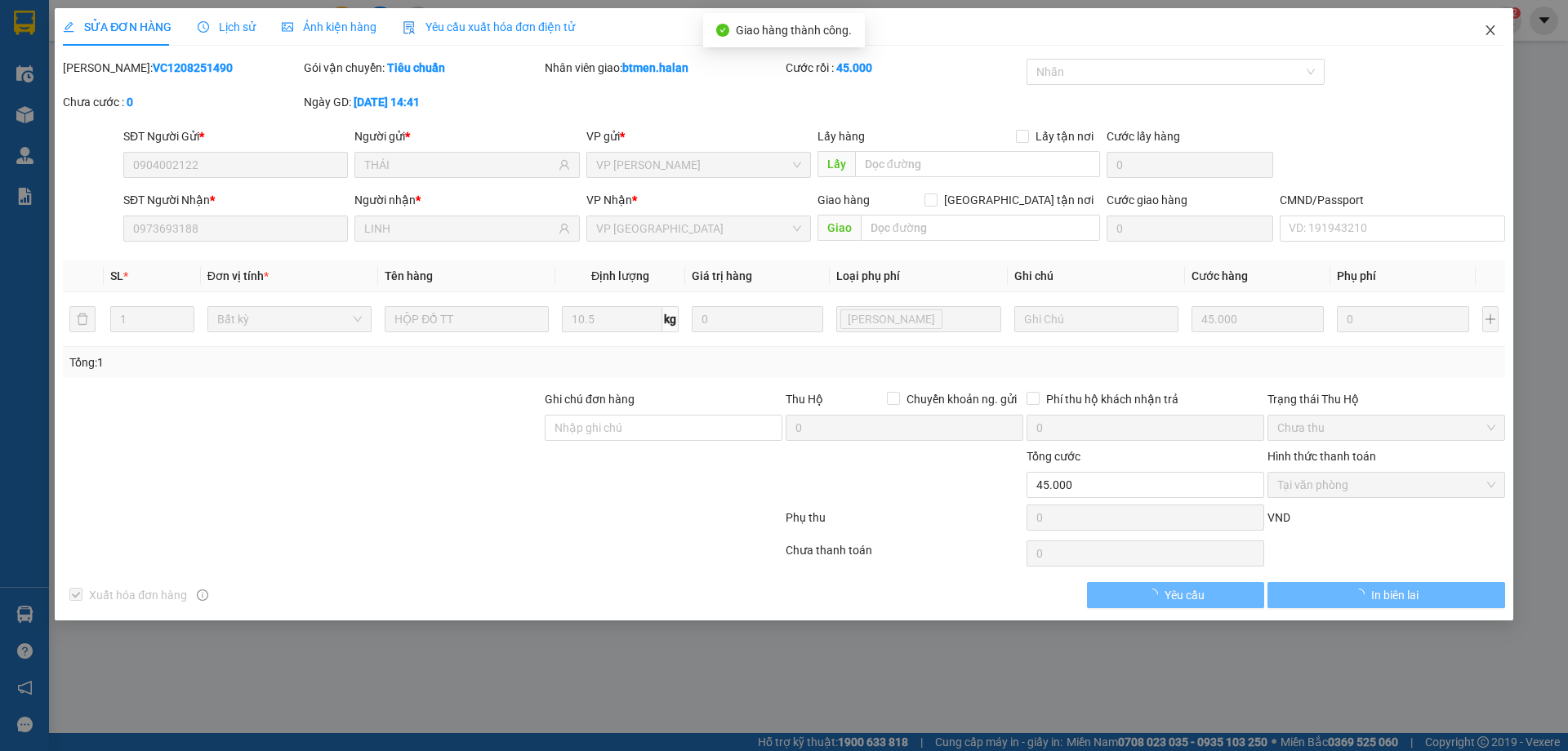
click at [1491, 34] on icon "close" at bounding box center [1489, 29] width 13 height 13
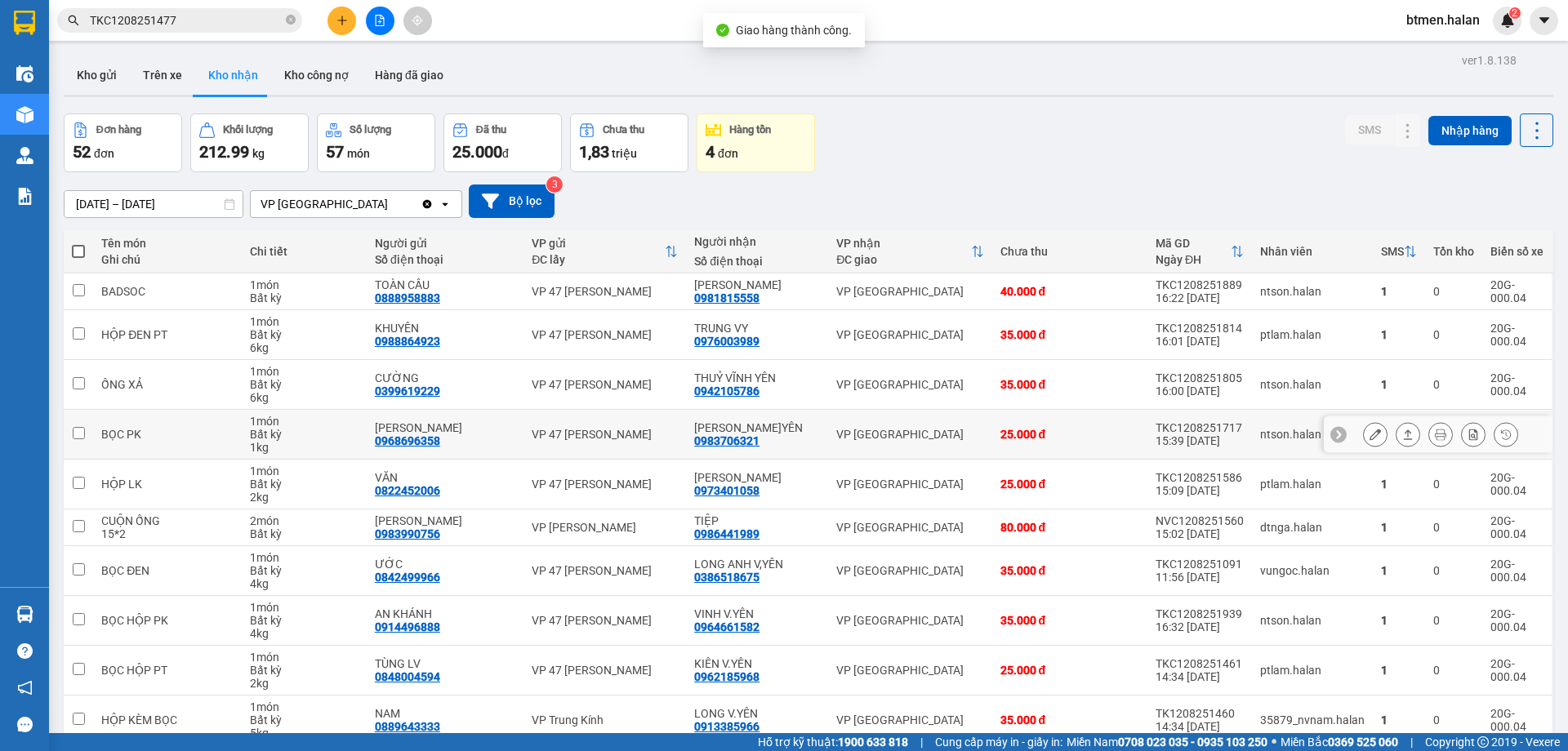
scroll to position [80, 0]
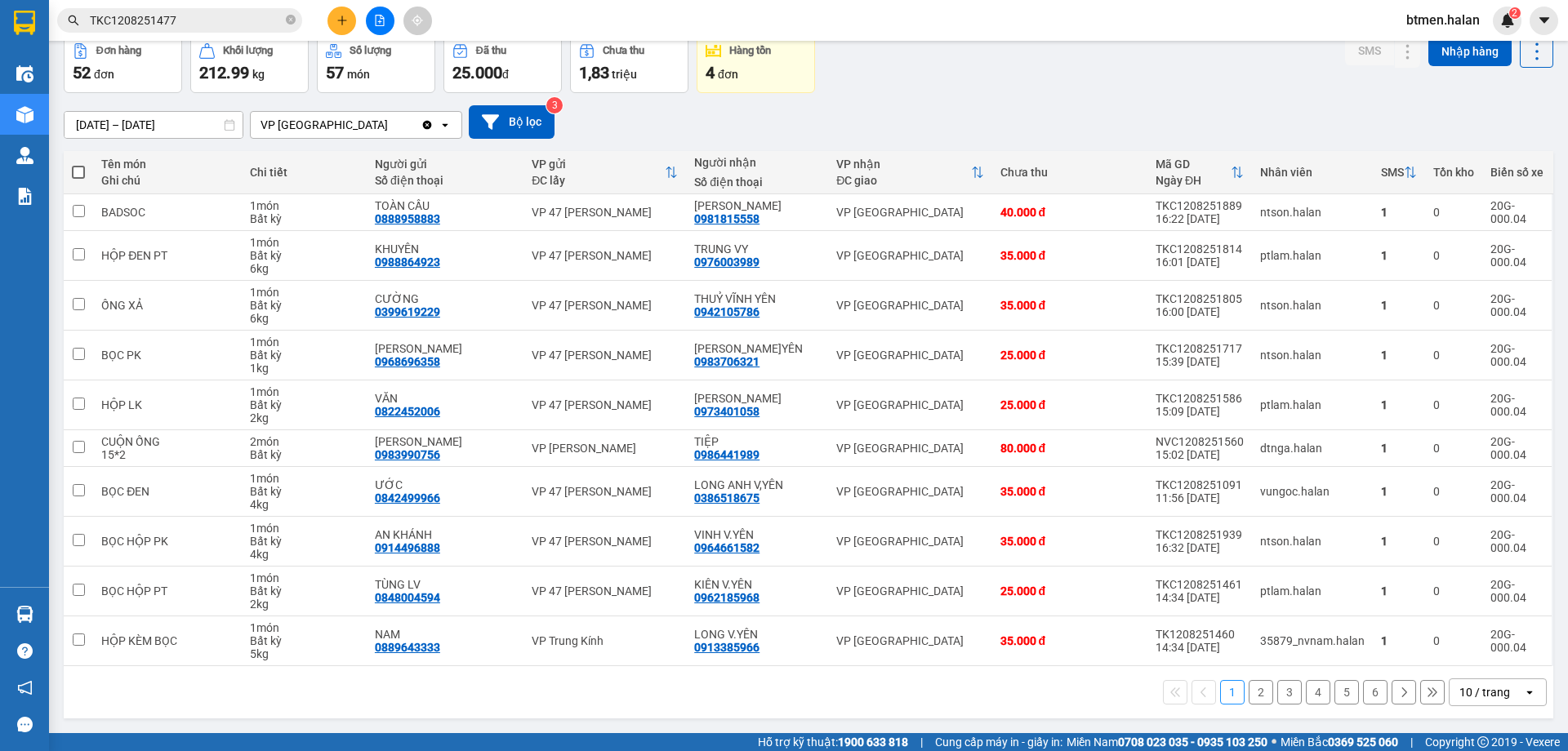
drag, startPoint x: 670, startPoint y: 672, endPoint x: 1151, endPoint y: 744, distance: 486.4
click at [673, 673] on div "1 2 3 4 5 6 10 / trang open" at bounding box center [809, 692] width 1489 height 52
click at [1369, 690] on button "6" at bounding box center [1375, 692] width 24 height 24
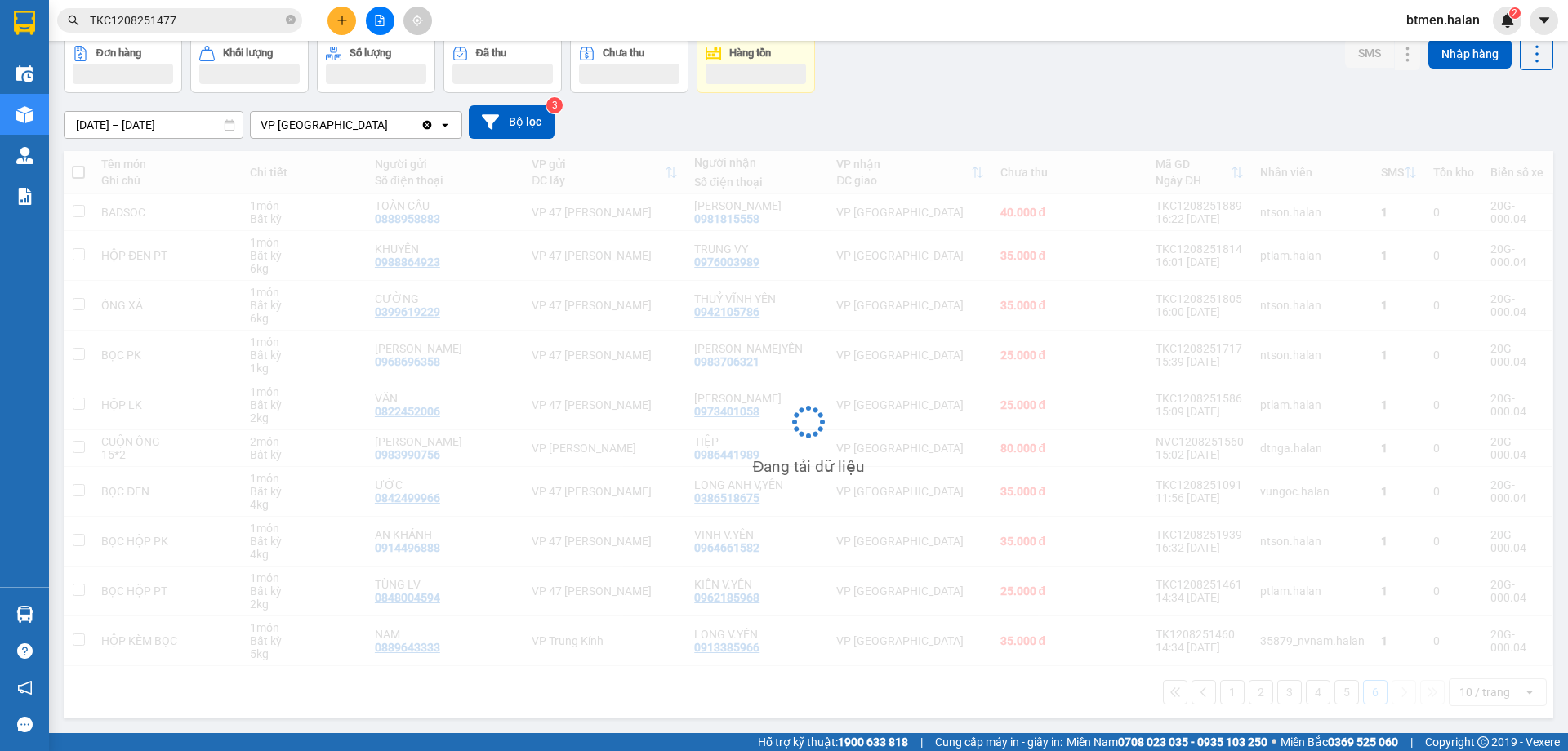
scroll to position [75, 0]
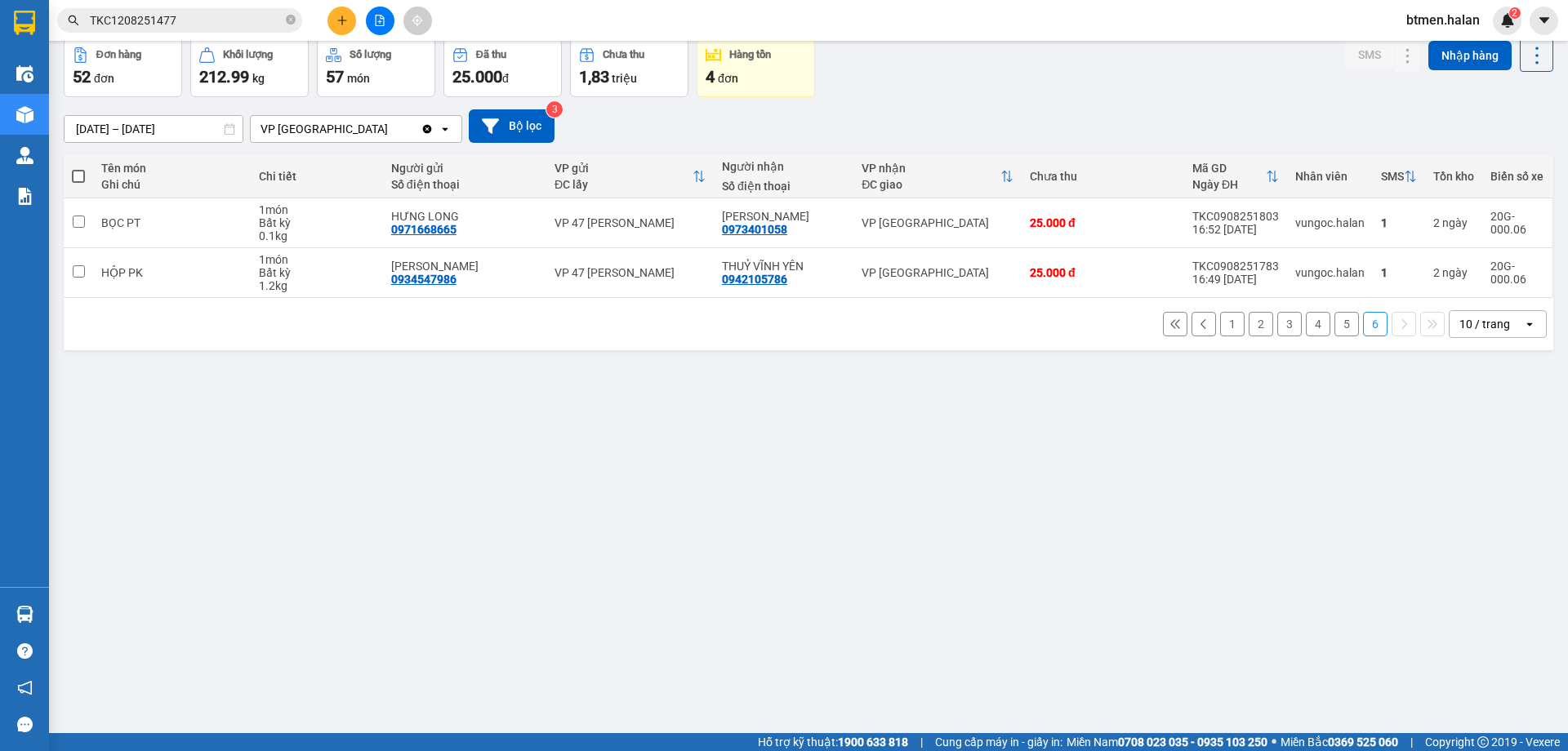
click at [1334, 329] on button "5" at bounding box center [1346, 323] width 24 height 24
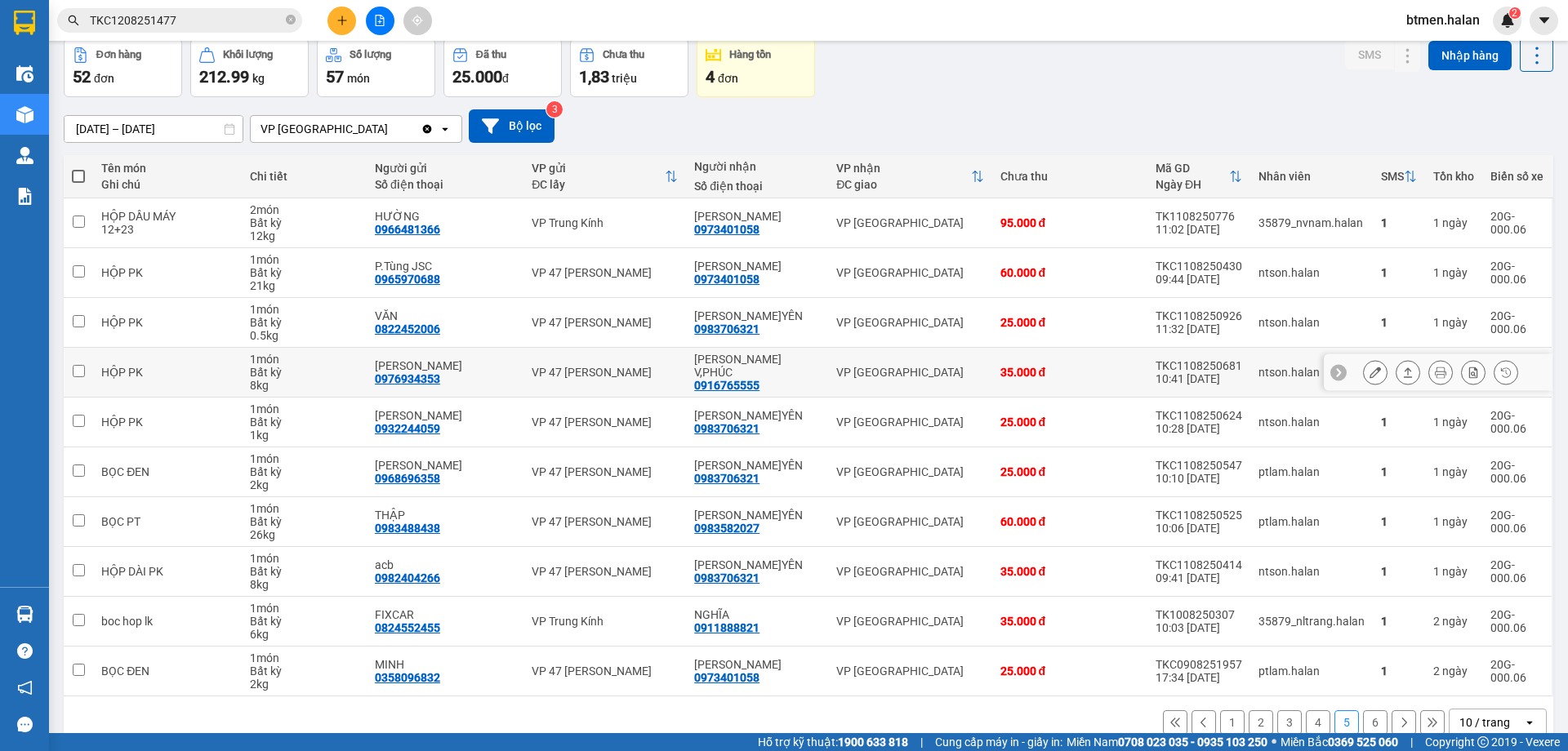
scroll to position [105, 0]
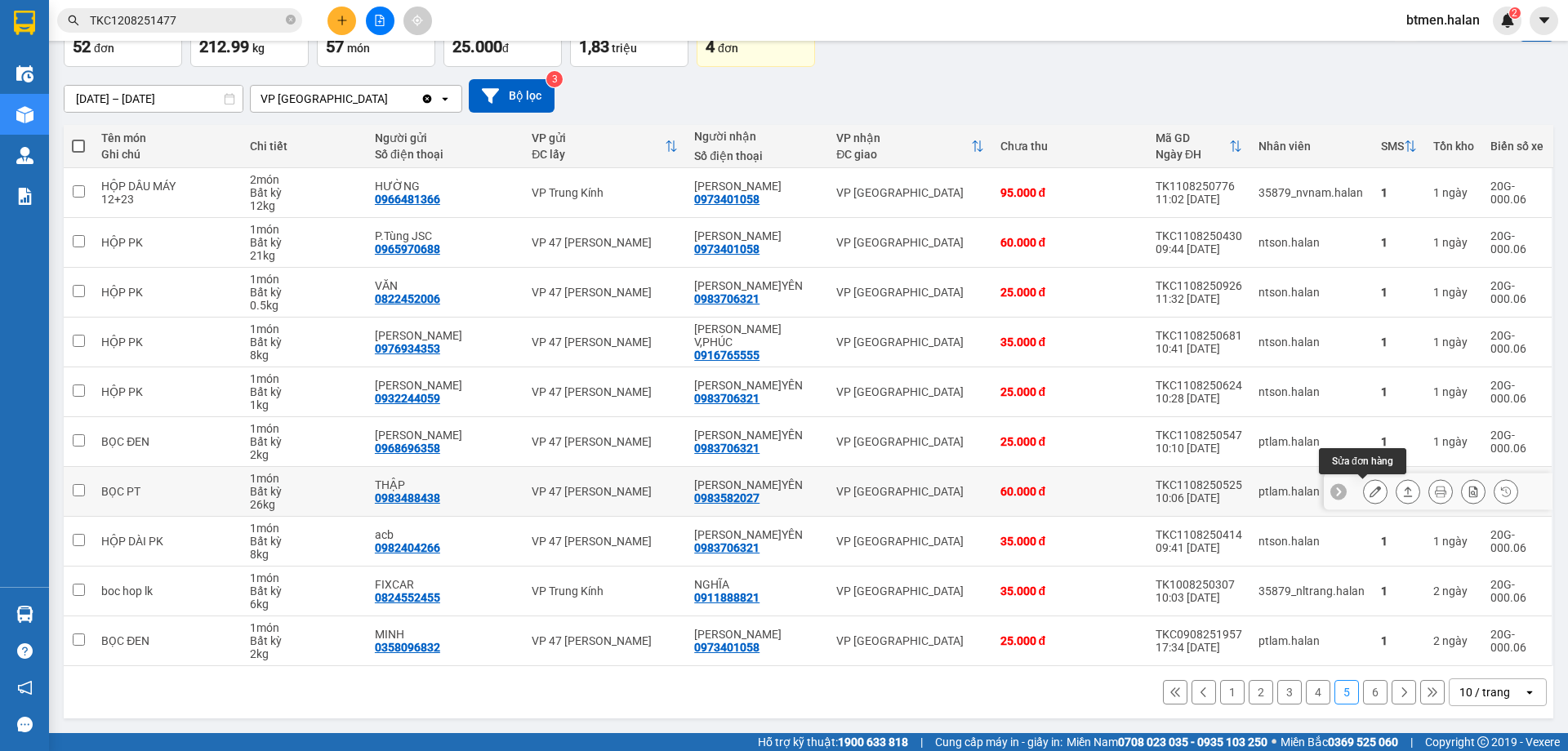
click at [1363, 491] on button at bounding box center [1375, 491] width 23 height 28
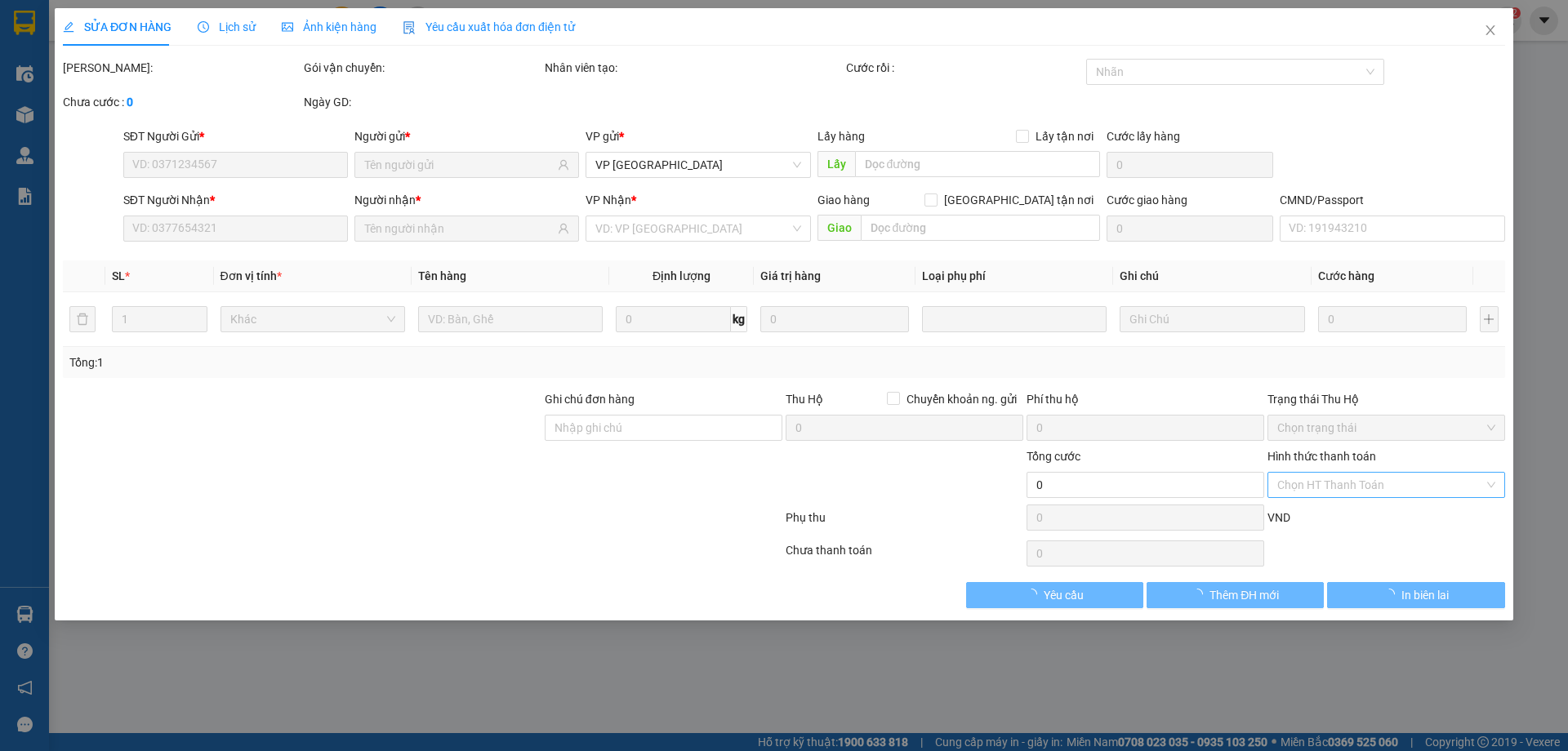
type input "0983488438"
type input "THẬP"
type input "0983582027"
type input "QUANG ANH V.YÊN"
type input "60.000"
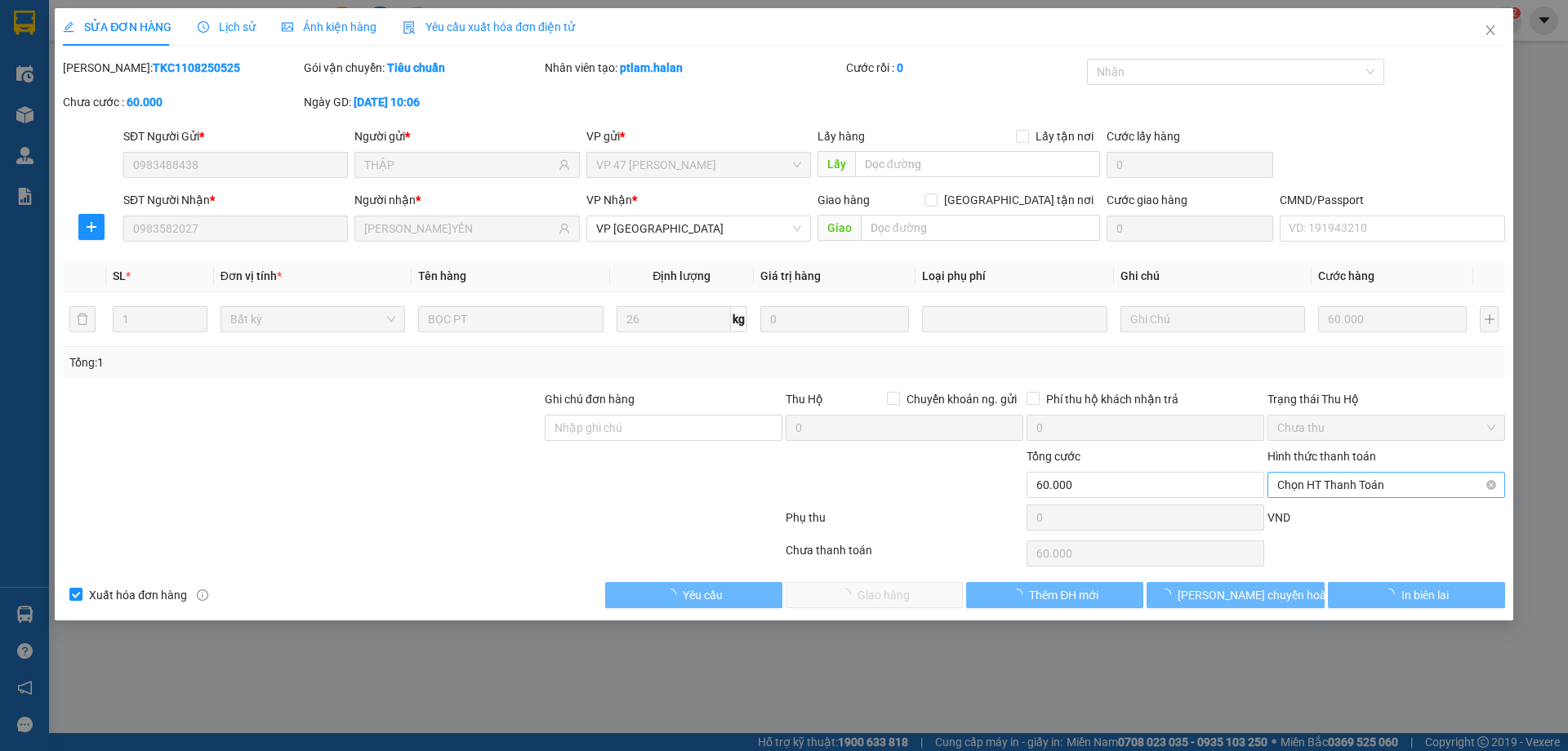
click at [1363, 480] on span "Chọn HT Thanh Toán" at bounding box center [1385, 484] width 218 height 24
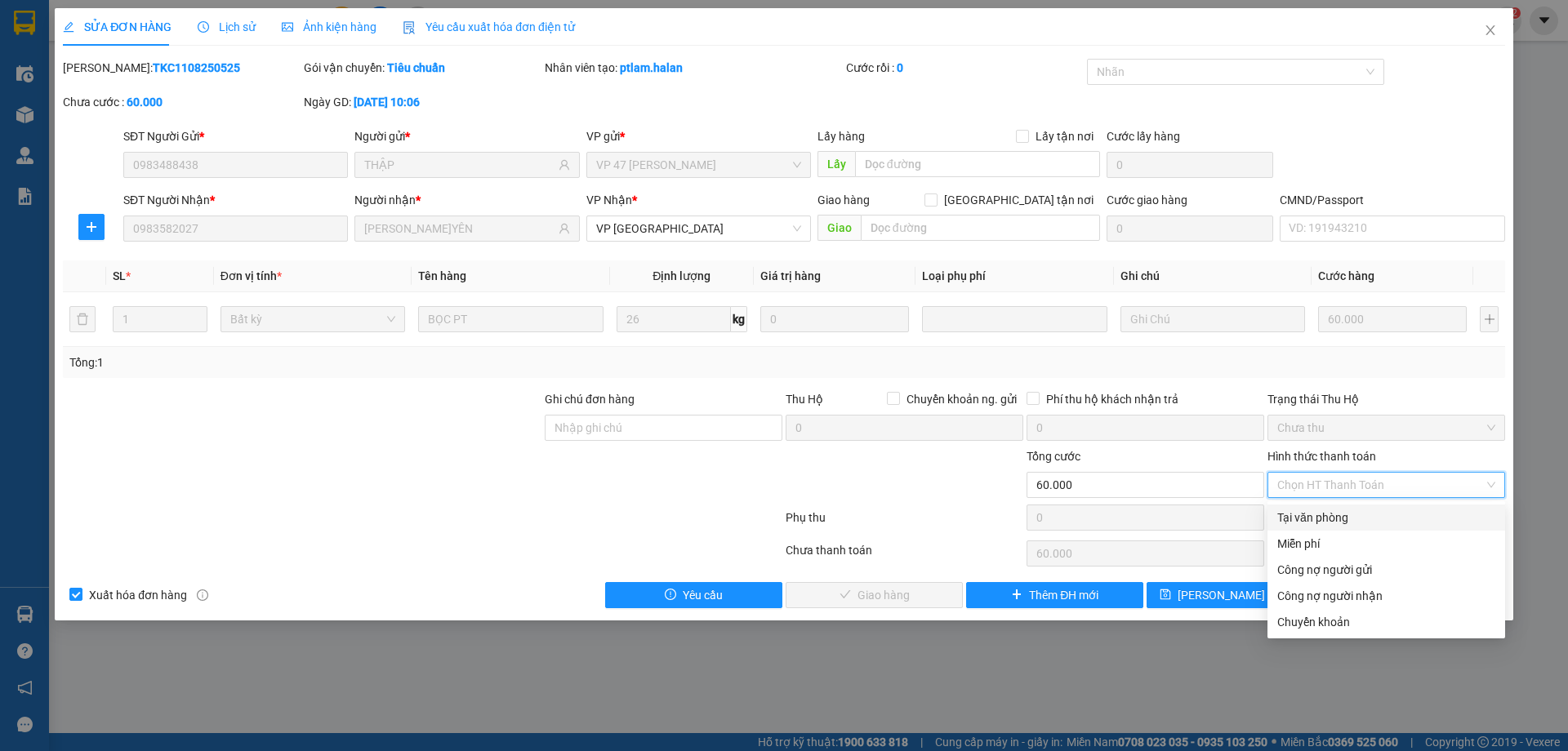
drag, startPoint x: 1308, startPoint y: 510, endPoint x: 1204, endPoint y: 541, distance: 108.5
click at [1303, 514] on div "Tại văn phòng" at bounding box center [1385, 517] width 218 height 18
type input "0"
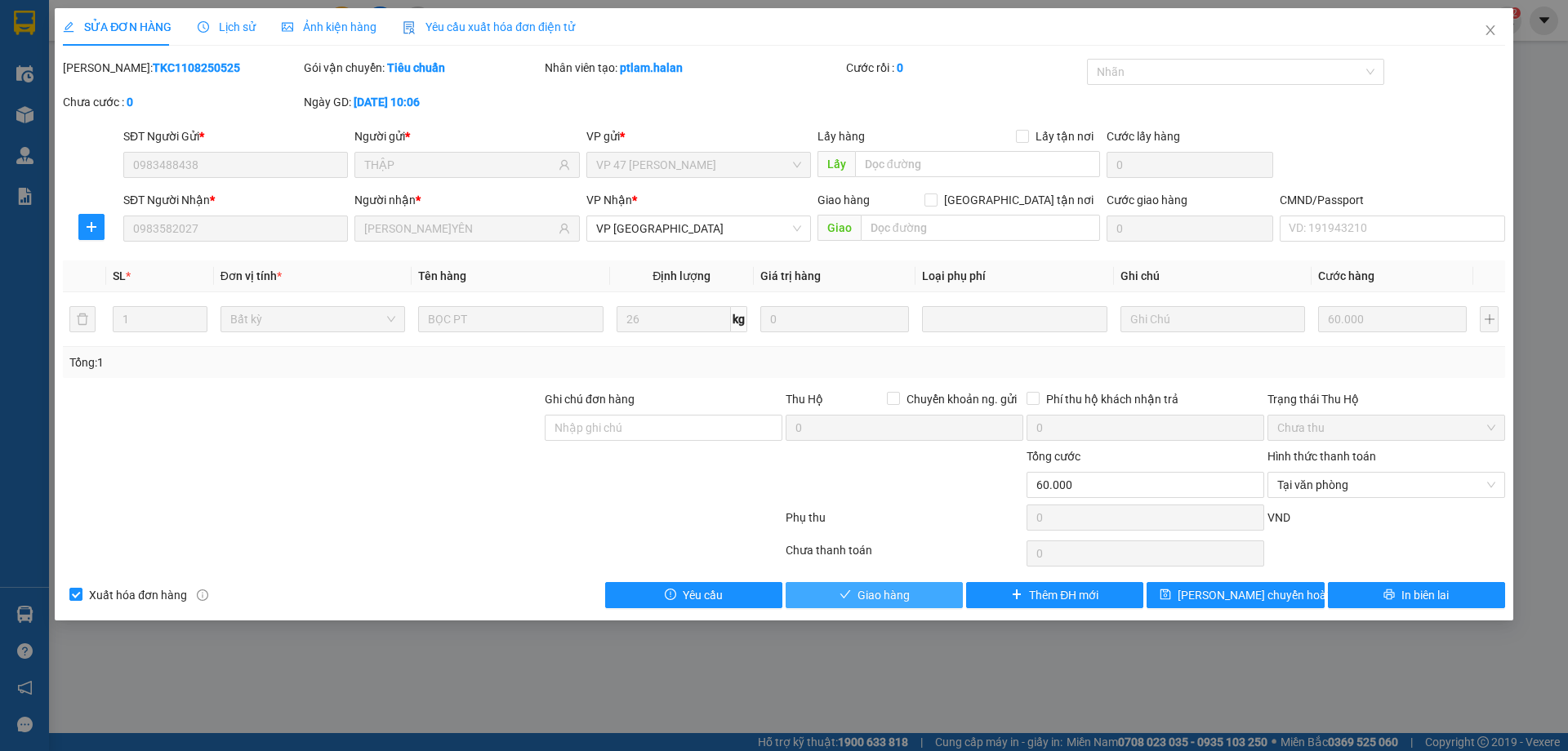
click at [921, 582] on button "Giao hàng" at bounding box center [874, 595] width 177 height 26
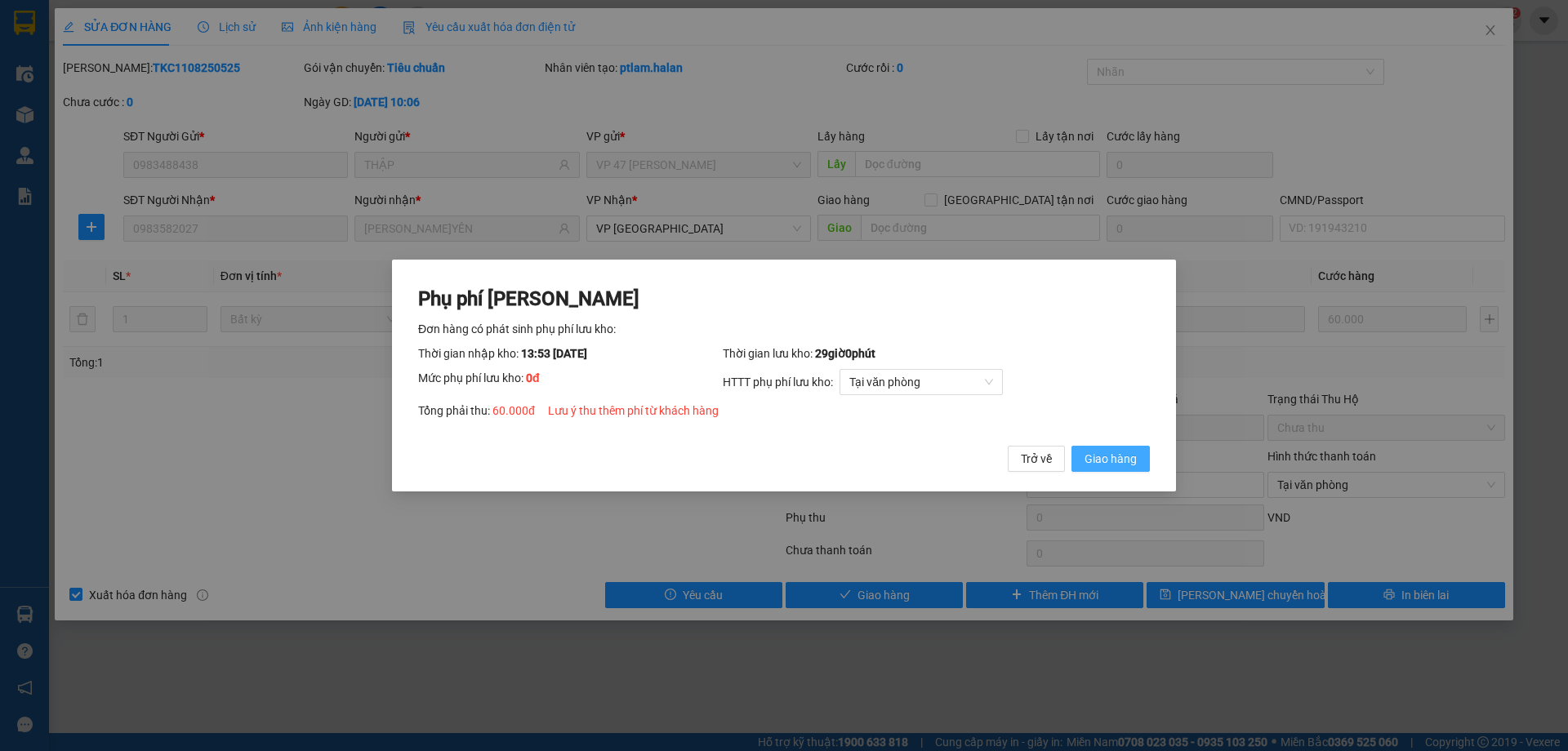
click at [1132, 450] on span "Giao hàng" at bounding box center [1111, 458] width 52 height 18
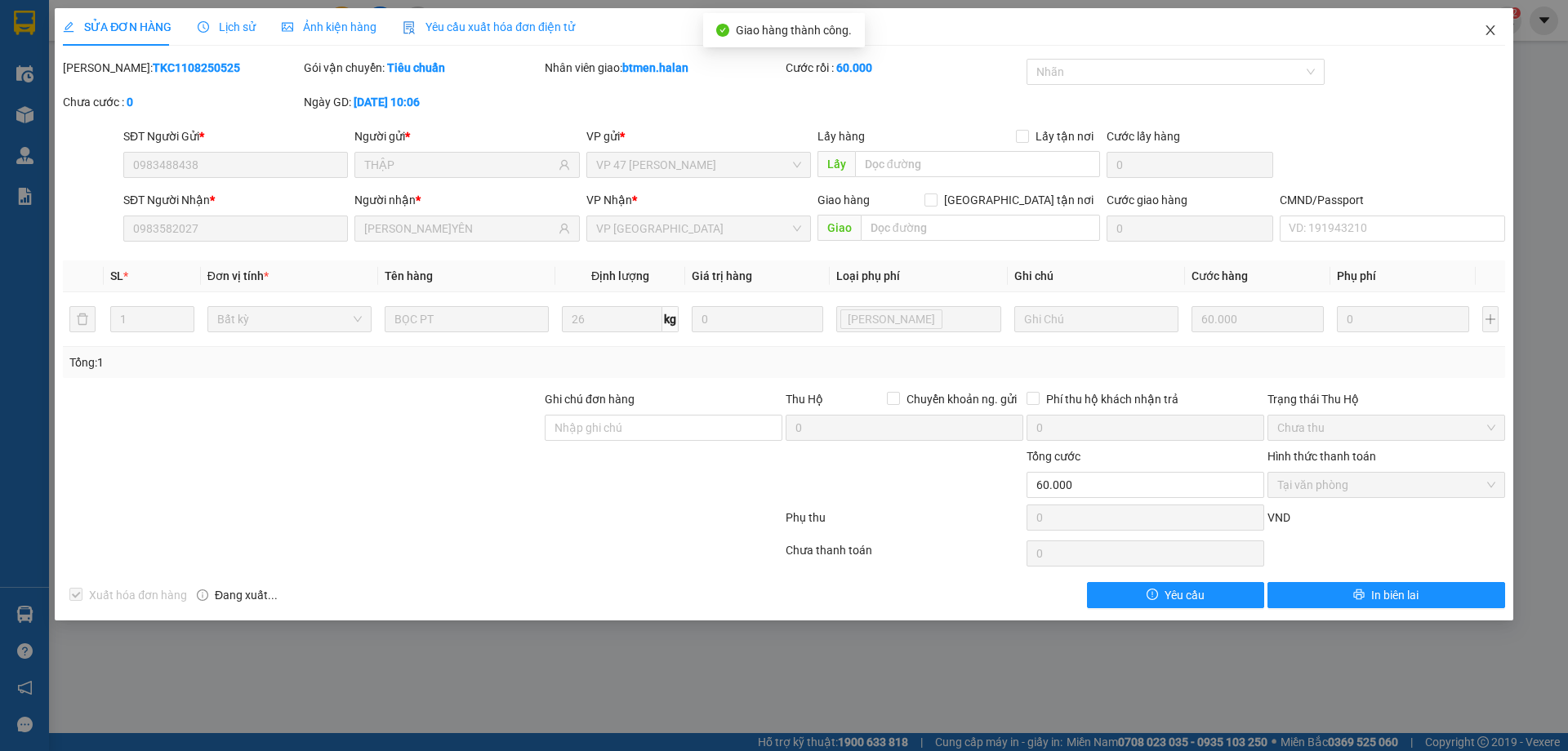
click at [1488, 25] on icon "close" at bounding box center [1489, 29] width 13 height 13
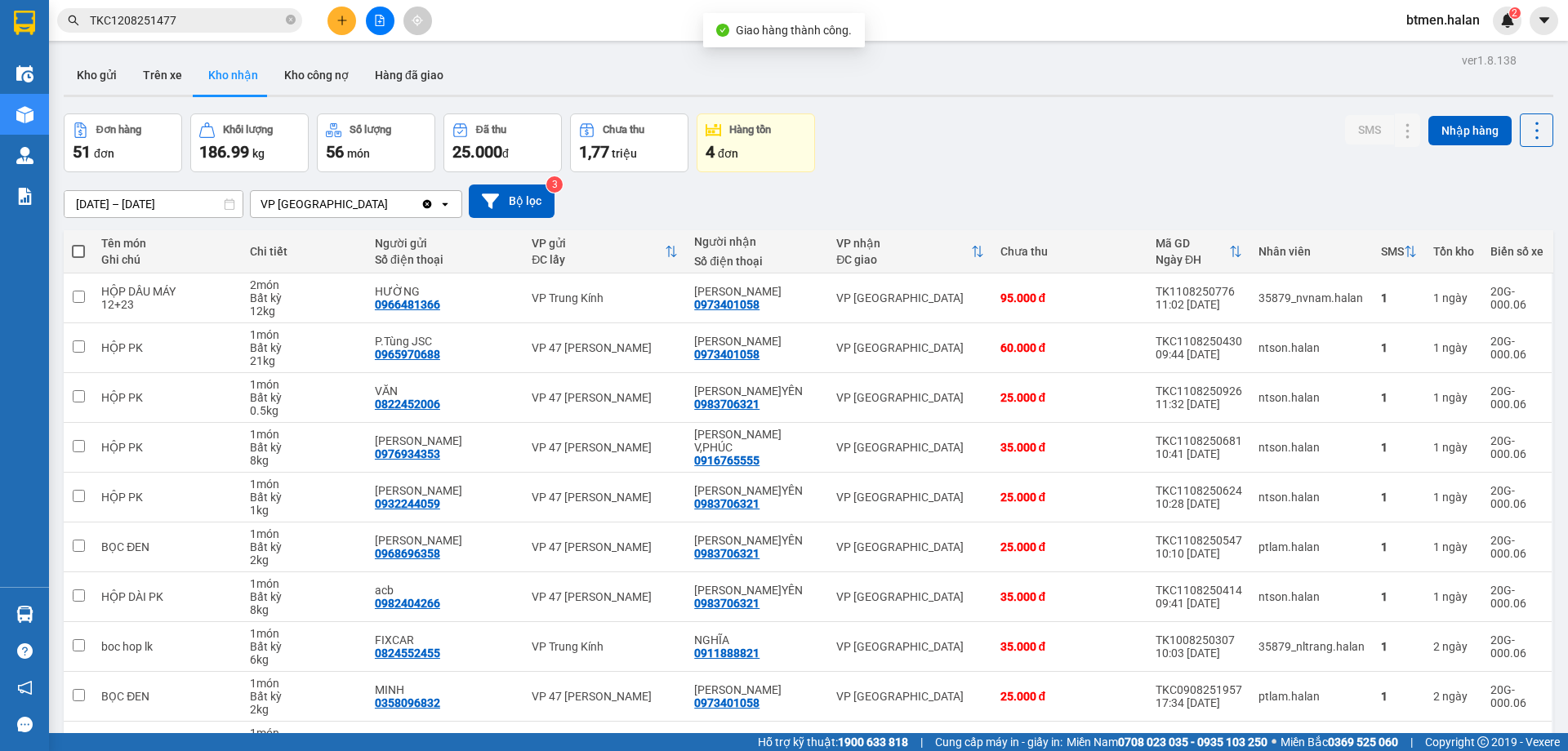
click at [222, 26] on input "TKC1208251477" at bounding box center [186, 20] width 192 height 18
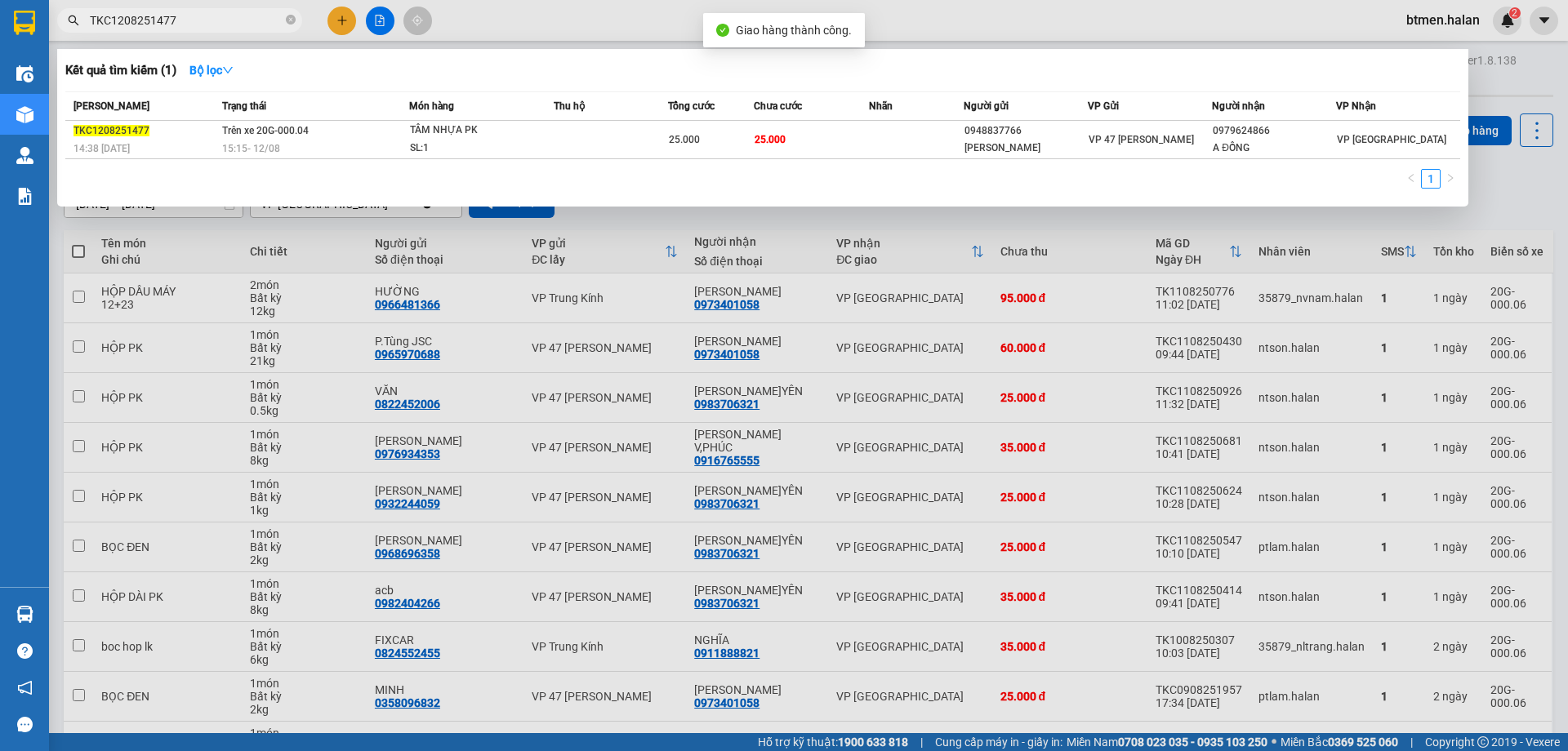
click at [222, 26] on input "TKC1208251477" at bounding box center [186, 20] width 192 height 18
paste input "098358202"
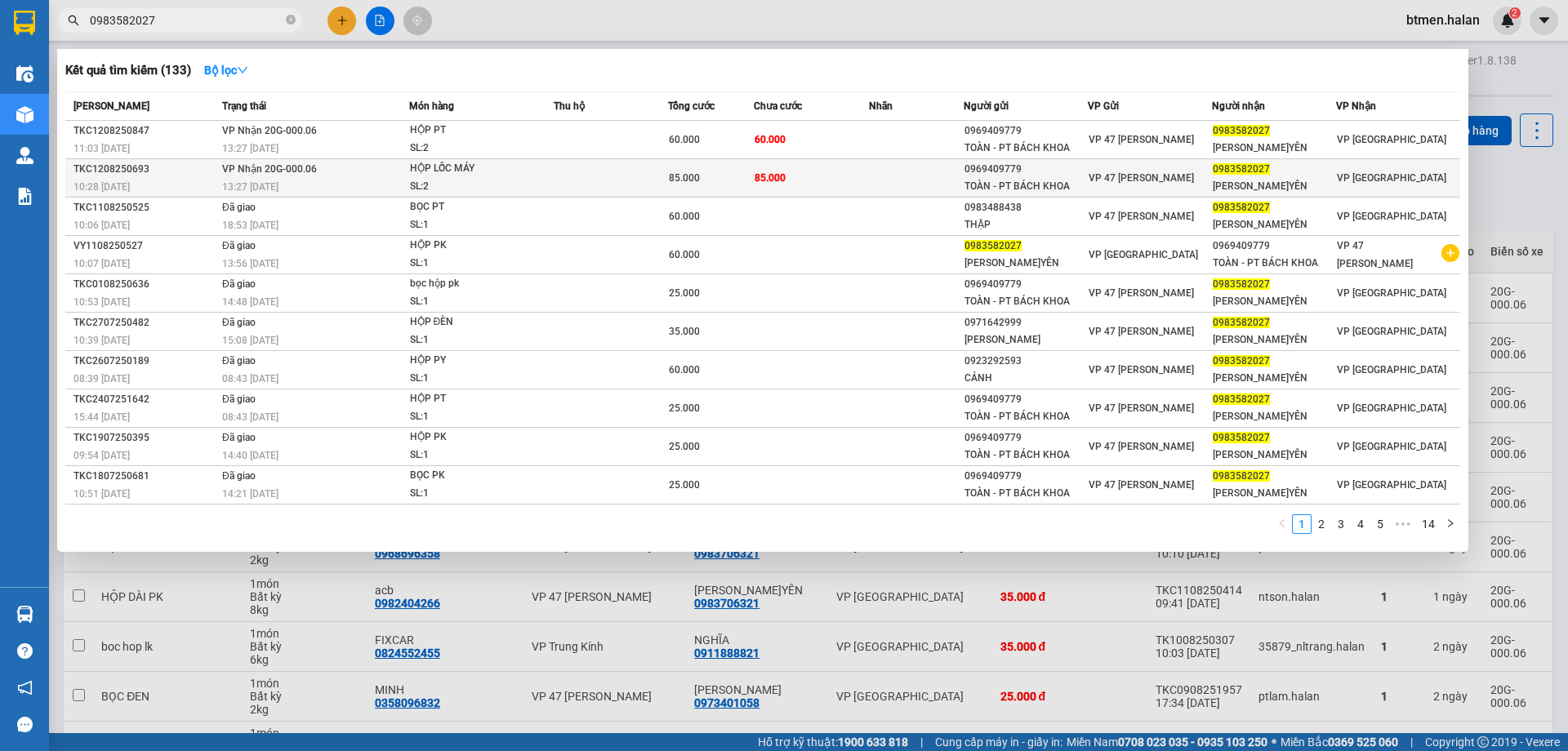
type input "0983582027"
click at [822, 172] on td "85.000" at bounding box center [811, 179] width 115 height 39
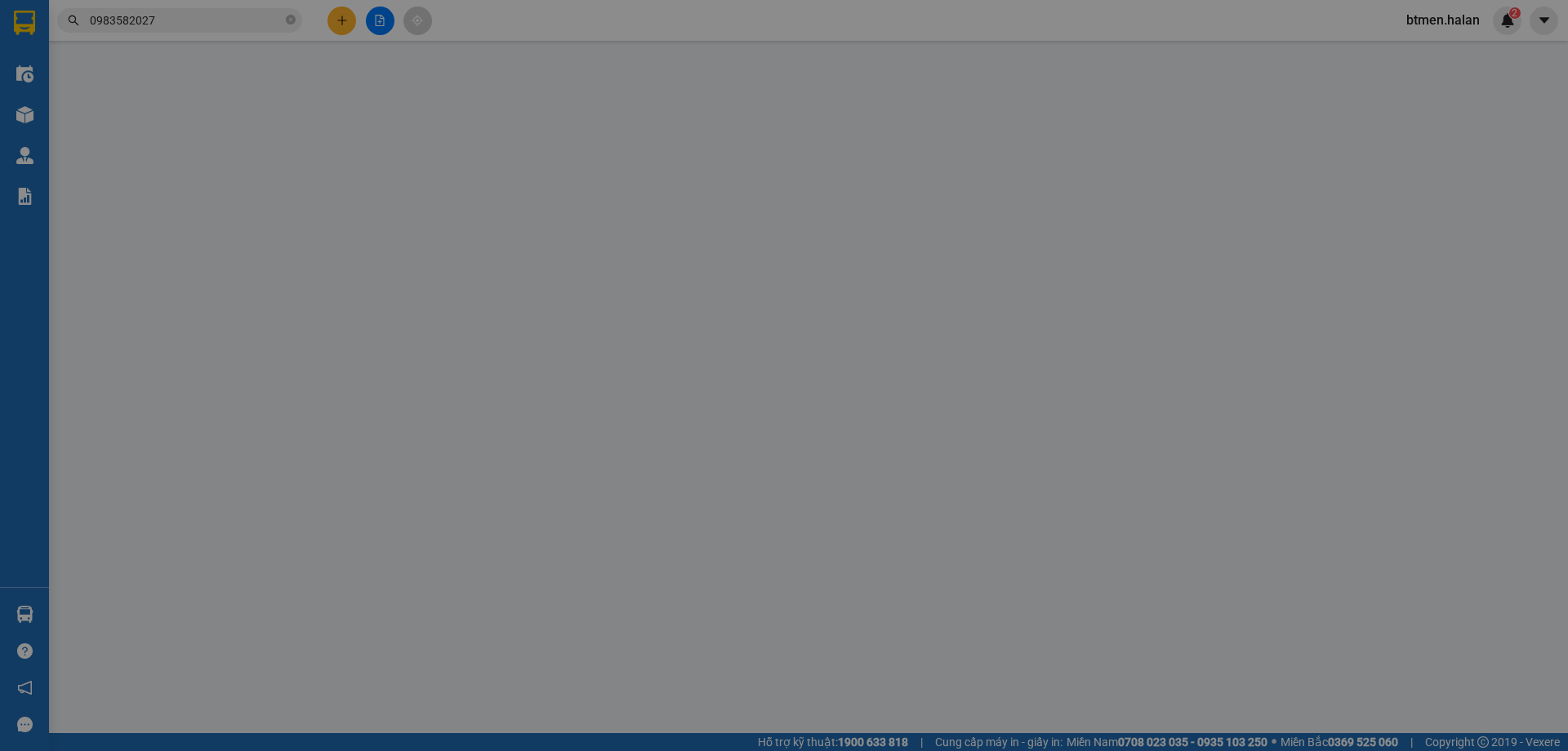
type input "0969409779"
type input "TOÀN - PT BÁCH KHOA"
type input "0983582027"
type input "QUANG ANH V.YÊN"
type input "85.000"
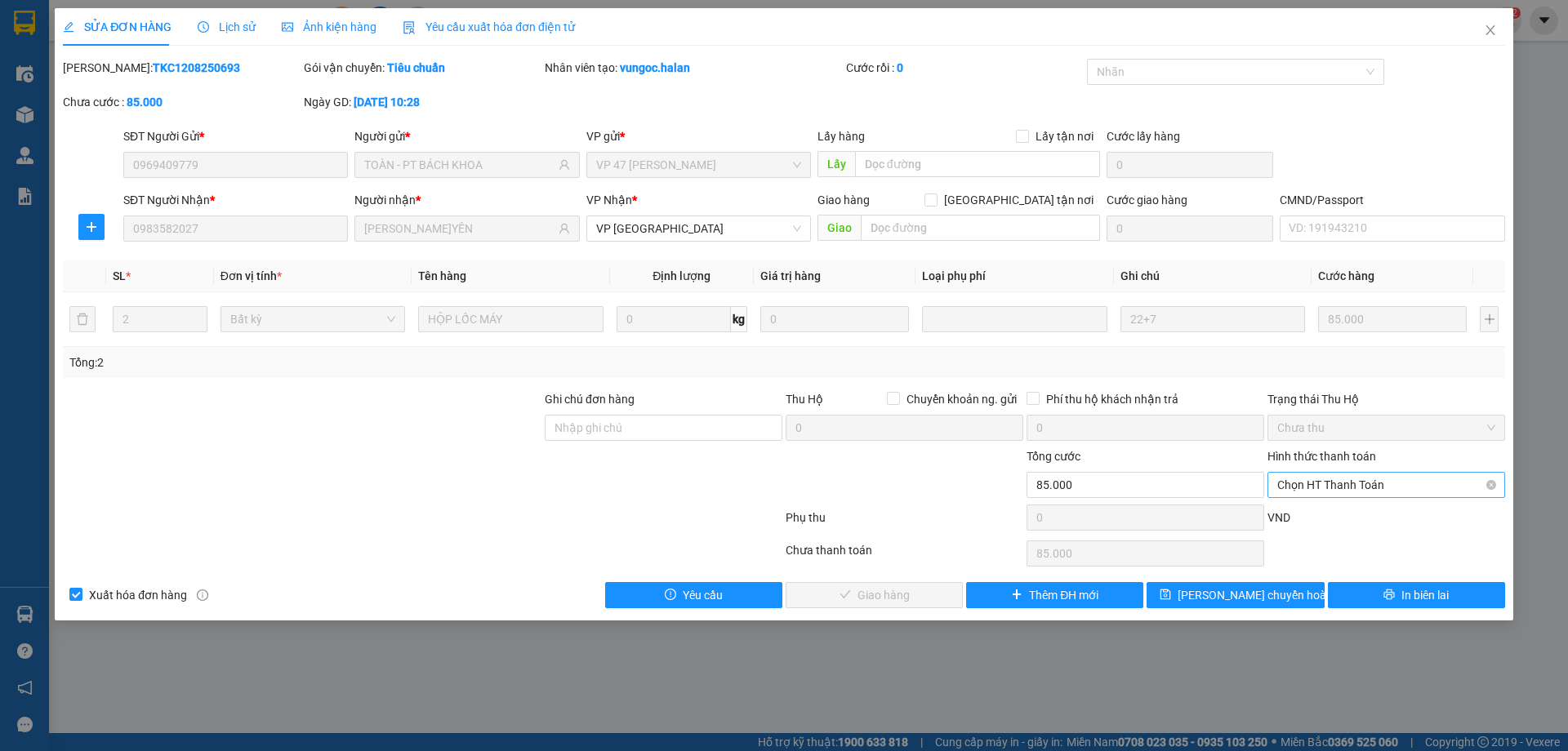
drag, startPoint x: 1391, startPoint y: 482, endPoint x: 1377, endPoint y: 499, distance: 22.0
click at [1390, 482] on span "Chọn HT Thanh Toán" at bounding box center [1385, 484] width 218 height 24
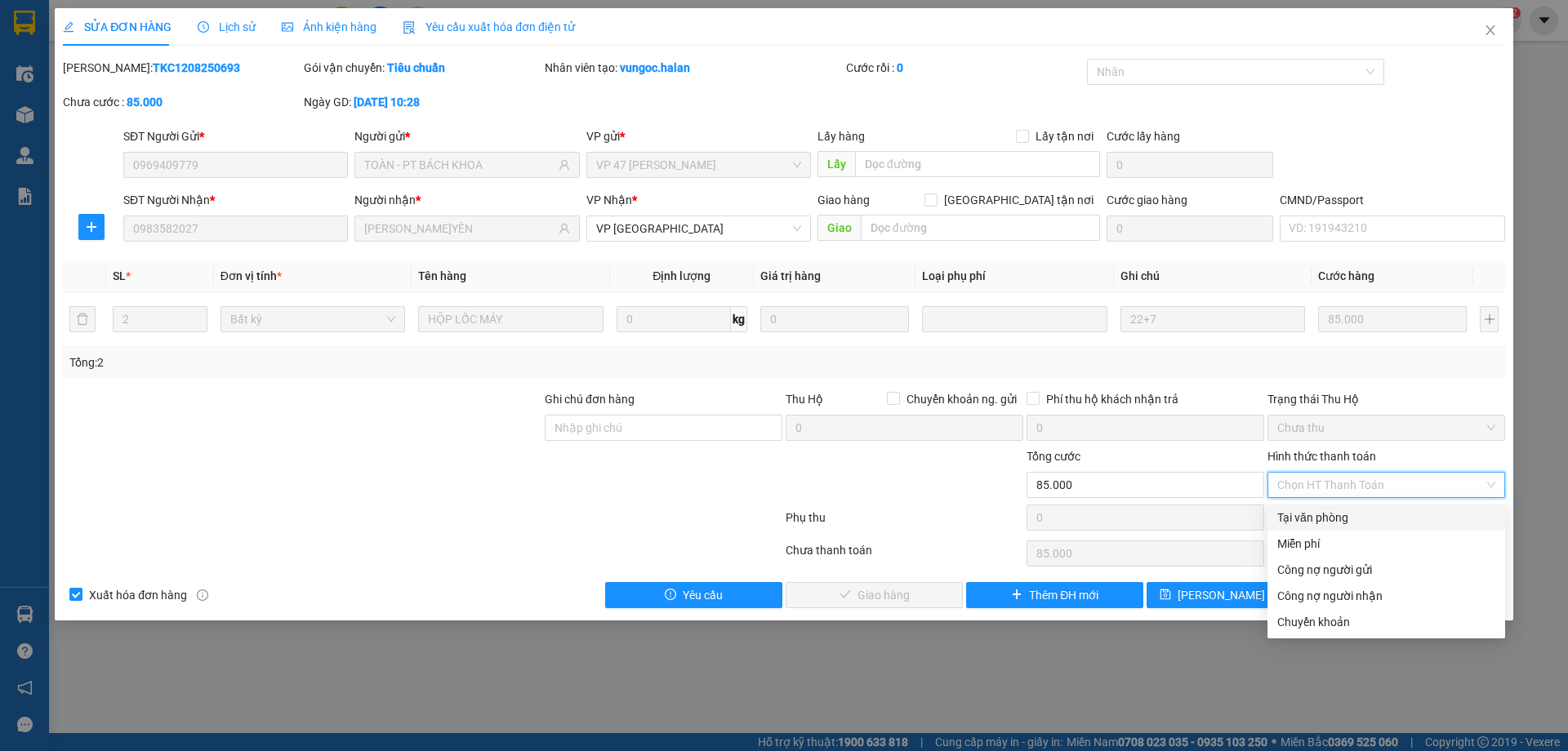
drag, startPoint x: 1332, startPoint y: 513, endPoint x: 1034, endPoint y: 577, distance: 304.8
click at [1319, 520] on div "Tại văn phòng" at bounding box center [1385, 517] width 218 height 18
type input "0"
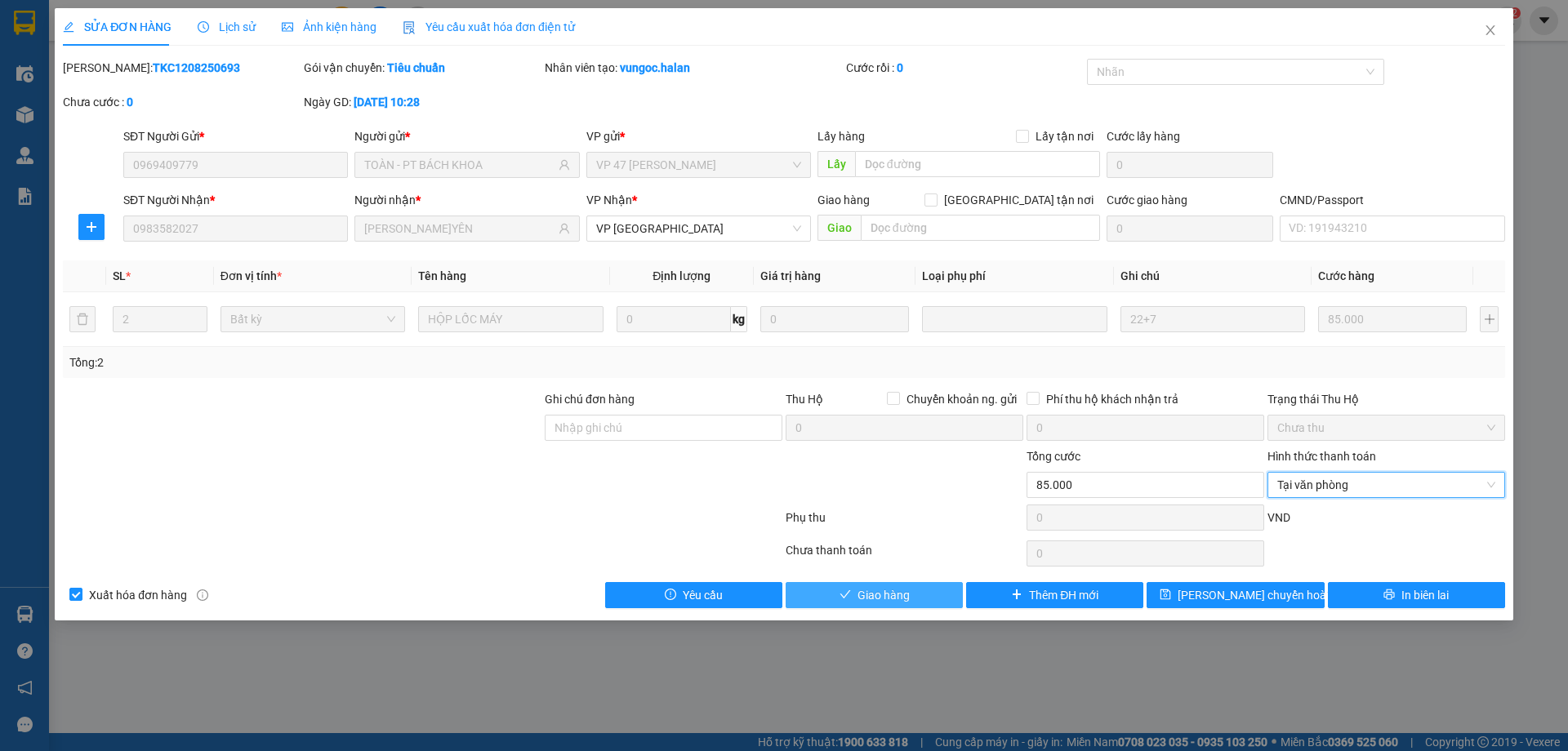
click at [818, 599] on button "Giao hàng" at bounding box center [874, 595] width 177 height 26
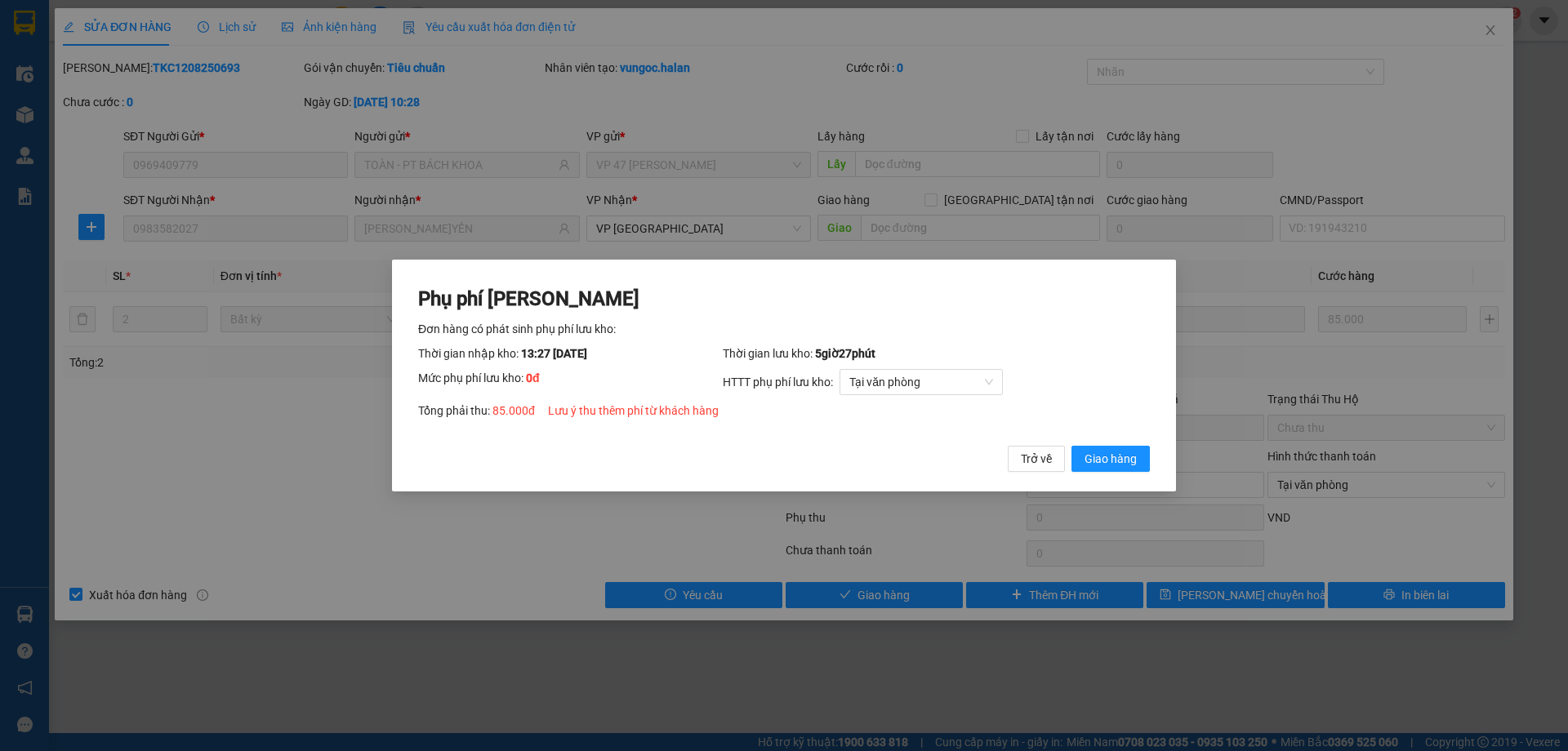
drag, startPoint x: 1146, startPoint y: 413, endPoint x: 1141, endPoint y: 439, distance: 26.5
click at [1144, 431] on div "Phụ phí Lưu kho Đơn hàng có phát sinh phụ phí lưu kho: Thời gian nhập kho: 13:2…" at bounding box center [784, 375] width 784 height 232
drag, startPoint x: 1124, startPoint y: 454, endPoint x: 1466, endPoint y: 50, distance: 529.3
click at [1126, 451] on span "Giao hàng" at bounding box center [1111, 458] width 52 height 18
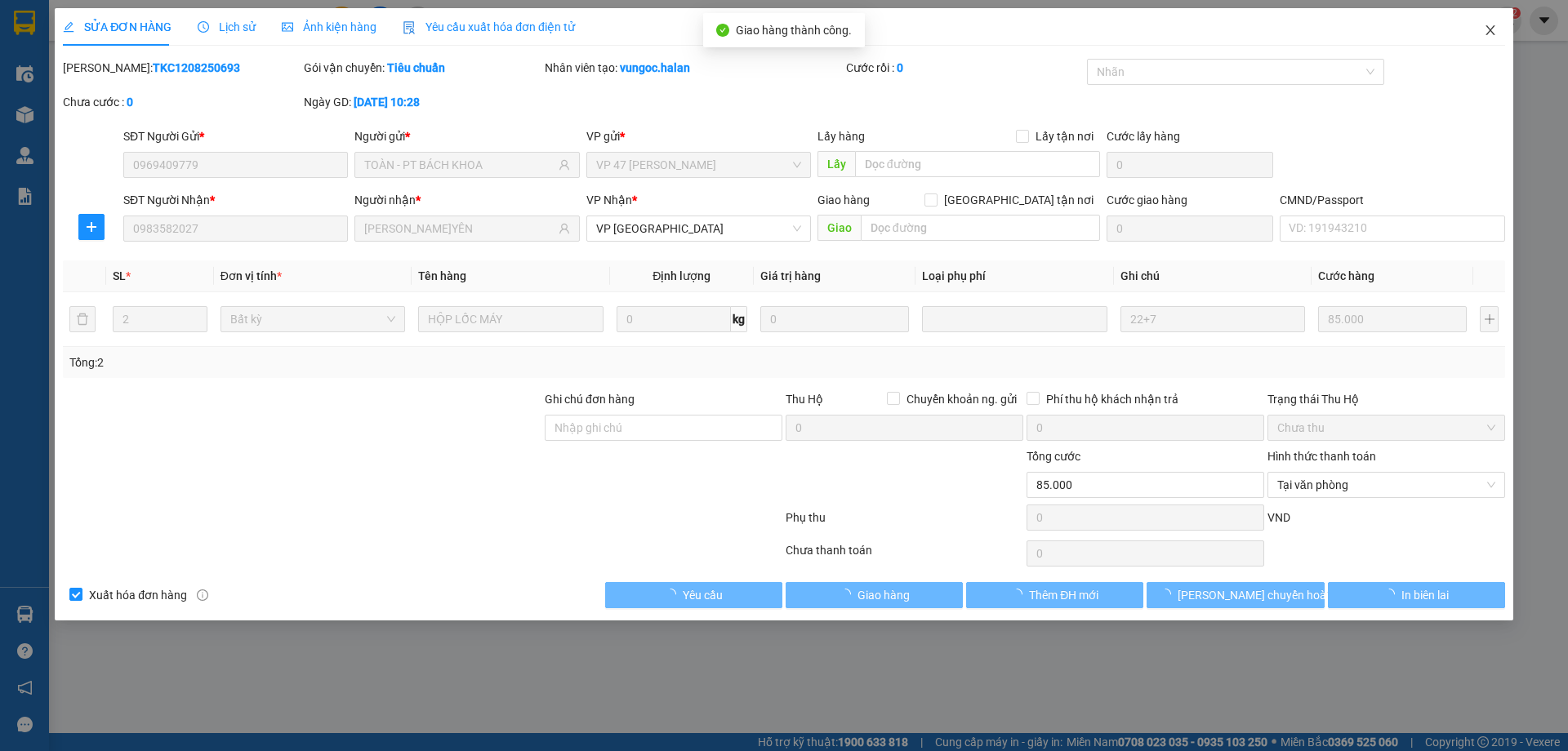
click at [1502, 26] on span "Close" at bounding box center [1489, 30] width 46 height 46
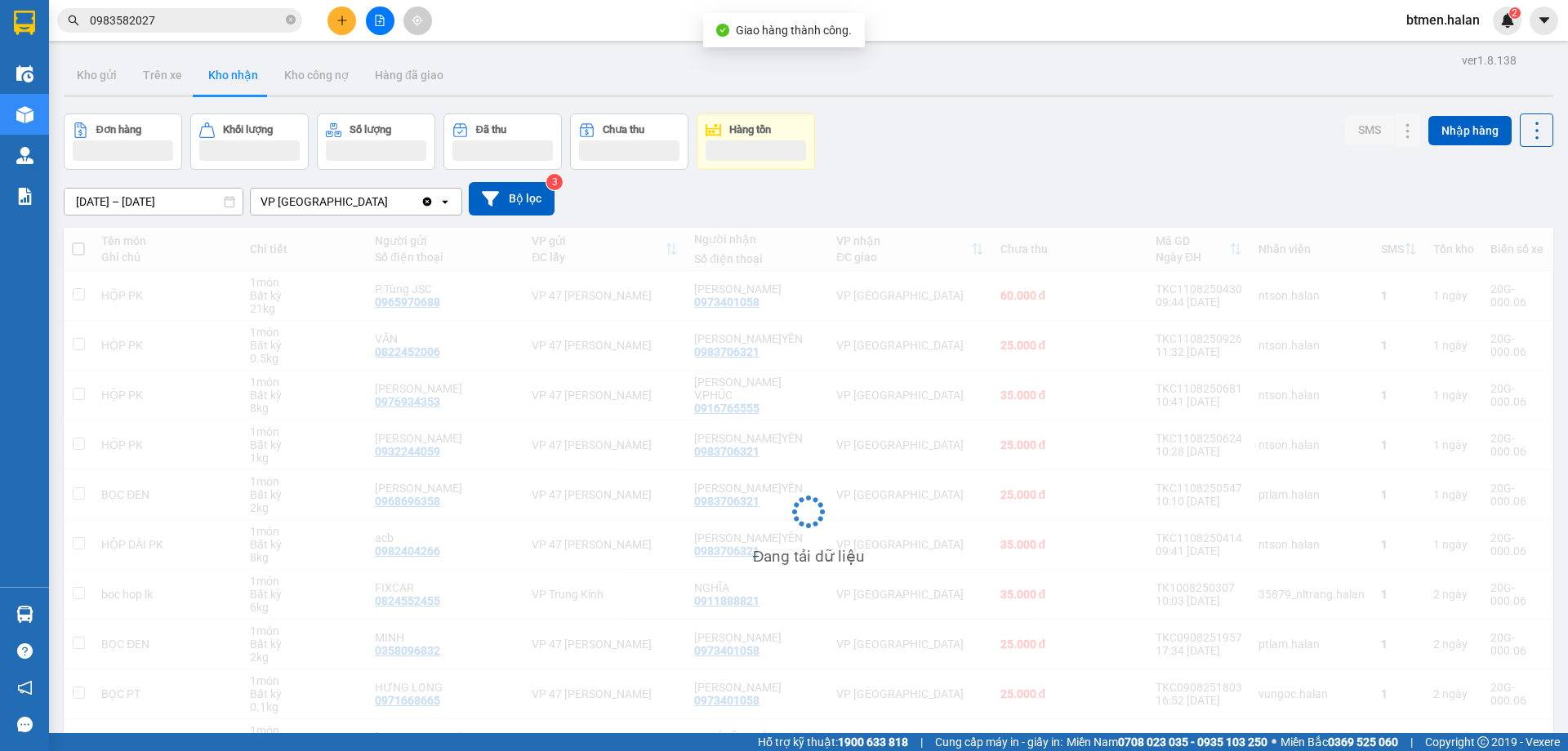
click at [236, 13] on input "0983582027" at bounding box center [186, 20] width 192 height 18
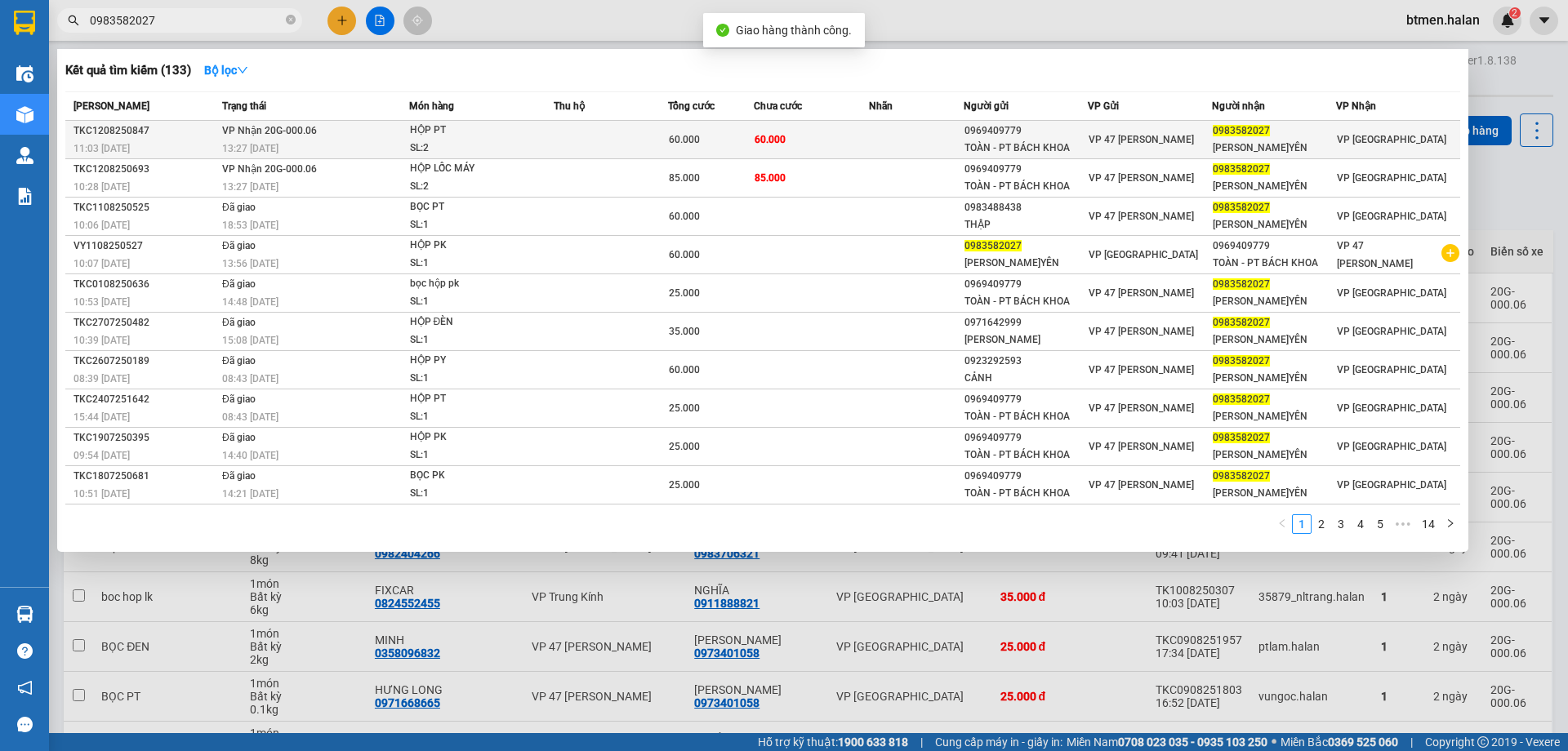
click at [784, 153] on td "60.000" at bounding box center [811, 140] width 115 height 39
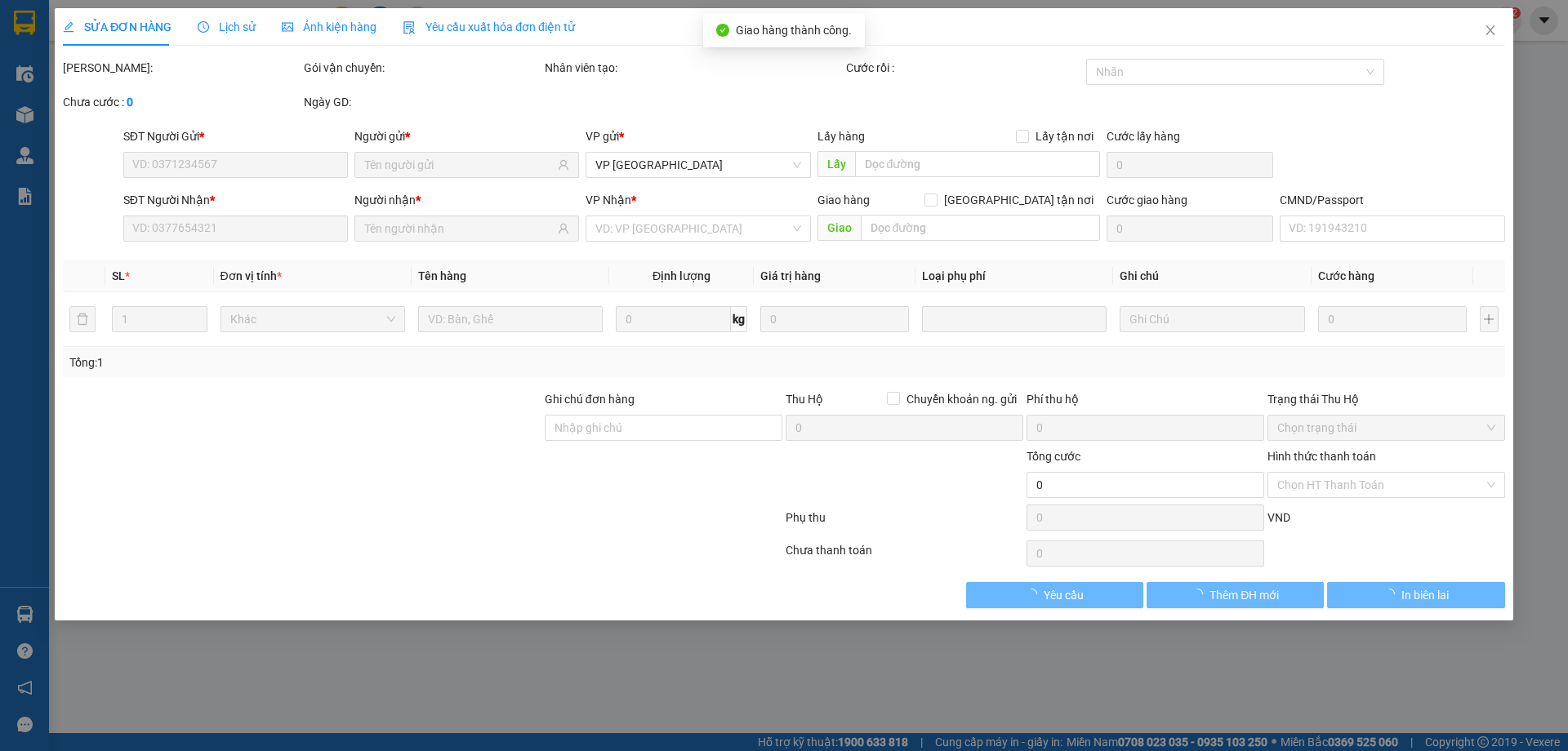
type input "0969409779"
type input "TOÀN - PT BÁCH KHOA"
type input "0983582027"
type input "QUANG ANH V.YÊN"
type input "60.000"
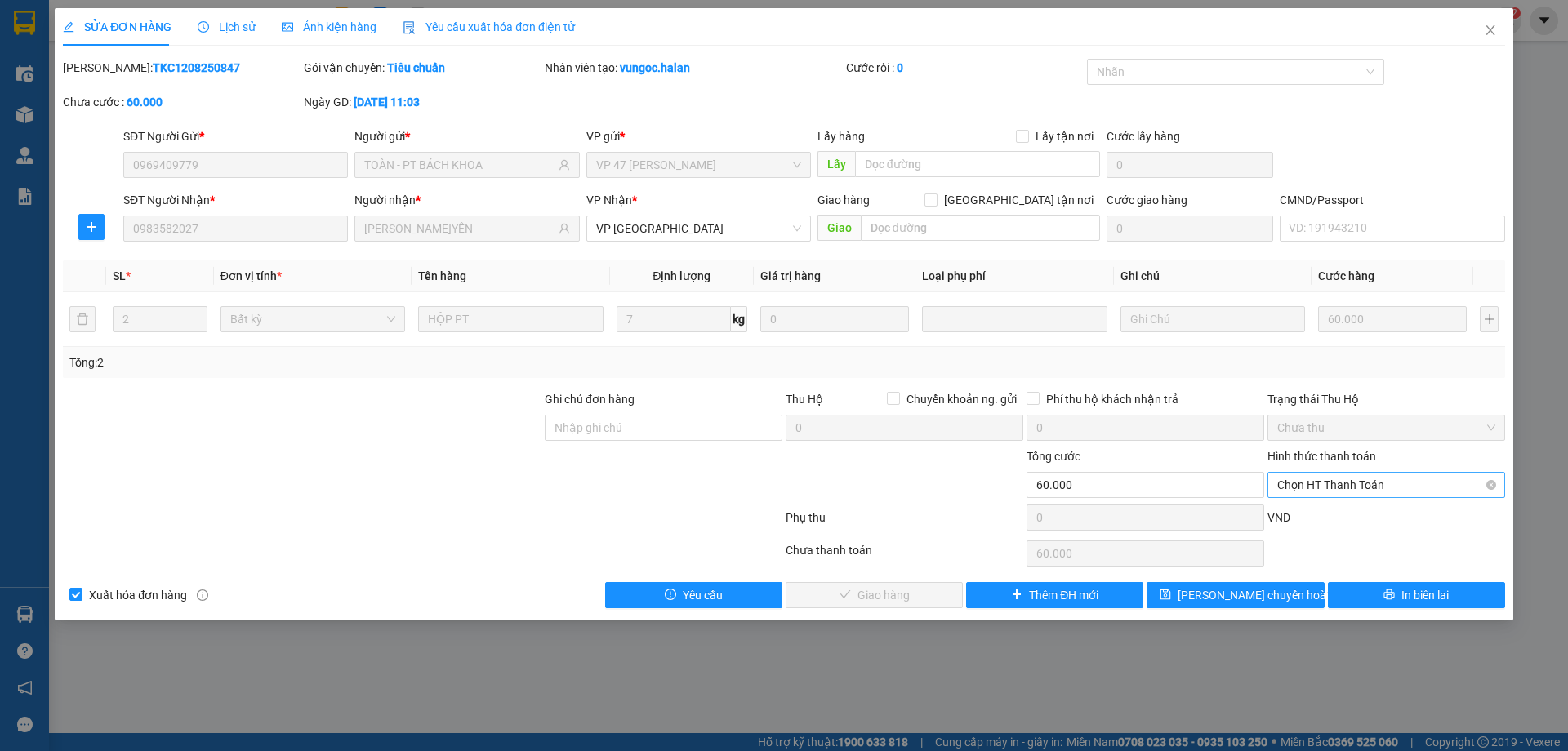
drag, startPoint x: 1348, startPoint y: 474, endPoint x: 1348, endPoint y: 488, distance: 14.0
click at [1349, 475] on span "Chọn HT Thanh Toán" at bounding box center [1385, 484] width 218 height 24
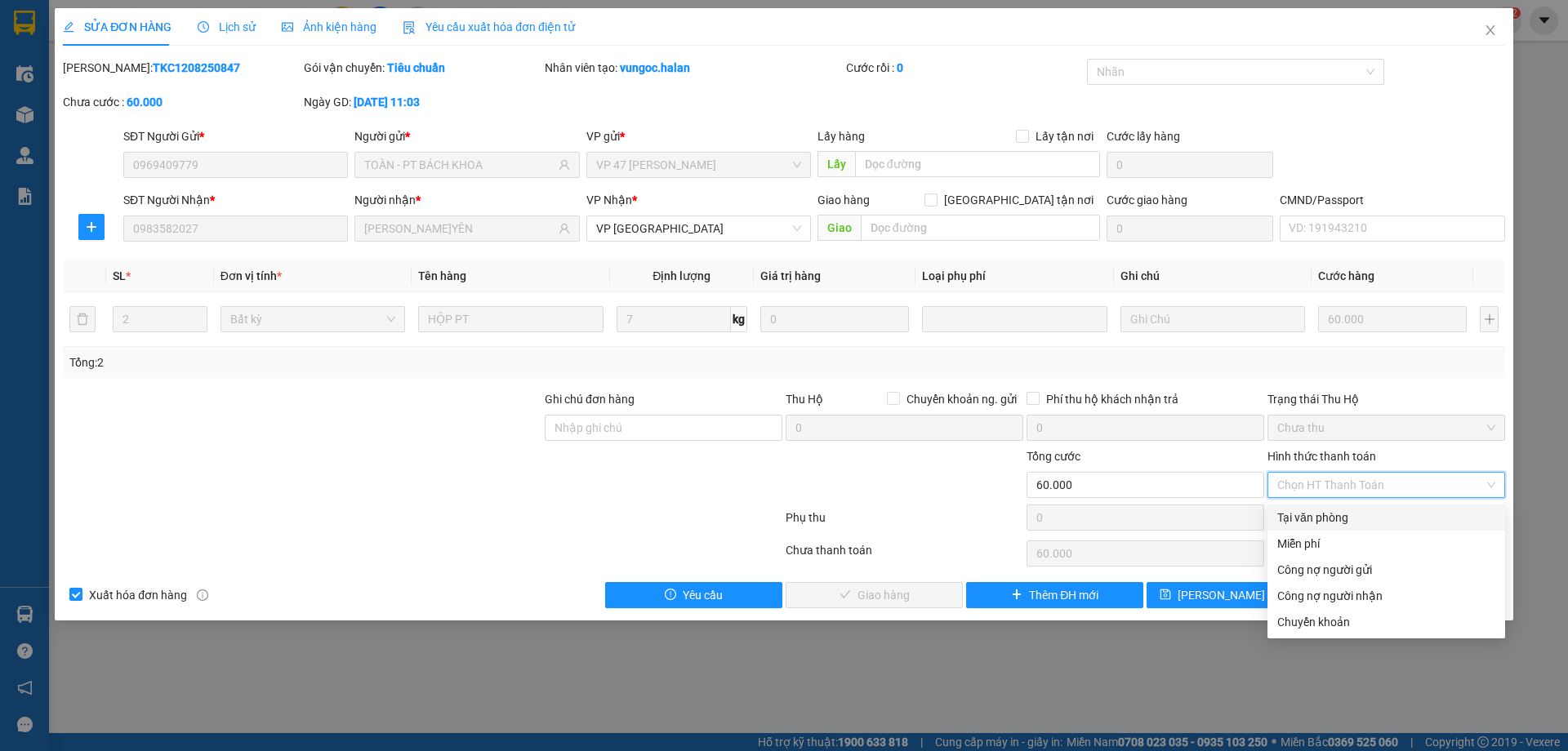
drag, startPoint x: 1350, startPoint y: 509, endPoint x: 1125, endPoint y: 566, distance: 232.1
click at [1345, 513] on div "Tại văn phòng" at bounding box center [1385, 517] width 218 height 18
type input "0"
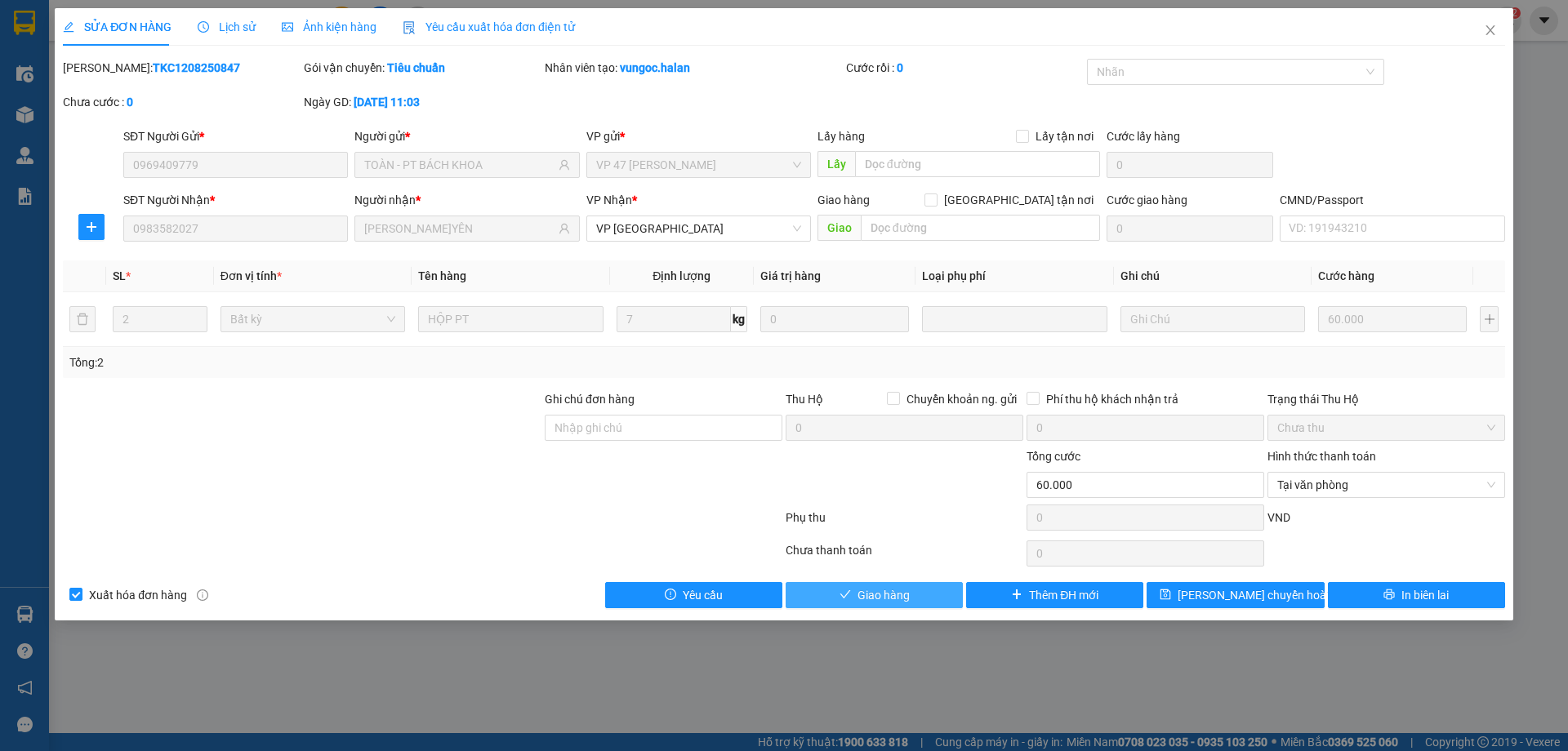
click at [885, 582] on button "Giao hàng" at bounding box center [874, 595] width 177 height 26
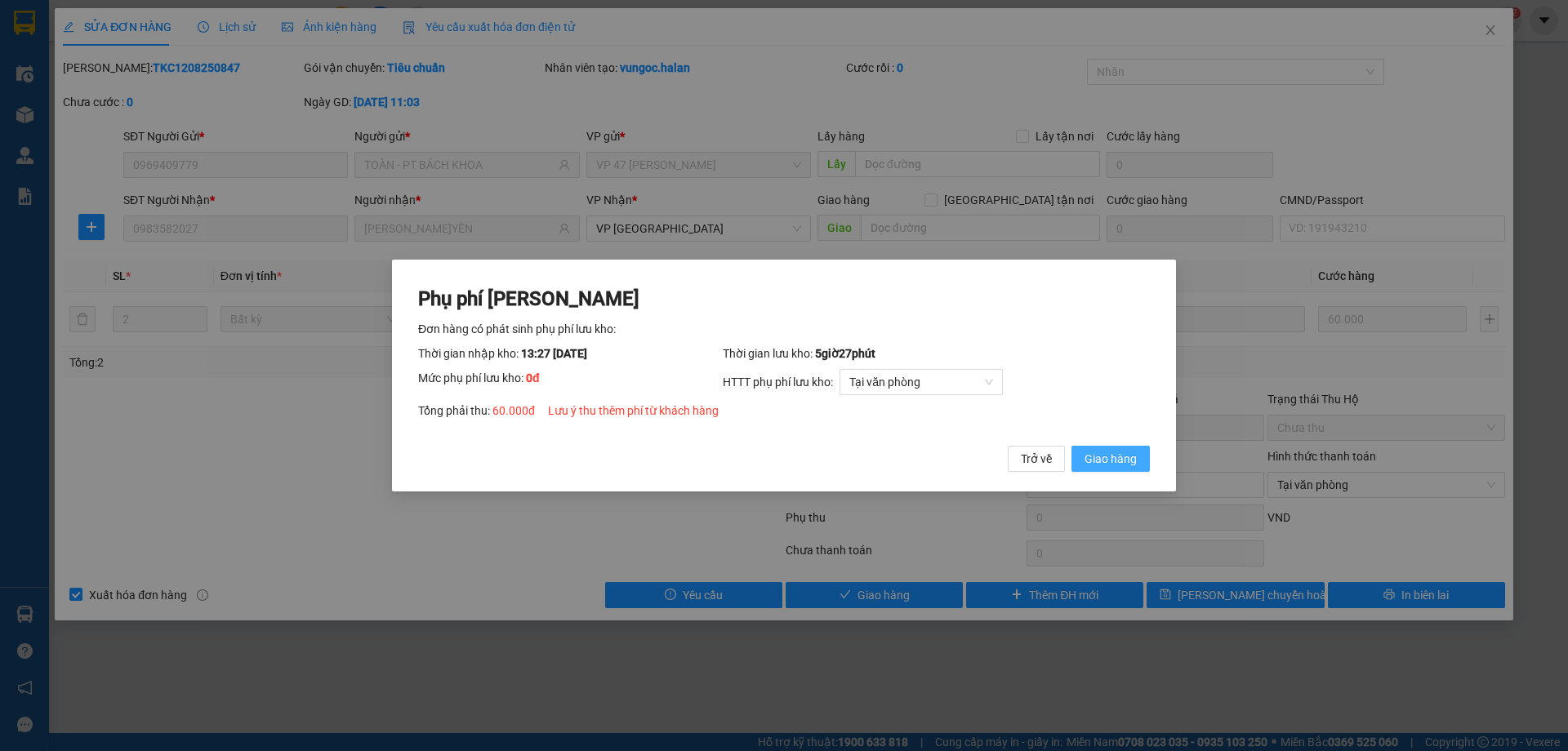
click at [1086, 454] on span "Giao hàng" at bounding box center [1111, 458] width 52 height 18
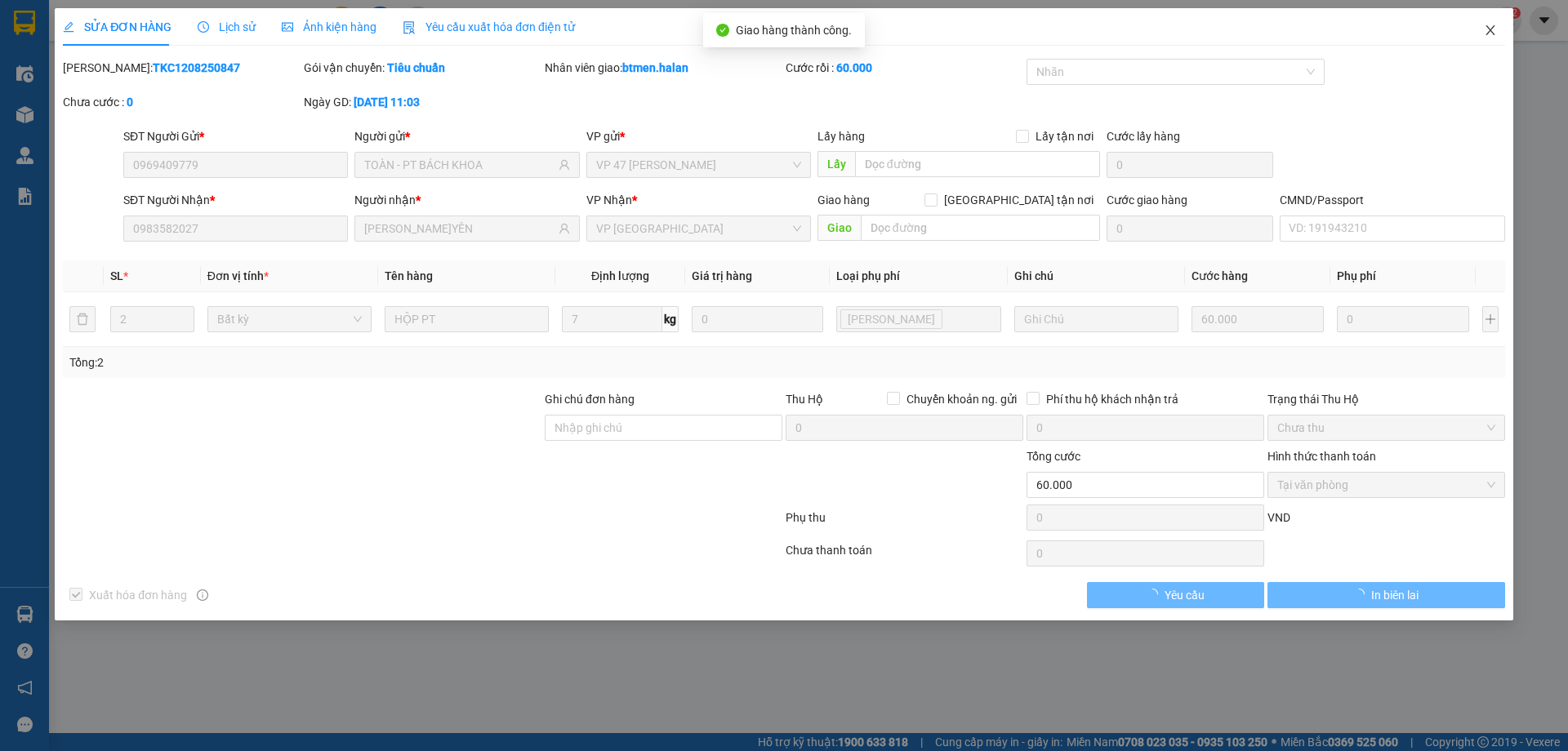
click at [1500, 28] on span "Close" at bounding box center [1489, 30] width 46 height 46
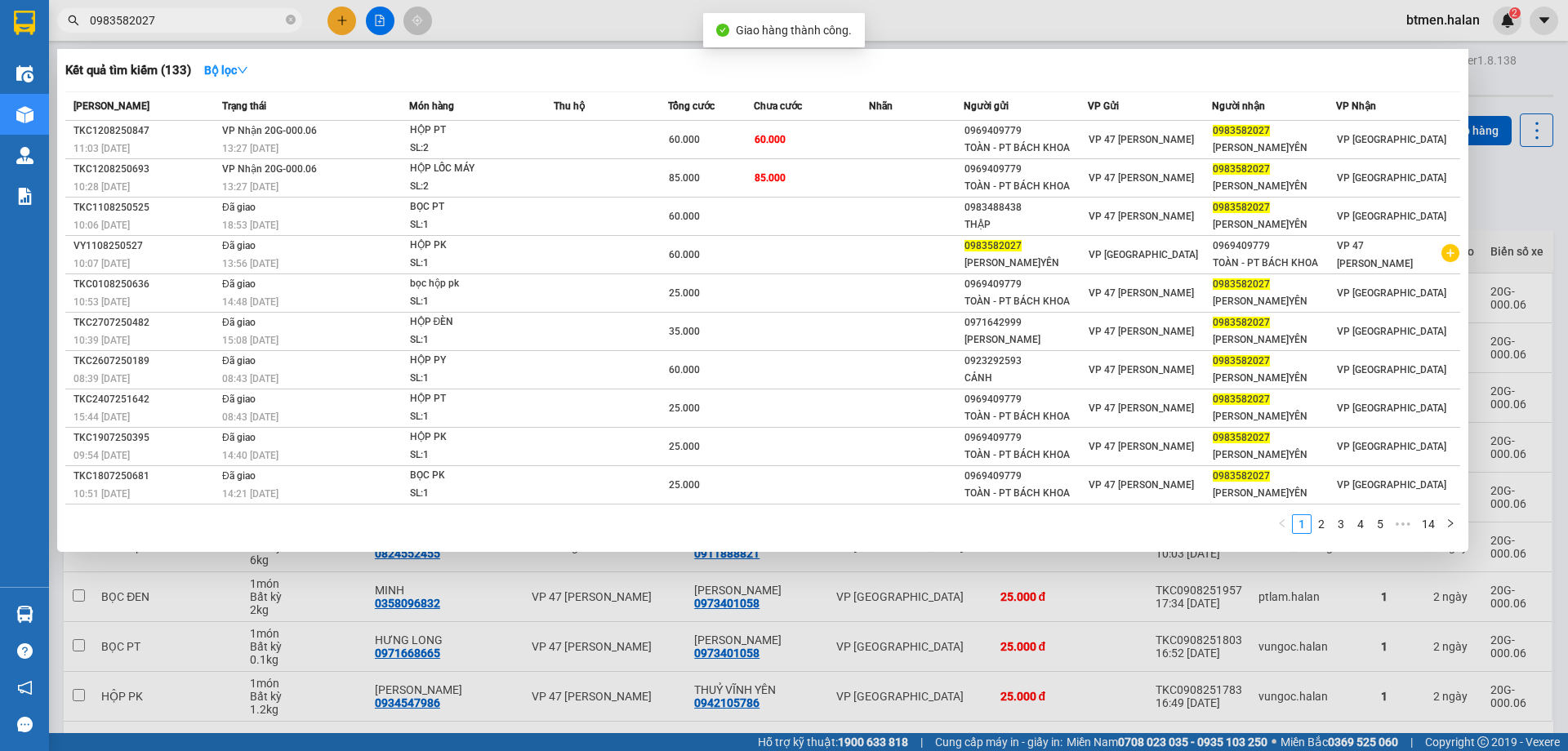
click at [297, 21] on span "0983582027" at bounding box center [180, 19] width 245 height 24
click at [258, 19] on input "0983582027" at bounding box center [186, 20] width 192 height 18
click at [281, 23] on input "0983582027" at bounding box center [186, 20] width 192 height 18
click at [285, 20] on span "0983582027" at bounding box center [180, 19] width 245 height 24
click at [289, 20] on icon "close-circle" at bounding box center [290, 19] width 10 height 10
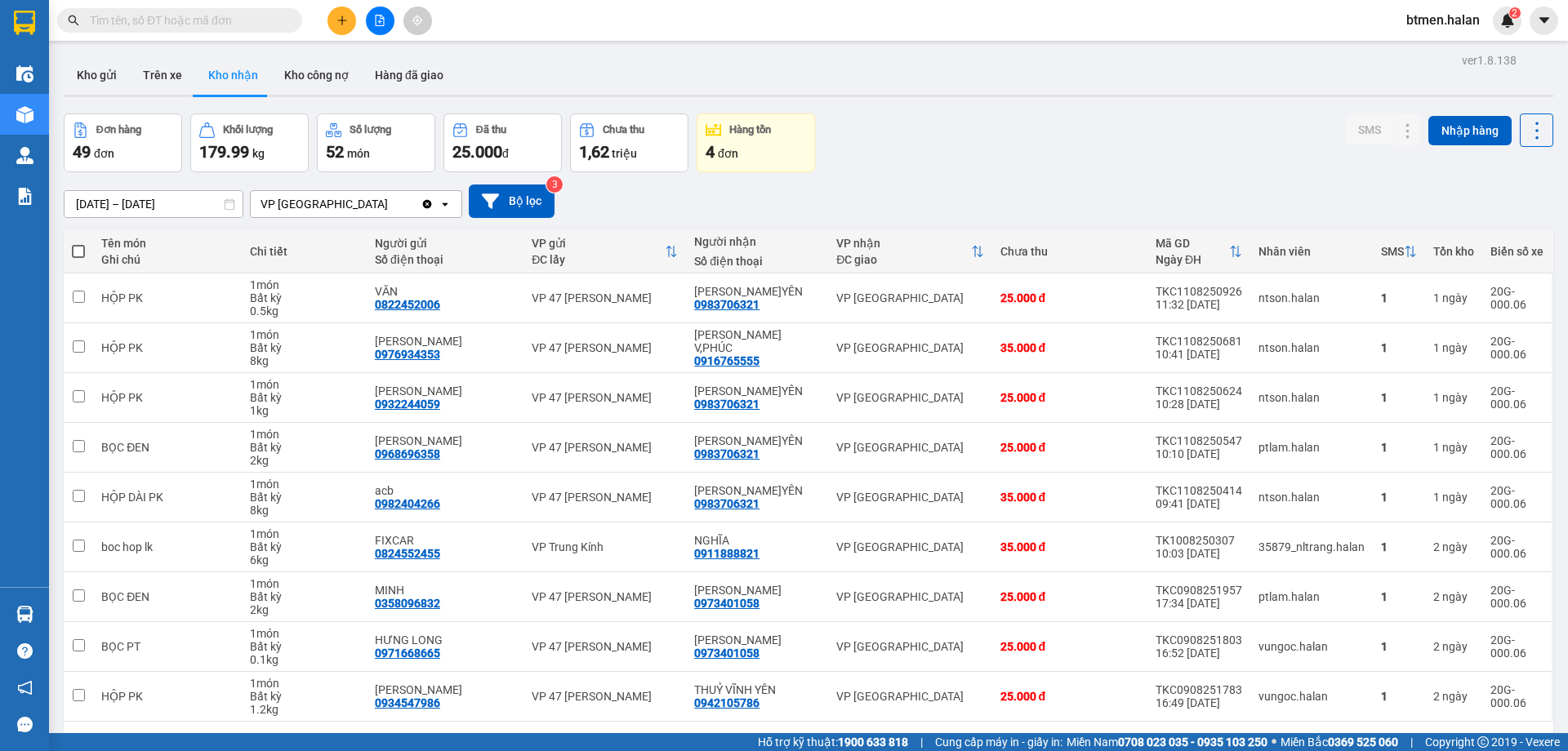
paste input "0983582027"
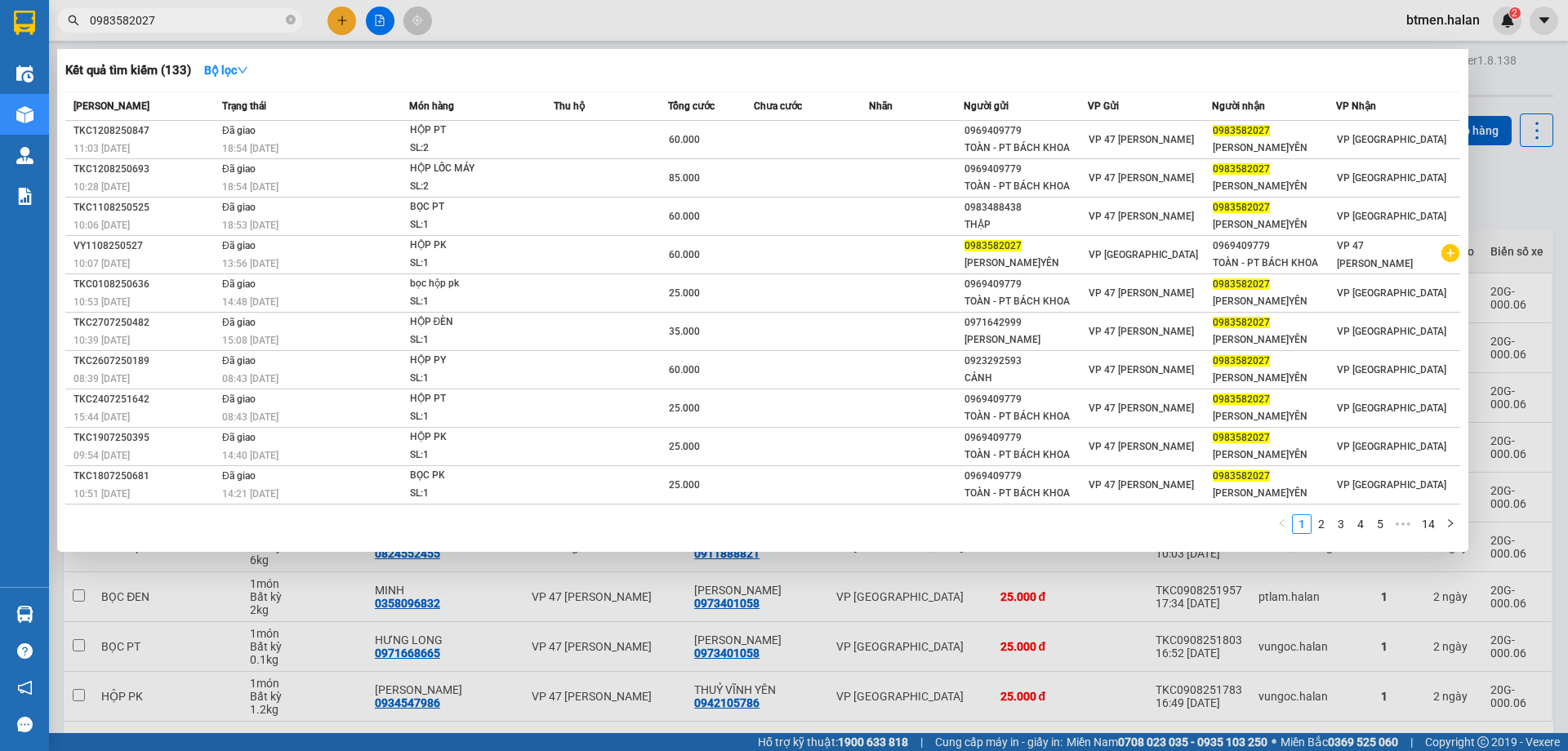
type input "0983582027"
click at [1489, 103] on div at bounding box center [784, 376] width 1568 height 751
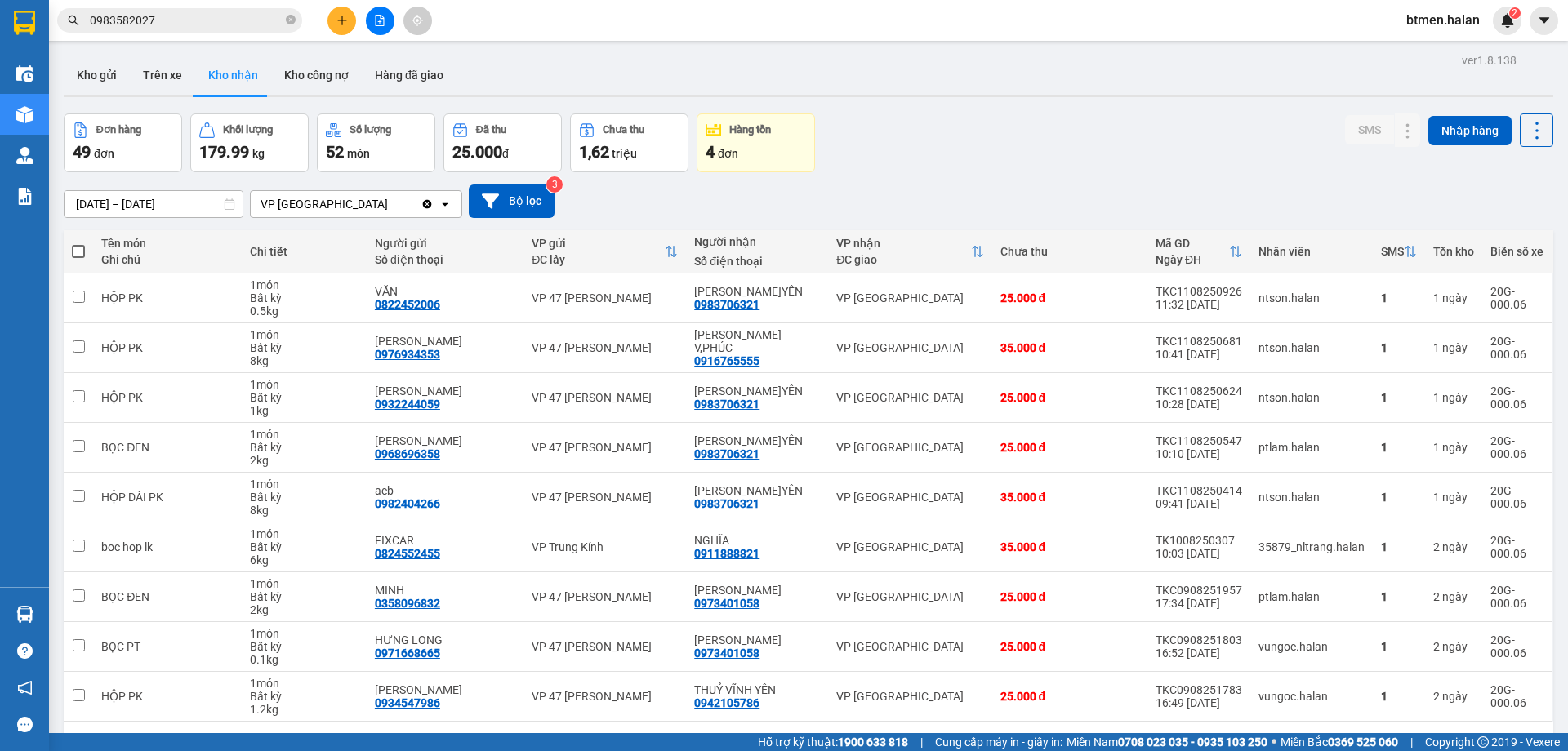
drag, startPoint x: 400, startPoint y: 74, endPoint x: 437, endPoint y: 108, distance: 50.2
click at [401, 74] on button "Hàng đã giao" at bounding box center [410, 75] width 95 height 39
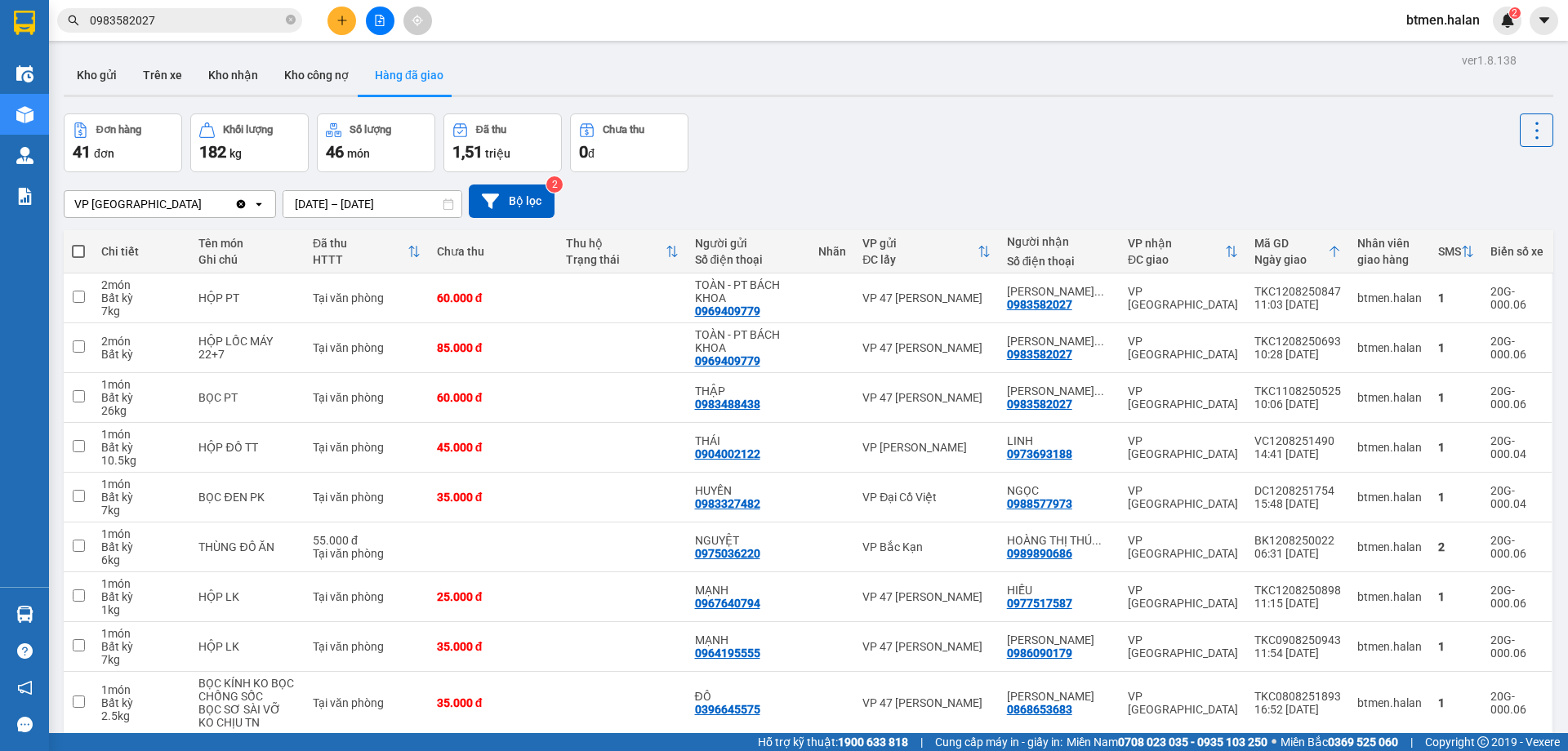
click at [969, 110] on div "ver 1.8.138 Kho gửi Trên xe Kho nhận Kho công nợ Hàng đã giao Đơn hàng 41 đơn K…" at bounding box center [808, 445] width 1502 height 794
click at [236, 75] on button "Kho nhận" at bounding box center [233, 75] width 76 height 39
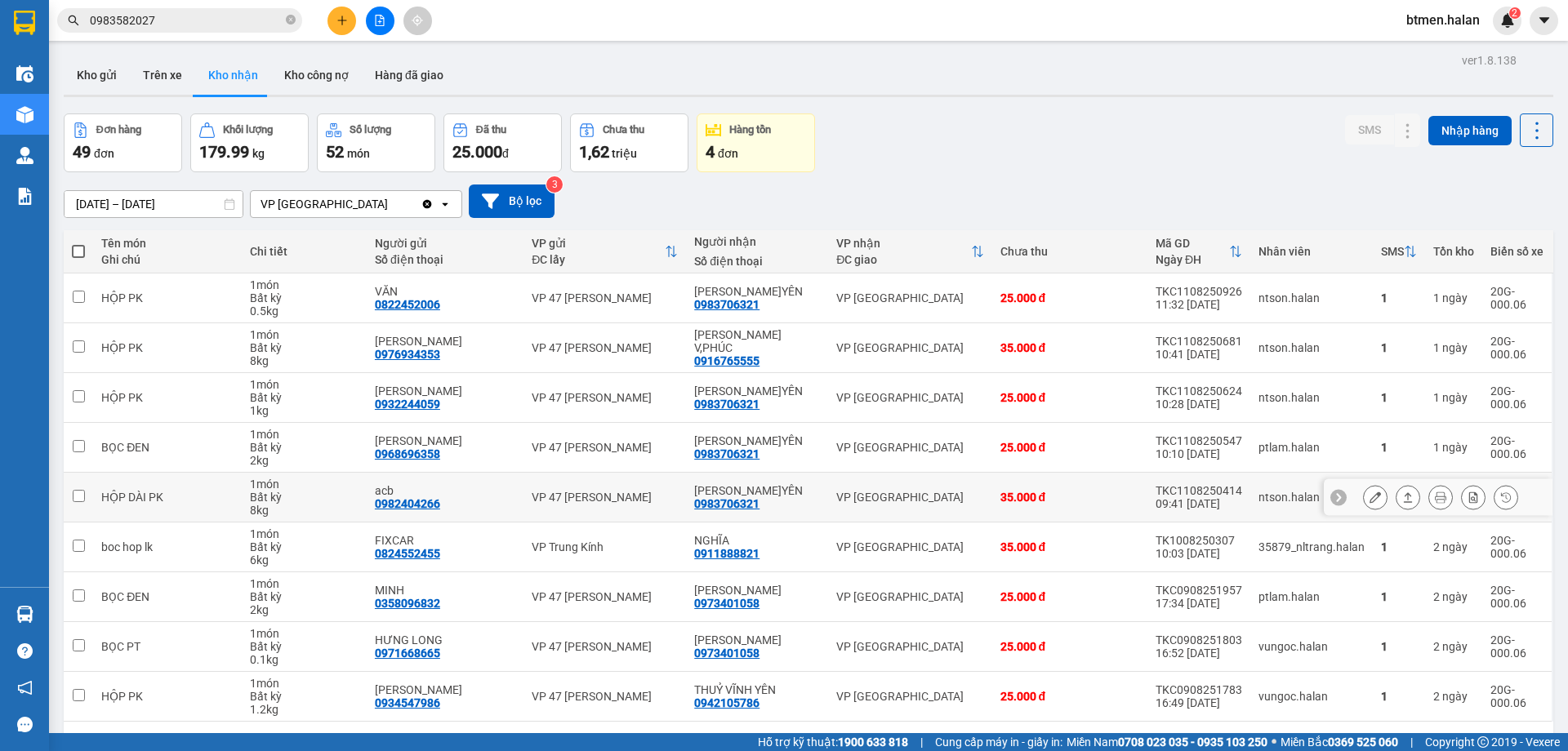
scroll to position [75, 0]
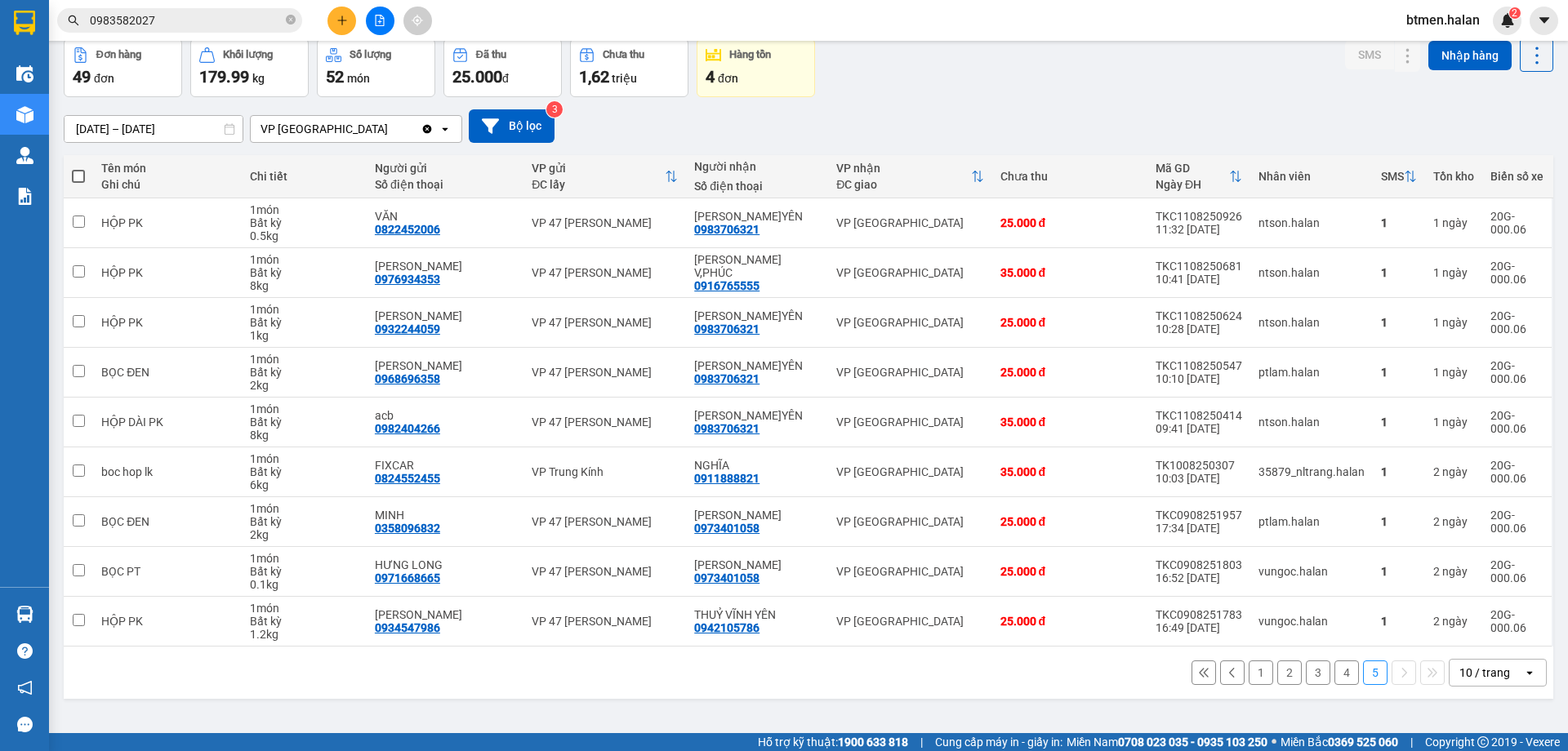
click at [1334, 674] on button "4" at bounding box center [1346, 671] width 24 height 24
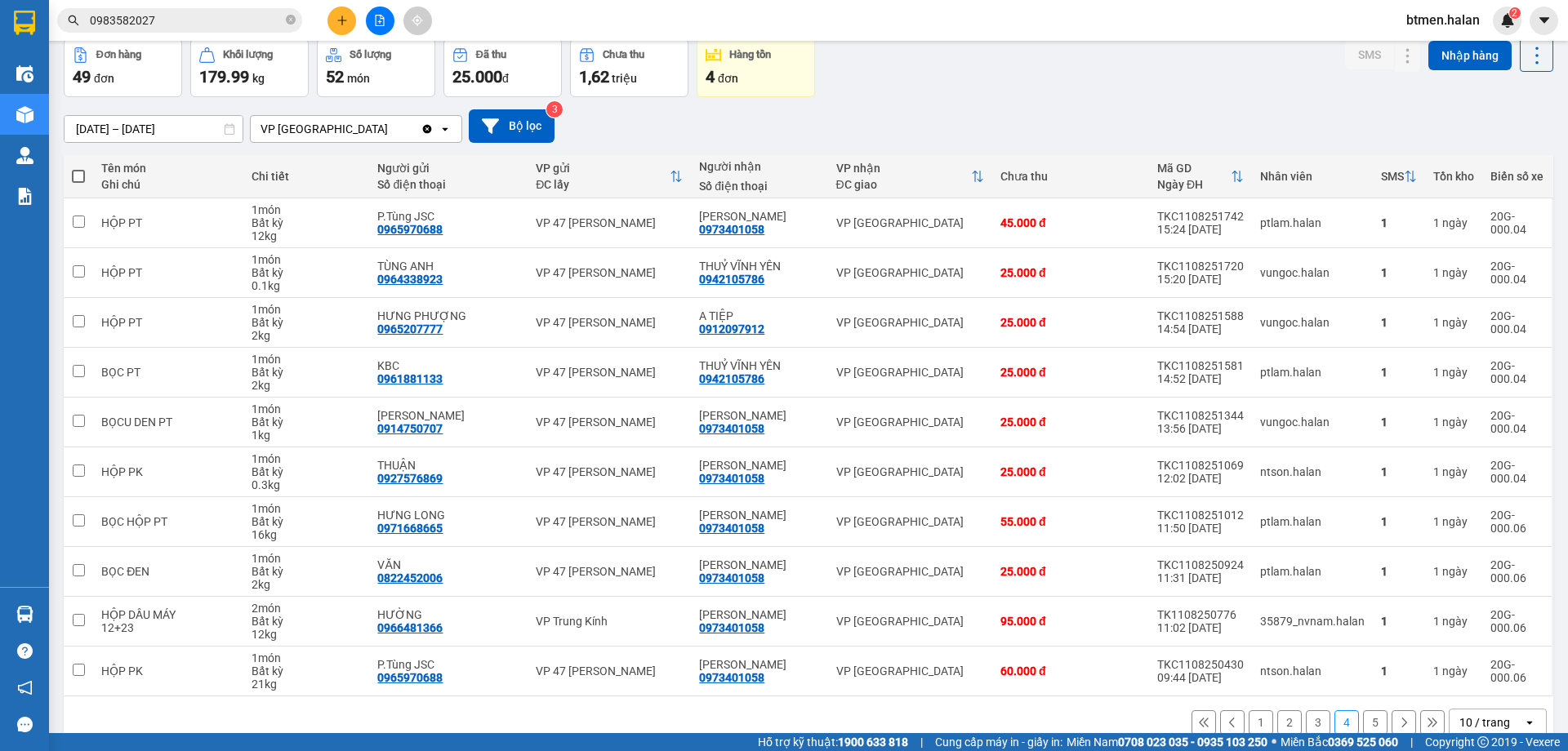
click at [1311, 721] on button "3" at bounding box center [1318, 722] width 24 height 24
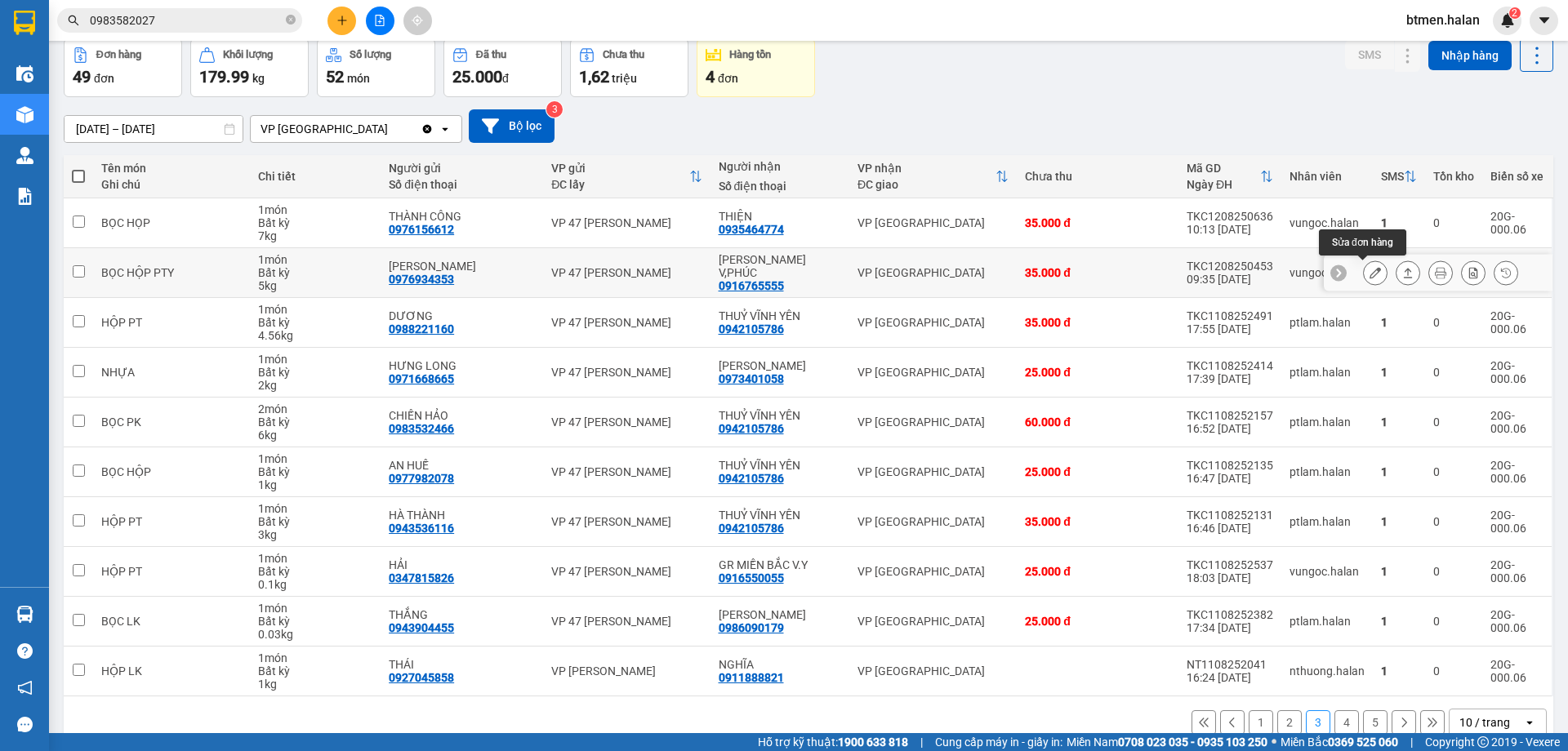
click at [1369, 276] on icon at bounding box center [1375, 273] width 12 height 12
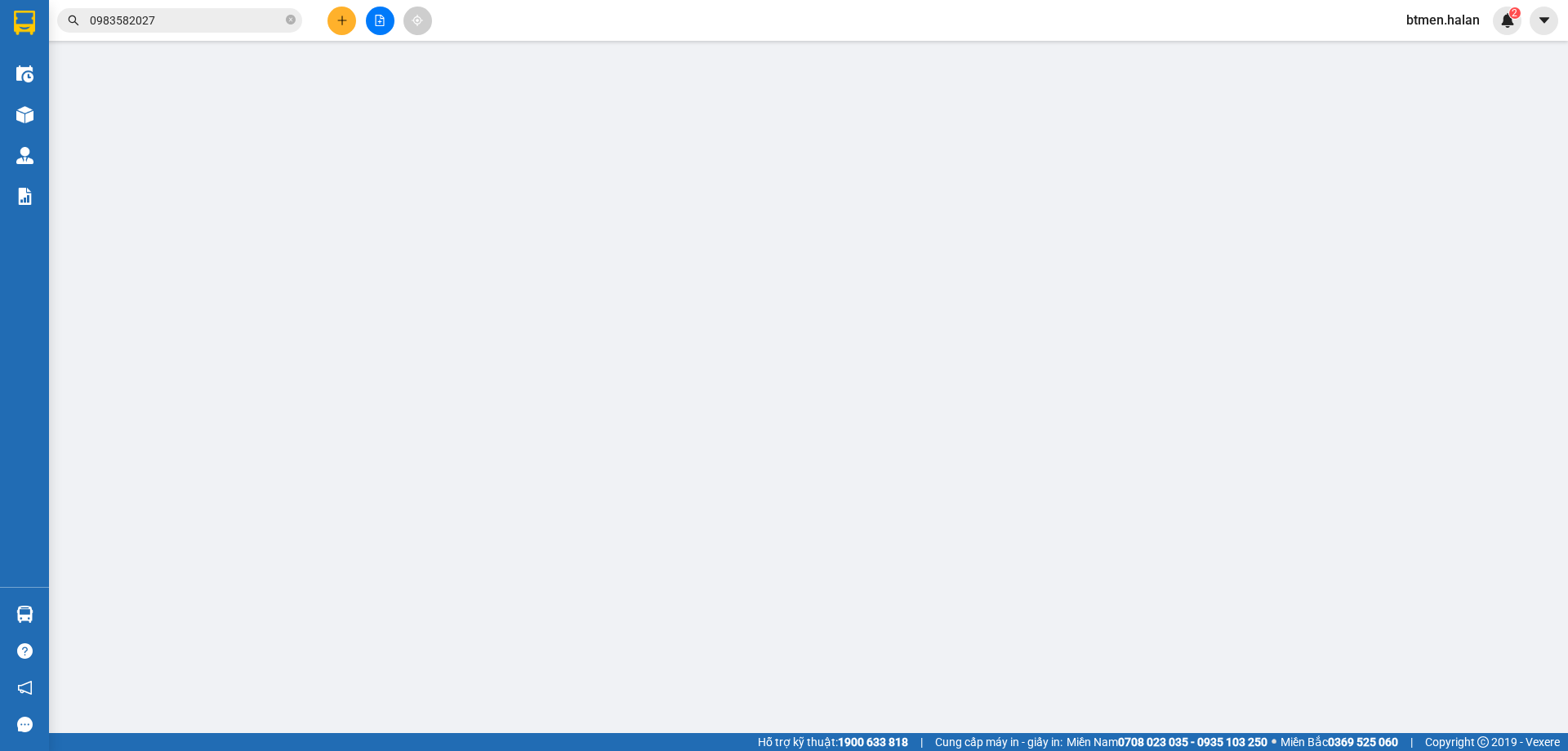
type input "0976934353"
type input "PHẠM GIA"
type input "0916765555"
type input "ĐỨC HUY V,PHÚC"
type input "35.000"
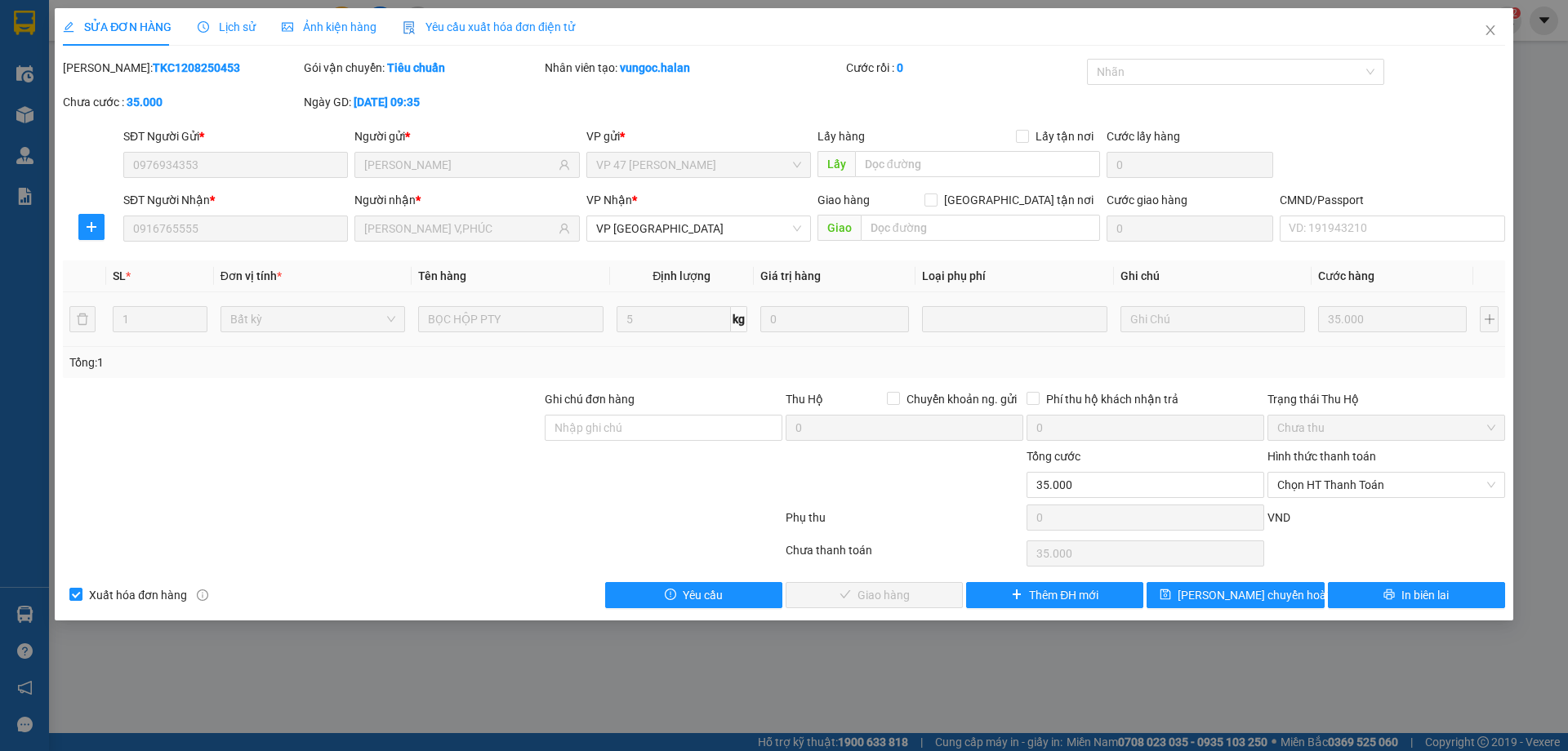
click at [1307, 500] on div "Hình thức thanh toán Chọn HT Thanh Toán" at bounding box center [1385, 475] width 238 height 57
click at [1315, 485] on span "Chọn HT Thanh Toán" at bounding box center [1385, 484] width 218 height 24
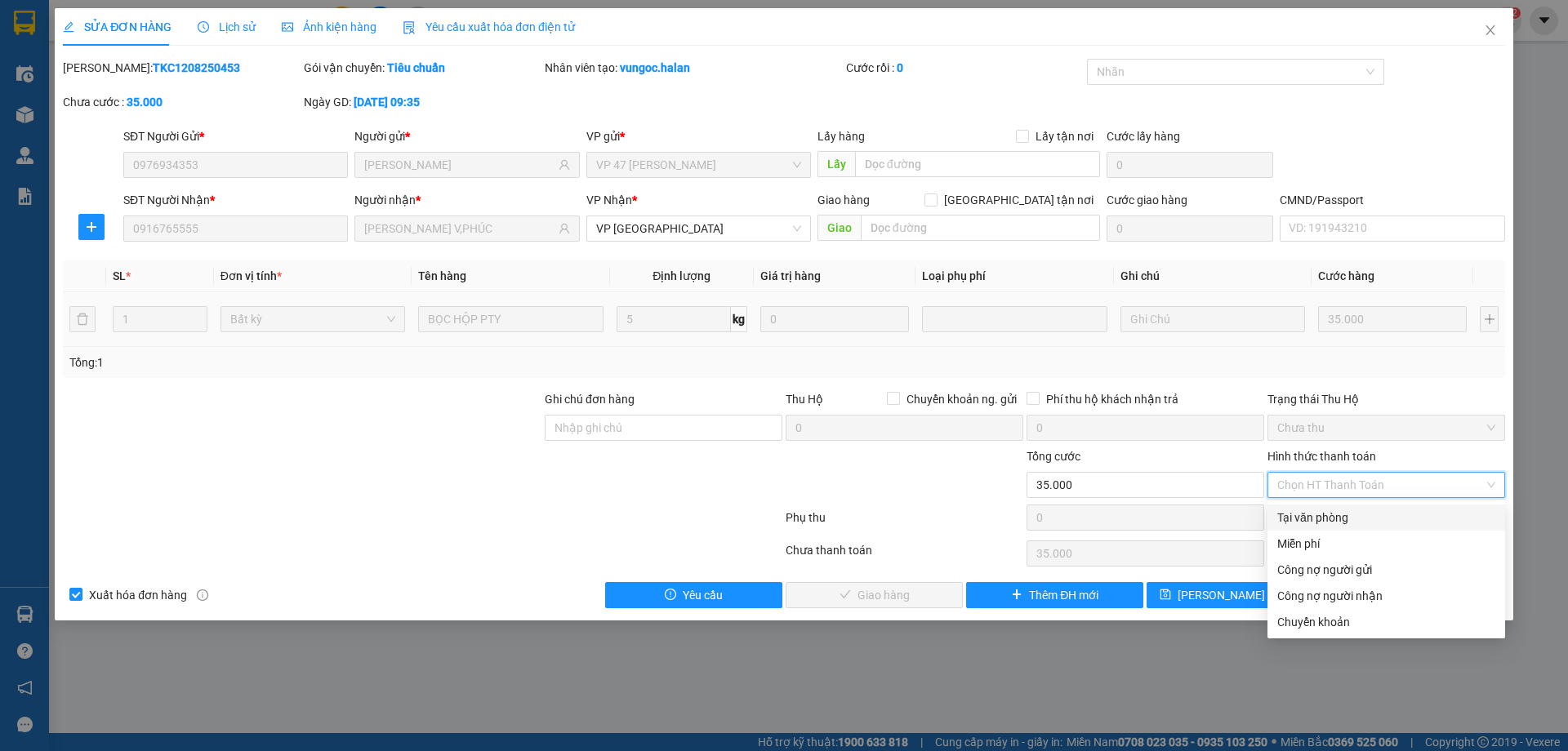
drag, startPoint x: 1303, startPoint y: 513, endPoint x: 1172, endPoint y: 550, distance: 136.1
click at [1302, 515] on div "Tại văn phòng" at bounding box center [1385, 517] width 218 height 18
type input "0"
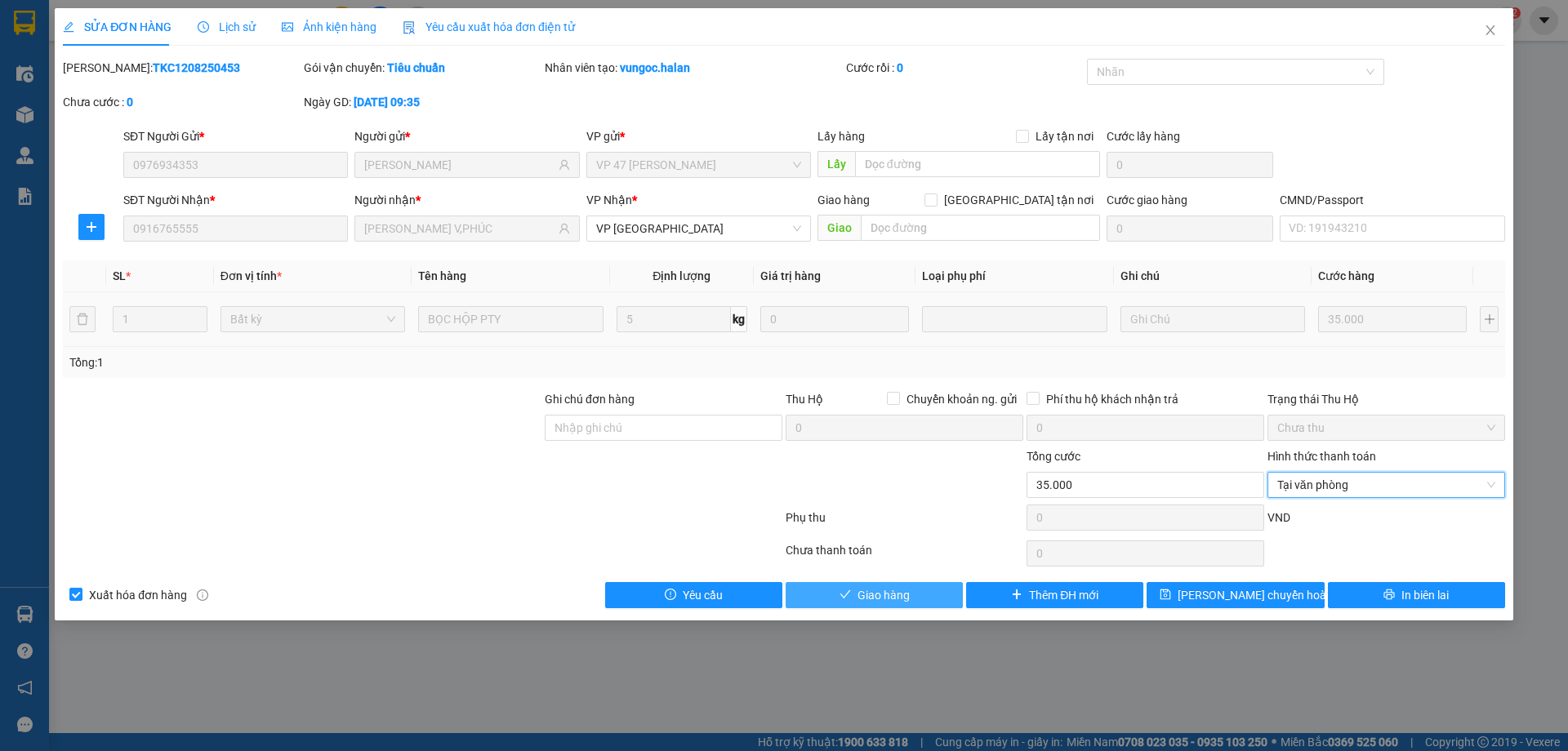
click at [939, 593] on button "Giao hàng" at bounding box center [874, 595] width 177 height 26
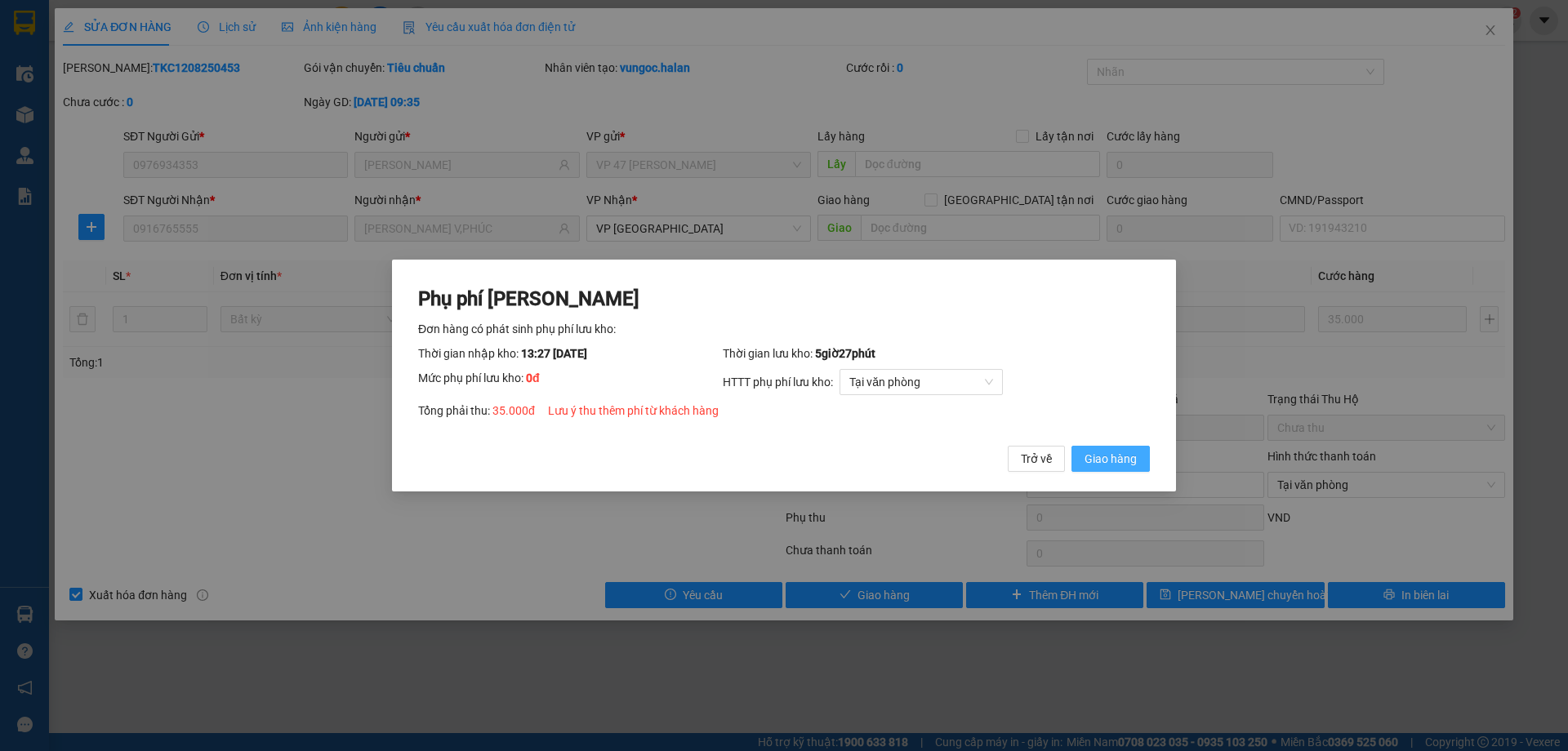
click at [1084, 458] on span "Giao hàng" at bounding box center [1111, 458] width 52 height 18
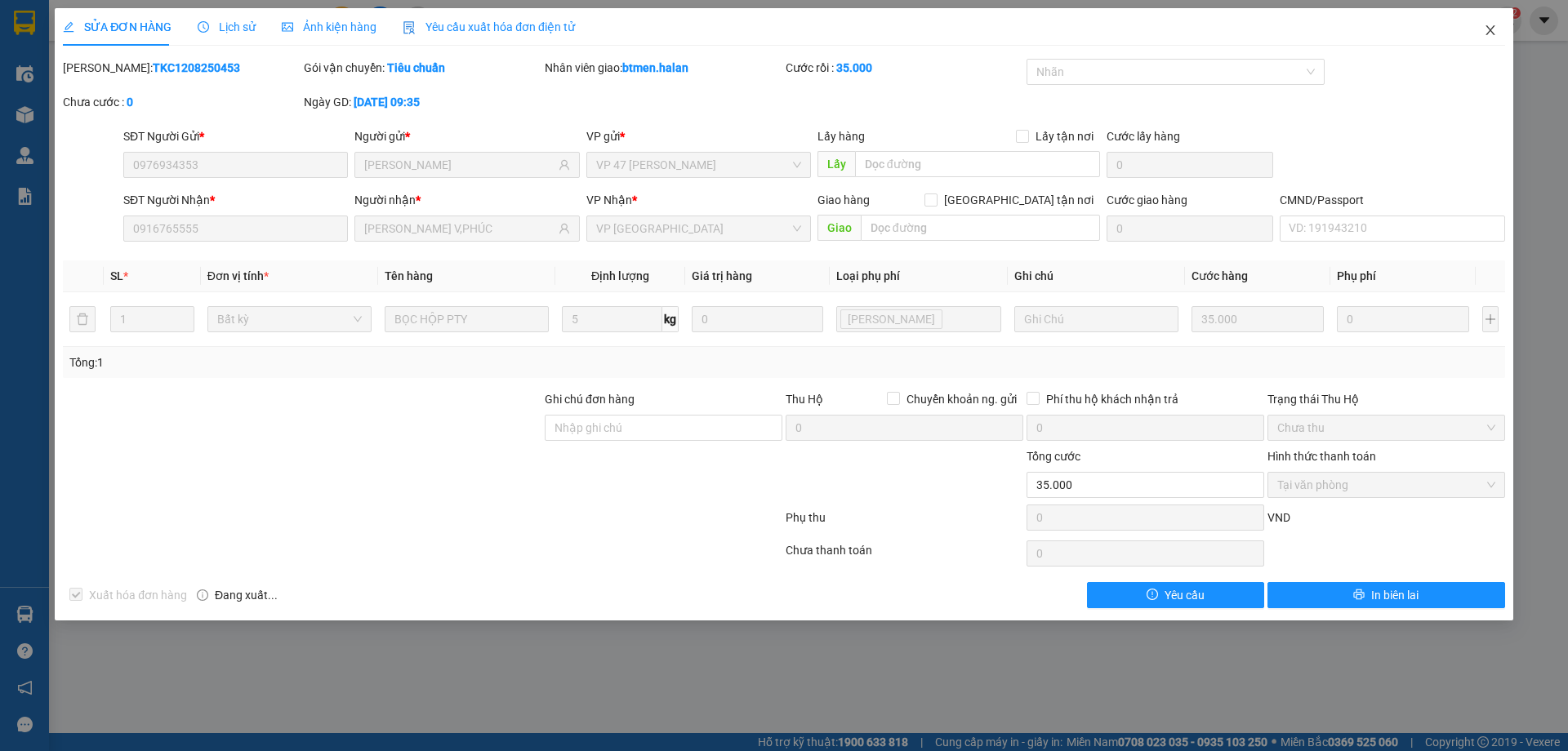
click at [1491, 40] on span "Close" at bounding box center [1489, 30] width 46 height 46
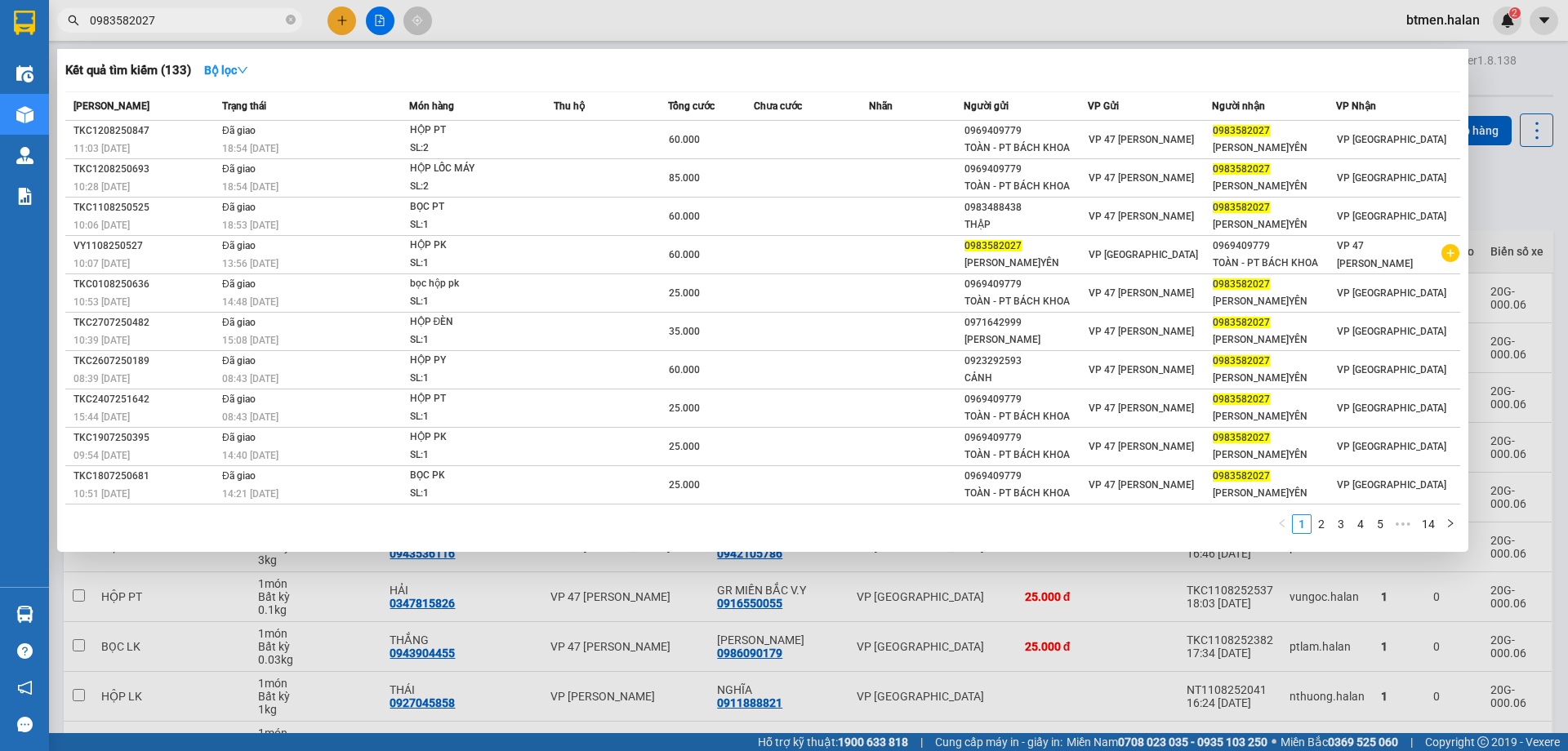
click at [208, 27] on input "0983582027" at bounding box center [186, 20] width 192 height 18
paste input "16765555"
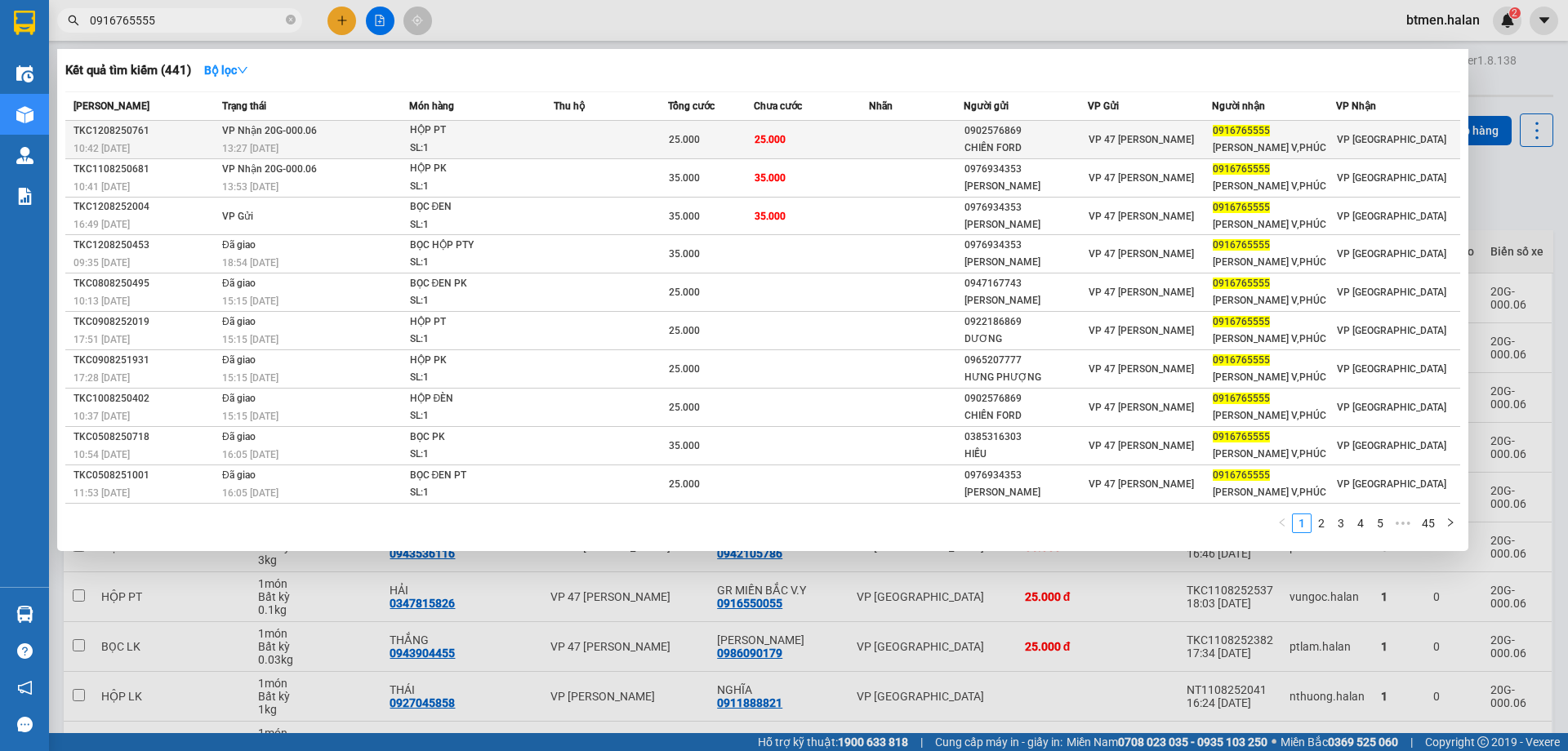
type input "0916765555"
click at [855, 130] on td "25.000" at bounding box center [811, 140] width 115 height 39
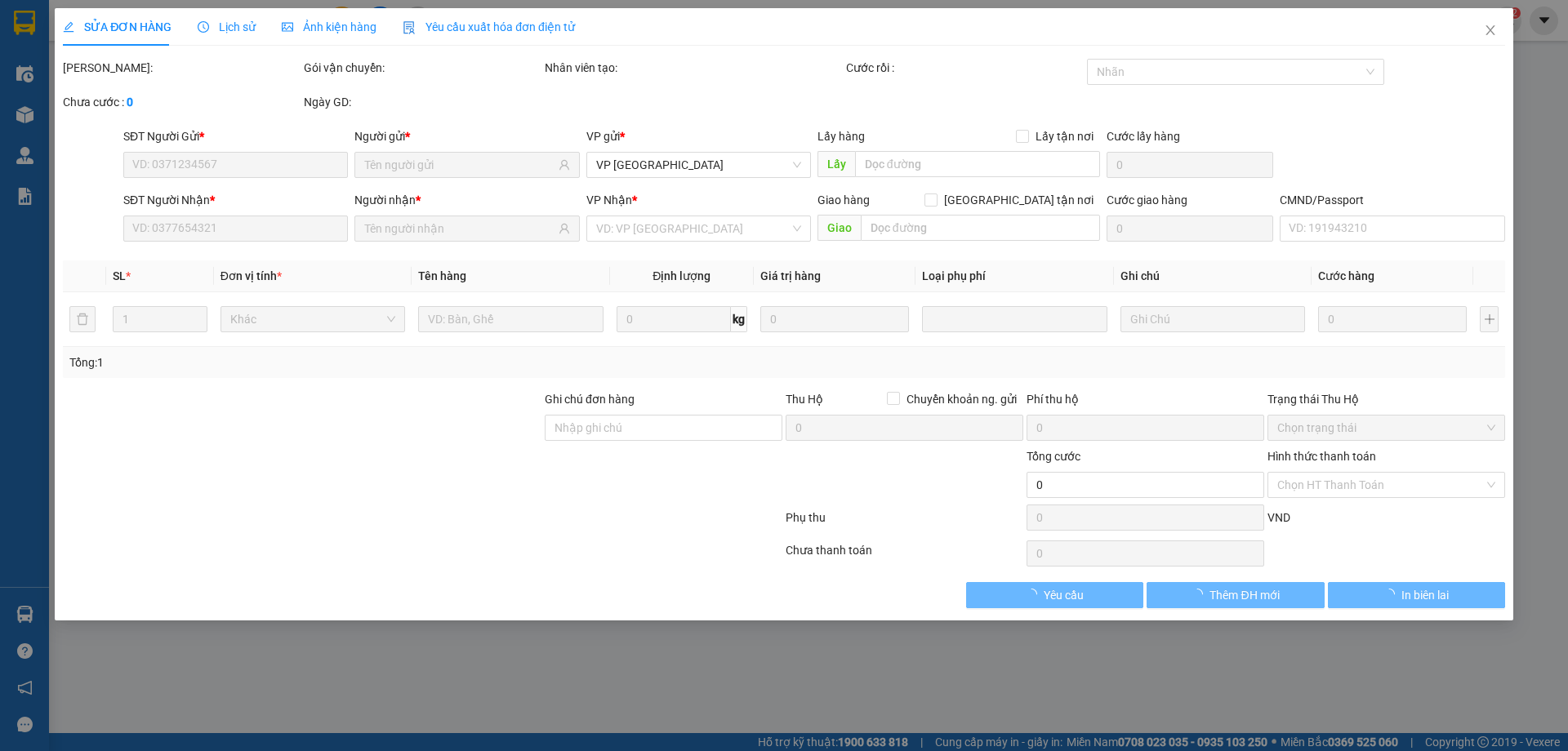
type input "0902576869"
type input "CHIẾN FORD"
type input "0916765555"
type input "ĐỨC HUY V,PHÚC"
type input "25.000"
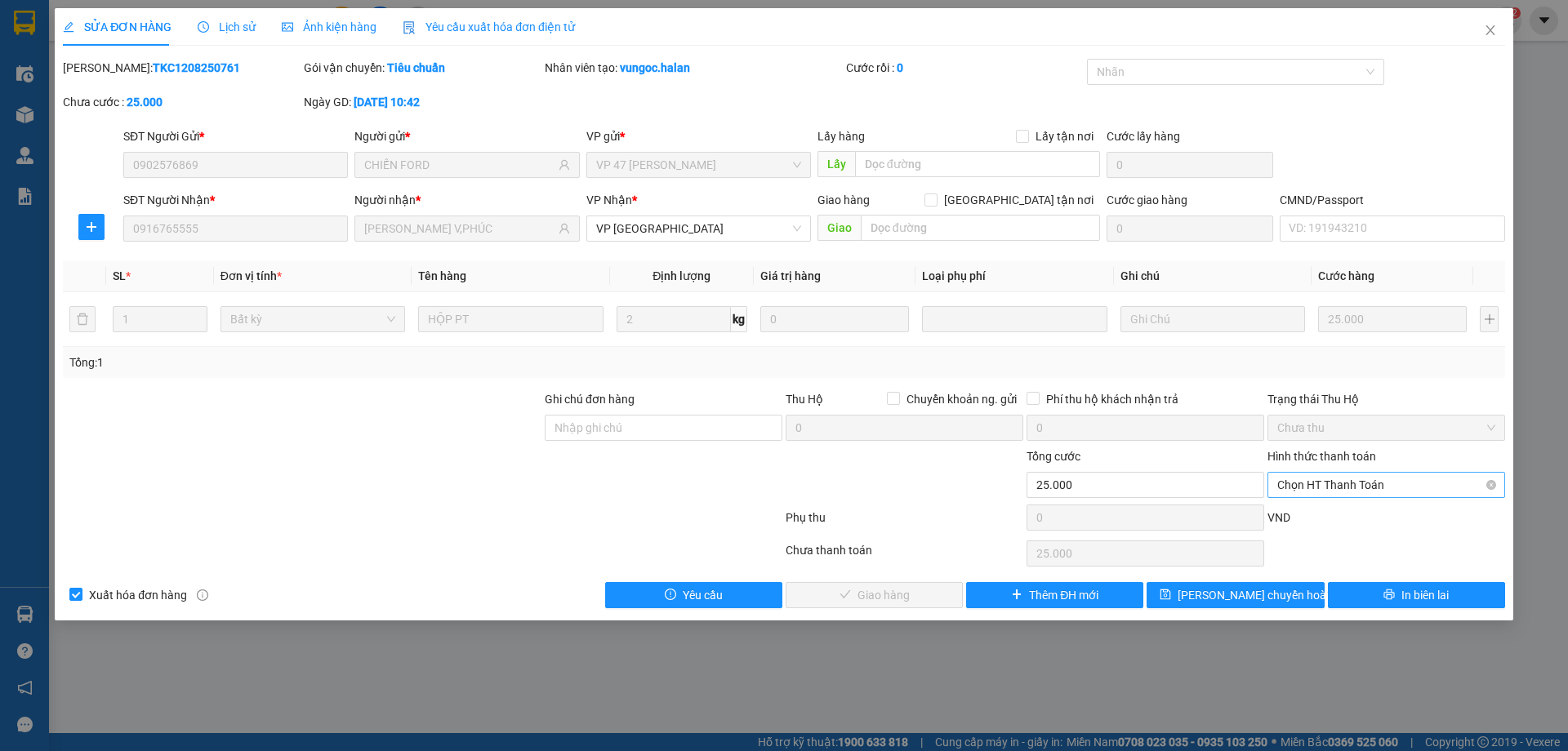
click at [1336, 493] on span "Chọn HT Thanh Toán" at bounding box center [1385, 484] width 218 height 24
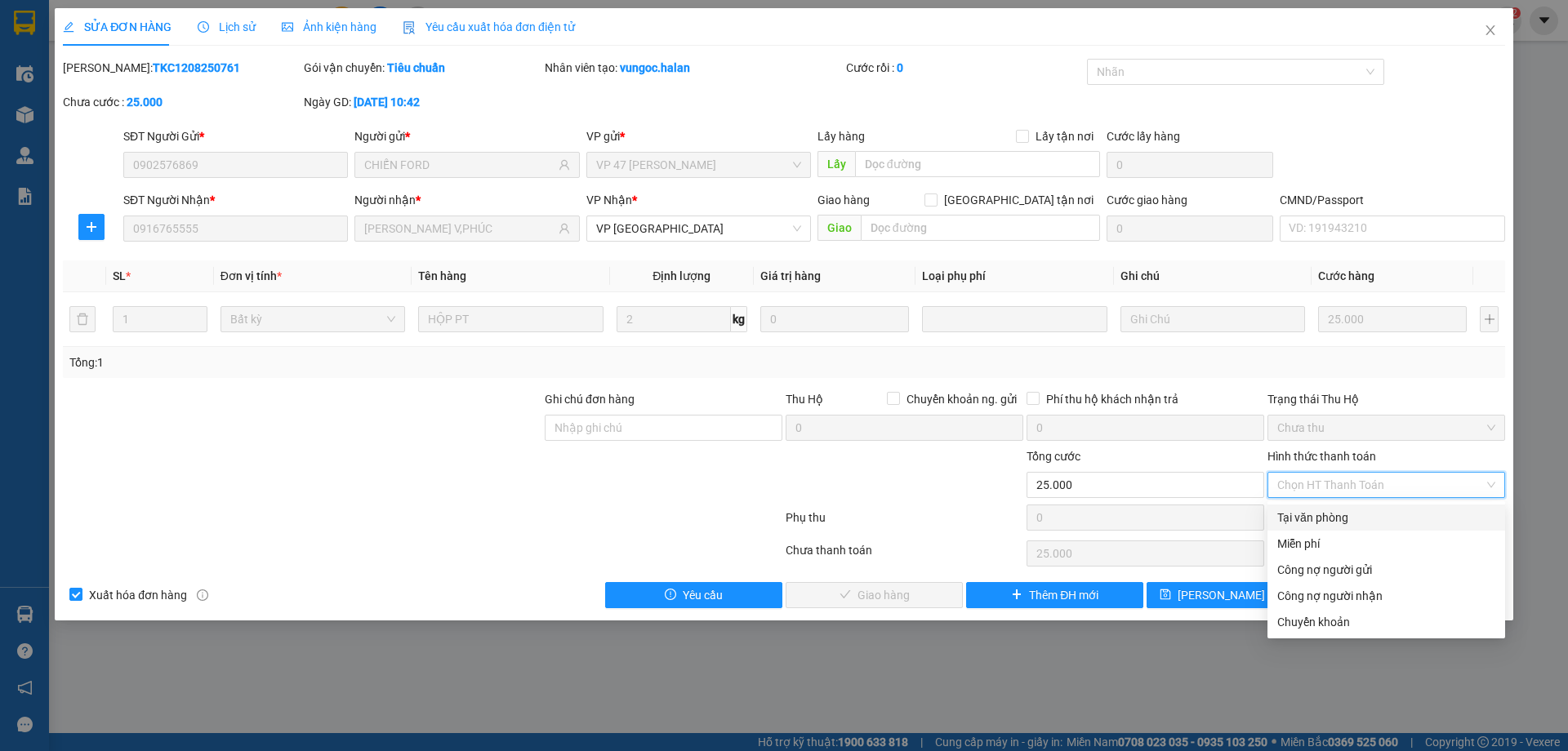
drag, startPoint x: 1326, startPoint y: 502, endPoint x: 1118, endPoint y: 568, distance: 218.2
click at [1306, 525] on div "Tại văn phòng" at bounding box center [1385, 517] width 218 height 18
type input "0"
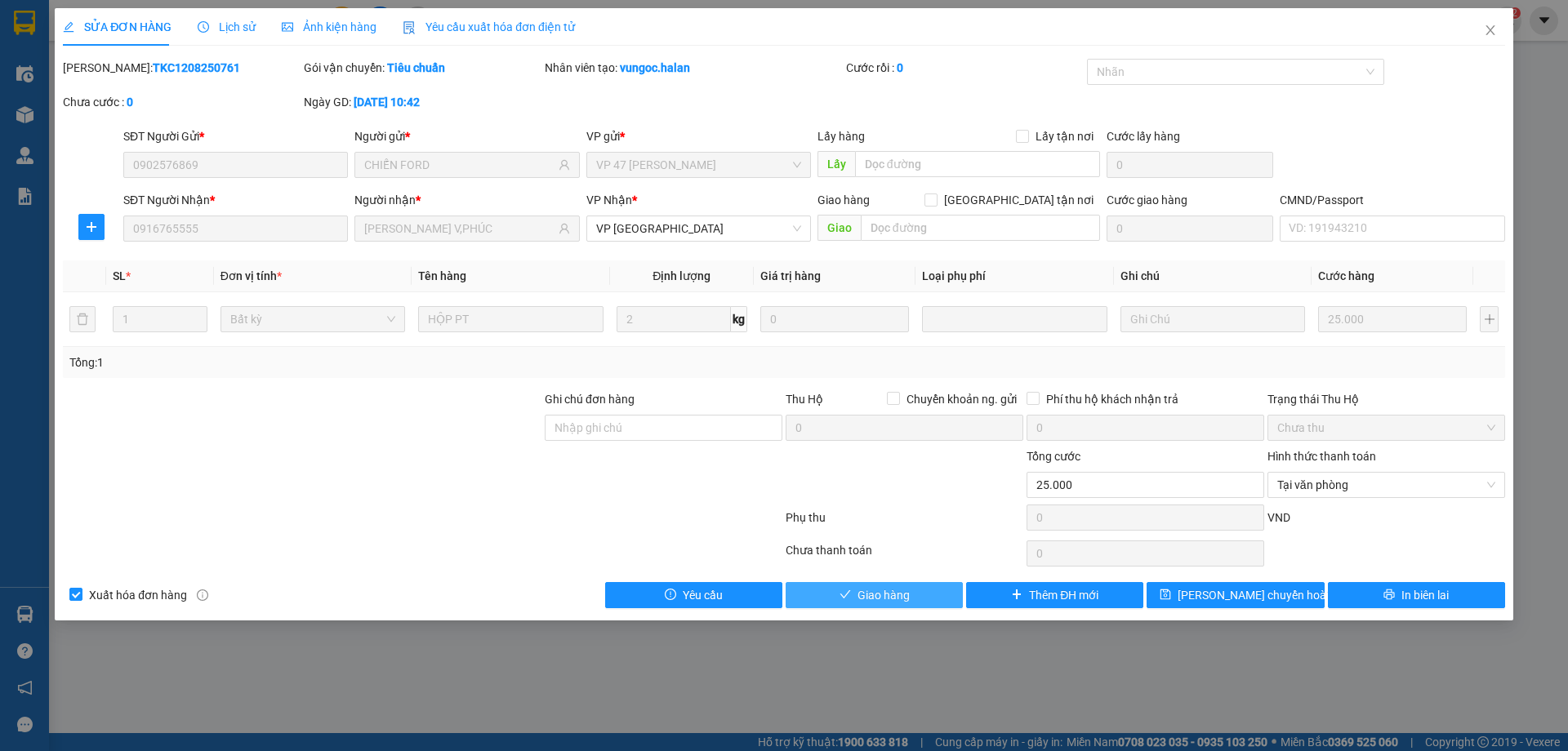
click at [910, 594] on button "Giao hàng" at bounding box center [874, 595] width 177 height 26
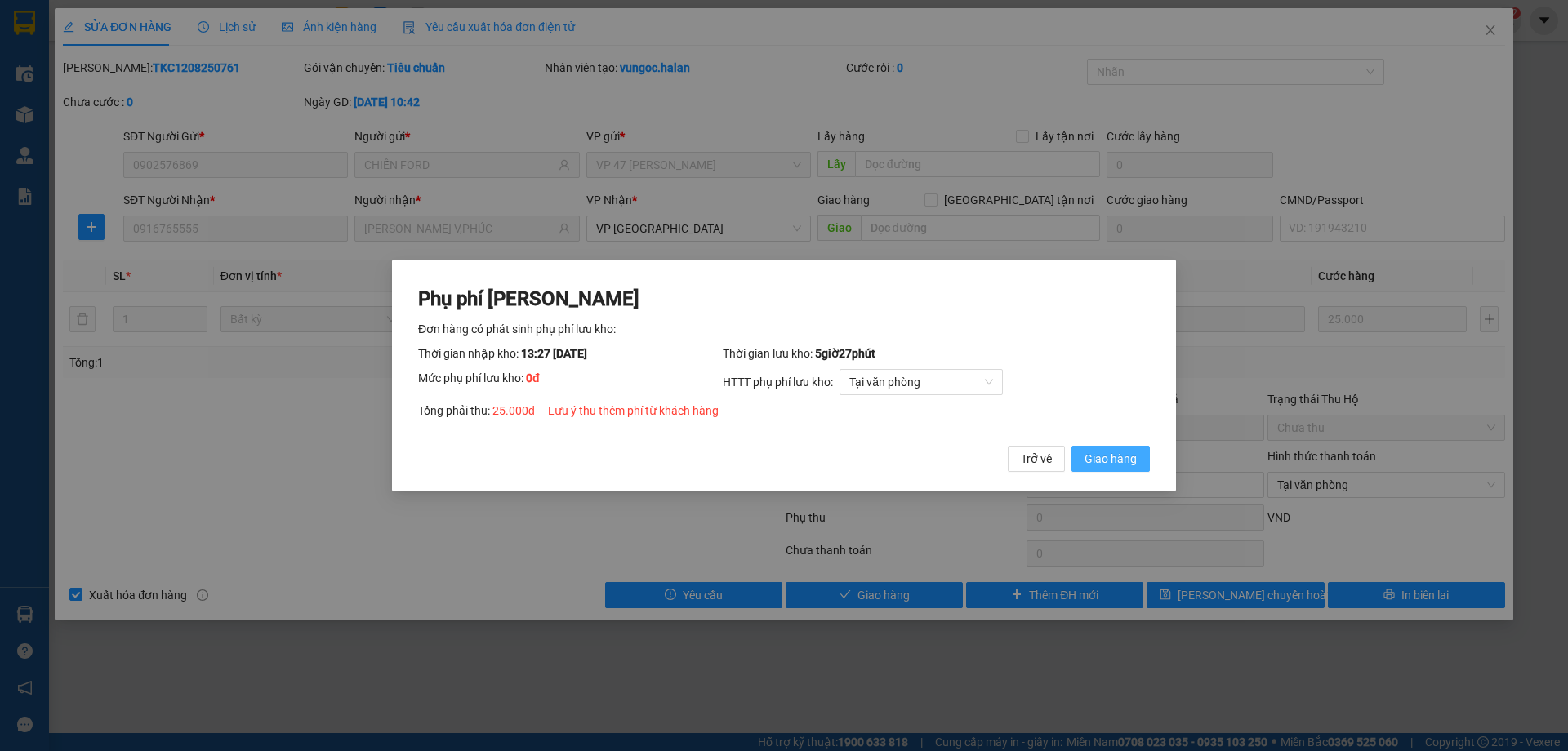
click at [1090, 465] on span "Giao hàng" at bounding box center [1111, 458] width 52 height 18
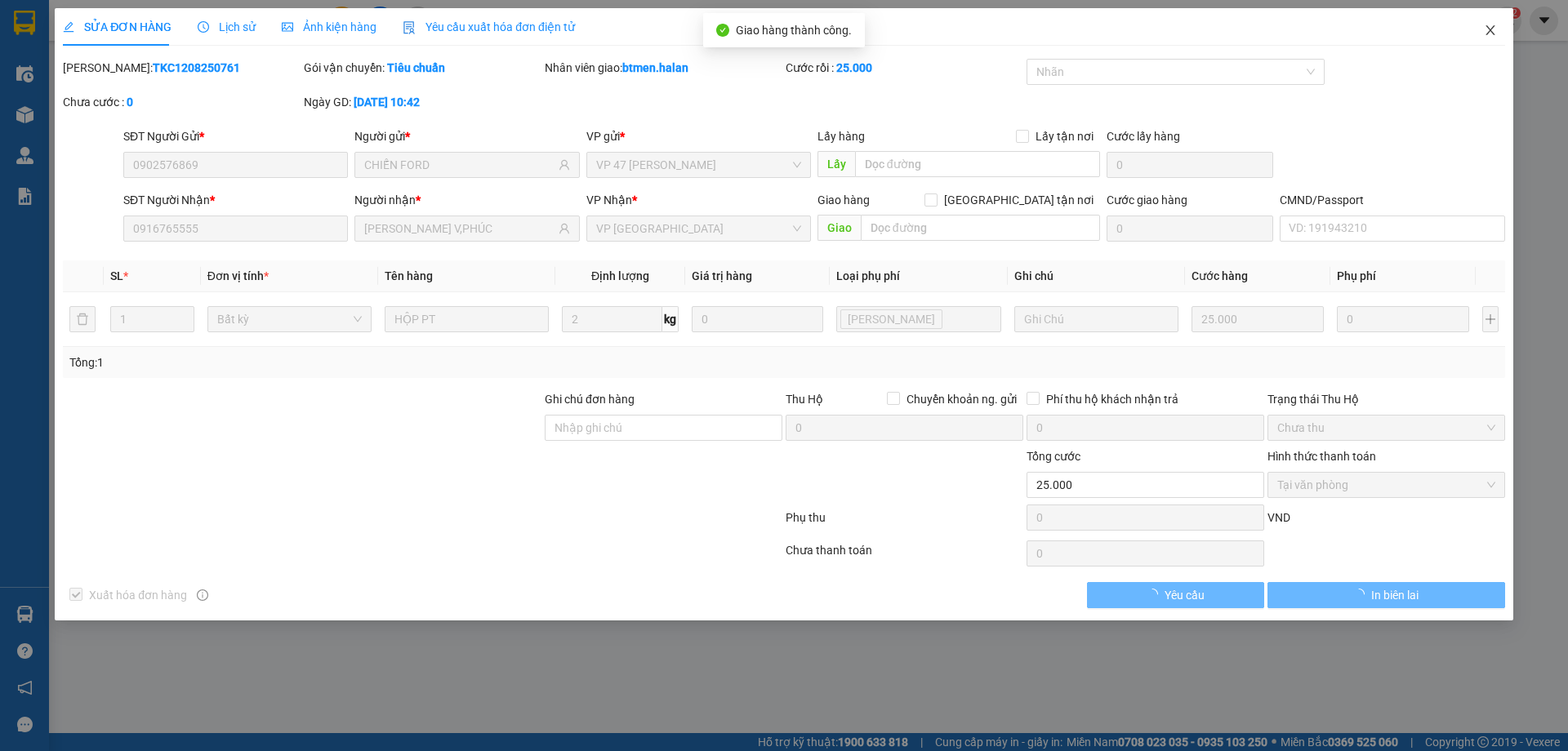
click at [1497, 25] on span "Close" at bounding box center [1489, 30] width 46 height 46
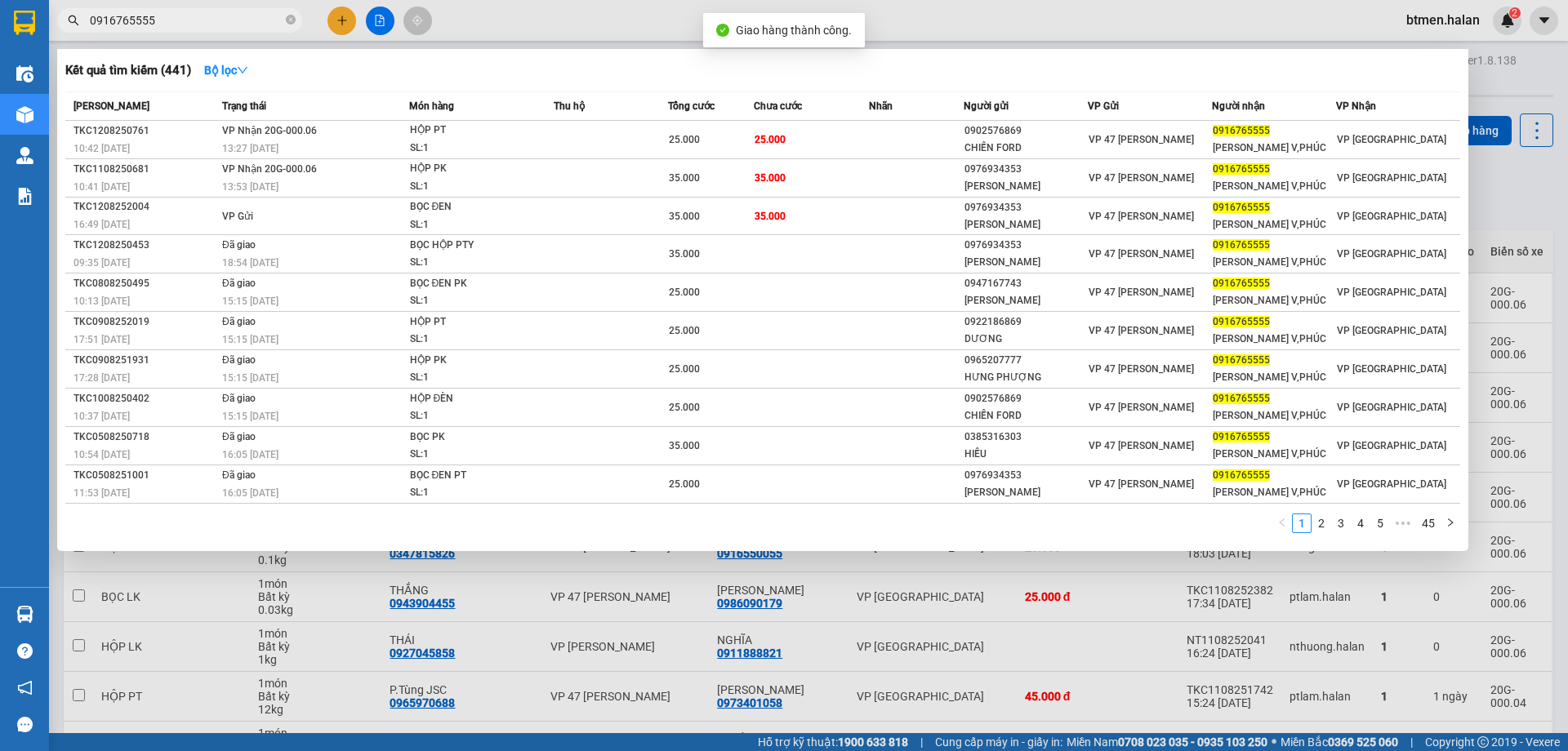
click at [231, 8] on span "0916765555" at bounding box center [180, 19] width 245 height 24
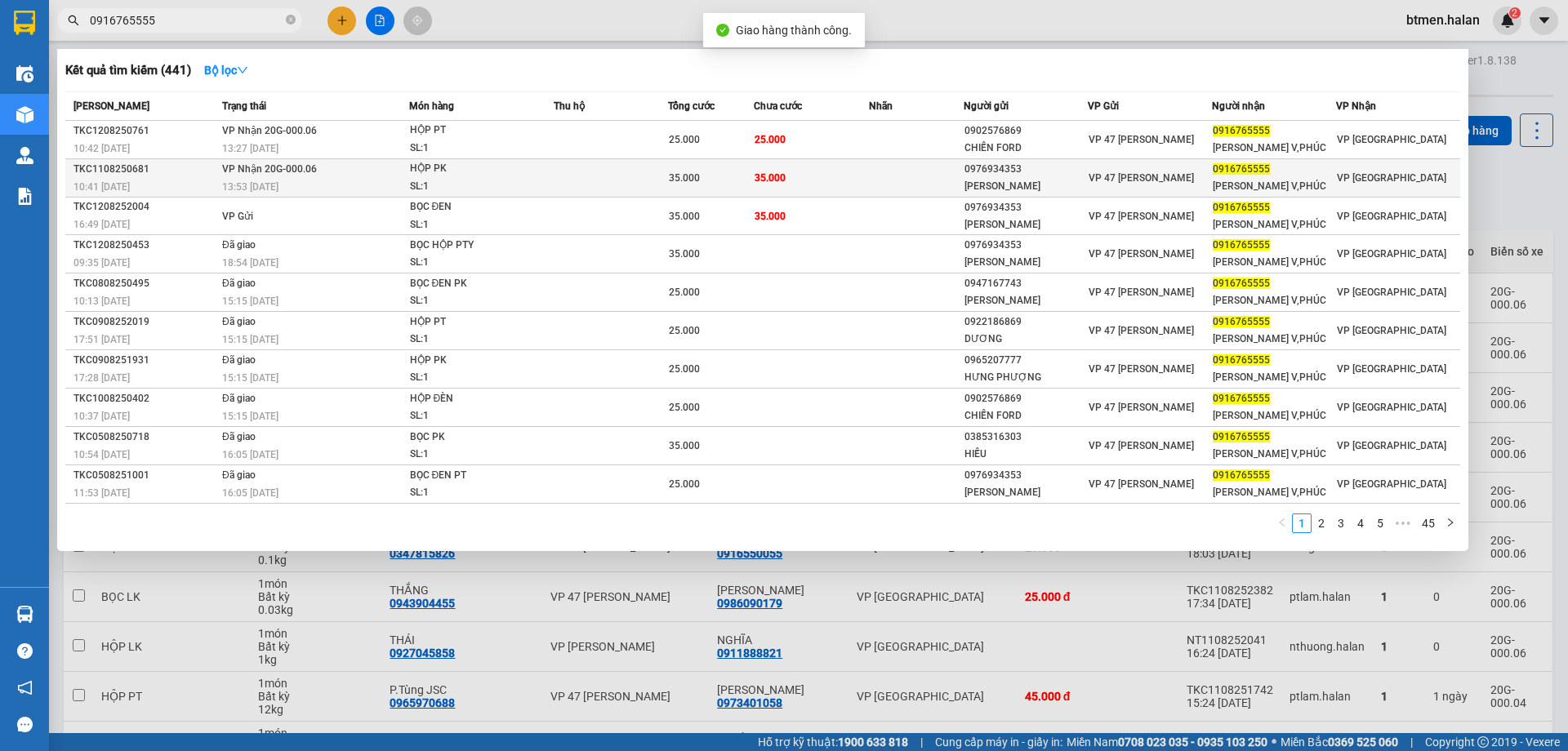
click at [760, 162] on td "35.000" at bounding box center [811, 179] width 115 height 39
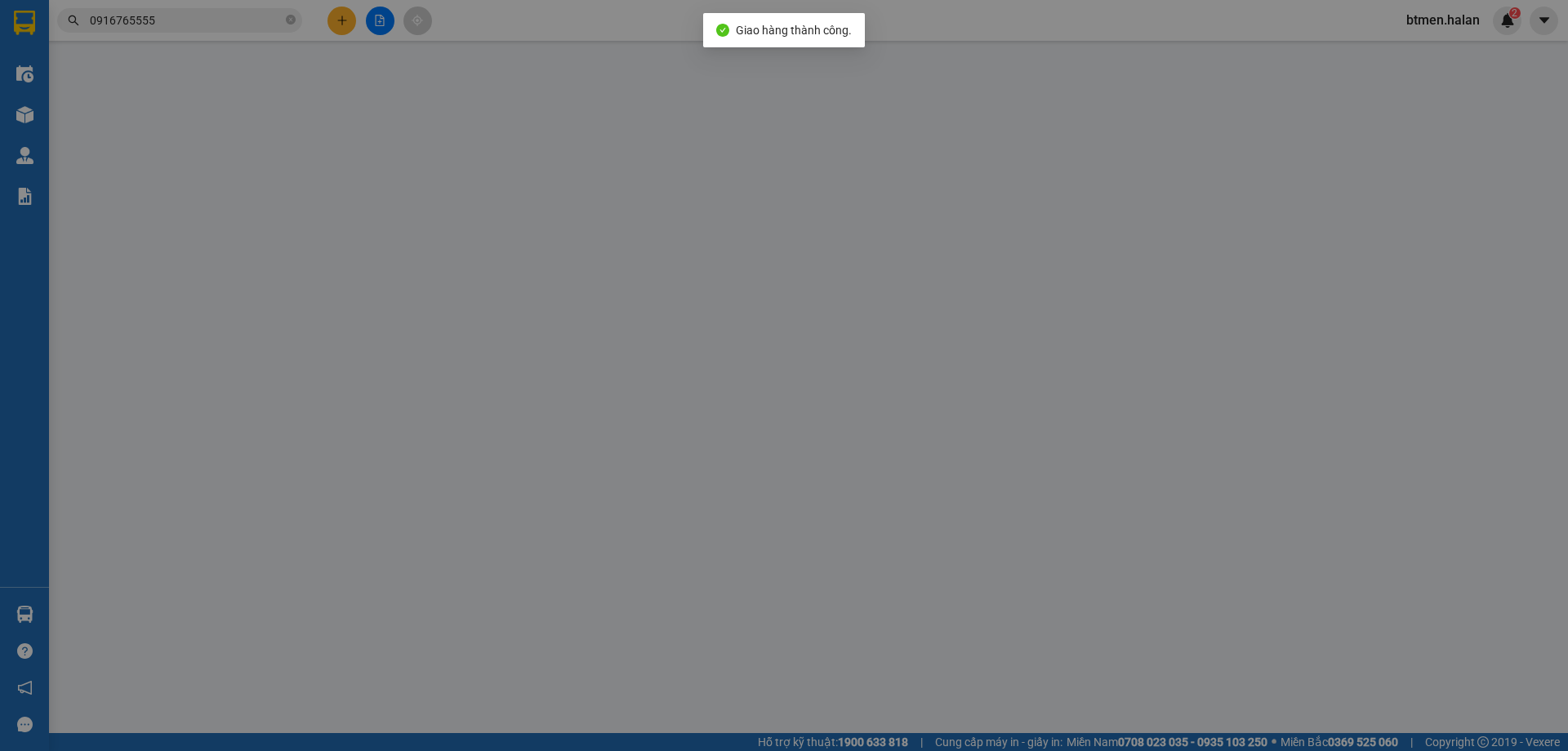
type input "0976934353"
type input "PHẠM GIA"
type input "0916765555"
type input "ĐỨC HUY V,PHÚC"
type input "35.000"
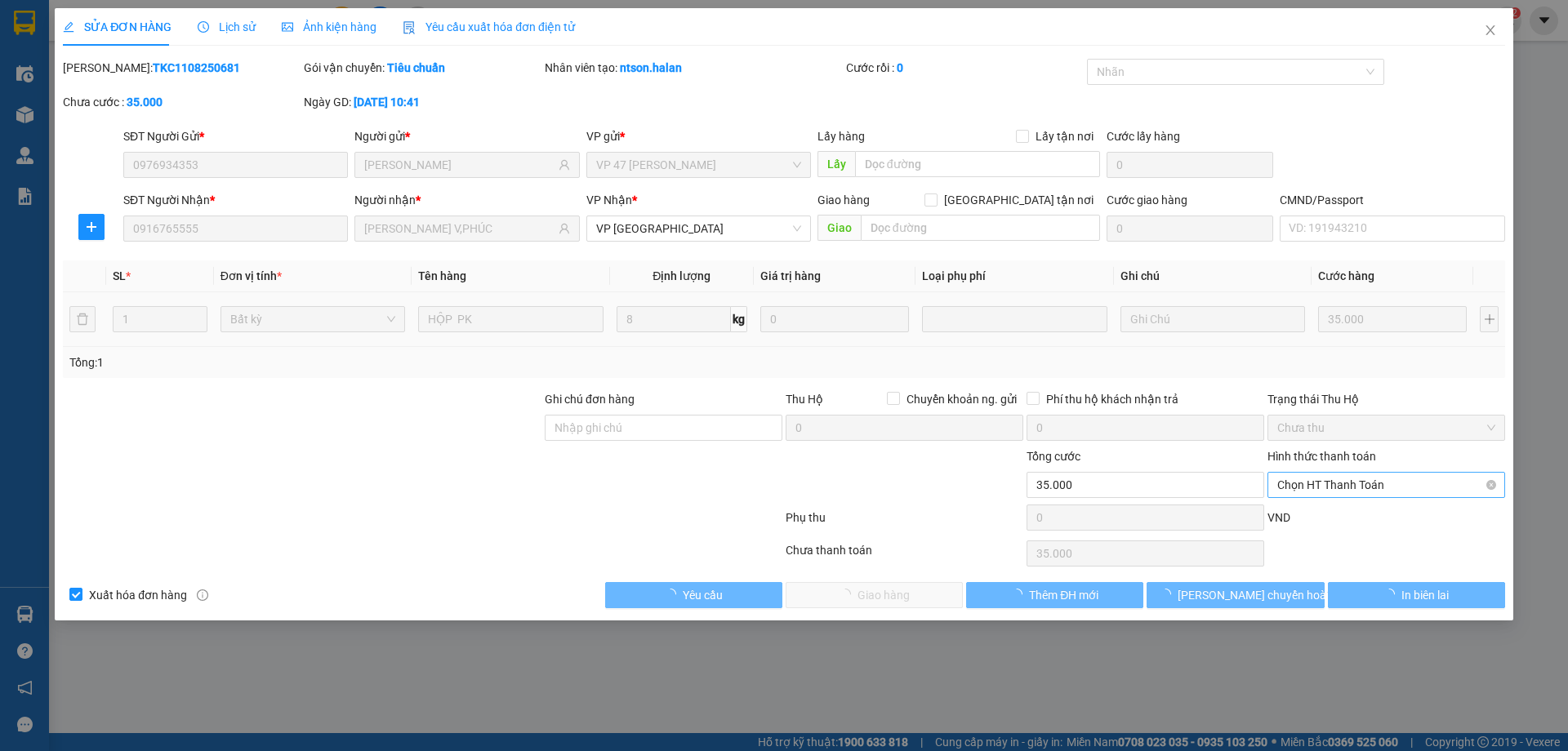
drag, startPoint x: 1307, startPoint y: 481, endPoint x: 1301, endPoint y: 497, distance: 17.1
click at [1307, 482] on span "Chọn HT Thanh Toán" at bounding box center [1385, 484] width 218 height 24
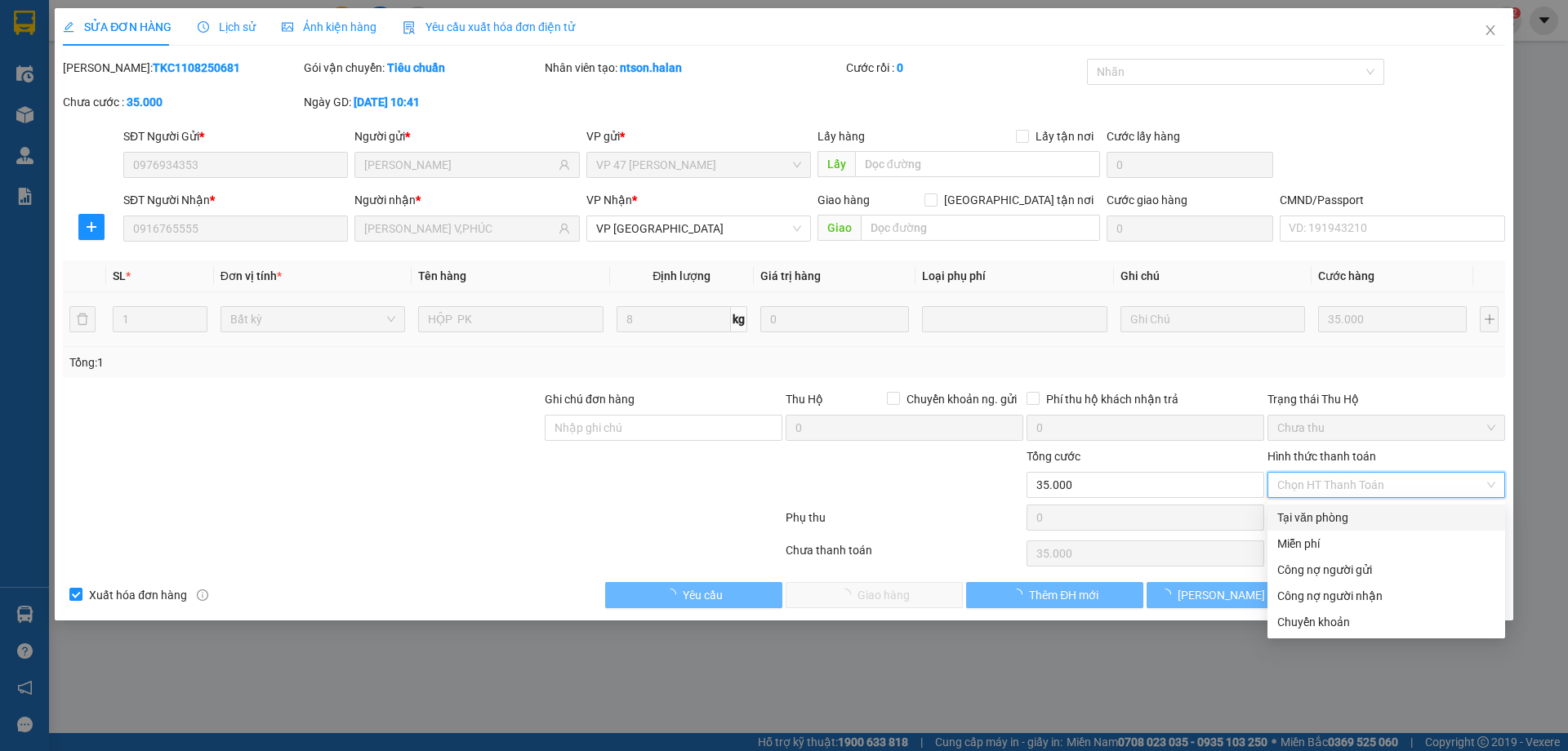
drag, startPoint x: 1298, startPoint y: 510, endPoint x: 1138, endPoint y: 552, distance: 165.4
click at [1290, 514] on div "Tại văn phòng" at bounding box center [1385, 517] width 218 height 18
type input "0"
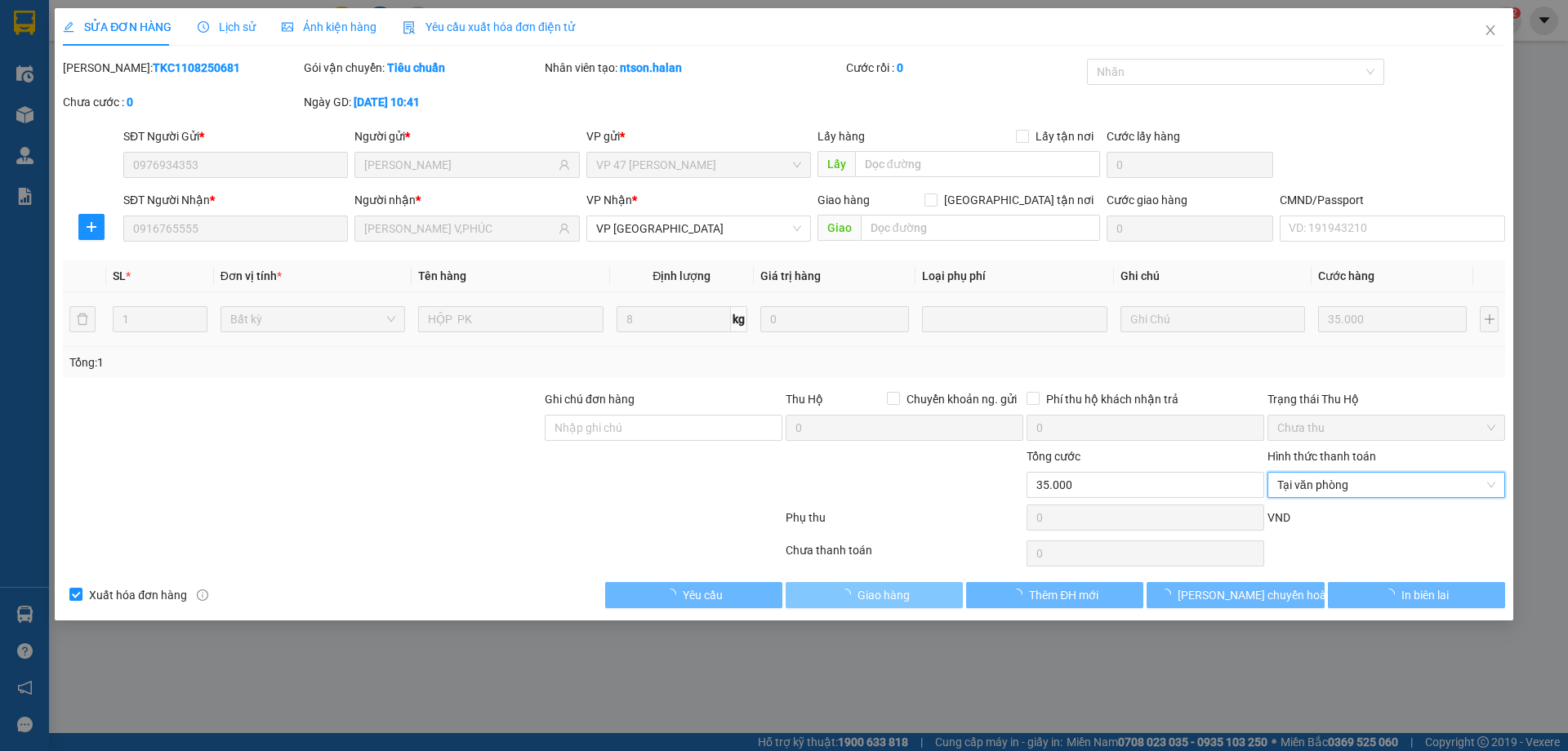
drag, startPoint x: 894, startPoint y: 586, endPoint x: 947, endPoint y: 567, distance: 56.3
click at [894, 586] on span "Giao hàng" at bounding box center [884, 595] width 52 height 18
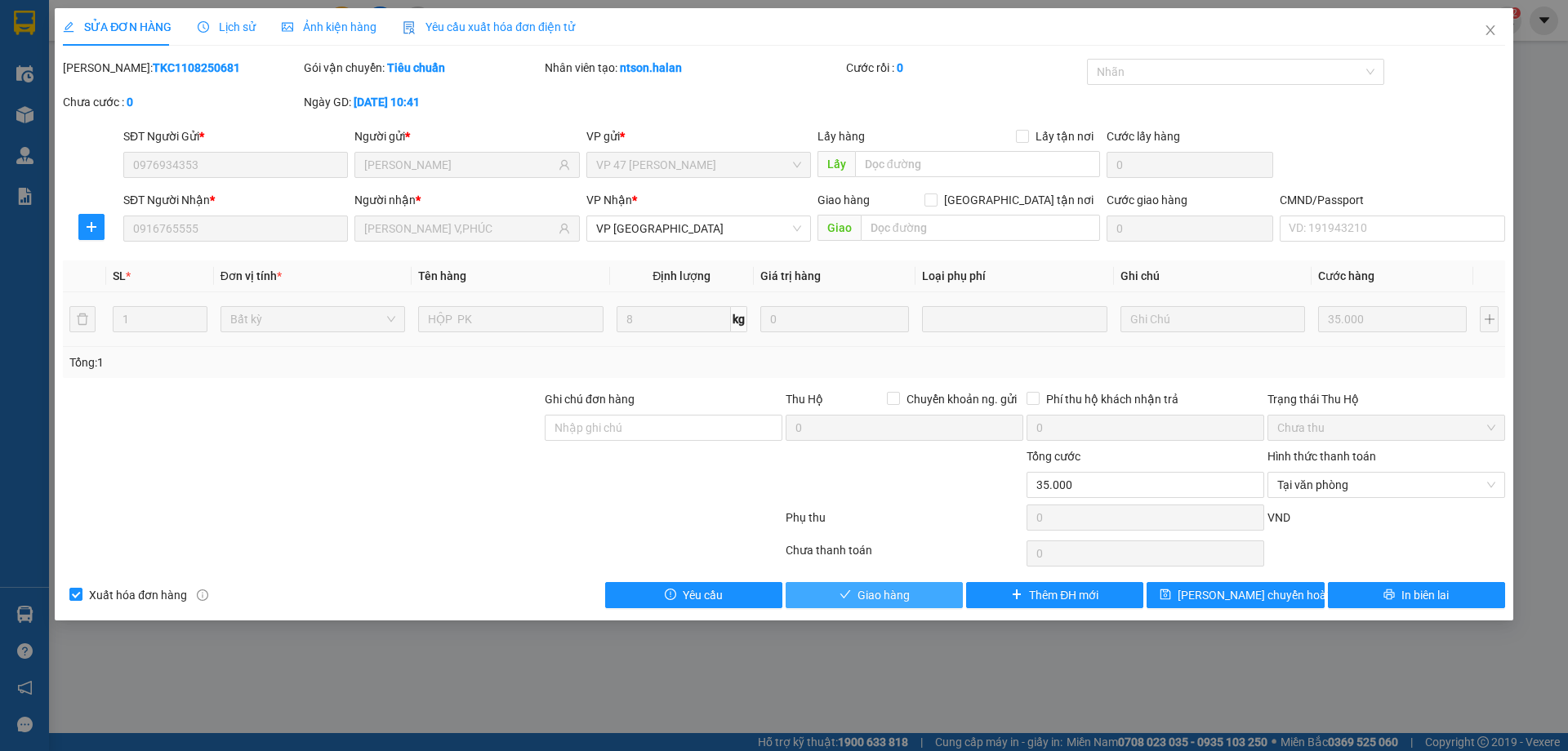
click at [863, 600] on span "Giao hàng" at bounding box center [884, 595] width 52 height 18
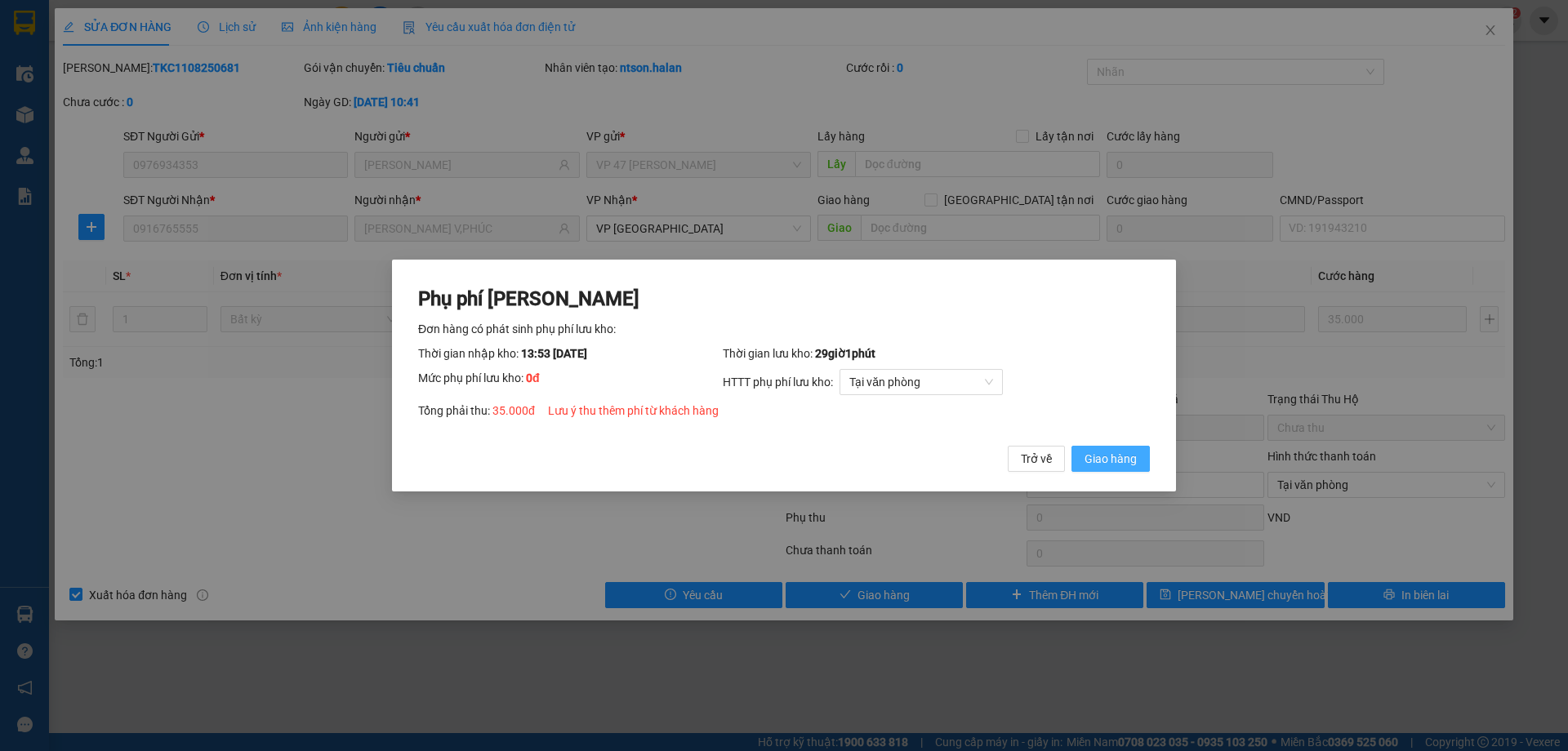
click at [1089, 471] on button "Giao hàng" at bounding box center [1110, 458] width 79 height 26
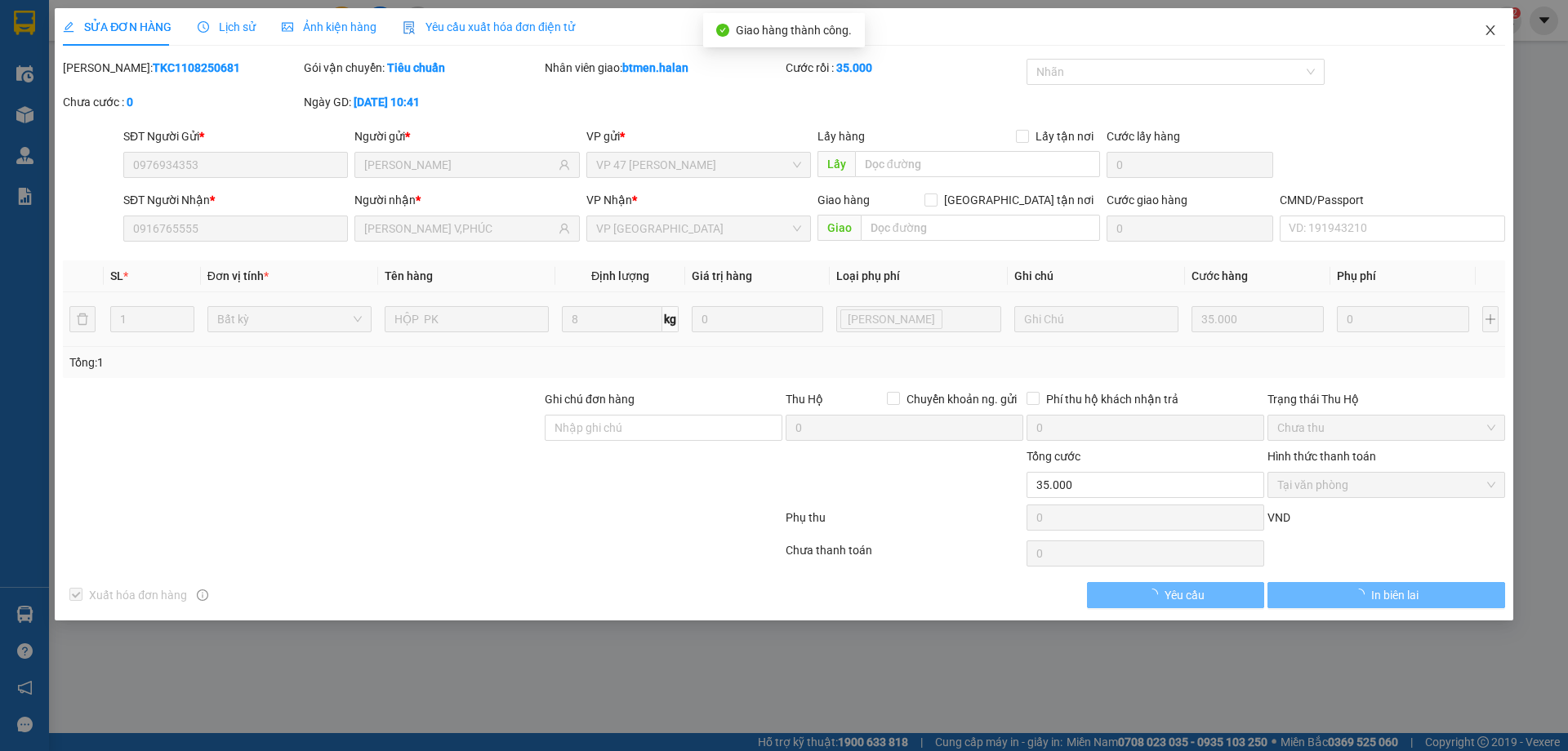
click at [1485, 34] on icon "close" at bounding box center [1489, 29] width 13 height 13
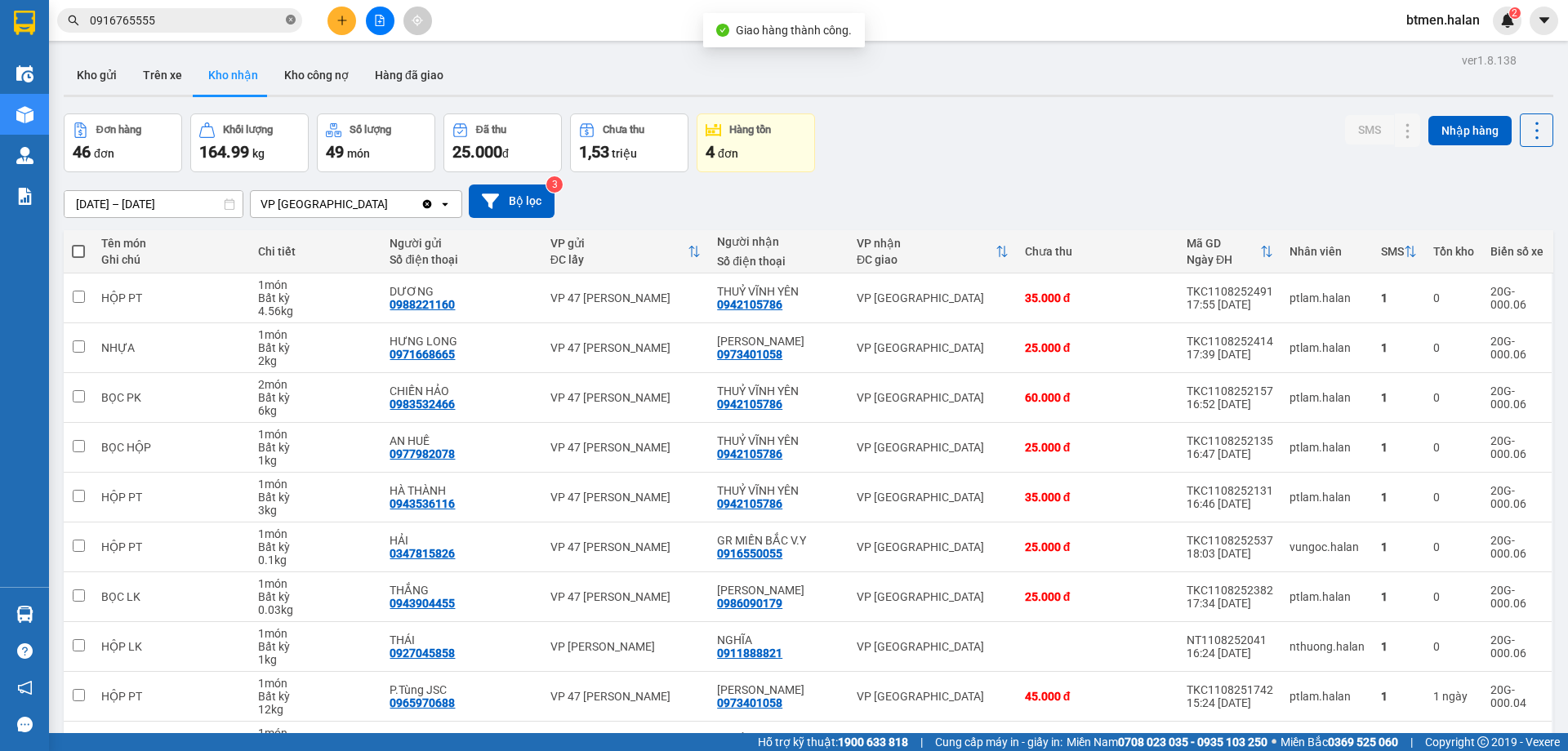
click at [285, 19] on icon "close-circle" at bounding box center [290, 19] width 10 height 10
paste input "0916765555"
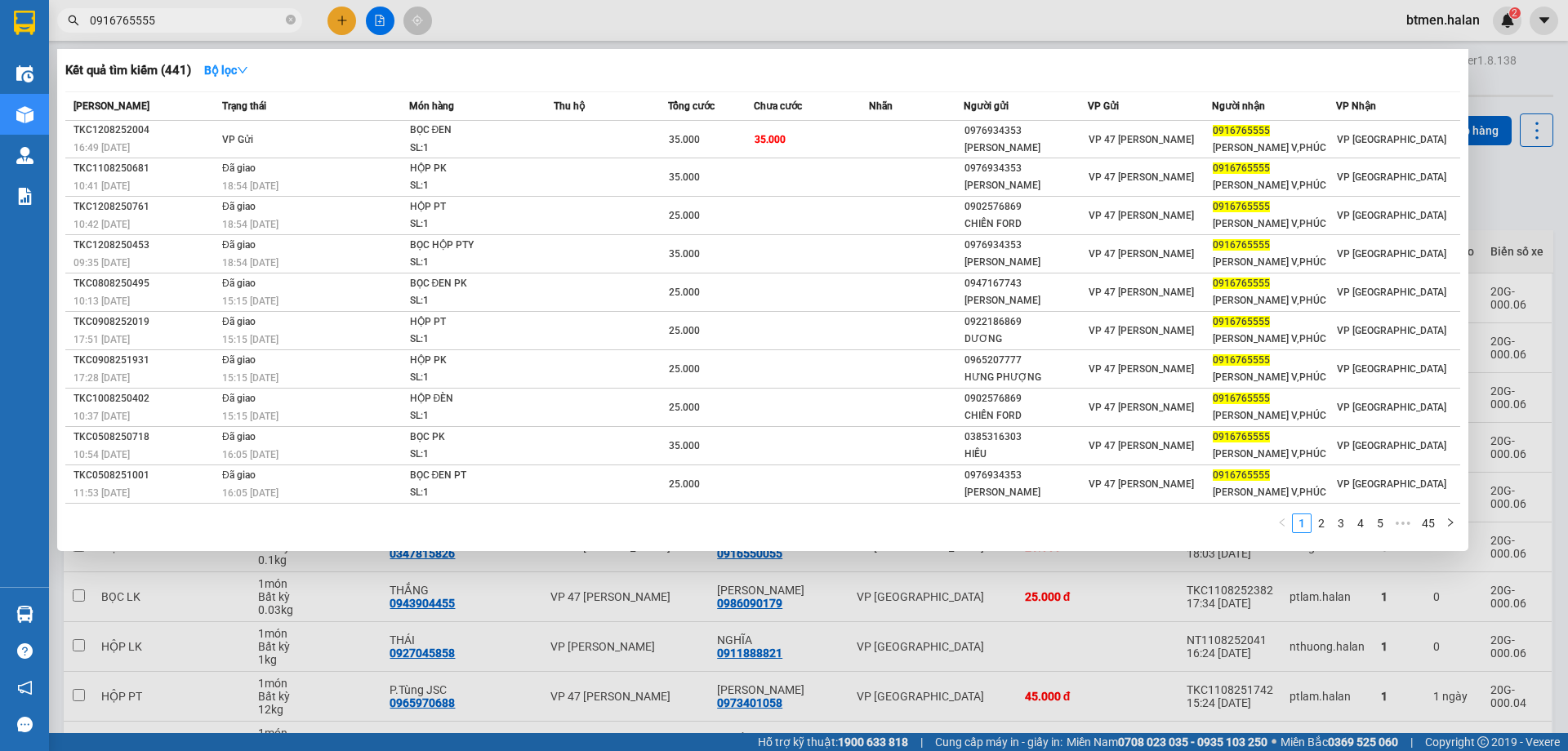
type input "0916765555"
click at [1521, 79] on div at bounding box center [784, 376] width 1568 height 751
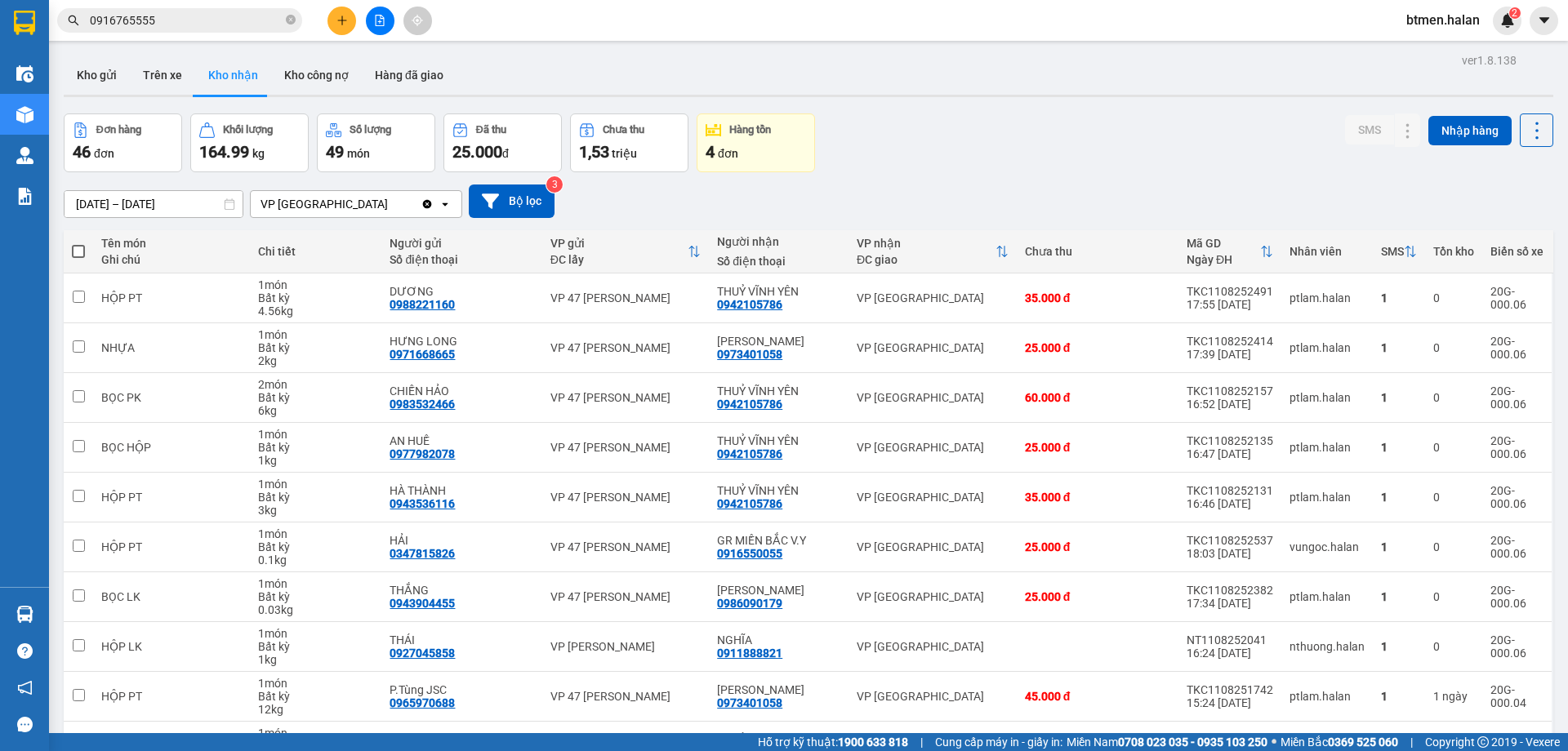
click at [552, 56] on div "Kho gửi Trên xe Kho nhận Kho công nợ Hàng đã giao" at bounding box center [809, 77] width 1489 height 44
click at [300, 71] on button "Kho công nợ" at bounding box center [316, 75] width 90 height 39
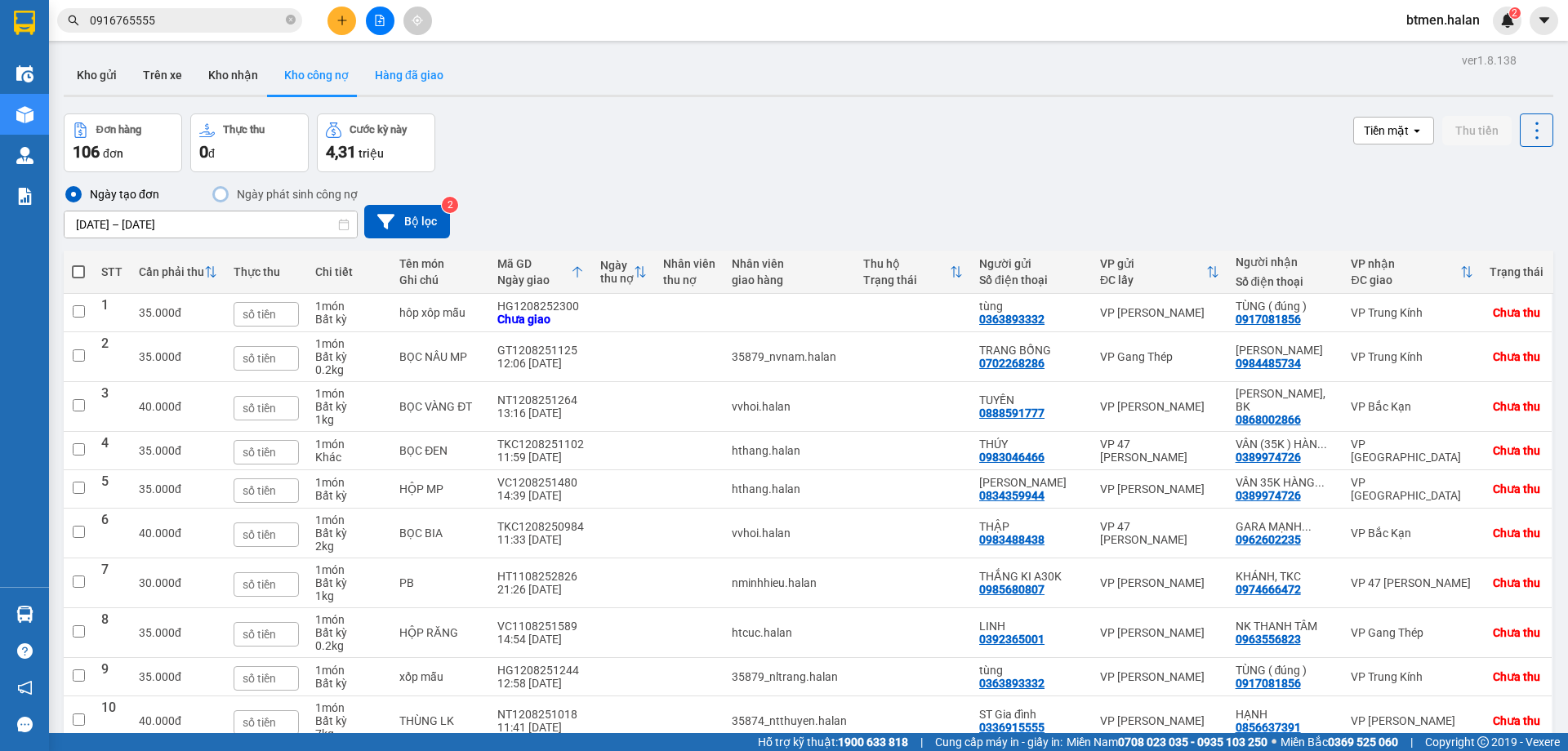
click at [403, 82] on button "Hàng đã giao" at bounding box center [410, 75] width 95 height 39
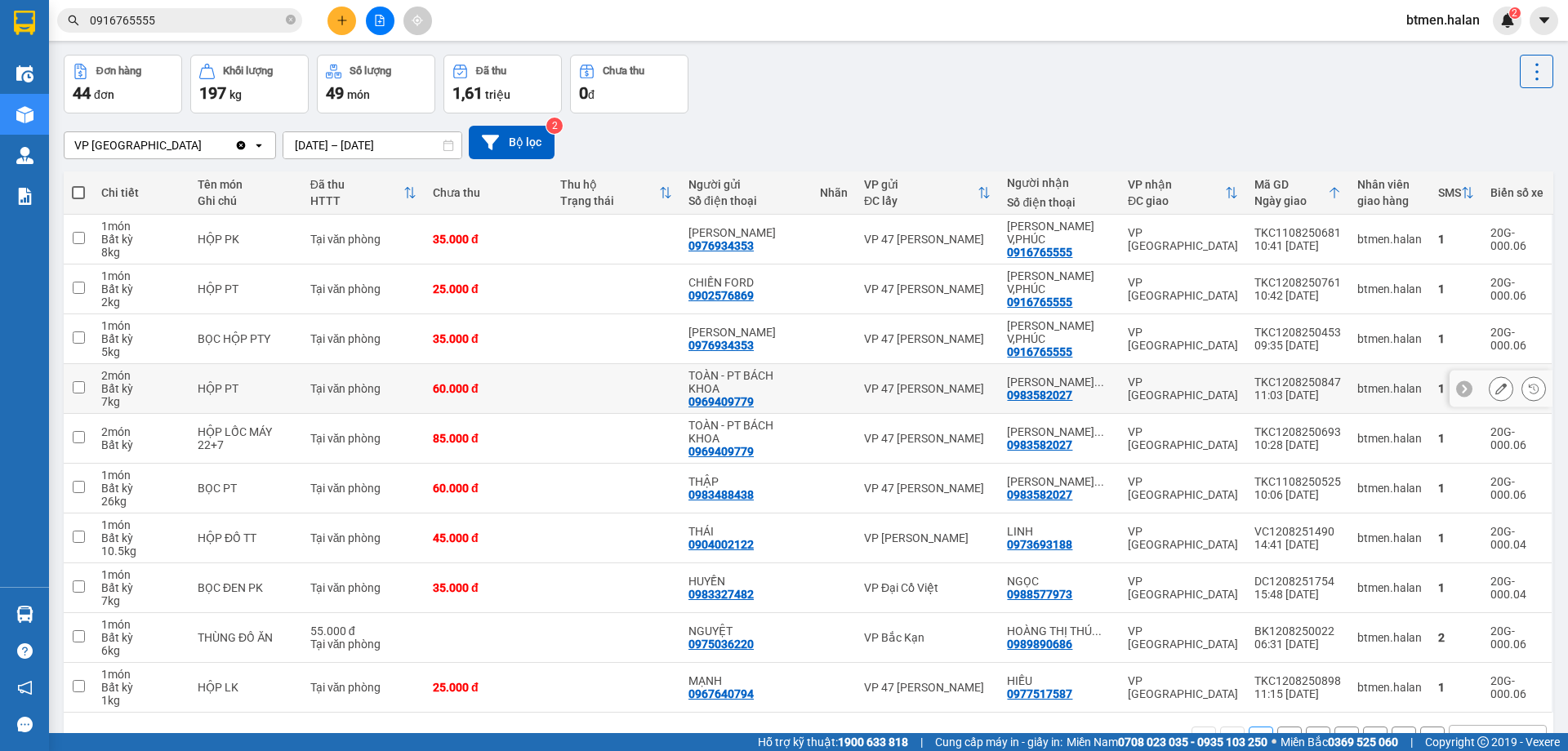
scroll to position [105, 0]
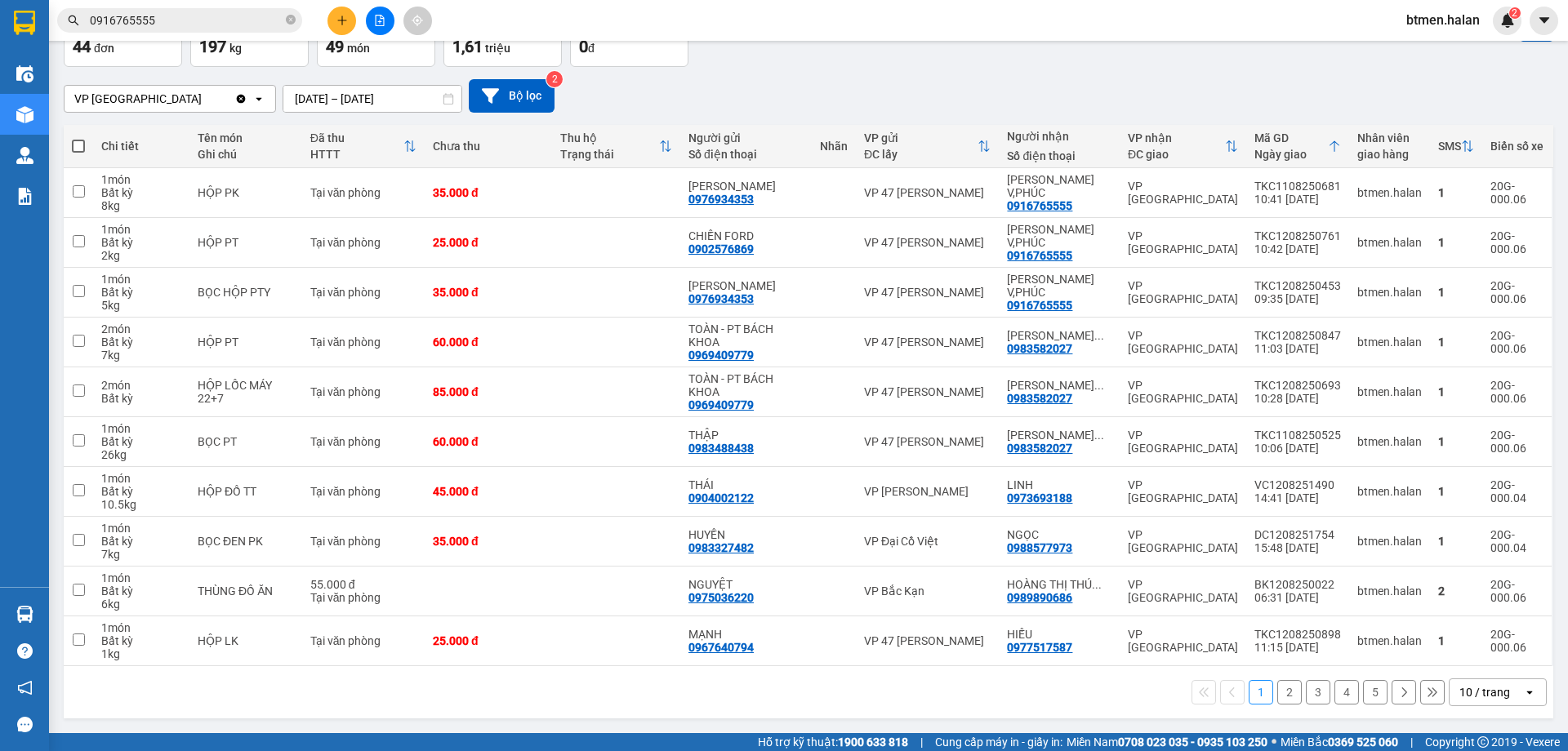
click at [1363, 696] on button "5" at bounding box center [1375, 692] width 24 height 24
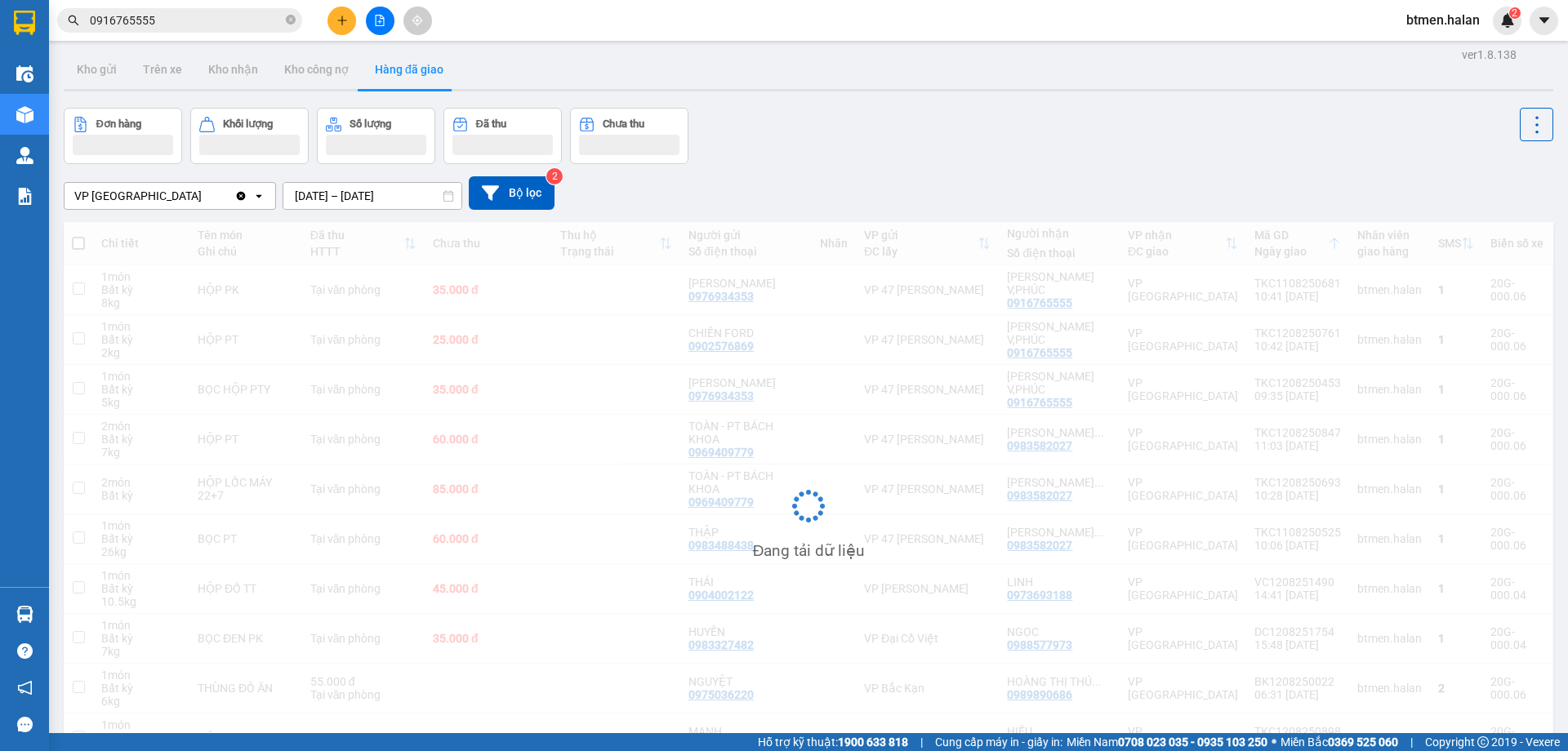
scroll to position [0, 0]
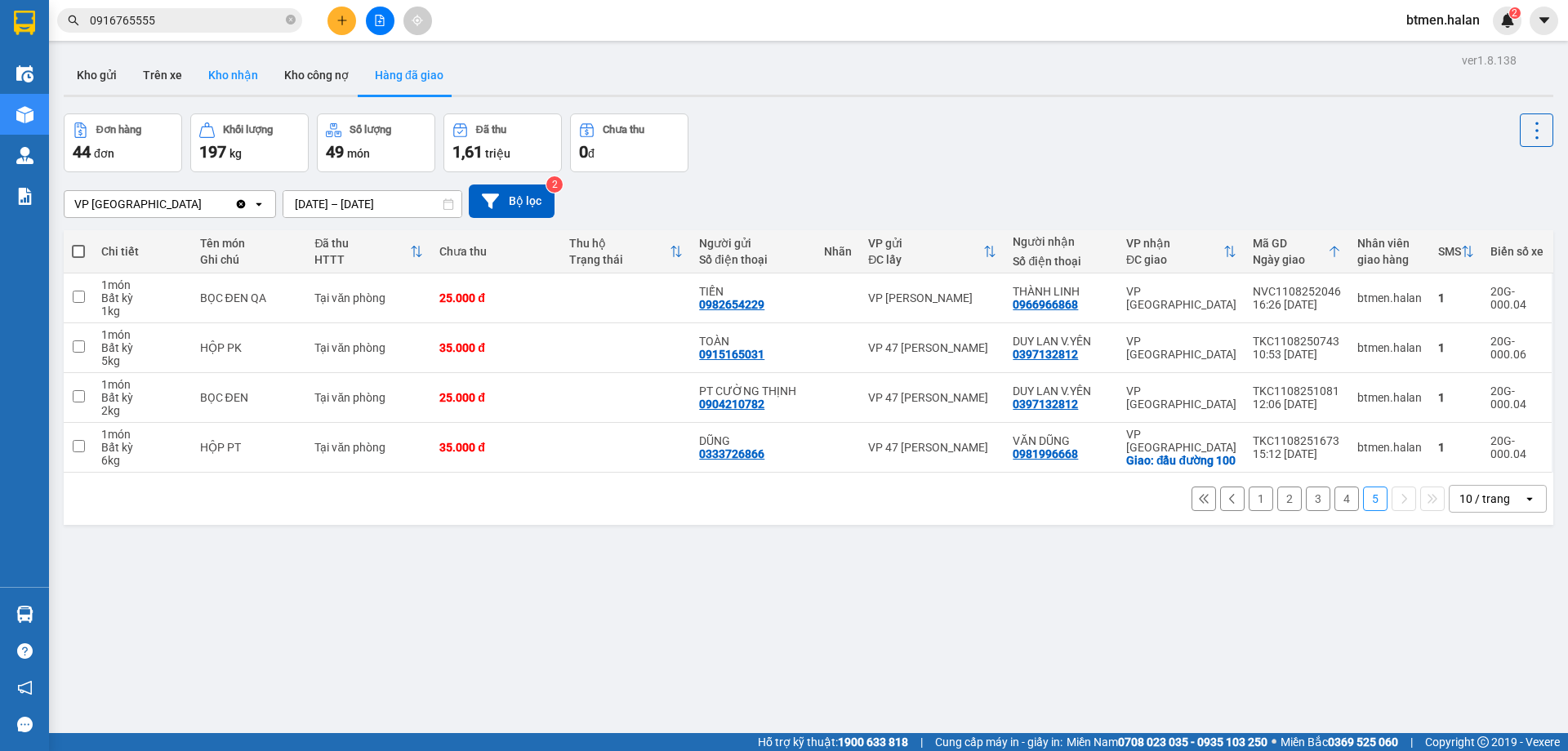
click at [218, 69] on button "Kho nhận" at bounding box center [233, 75] width 76 height 39
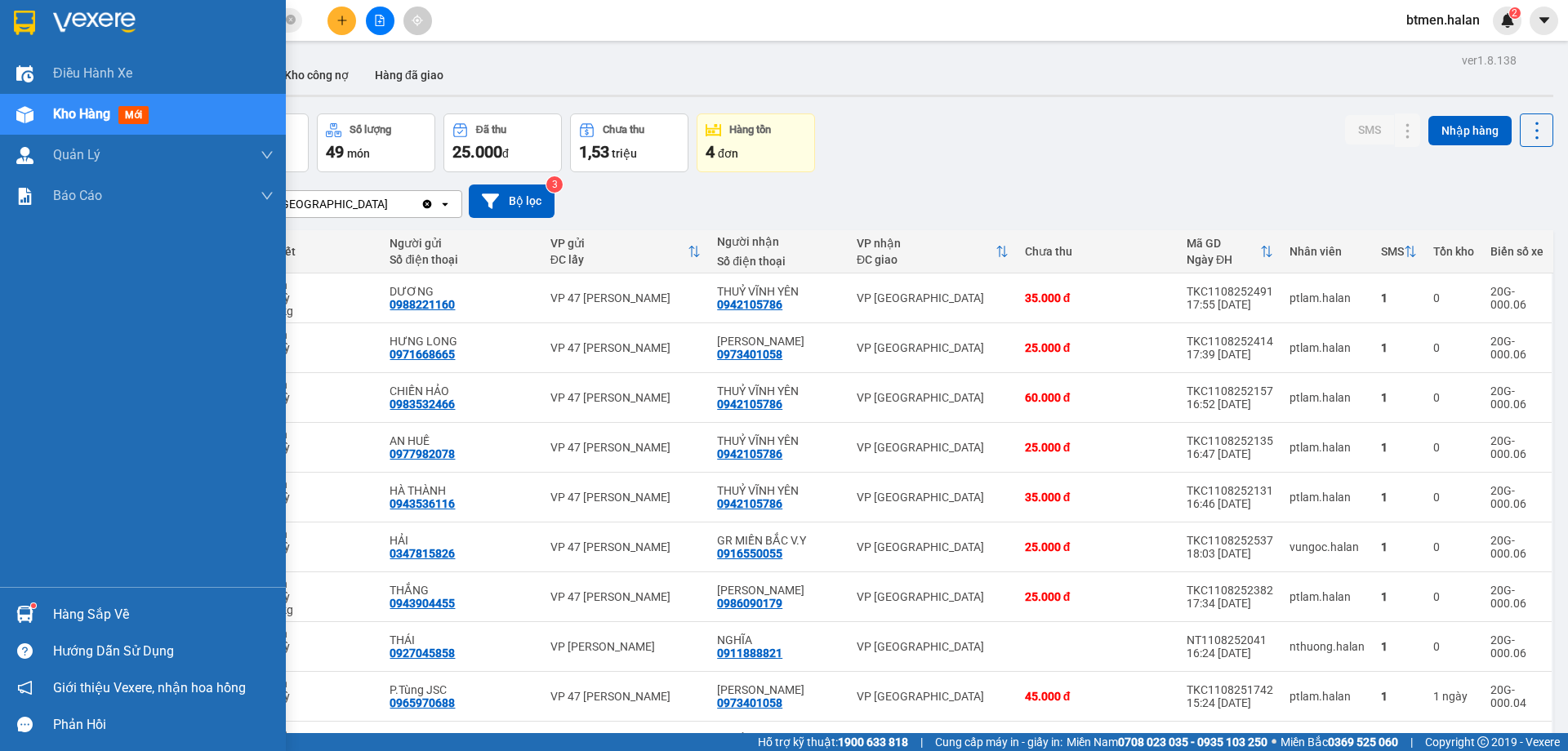
drag, startPoint x: 85, startPoint y: 613, endPoint x: 134, endPoint y: 615, distance: 49.0
click at [87, 613] on div "Hàng sắp về" at bounding box center [163, 614] width 220 height 24
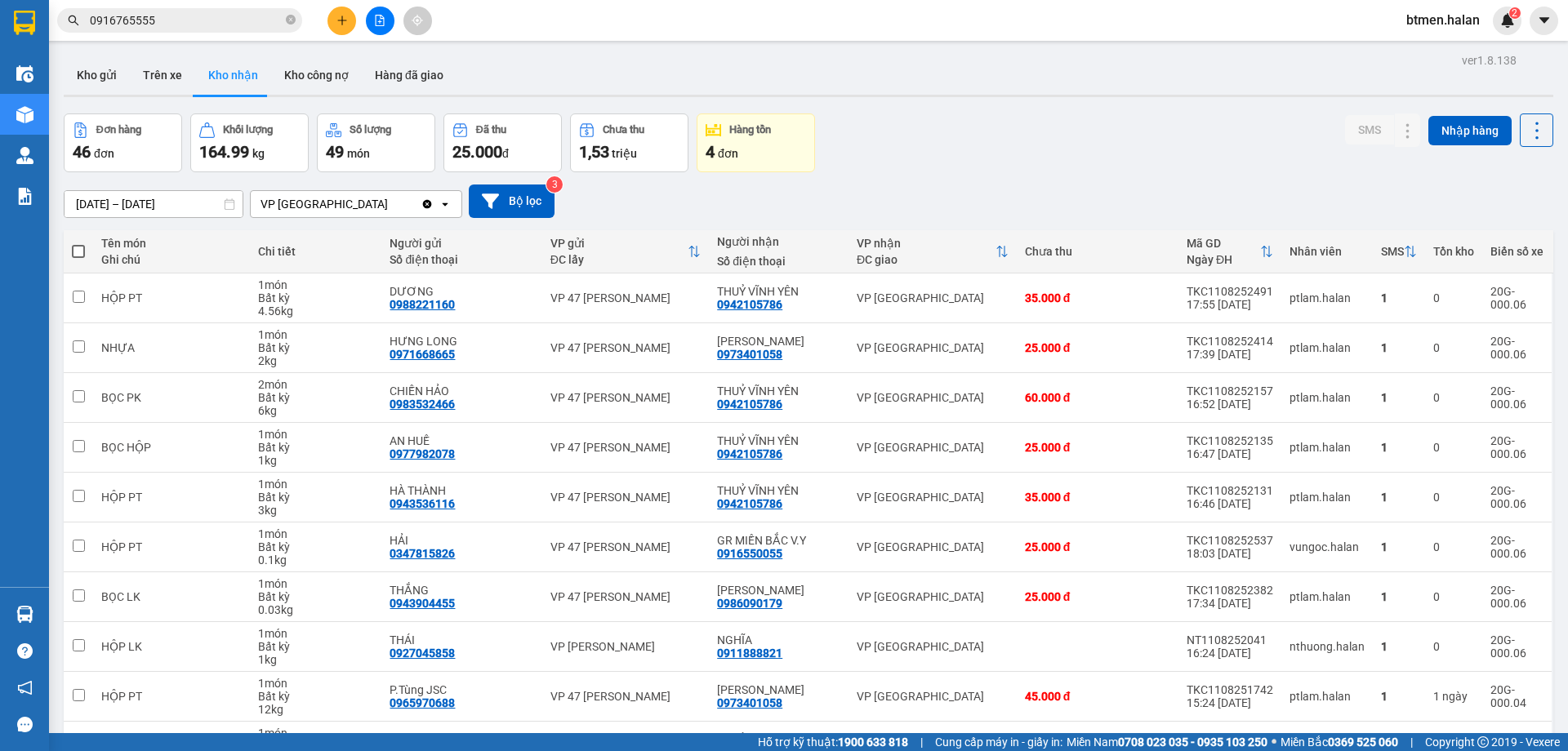
click at [973, 154] on section "Kết quả tìm kiếm ( 441 ) Bộ lọc Mã ĐH Trạng thái Món hàng Thu hộ Tổng cước Chưa…" at bounding box center [784, 376] width 1568 height 751
drag, startPoint x: 91, startPoint y: 82, endPoint x: 249, endPoint y: 94, distance: 158.5
click at [92, 82] on button "Kho gửi" at bounding box center [97, 75] width 66 height 39
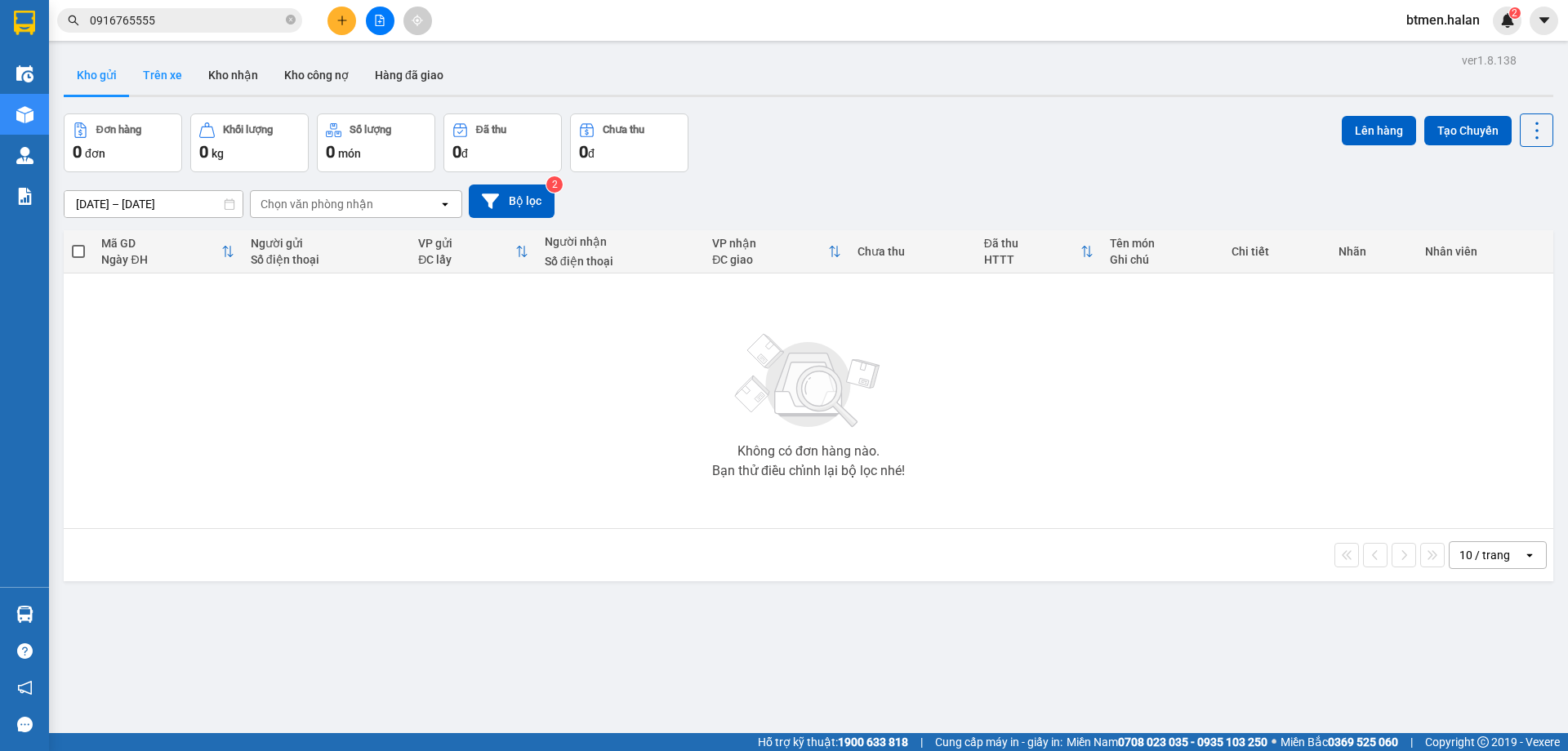
drag, startPoint x: 151, startPoint y: 75, endPoint x: 167, endPoint y: 80, distance: 16.8
click at [151, 75] on button "Trên xe" at bounding box center [162, 75] width 65 height 39
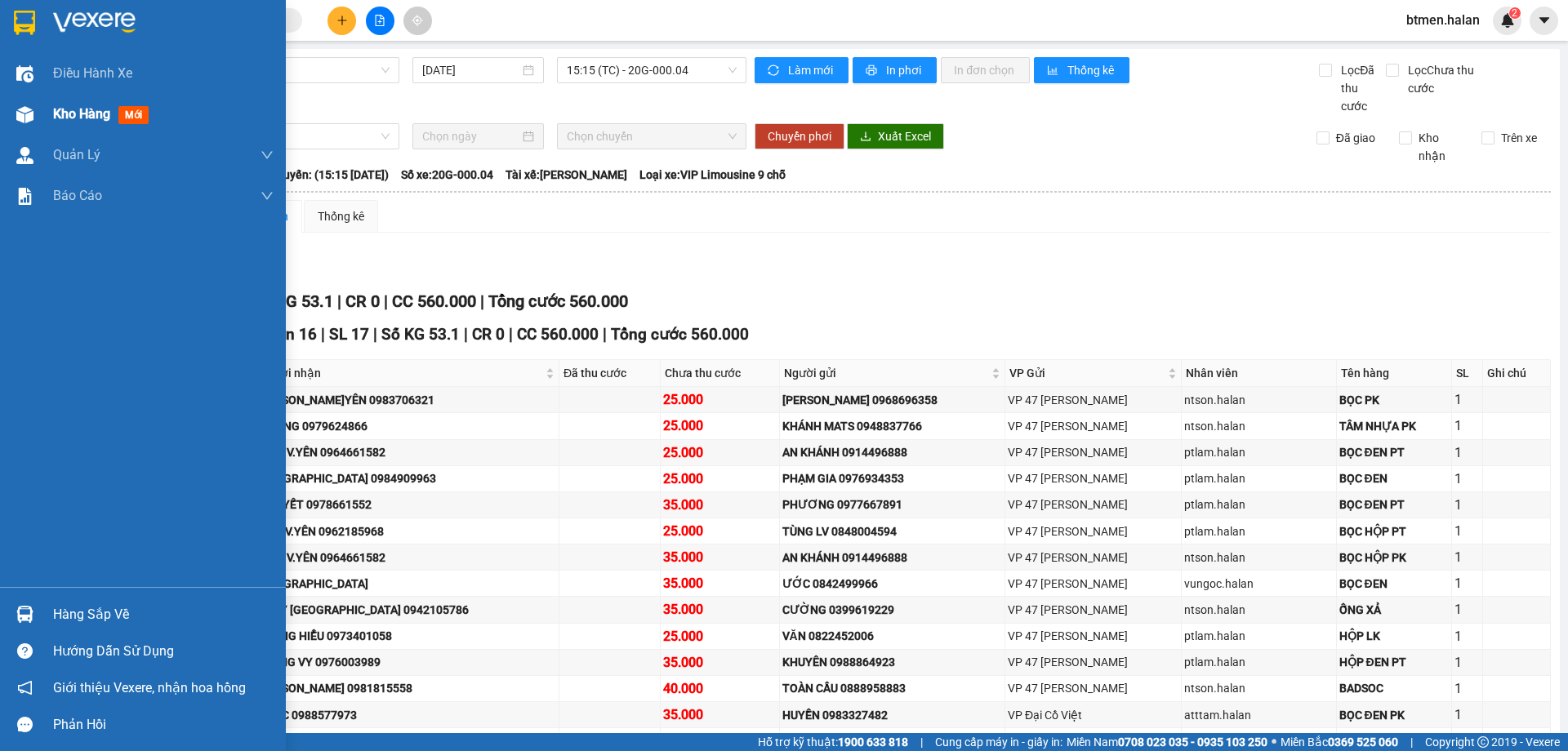
click at [54, 114] on span "Kho hàng" at bounding box center [82, 114] width 57 height 16
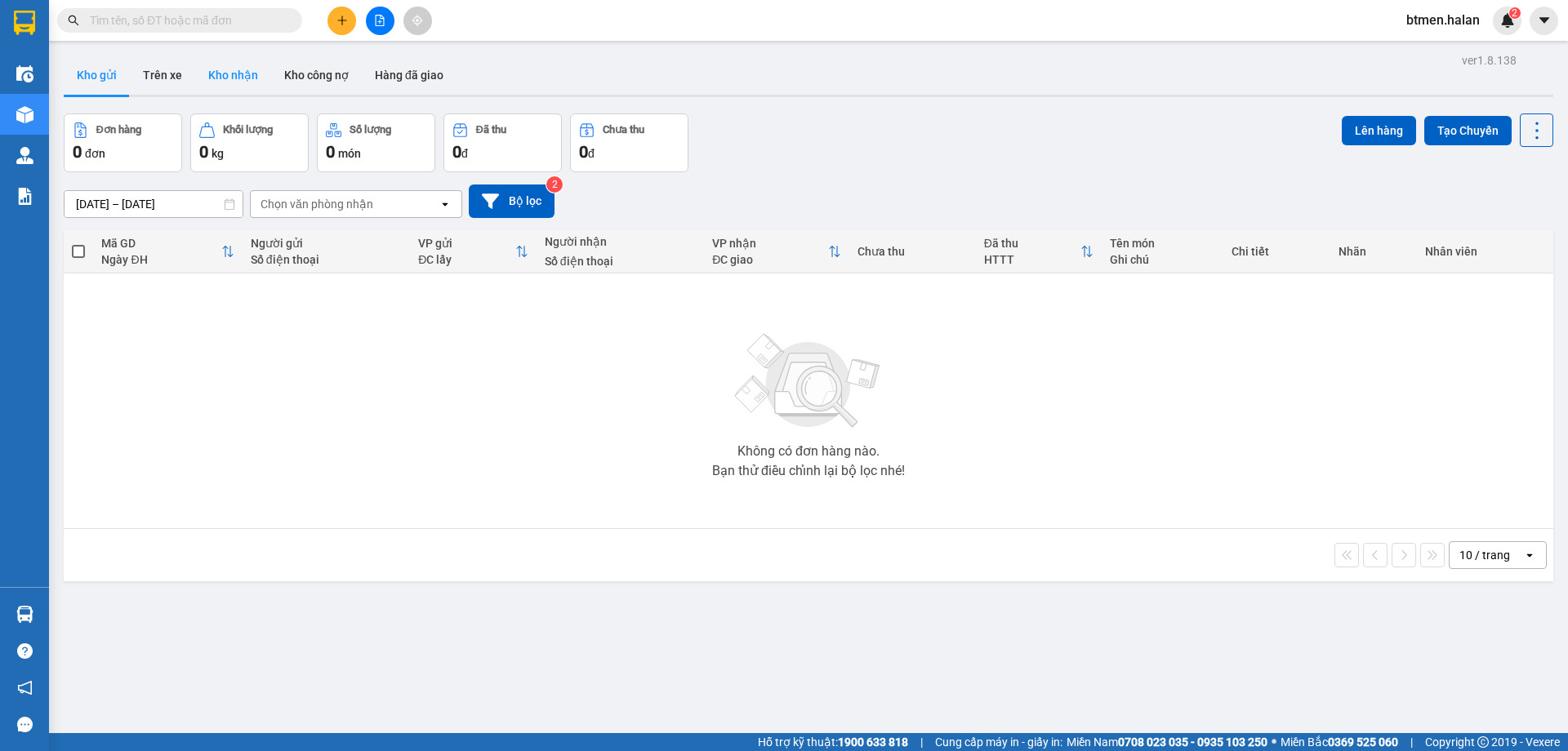
click at [238, 73] on button "Kho nhận" at bounding box center [233, 75] width 76 height 39
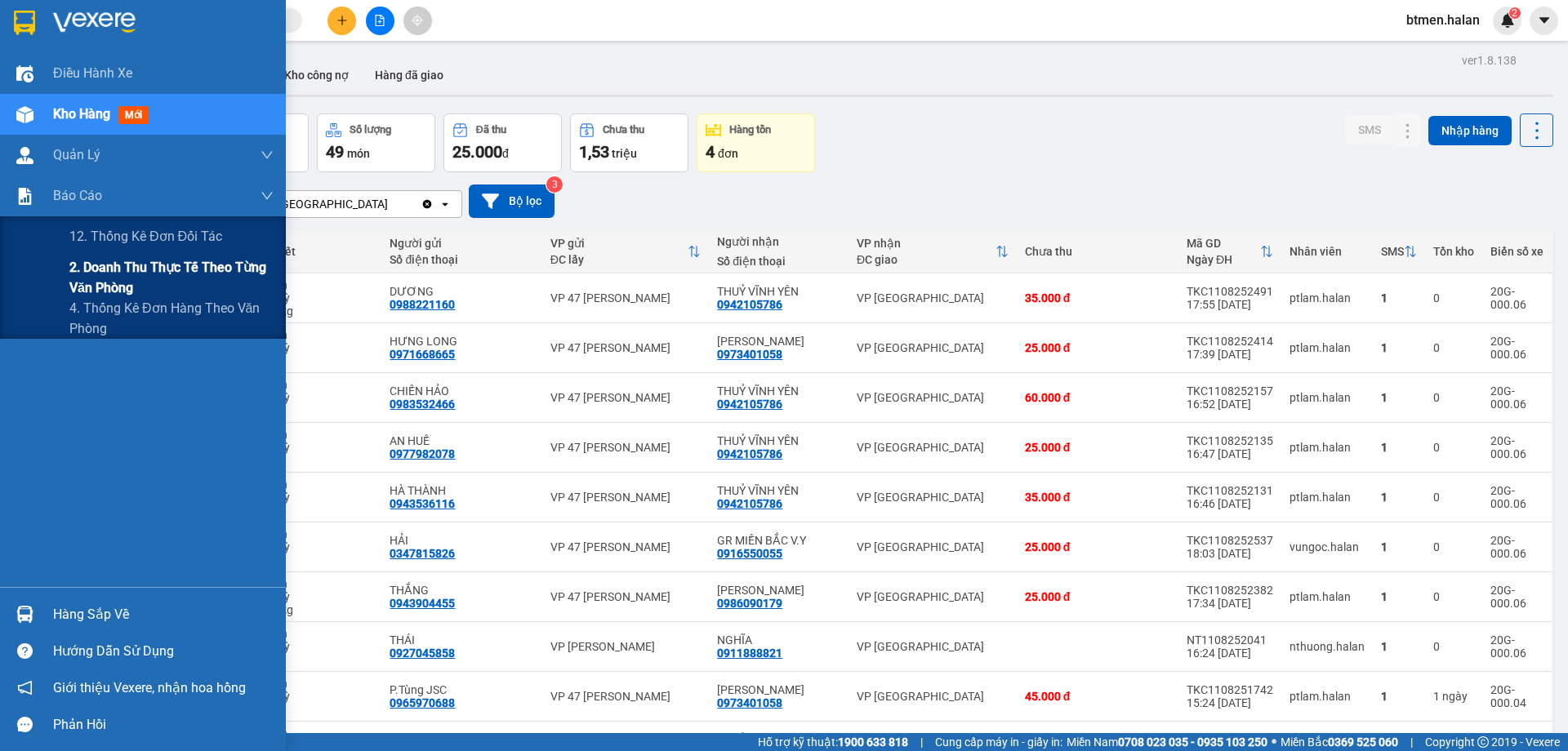
click at [90, 278] on span "2. Doanh thu thực tế theo từng văn phòng" at bounding box center [171, 278] width 204 height 41
